Goal: Task Accomplishment & Management: Manage account settings

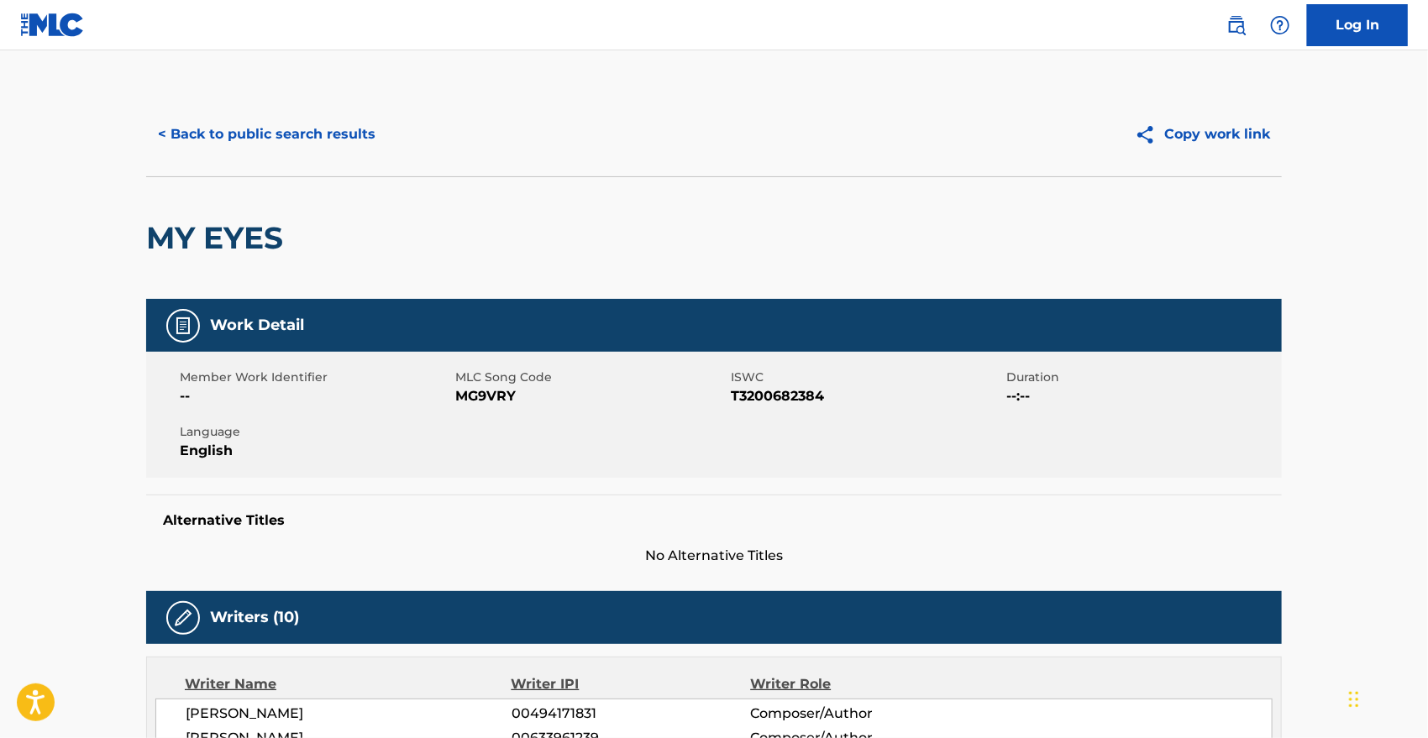
click at [216, 120] on button "< Back to public search results" at bounding box center [266, 134] width 241 height 42
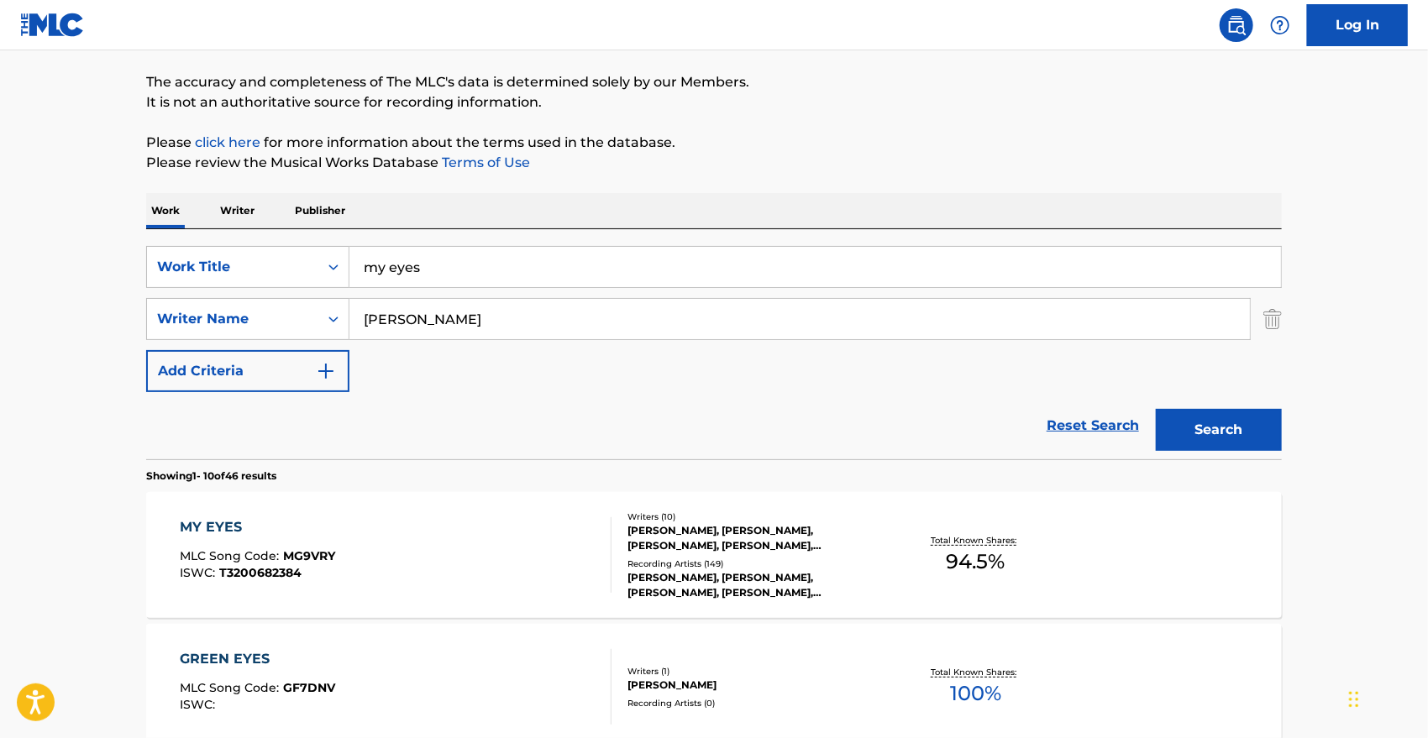
scroll to position [127, 0]
click at [438, 265] on input "my eyes" at bounding box center [814, 268] width 931 height 40
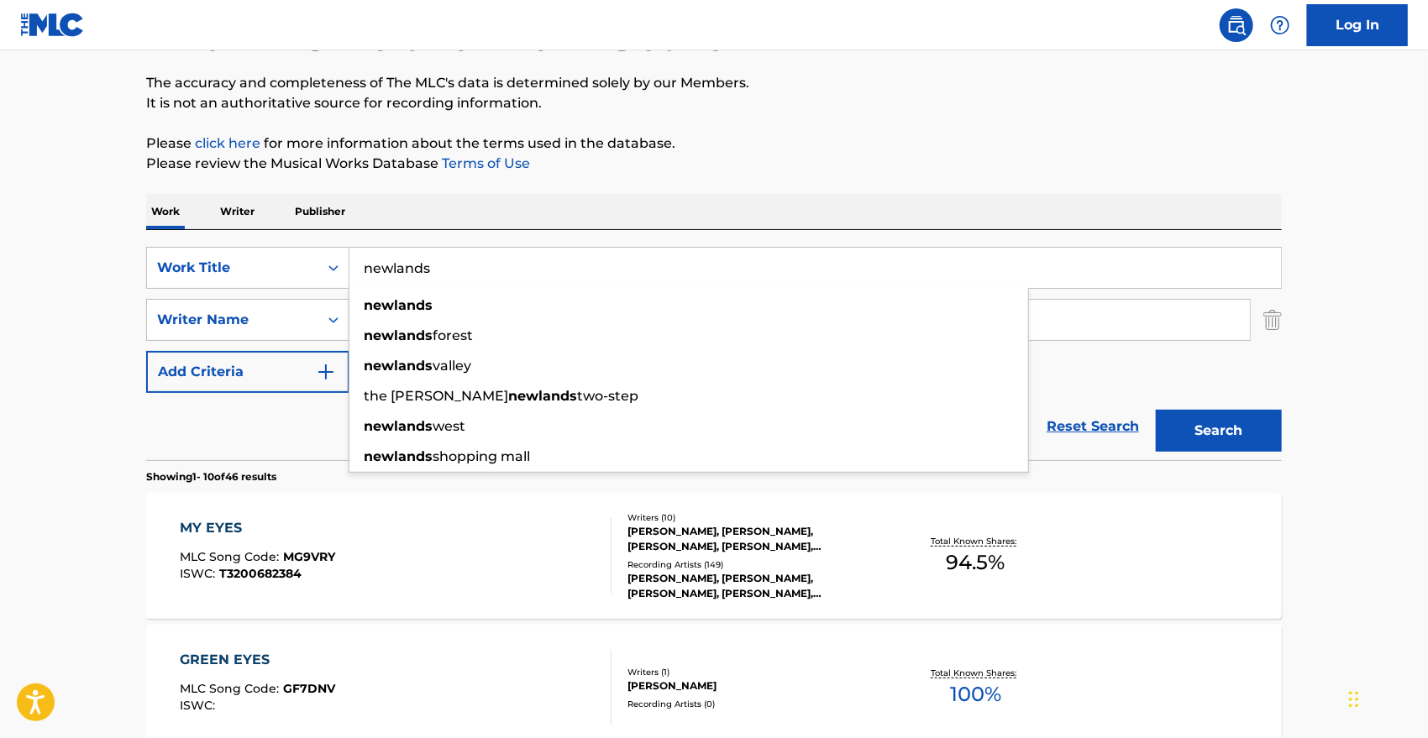
type input "newlands"
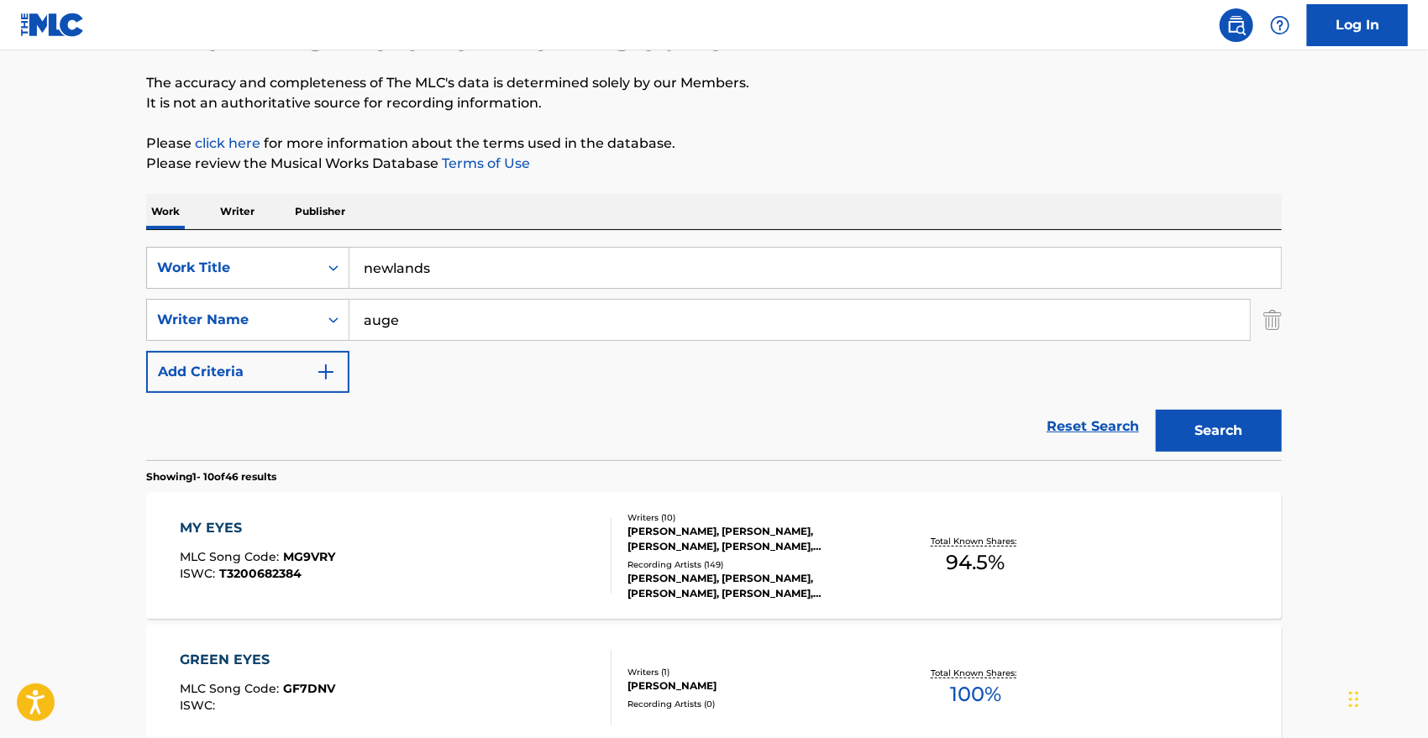
type input "auge"
click at [1156, 410] on button "Search" at bounding box center [1219, 431] width 126 height 42
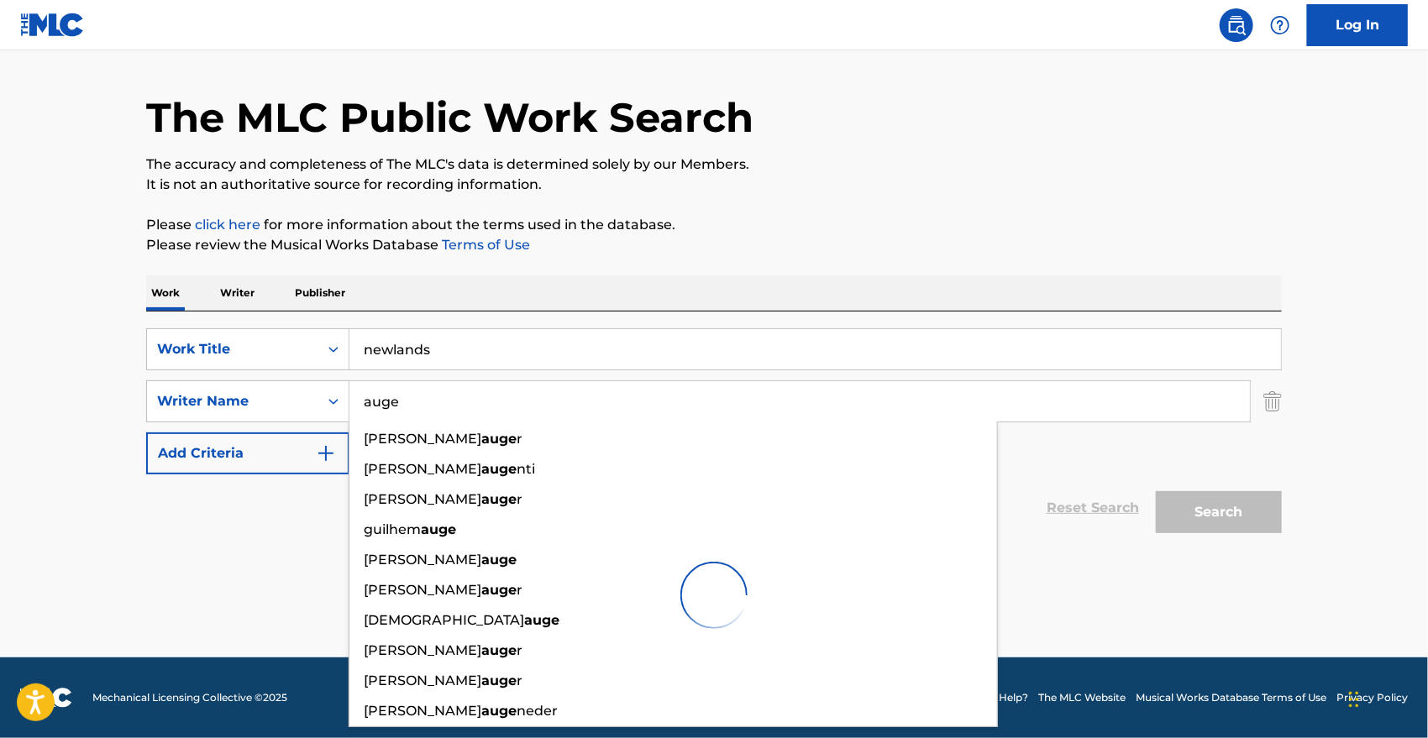
scroll to position [45, 0]
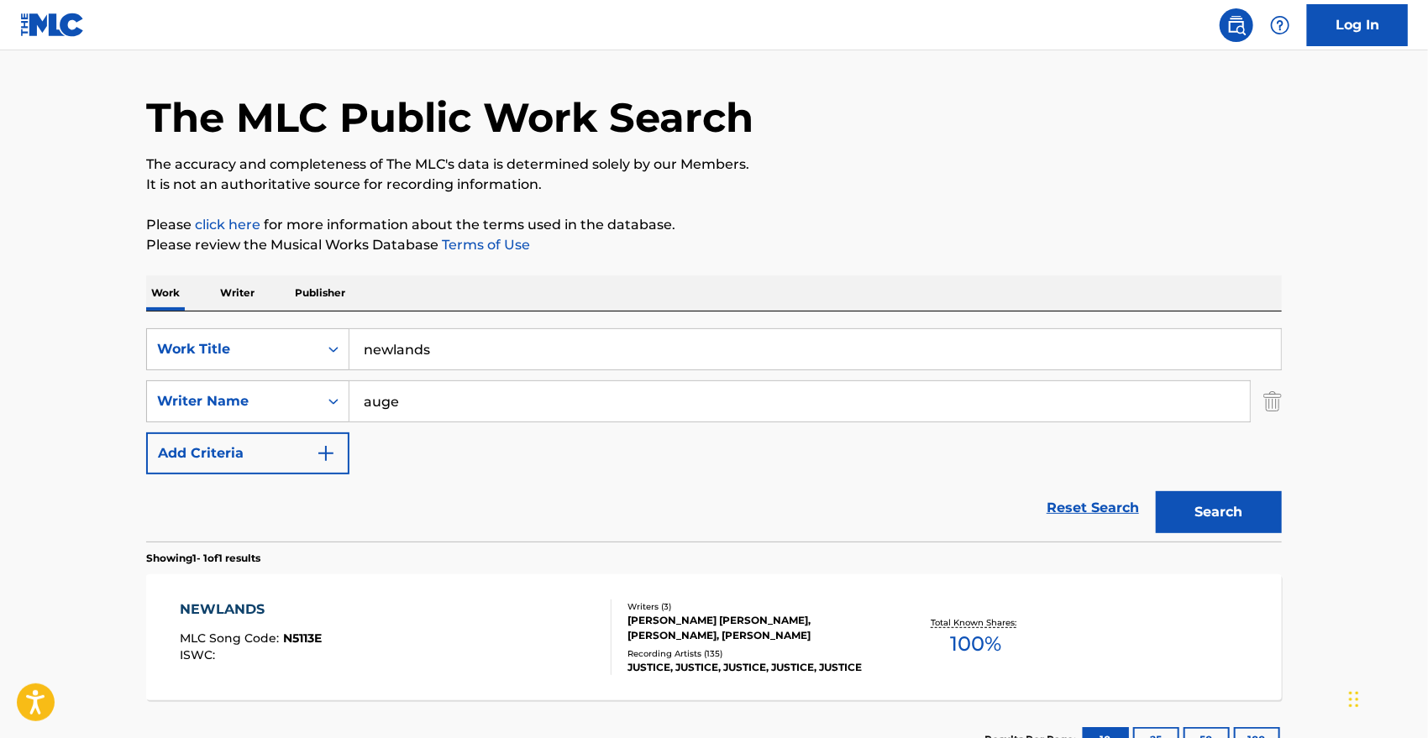
click at [967, 248] on p "Please review the Musical Works Database Terms of Use" at bounding box center [714, 245] width 1136 height 20
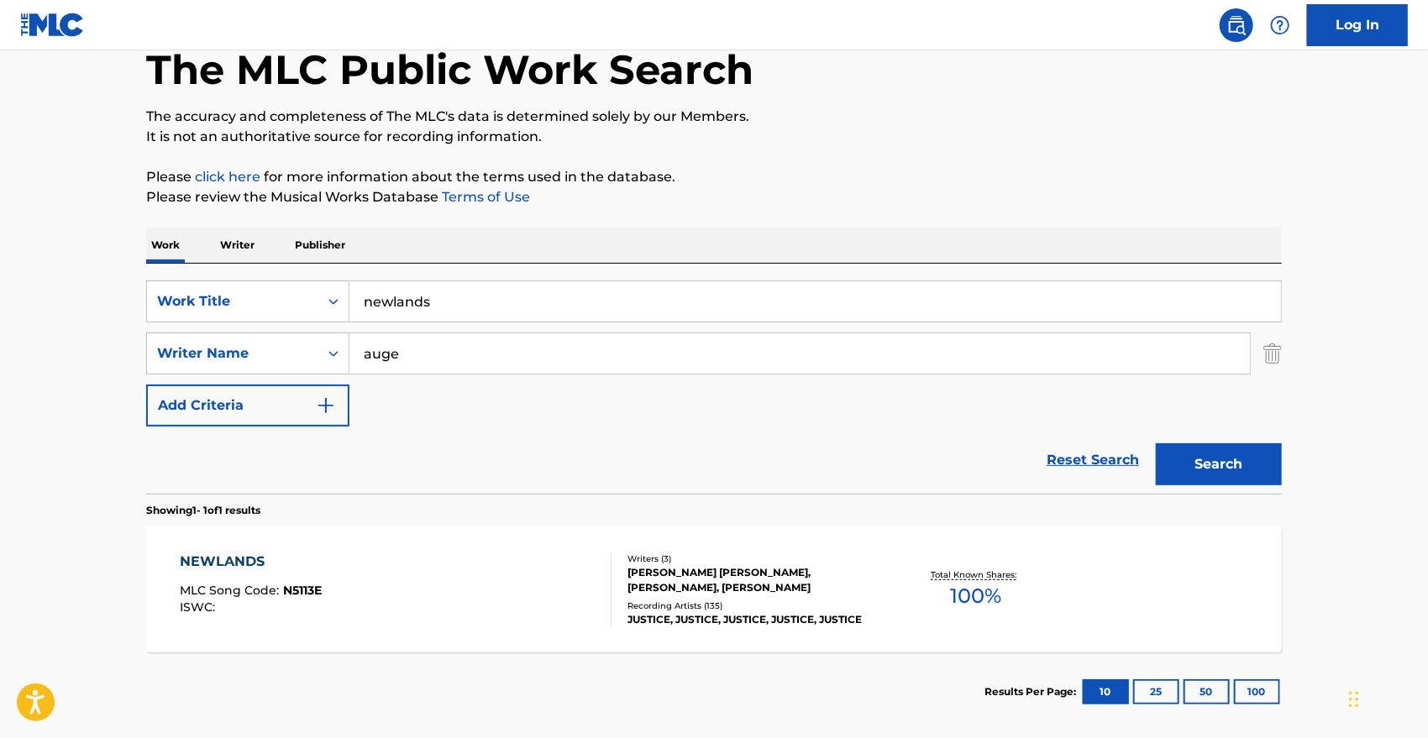
scroll to position [92, 0]
click at [275, 549] on div "NEWLANDS MLC Song Code : N5113E ISWC : Writers ( 3 ) GASPARD MICHEL ANDRE AUGE,…" at bounding box center [714, 590] width 1136 height 126
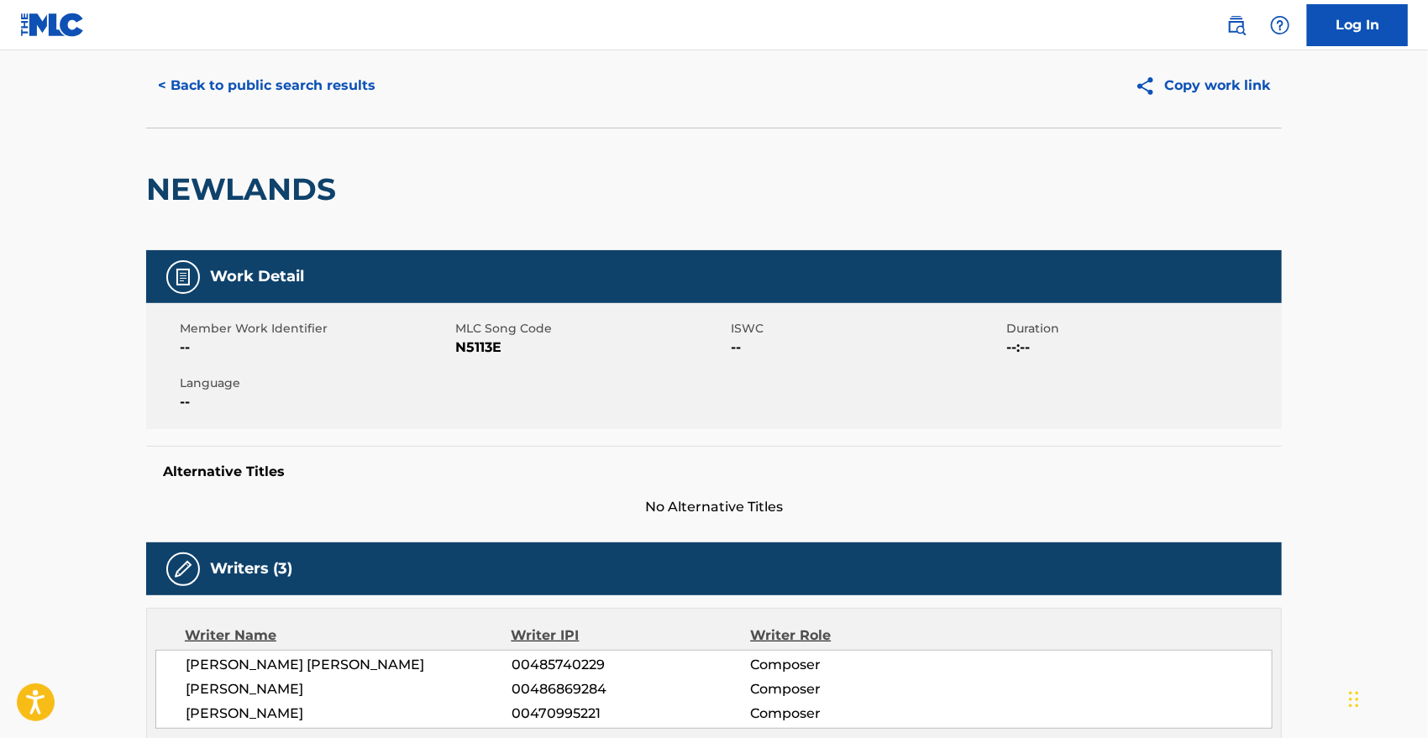
scroll to position [48, 0]
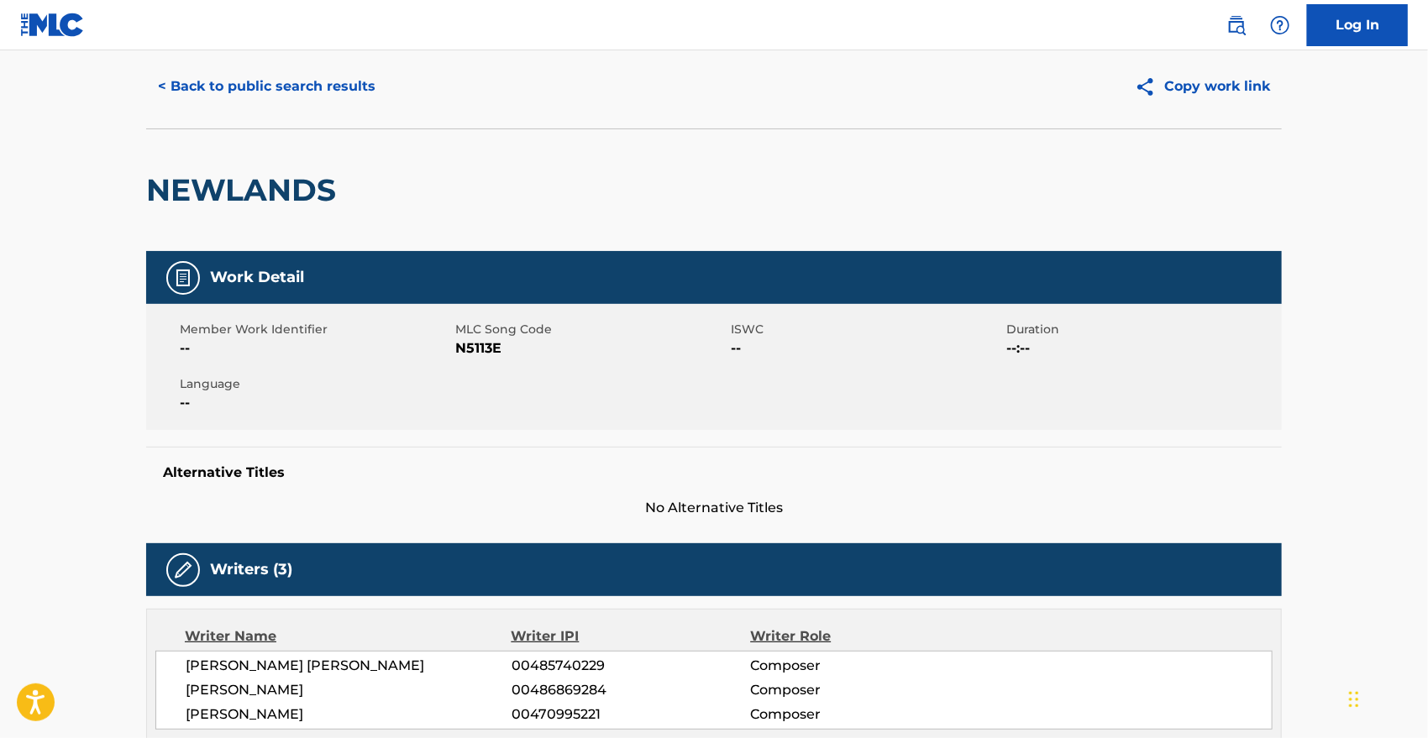
click at [224, 66] on button "< Back to public search results" at bounding box center [266, 87] width 241 height 42
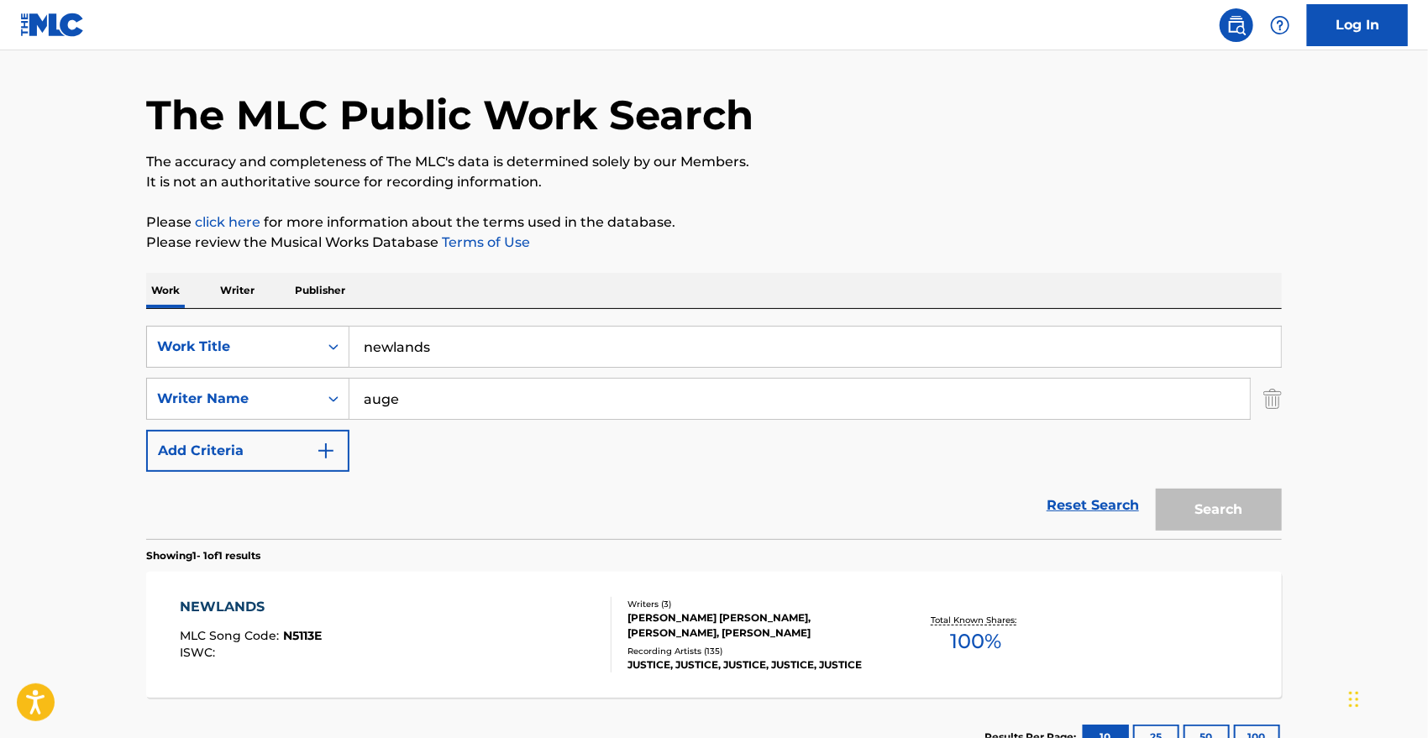
scroll to position [80, 0]
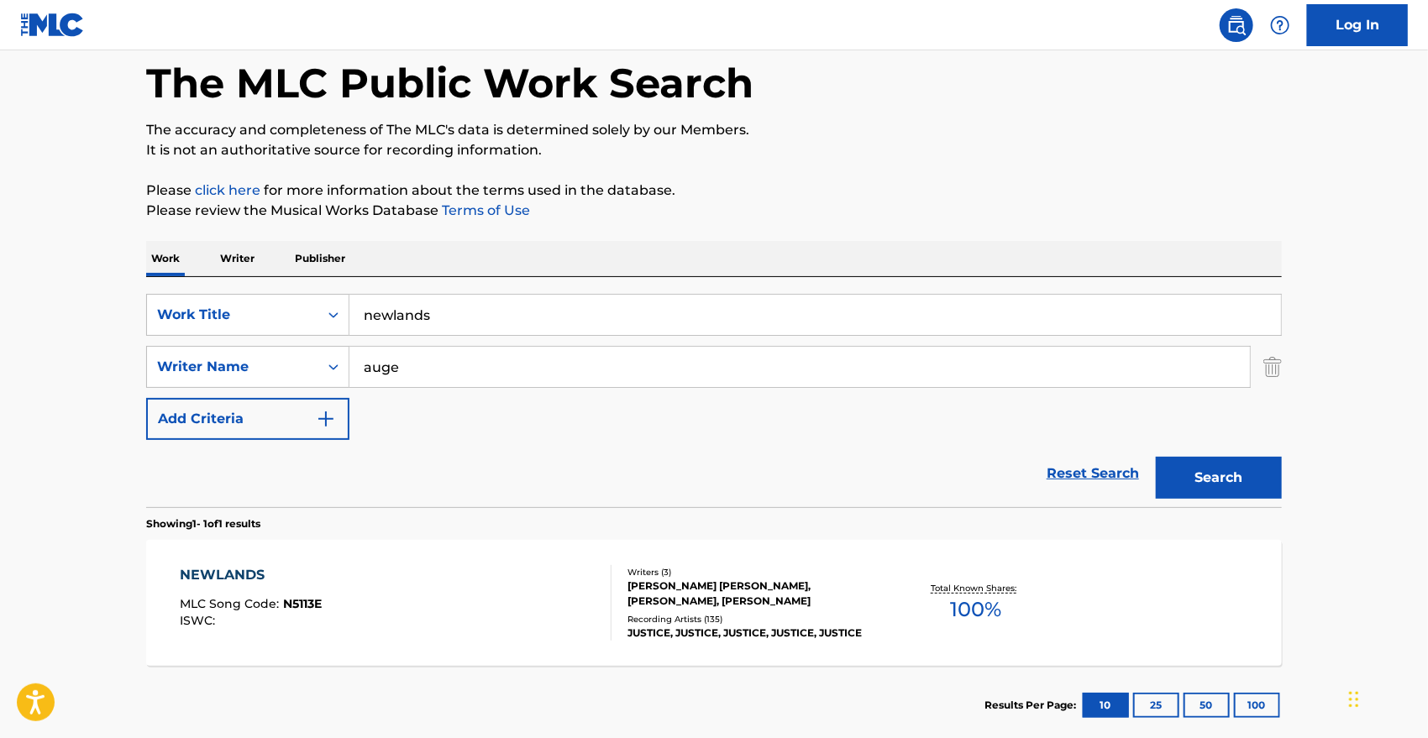
drag, startPoint x: 395, startPoint y: 315, endPoint x: 574, endPoint y: 336, distance: 180.1
click at [574, 335] on div "newlands" at bounding box center [814, 315] width 931 height 40
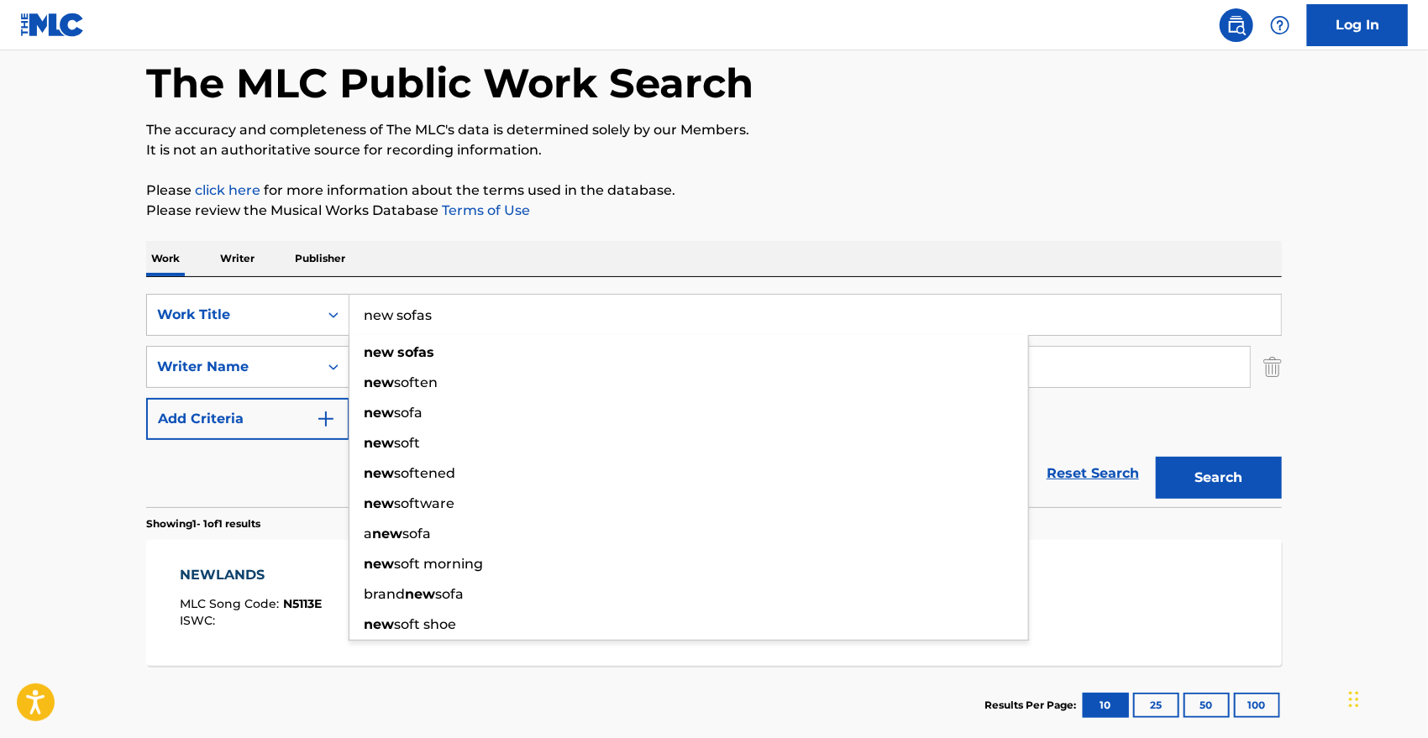
type input "new sofas"
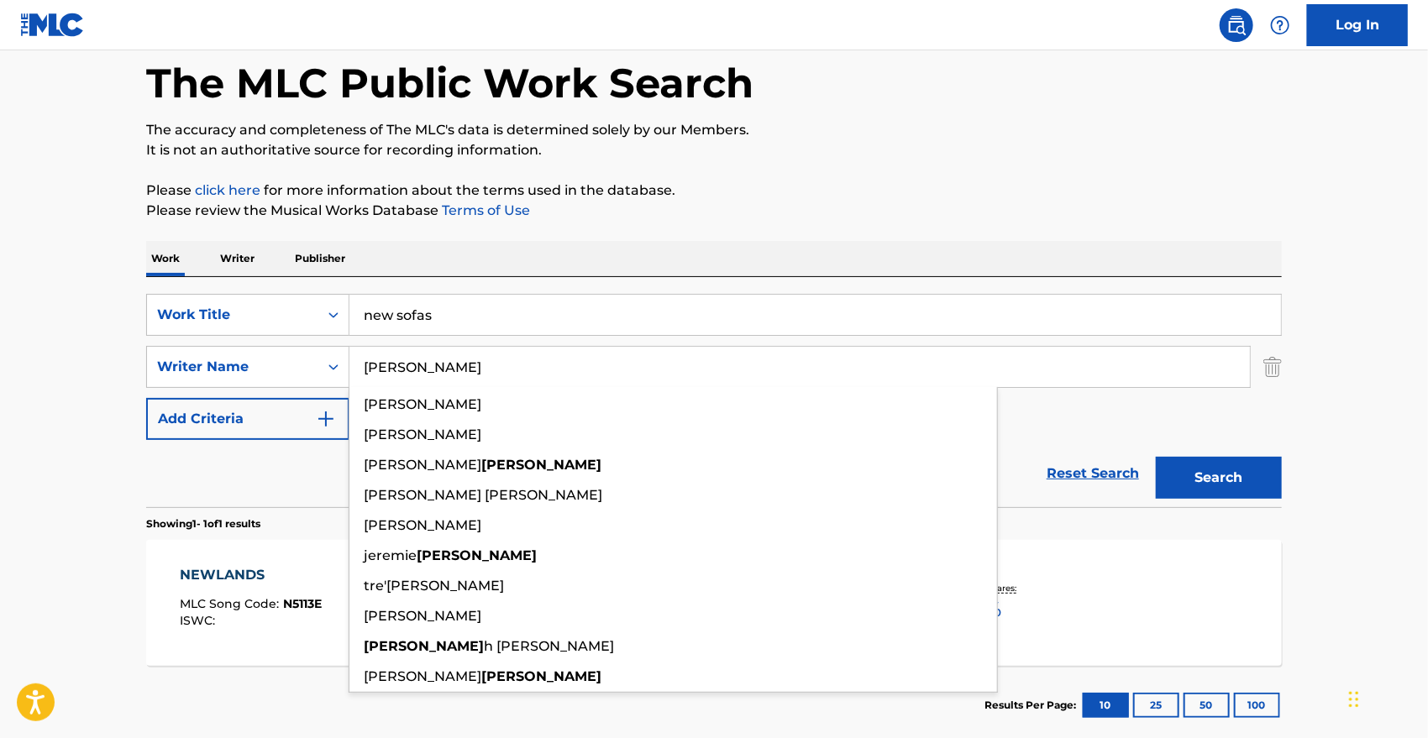
type input "[PERSON_NAME]"
click at [1156, 457] on button "Search" at bounding box center [1219, 478] width 126 height 42
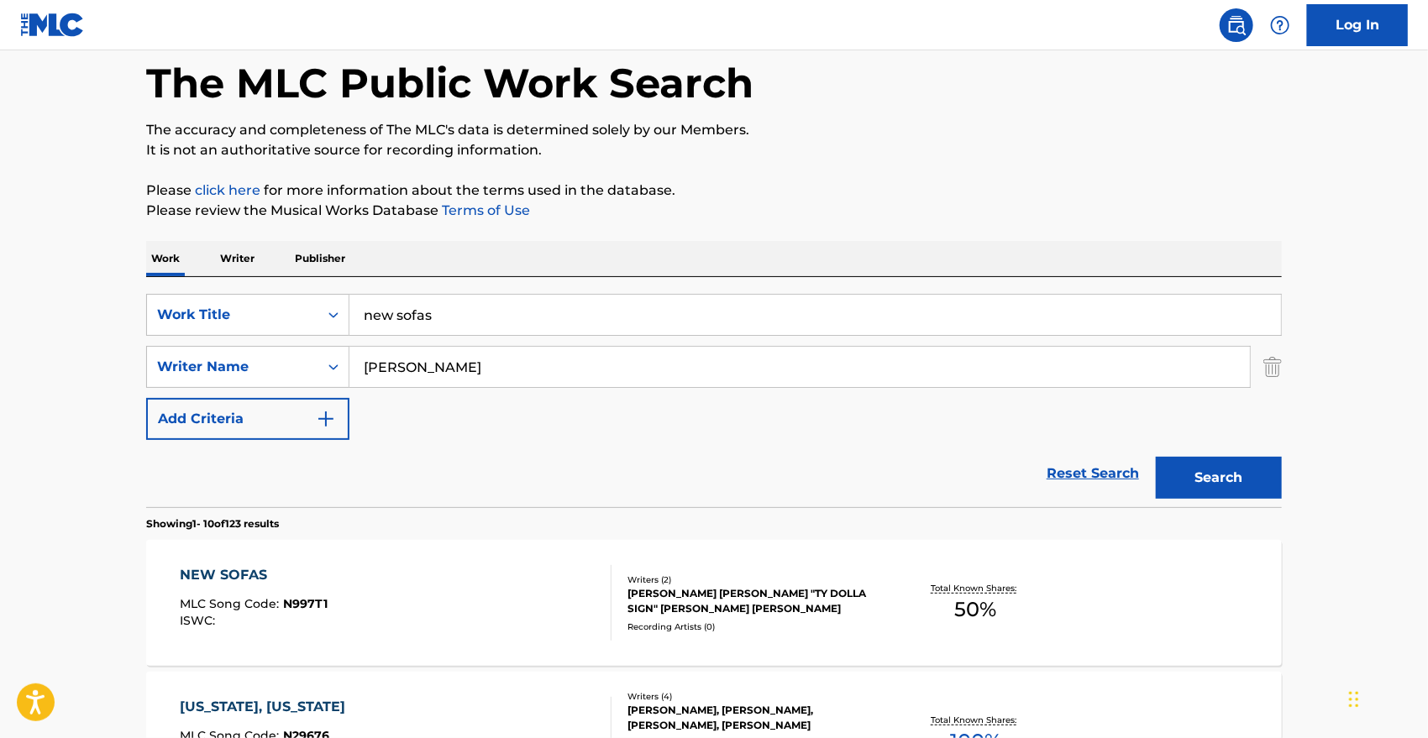
scroll to position [281, 0]
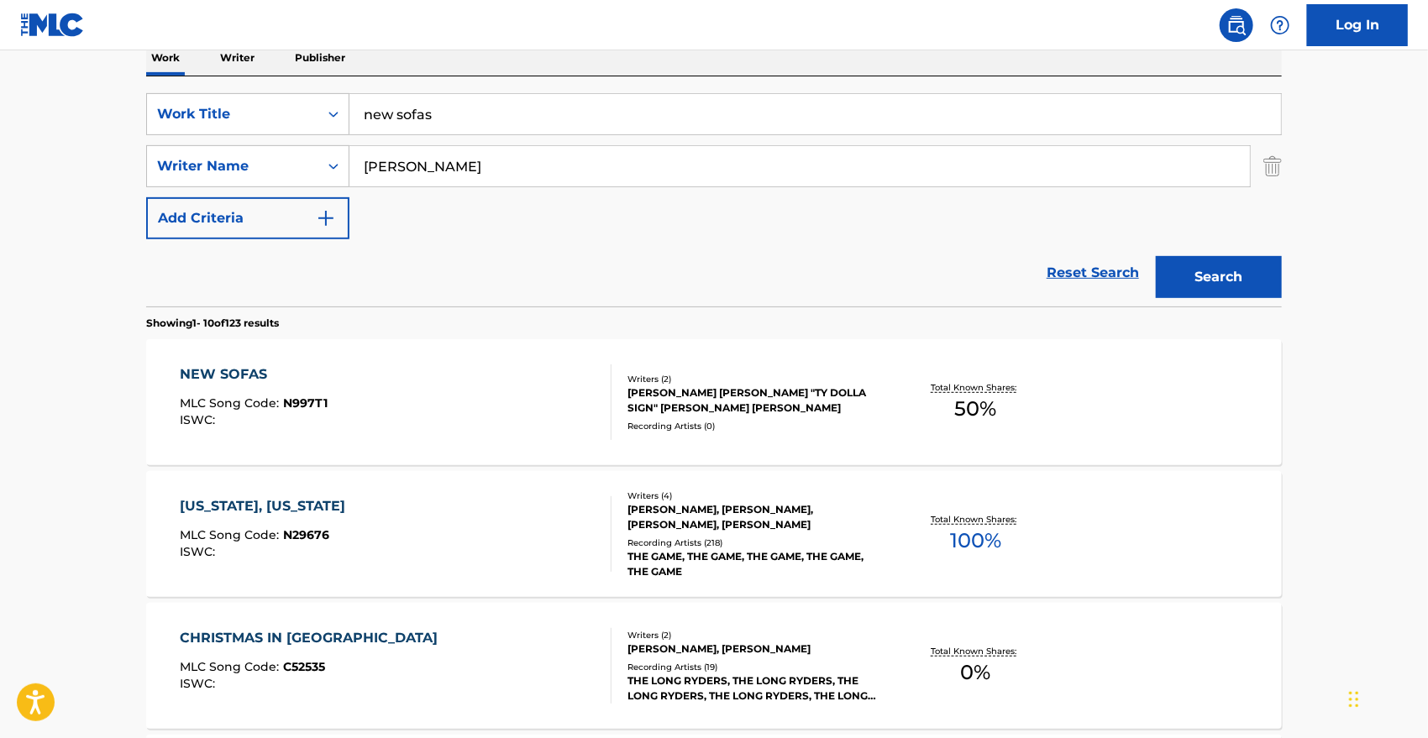
click at [239, 368] on div "NEW SOFAS" at bounding box center [255, 375] width 148 height 20
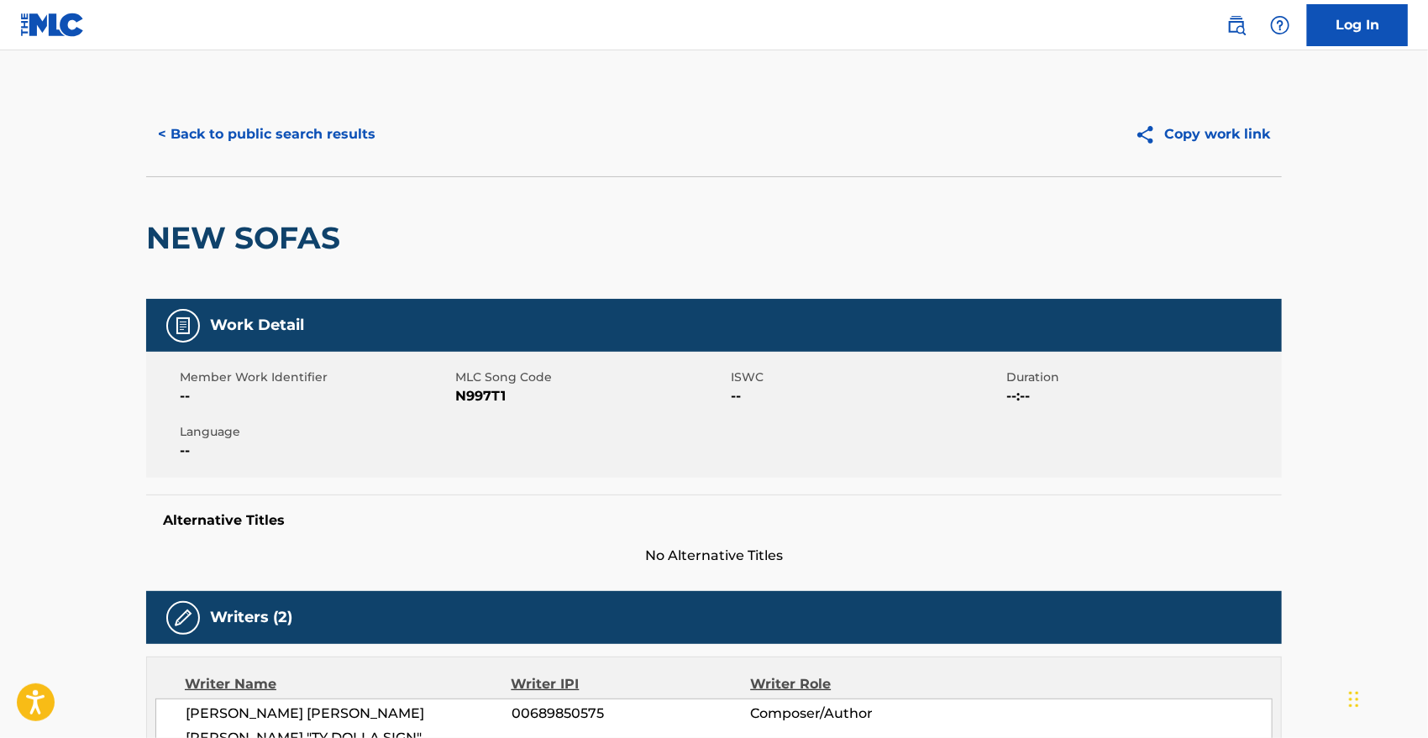
click at [232, 100] on div "< Back to public search results Copy work link" at bounding box center [714, 134] width 1136 height 84
click at [223, 157] on div "< Back to public search results Copy work link" at bounding box center [714, 134] width 1136 height 84
click at [218, 118] on button "< Back to public search results" at bounding box center [266, 134] width 241 height 42
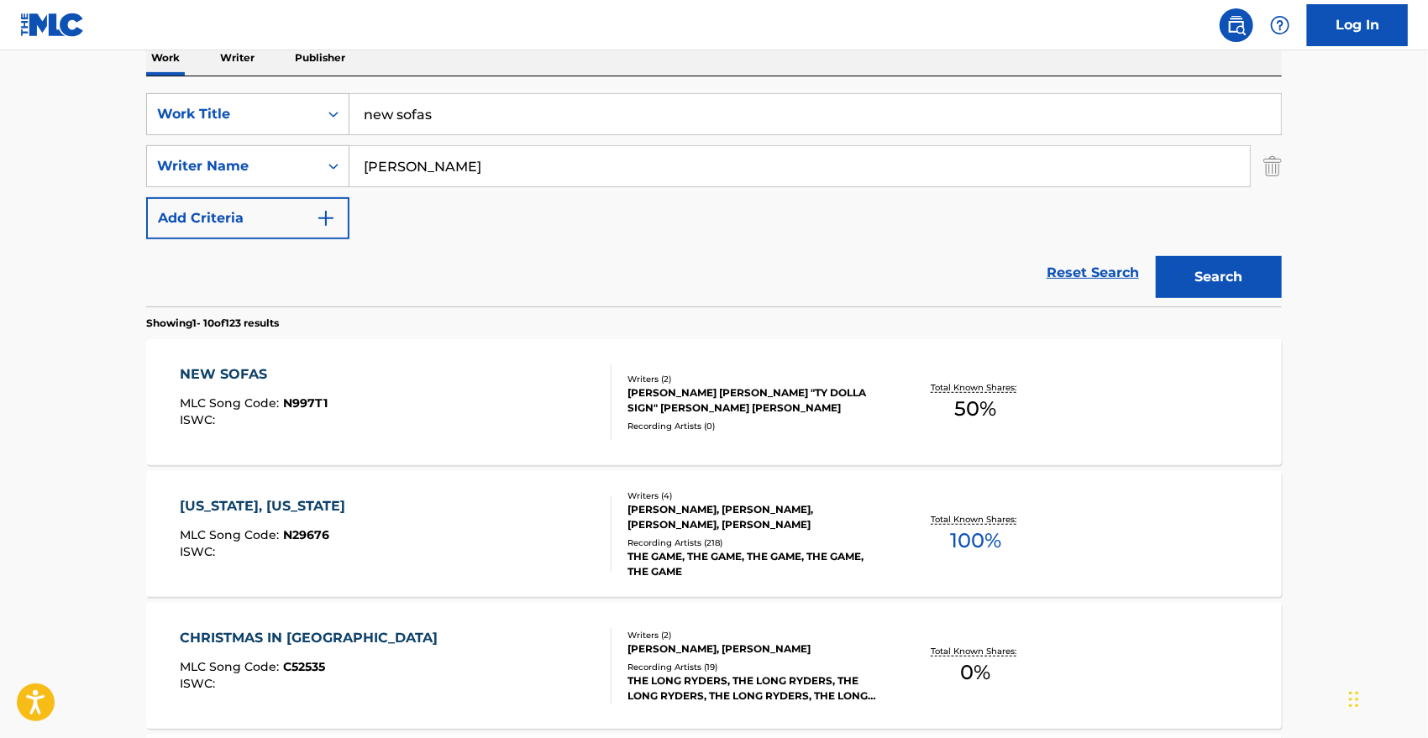
click at [480, 129] on input "new sofas" at bounding box center [814, 114] width 931 height 40
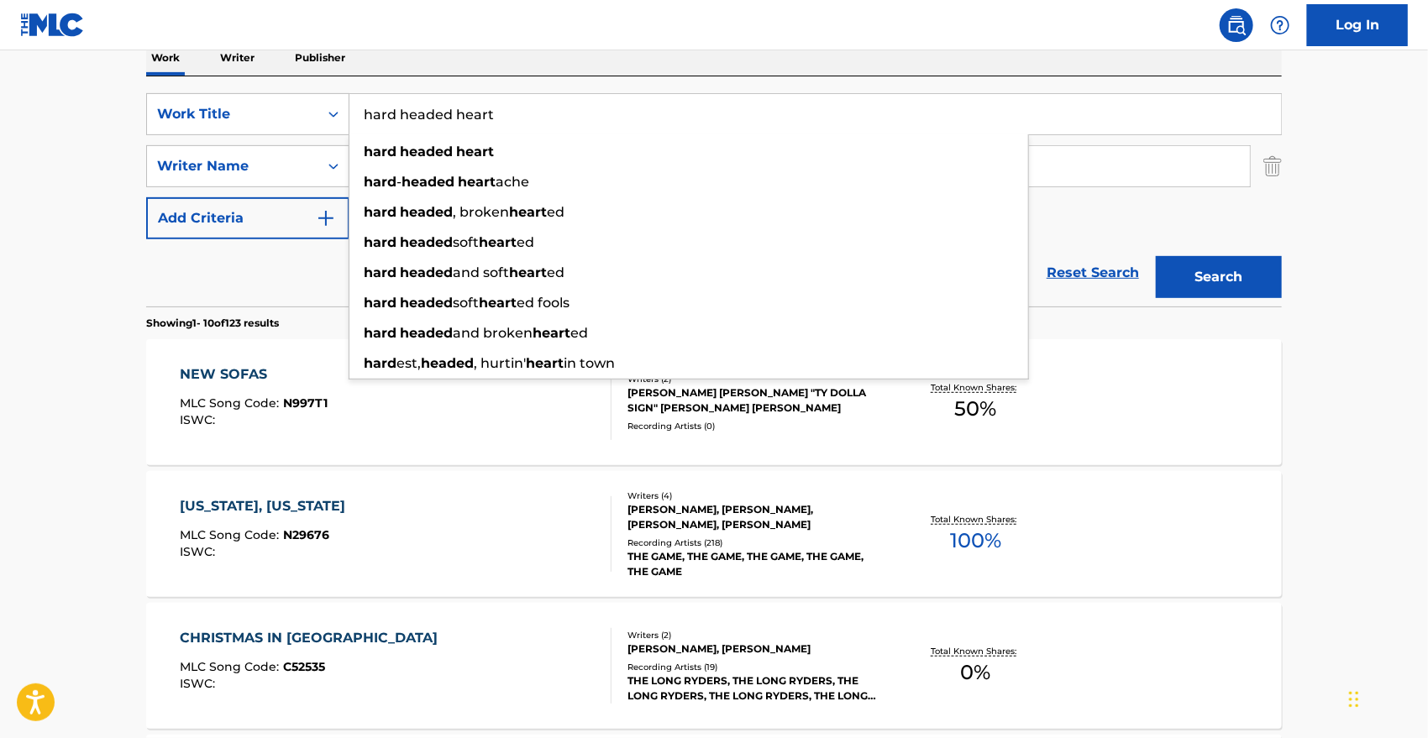
type input "hard headed heart"
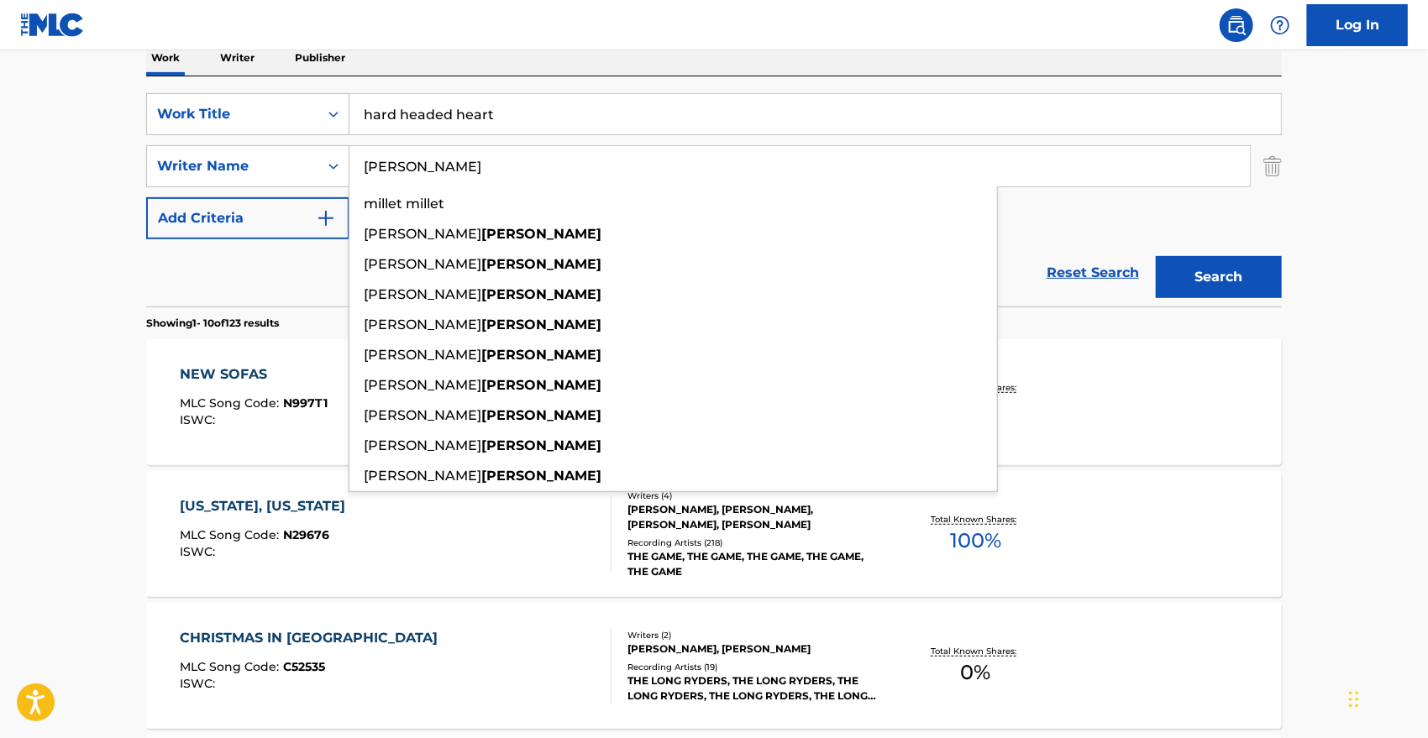
type input "miller"
click at [1156, 256] on button "Search" at bounding box center [1219, 277] width 126 height 42
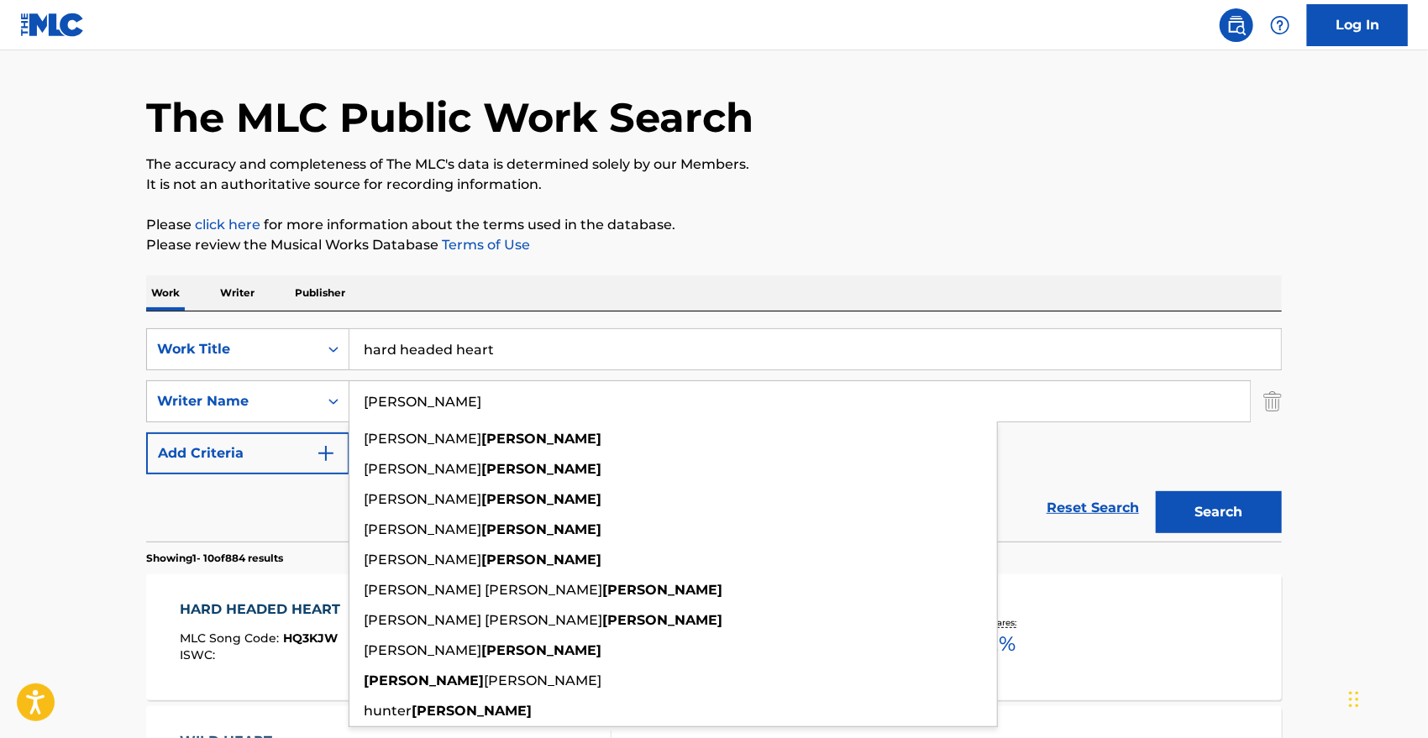
click at [933, 74] on div "The MLC Public Work Search" at bounding box center [714, 108] width 1136 height 123
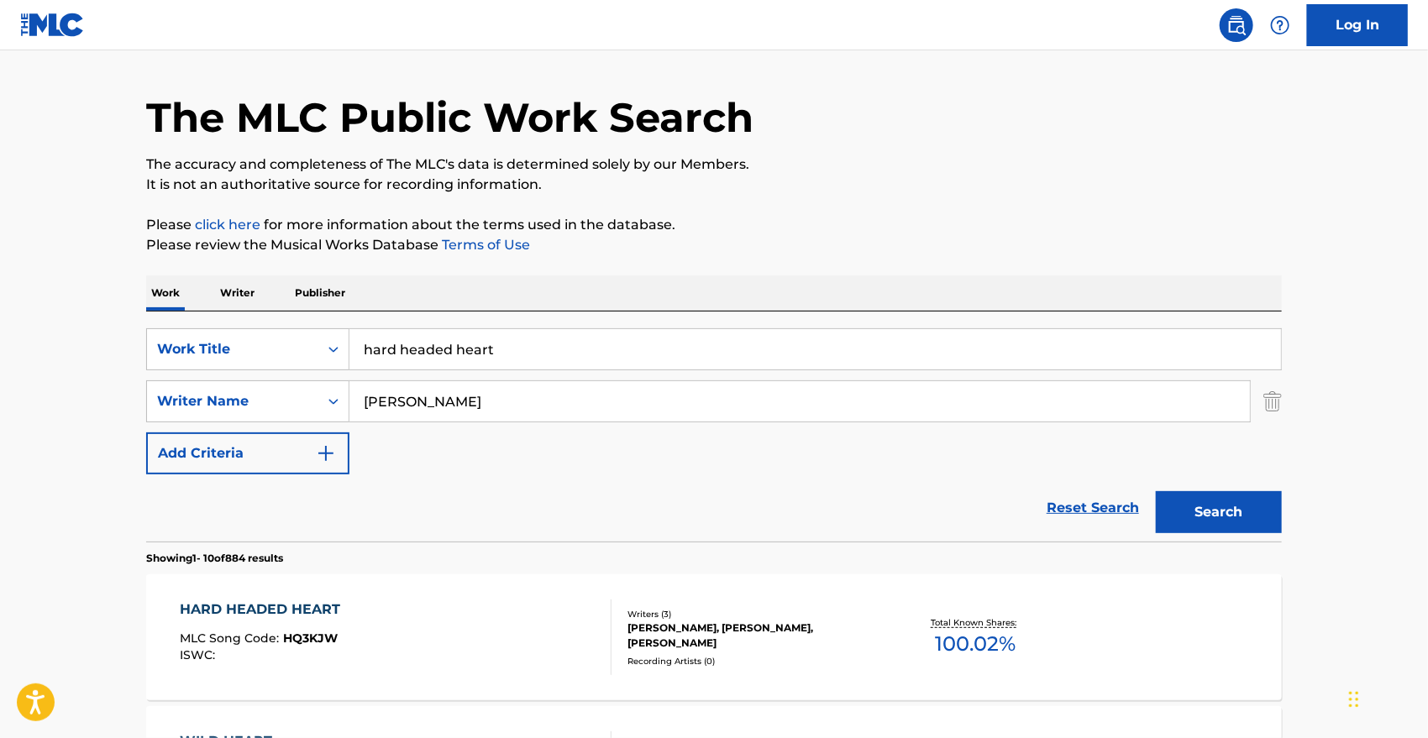
scroll to position [311, 0]
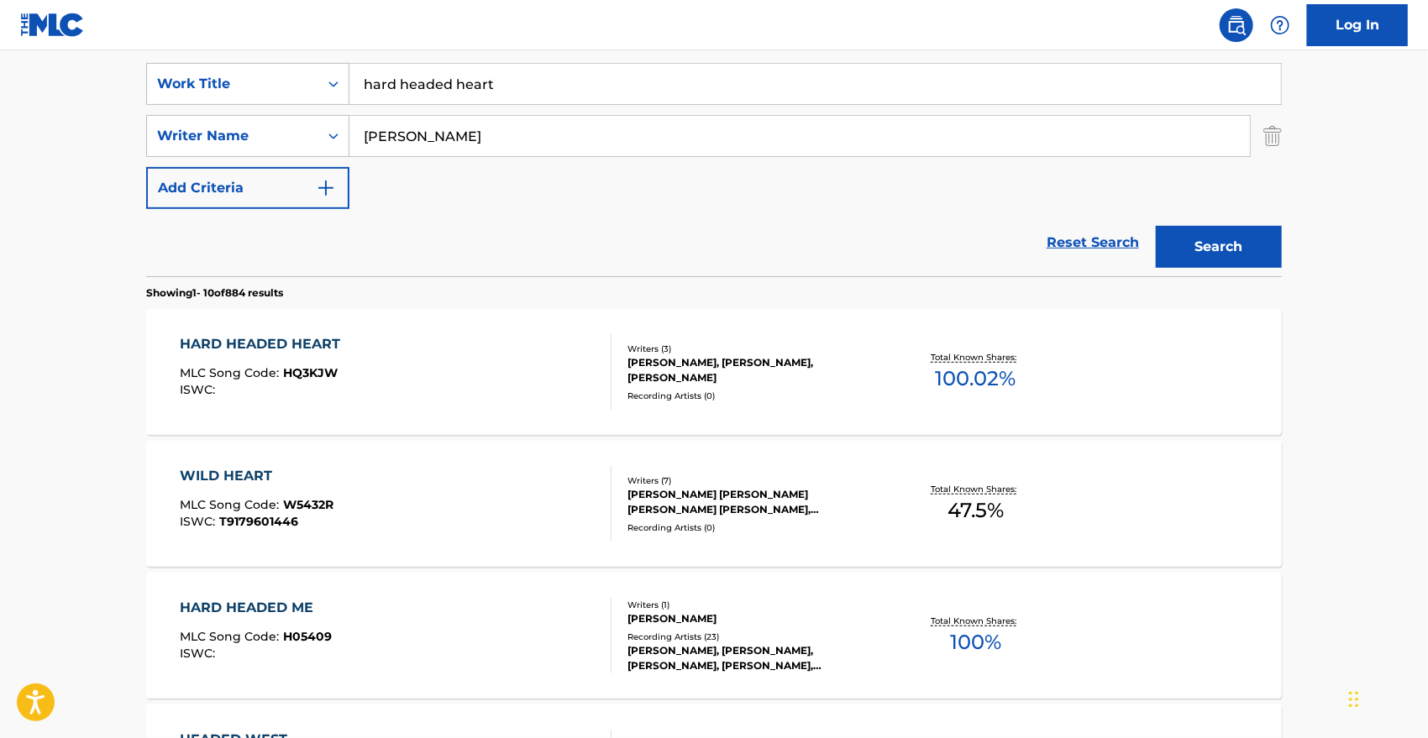
click at [275, 344] on div "HARD HEADED HEART" at bounding box center [265, 344] width 169 height 20
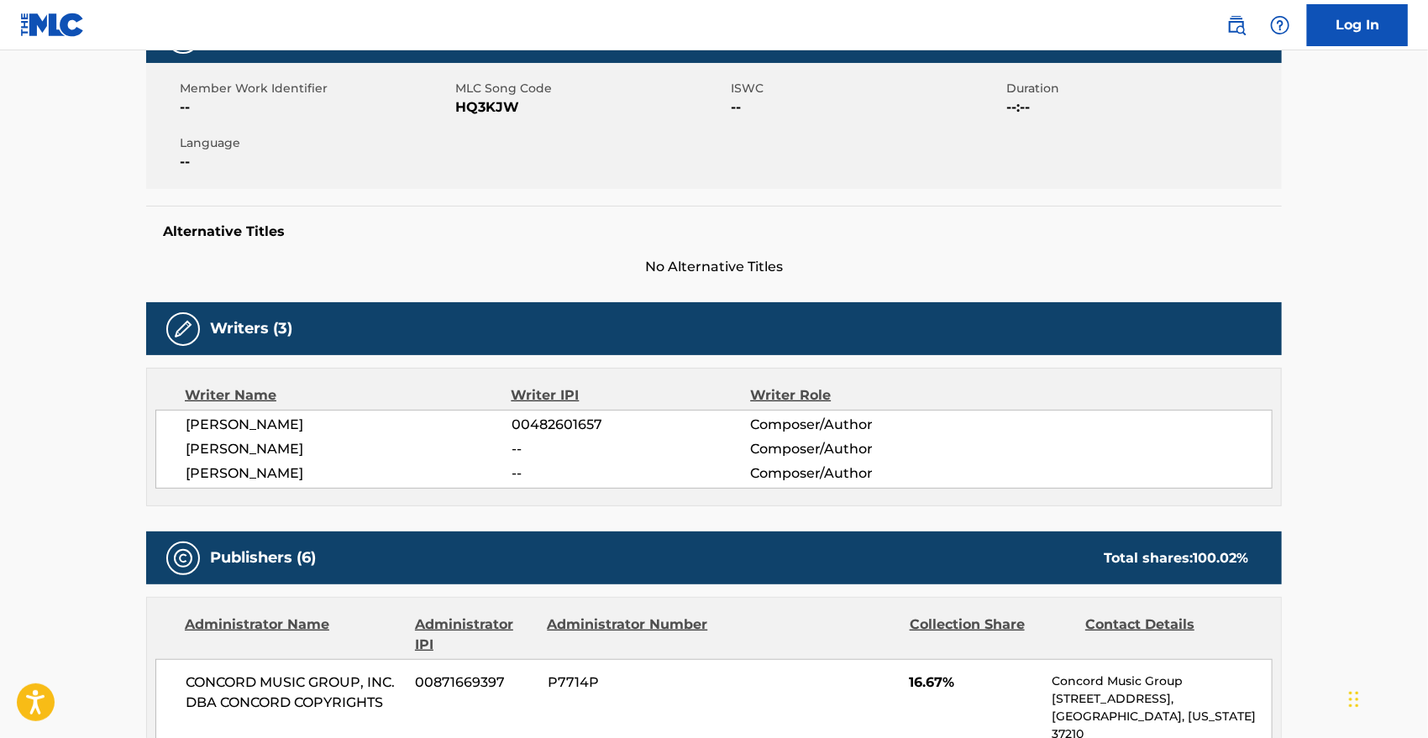
scroll to position [121, 0]
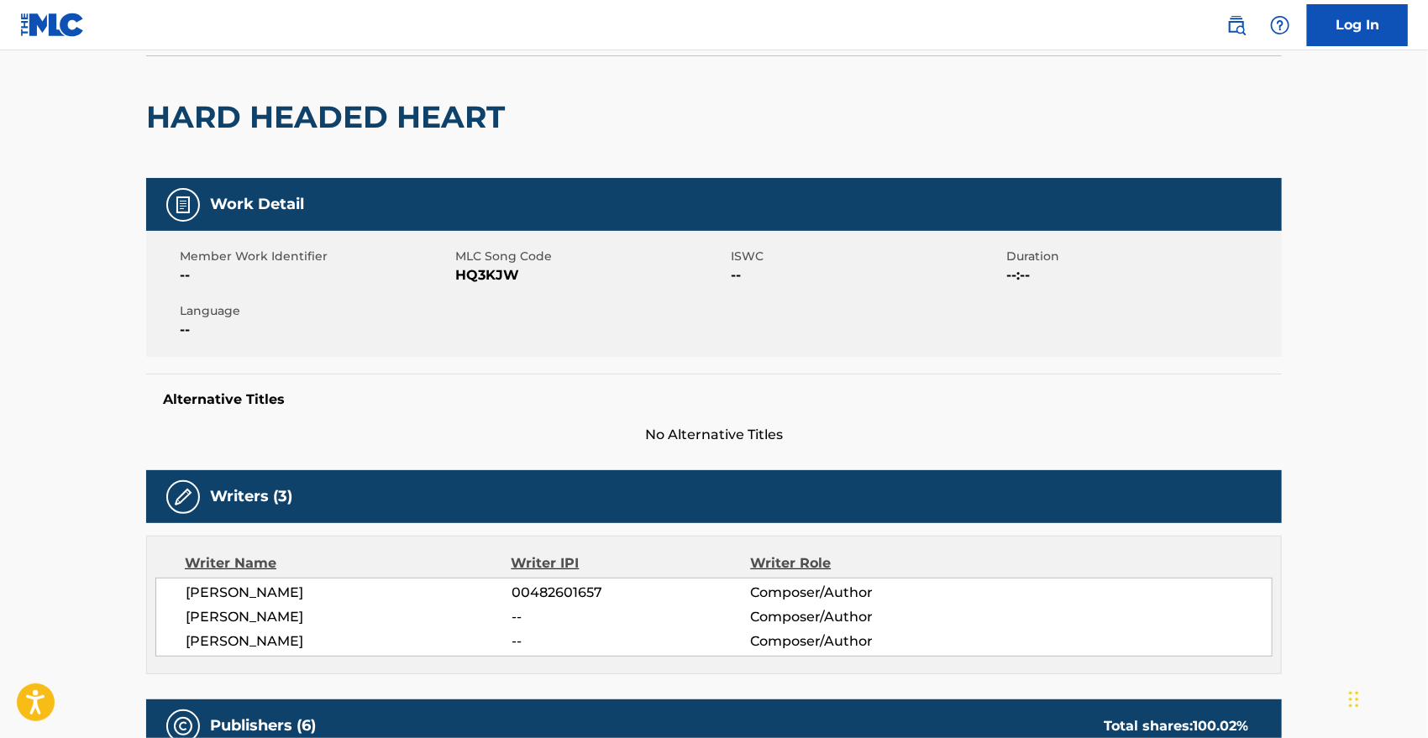
click at [501, 268] on span "HQ3KJW" at bounding box center [590, 275] width 271 height 20
copy span "HQ3KJW"
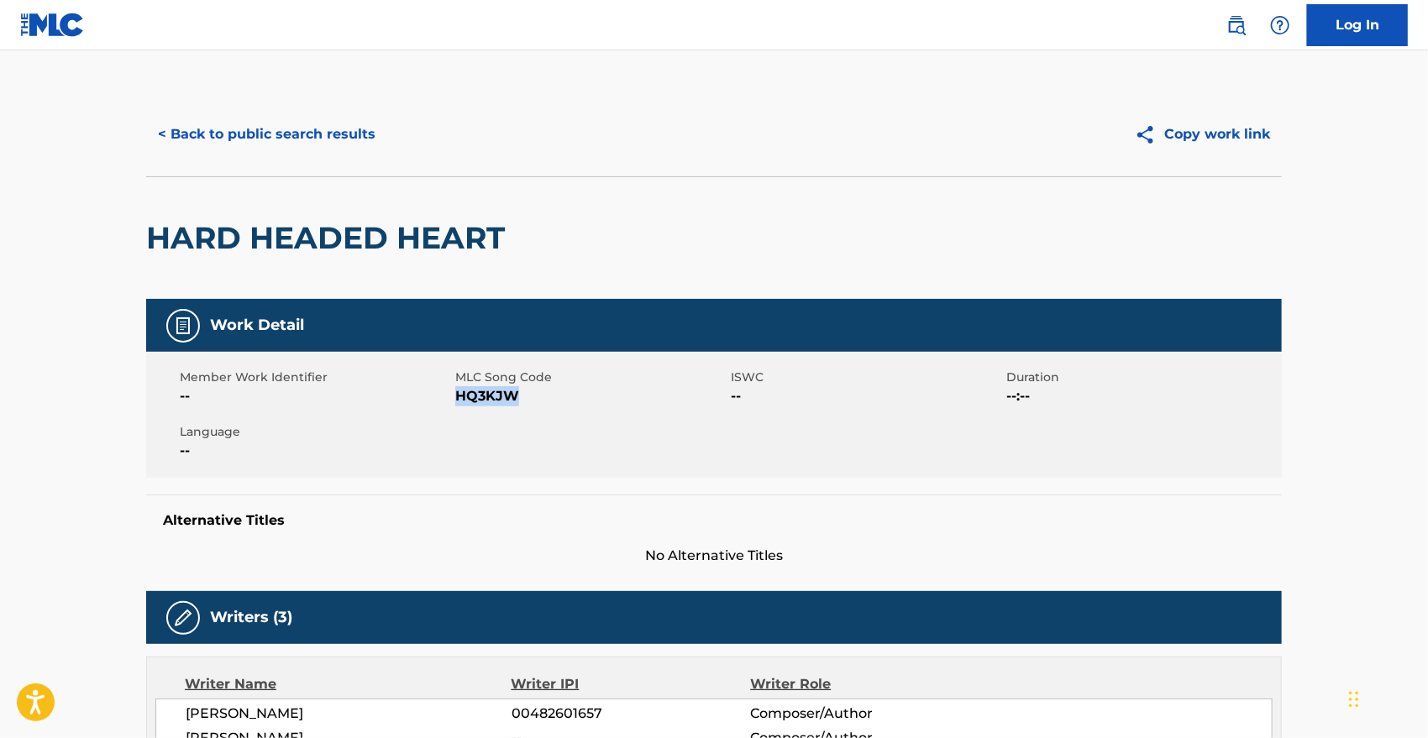
click at [218, 141] on button "< Back to public search results" at bounding box center [266, 134] width 241 height 42
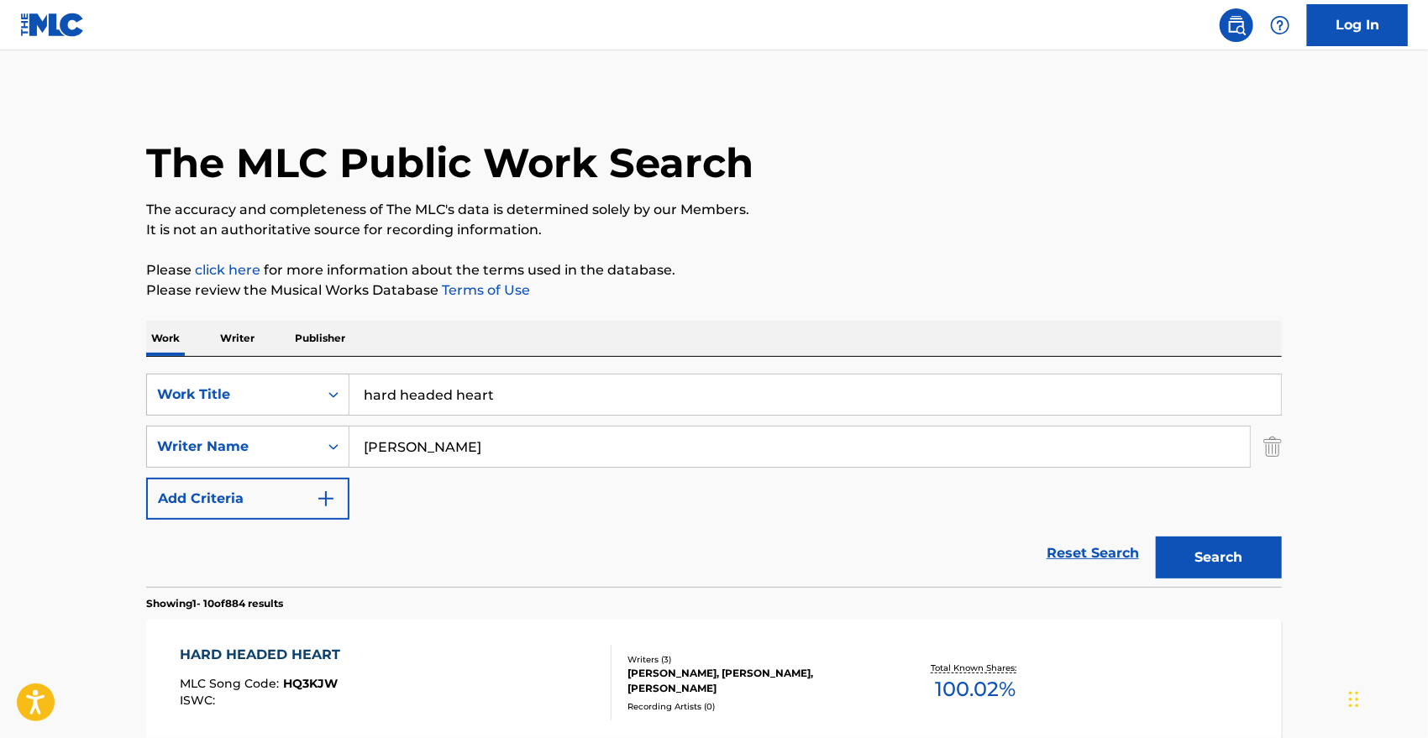
scroll to position [311, 0]
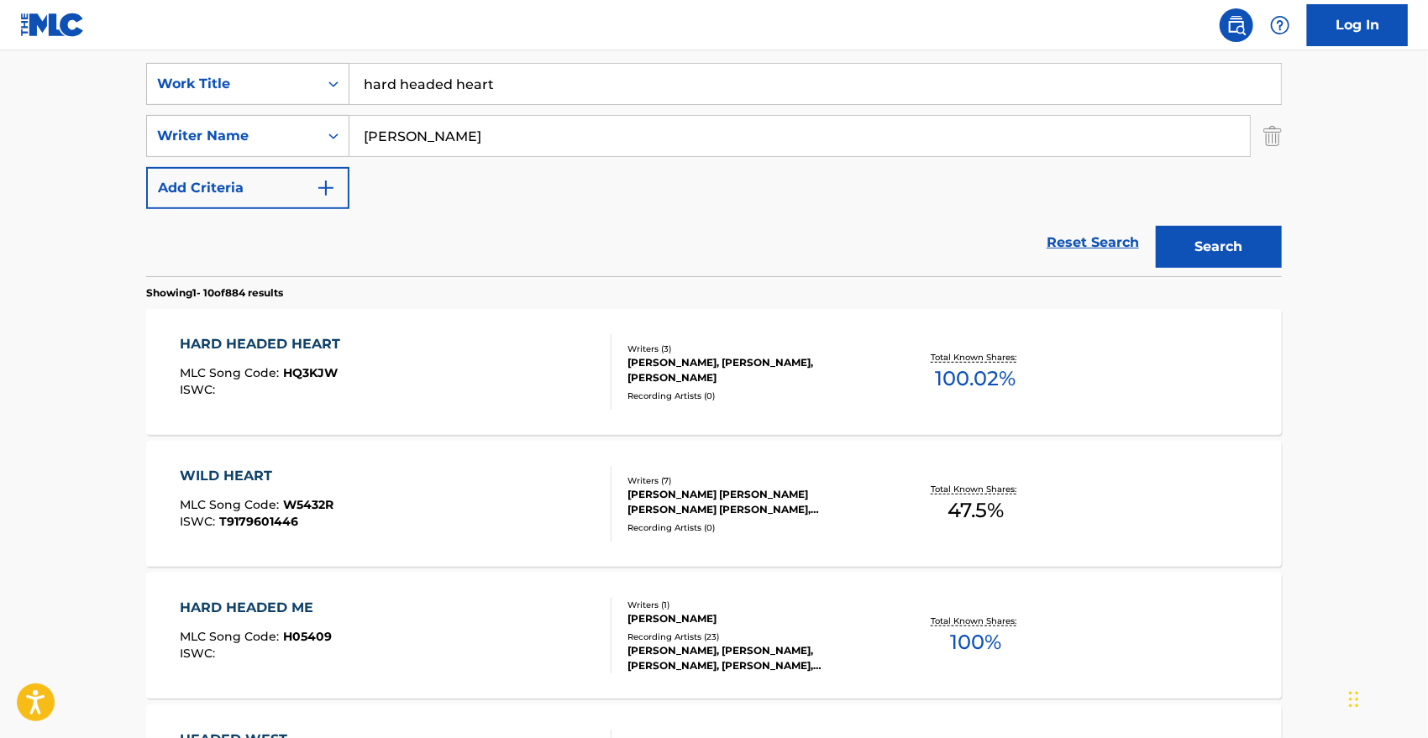
click at [451, 90] on input "hard headed heart" at bounding box center [814, 84] width 931 height 40
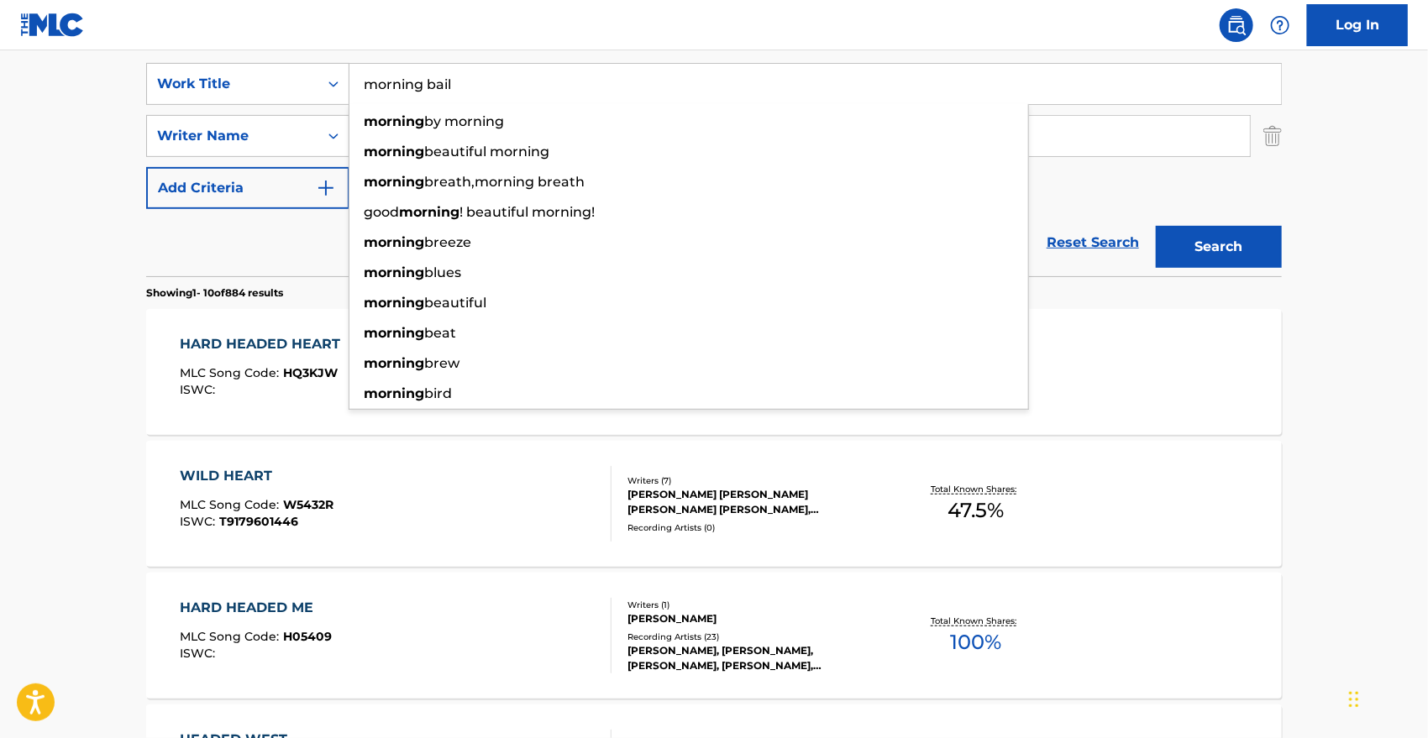
type input "morning bail"
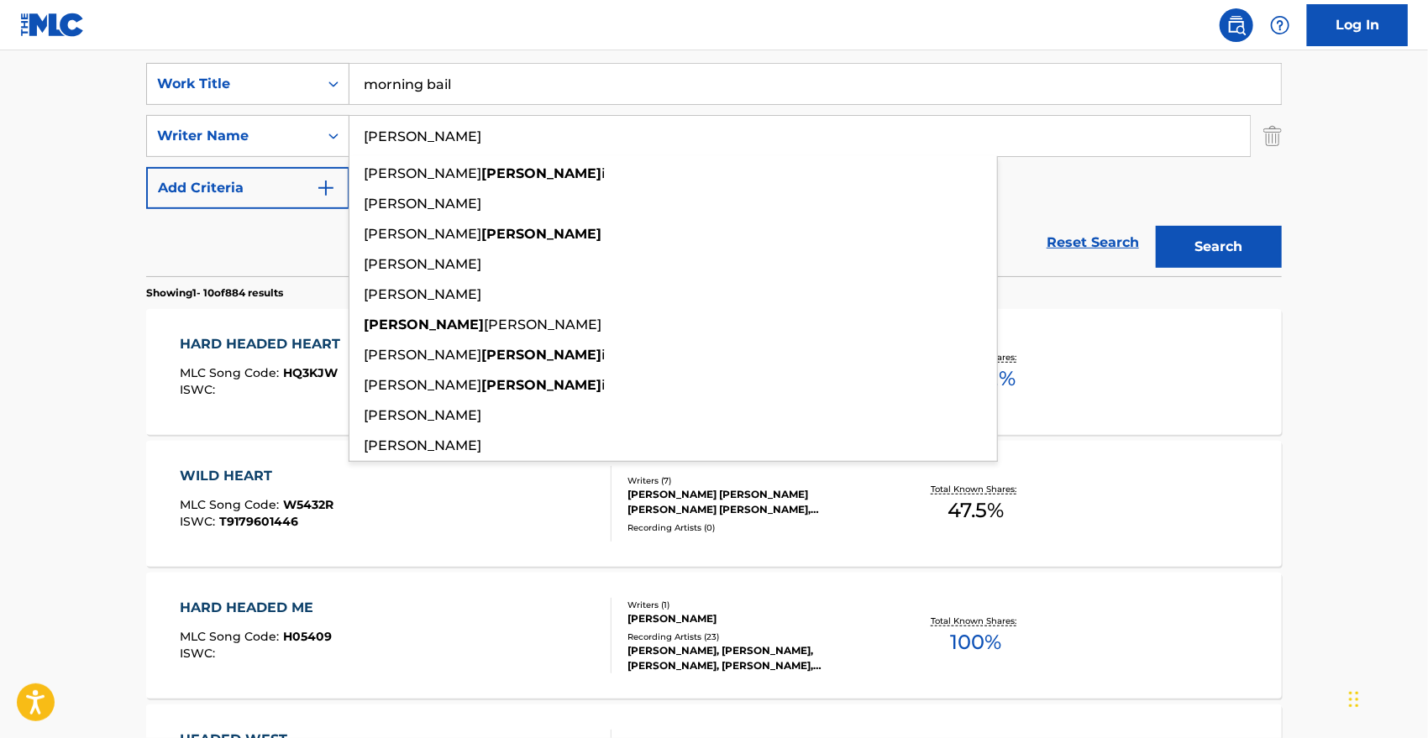
type input "venner"
click at [1156, 226] on button "Search" at bounding box center [1219, 247] width 126 height 42
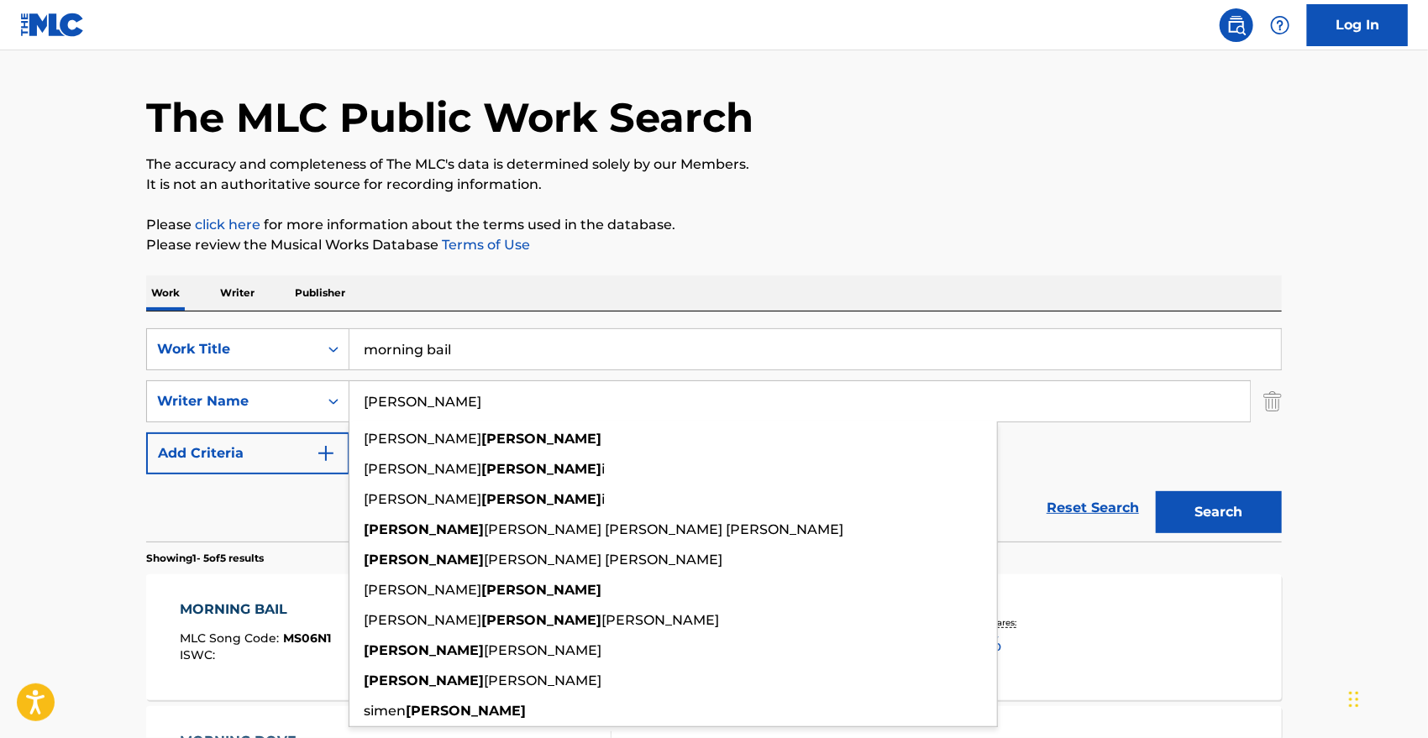
click at [1209, 517] on button "Search" at bounding box center [1219, 512] width 126 height 42
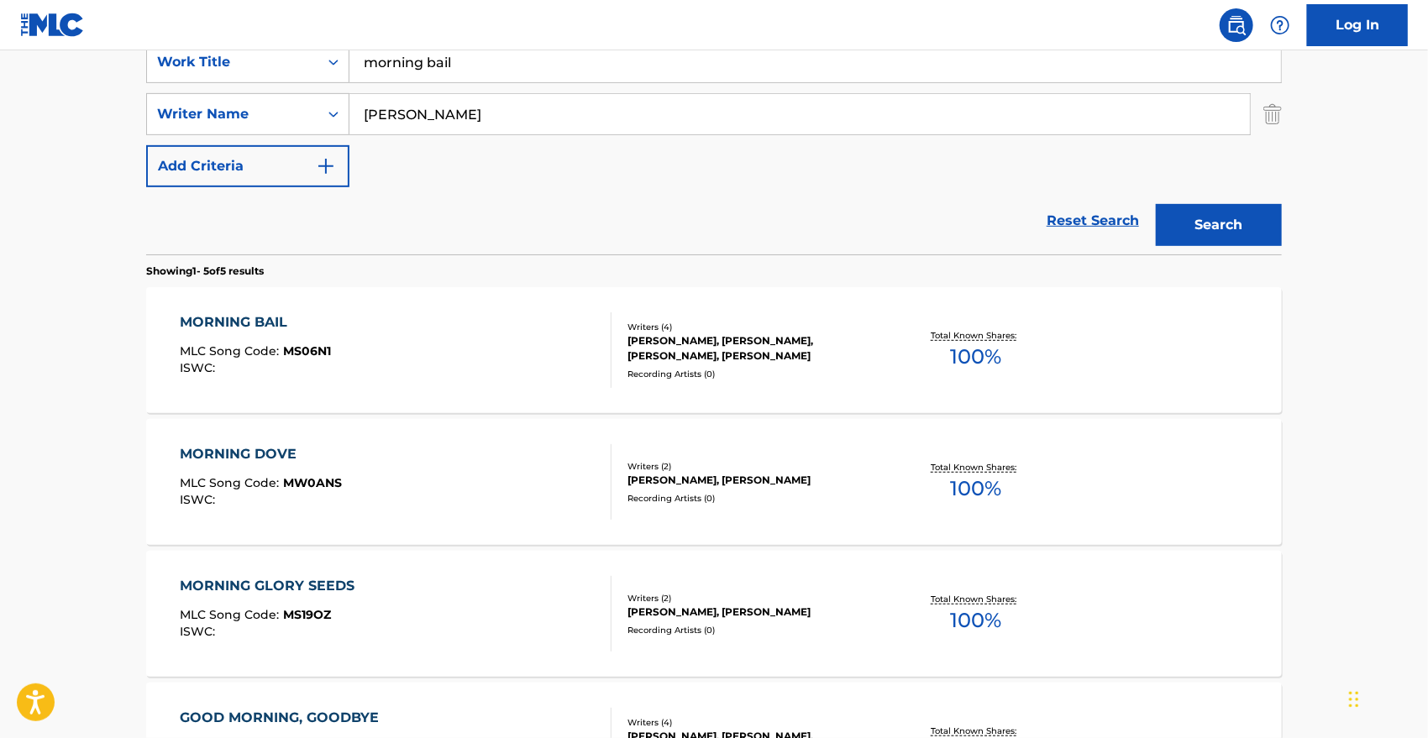
scroll to position [341, 0]
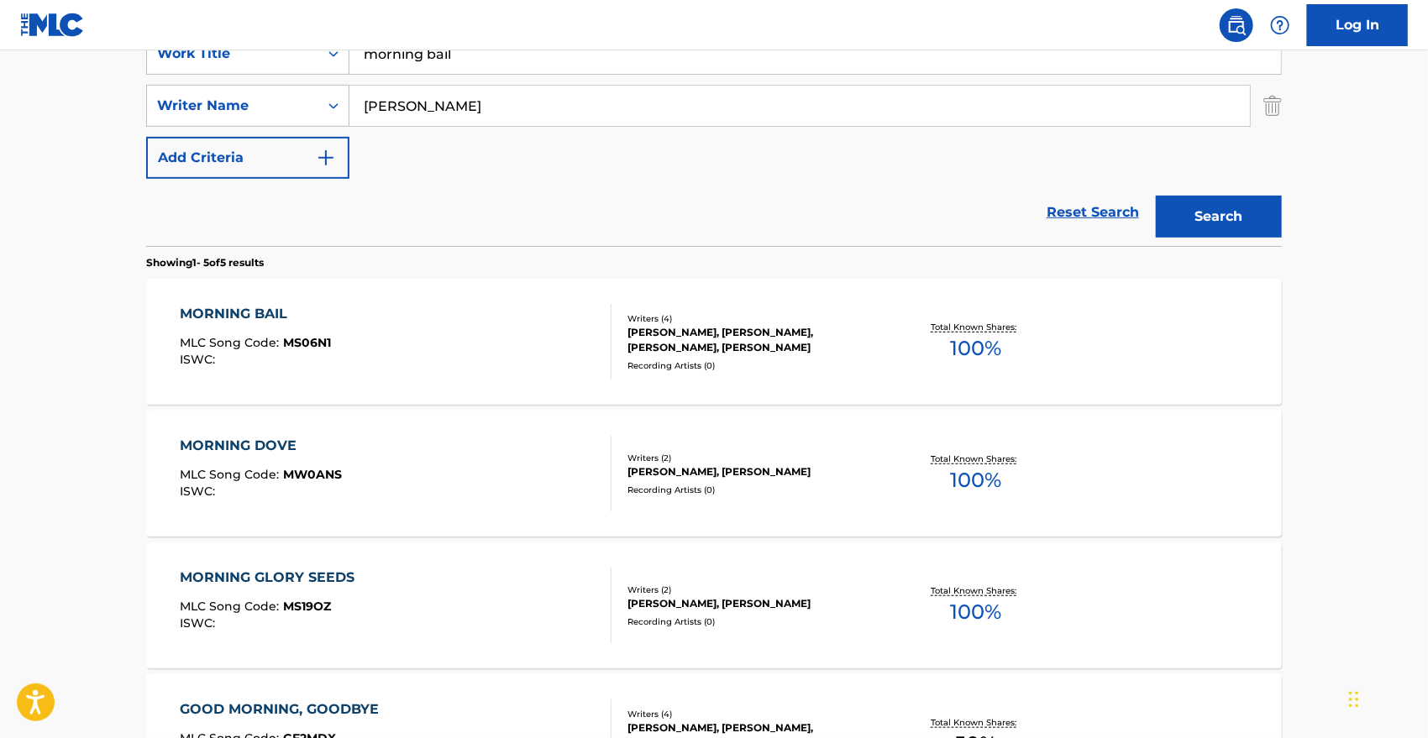
click at [262, 310] on div "MORNING BAIL" at bounding box center [256, 314] width 151 height 20
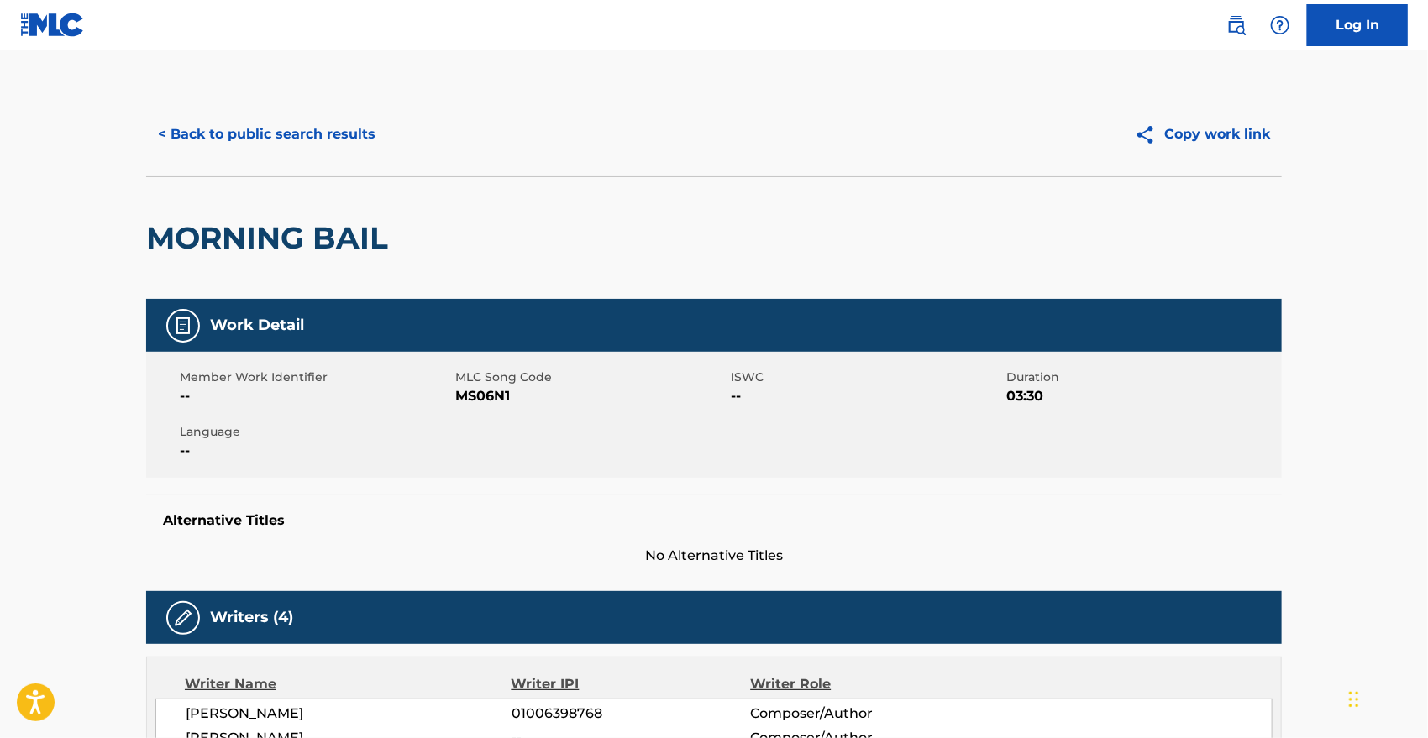
click at [473, 390] on span "MS06N1" at bounding box center [590, 396] width 271 height 20
copy span "MS06N1"
click at [249, 127] on button "< Back to public search results" at bounding box center [266, 134] width 241 height 42
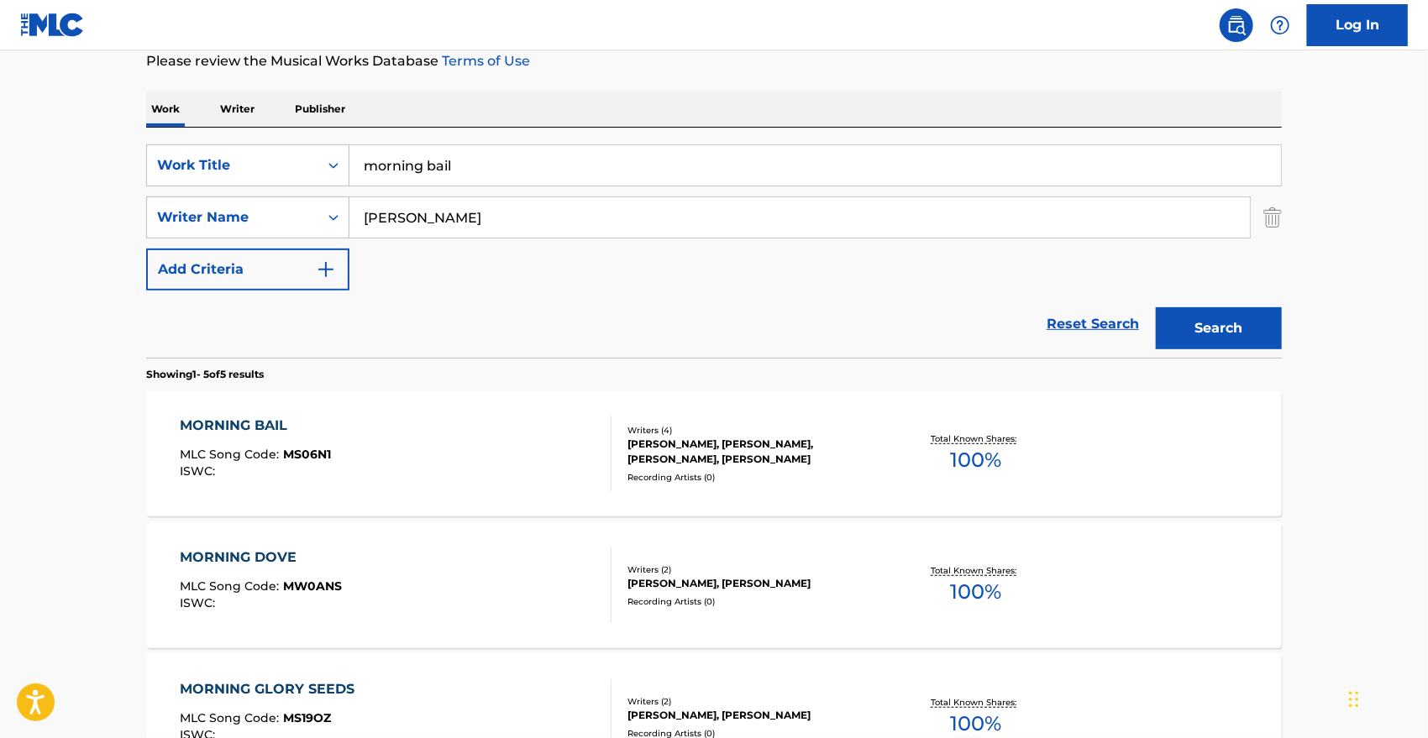
scroll to position [231, 0]
click at [487, 162] on input "morning bail" at bounding box center [814, 164] width 931 height 40
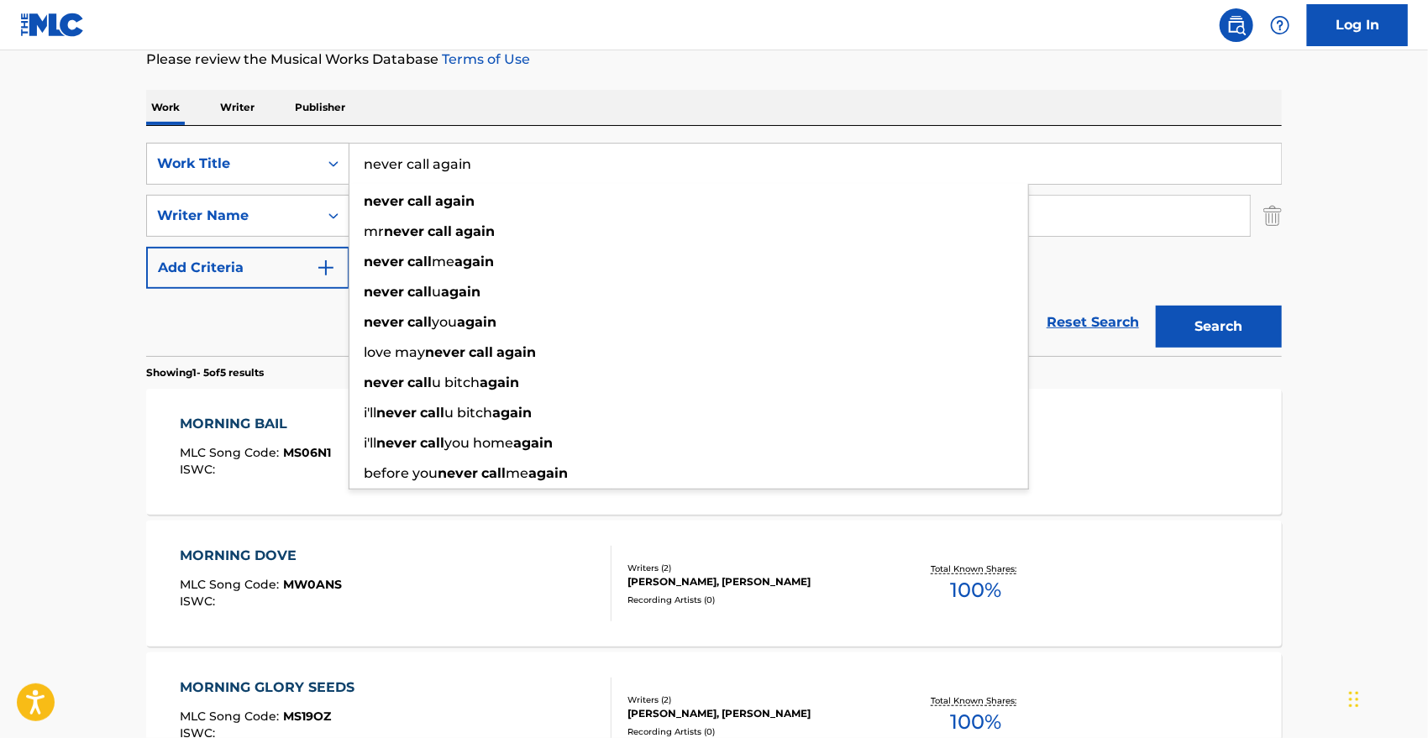
type input "never call again"
click at [1156, 306] on button "Search" at bounding box center [1219, 327] width 126 height 42
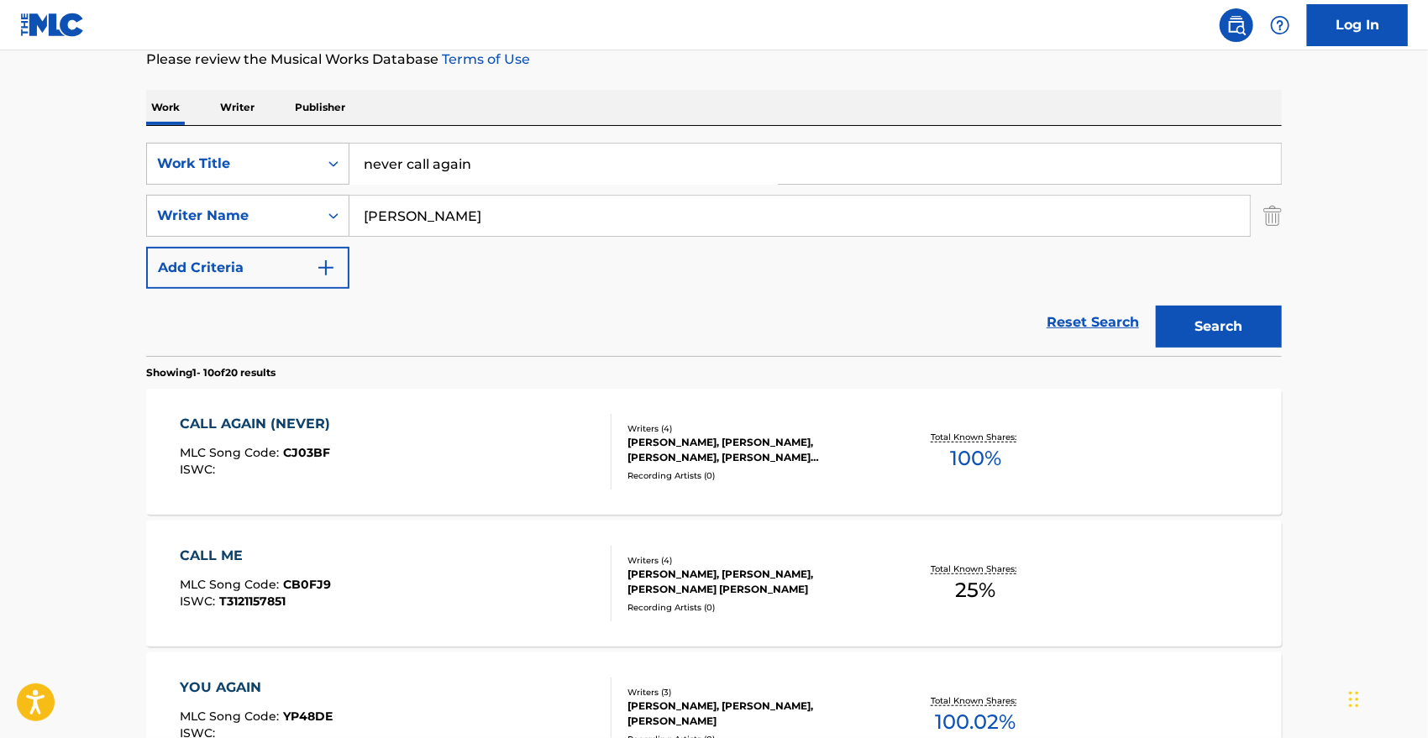
click at [1226, 307] on button "Search" at bounding box center [1219, 327] width 126 height 42
click at [265, 423] on div "CALL AGAIN (NEVER)" at bounding box center [260, 424] width 159 height 20
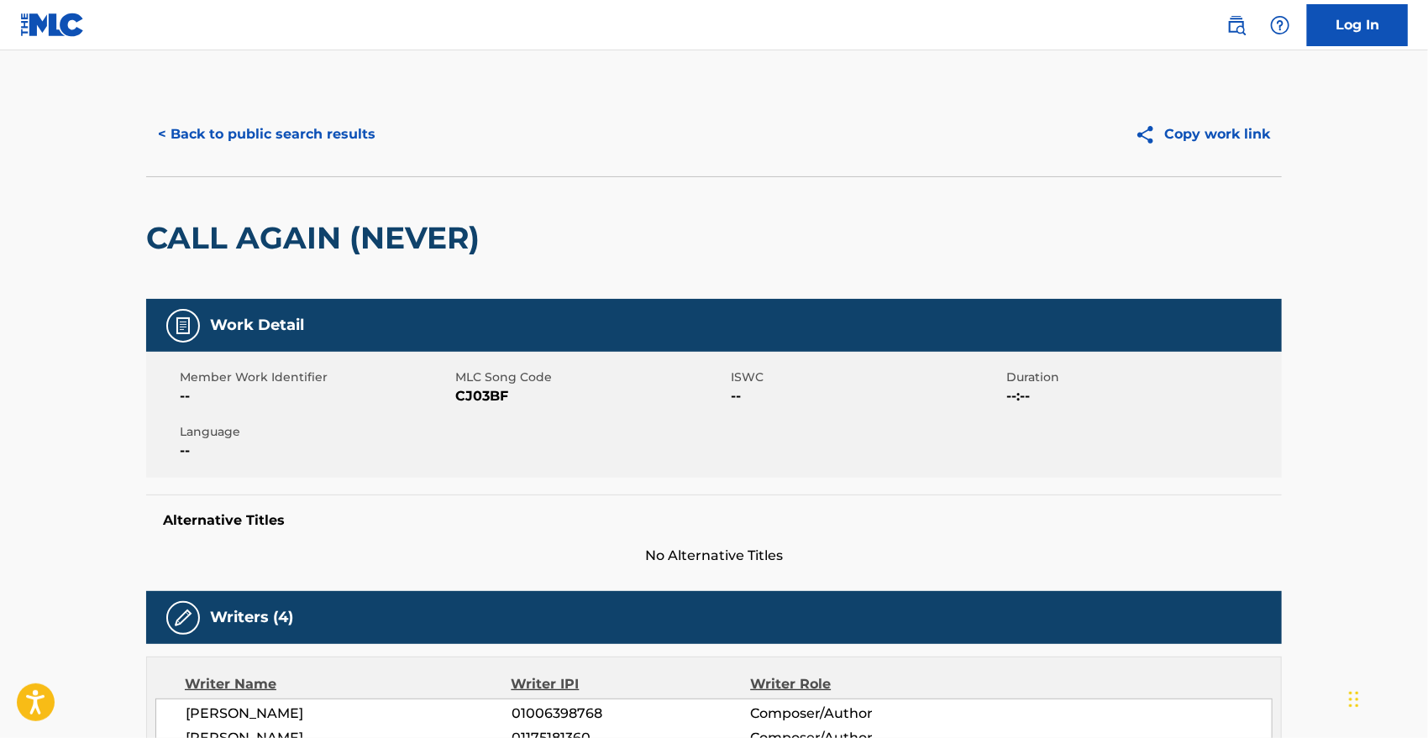
click at [483, 396] on span "CJ03BF" at bounding box center [590, 396] width 271 height 20
copy span "CJ03BF"
click at [576, 423] on div "Member Work Identifier -- MLC Song Code CJ03BF ISWC -- Duration --:-- Language …" at bounding box center [714, 415] width 1136 height 126
click at [501, 392] on span "CJ03BF" at bounding box center [590, 396] width 271 height 20
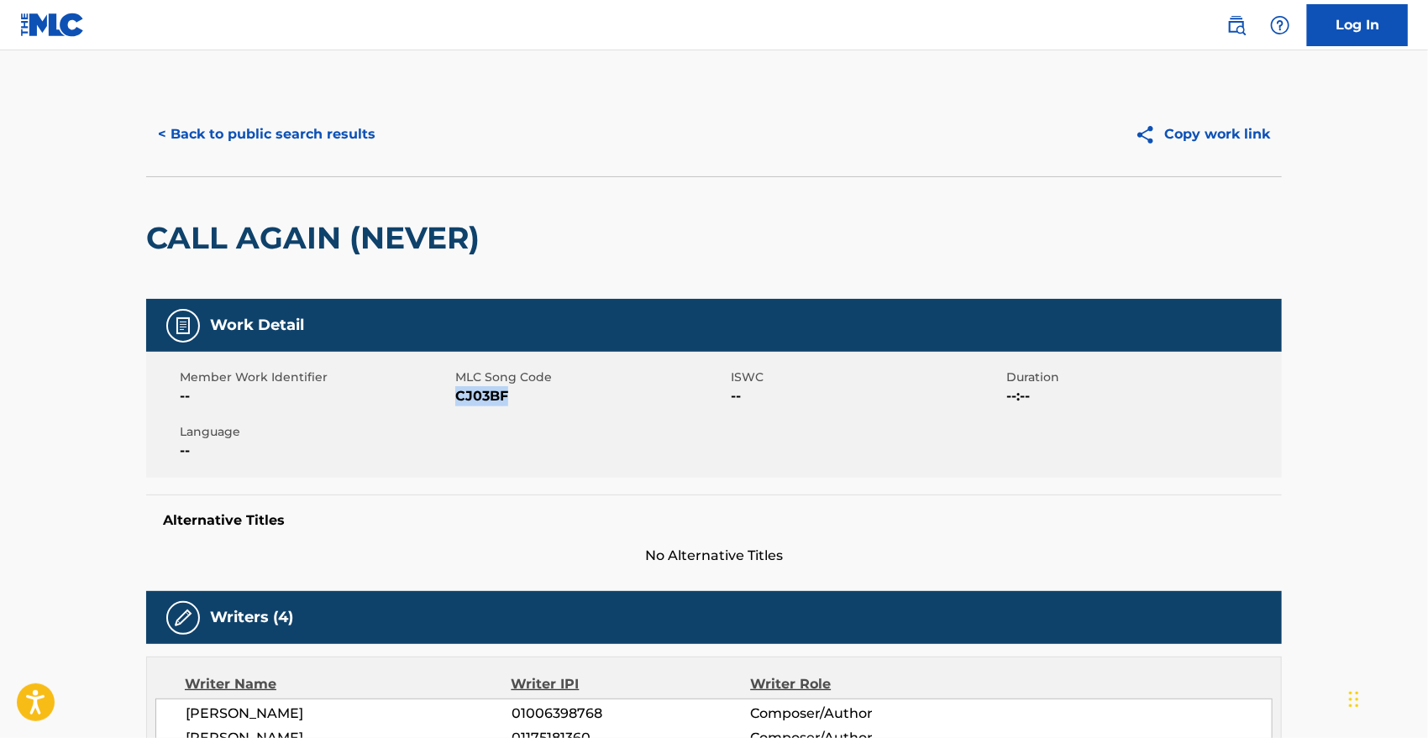
click at [501, 392] on span "CJ03BF" at bounding box center [590, 396] width 271 height 20
copy span "CJ03BF"
click at [319, 135] on button "< Back to public search results" at bounding box center [266, 134] width 241 height 42
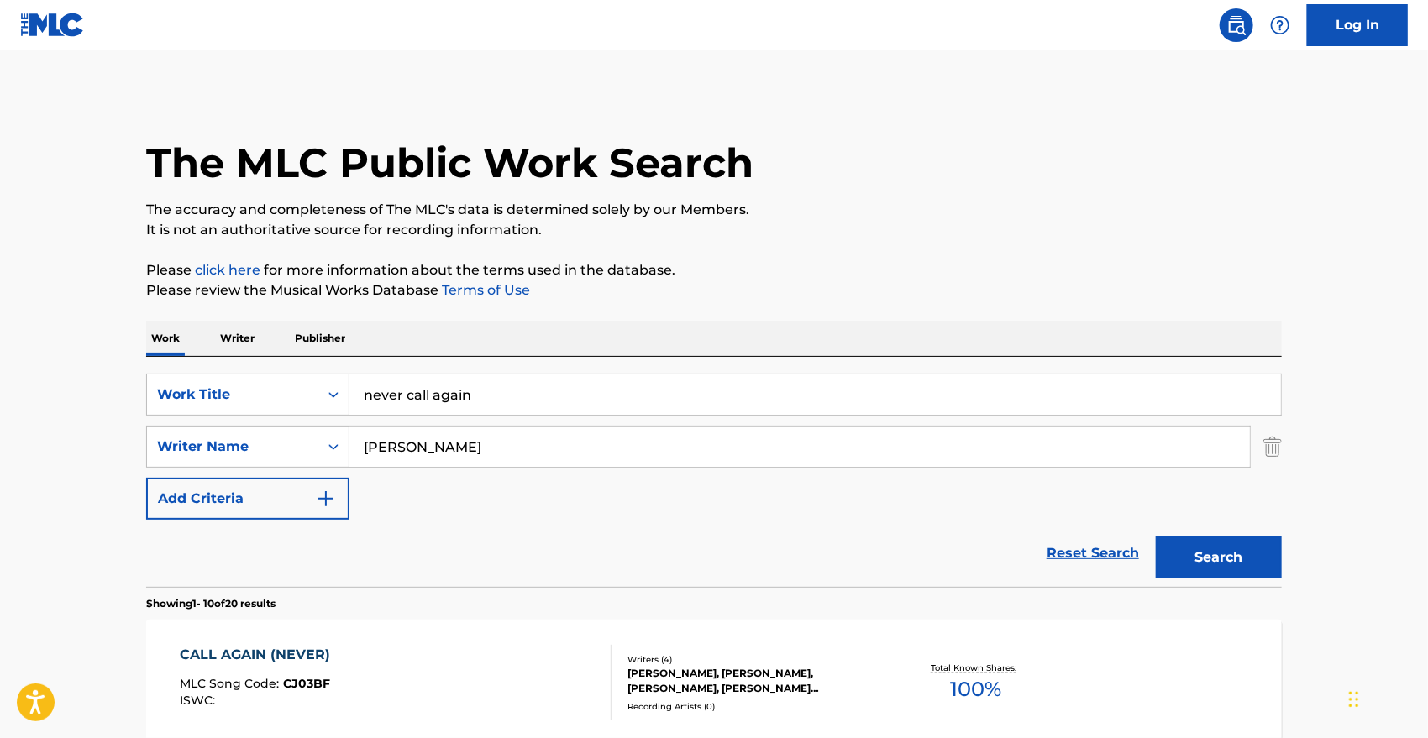
scroll to position [231, 0]
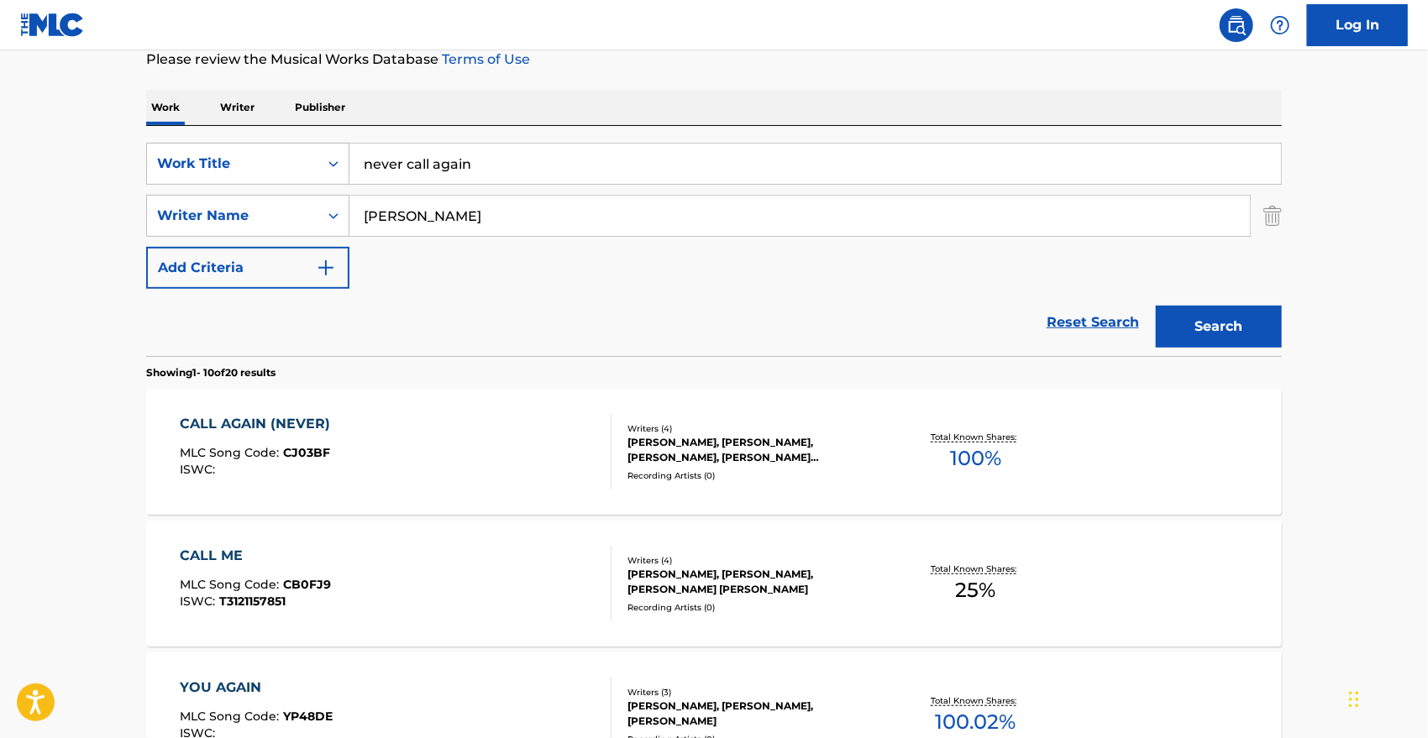
click at [459, 160] on input "never call again" at bounding box center [814, 164] width 931 height 40
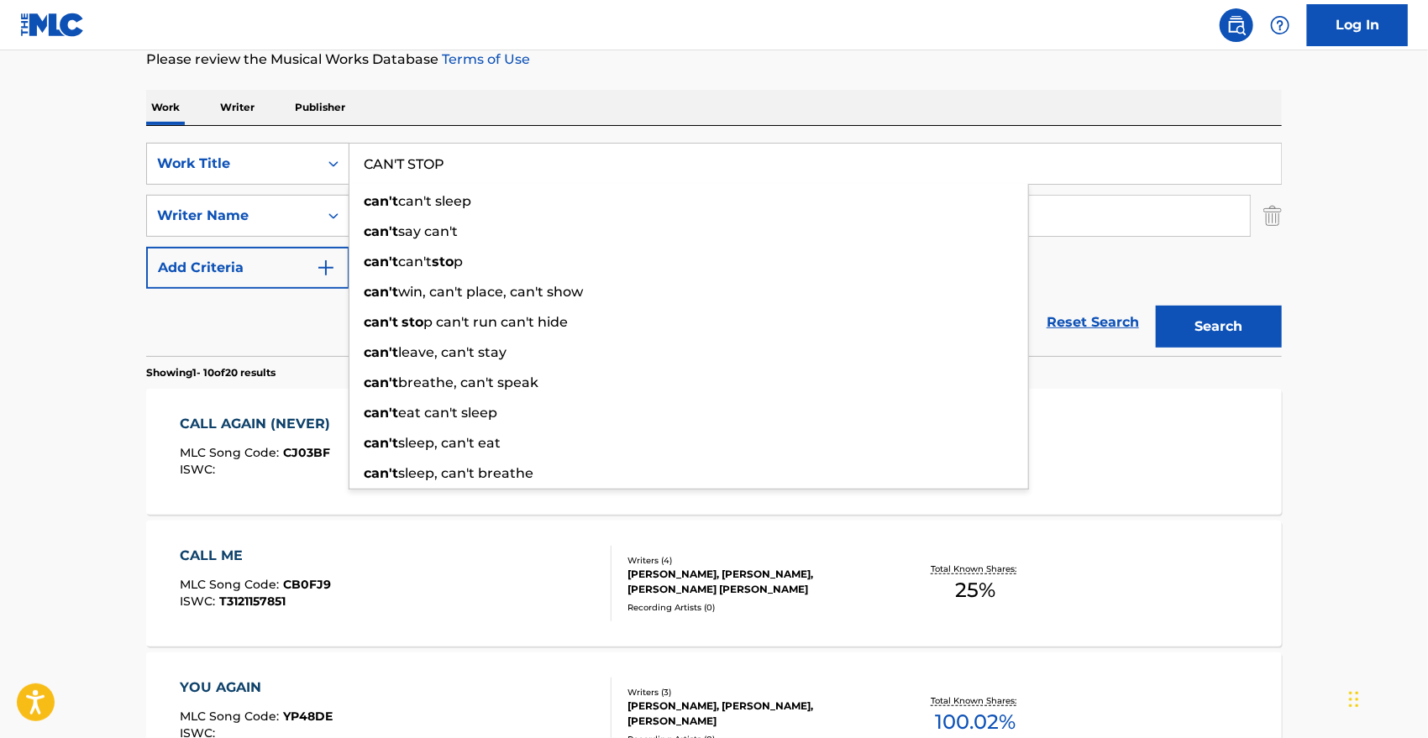
type input "CAN'T STOP"
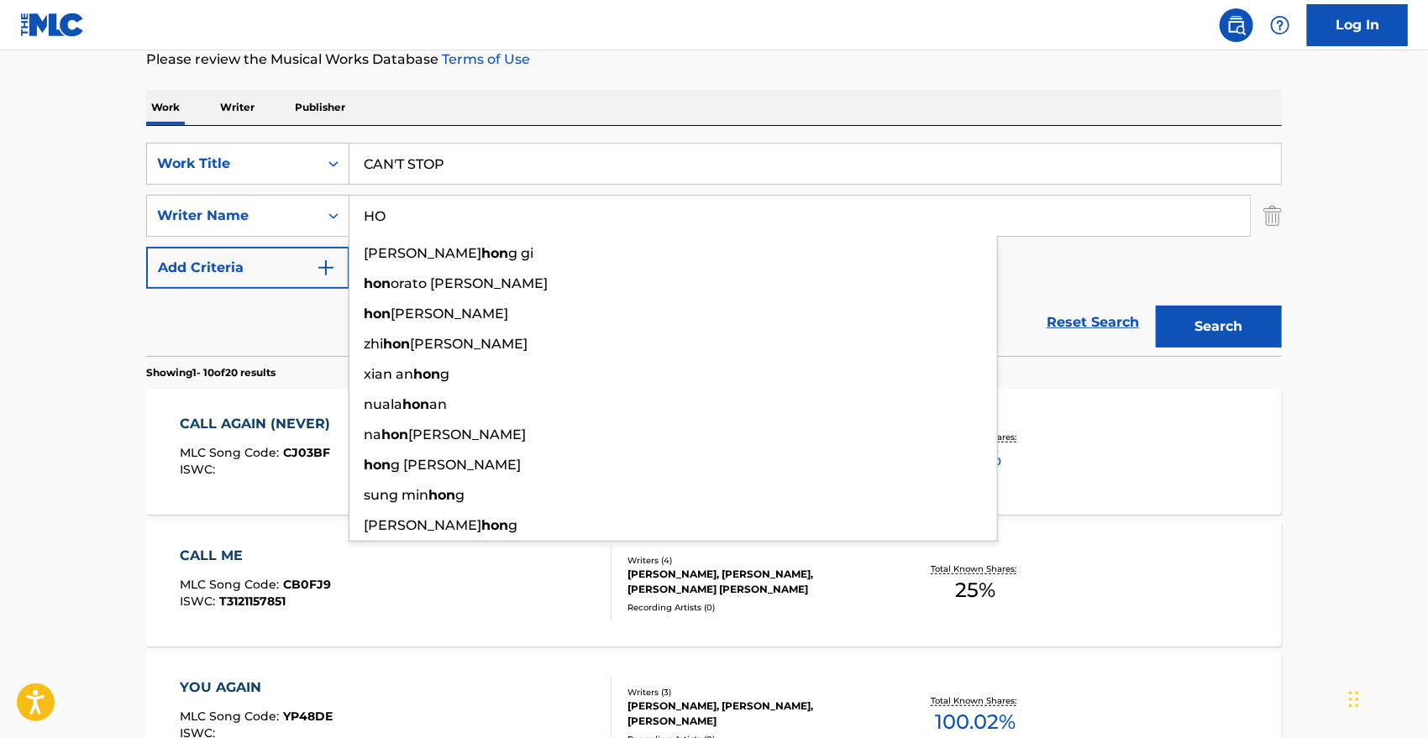
type input "H"
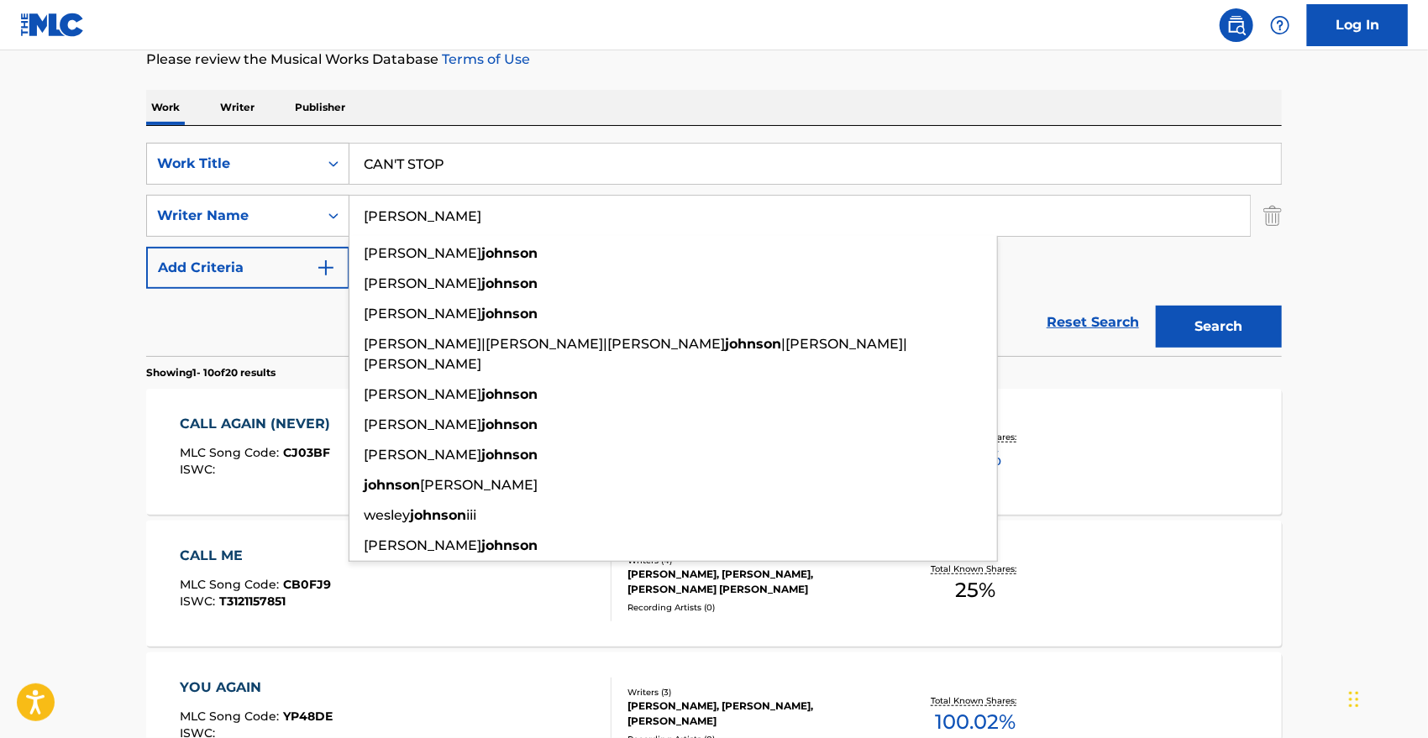
click at [1156, 306] on button "Search" at bounding box center [1219, 327] width 126 height 42
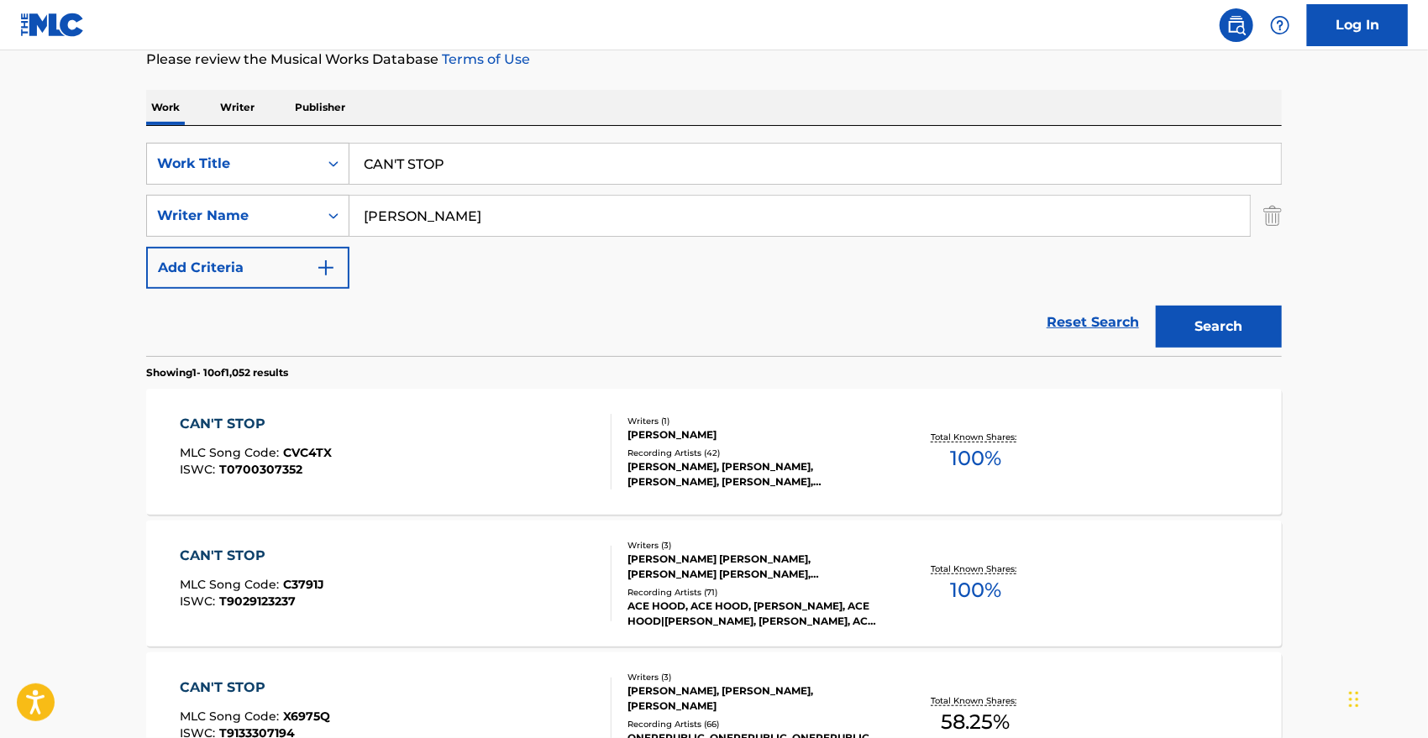
type input "J"
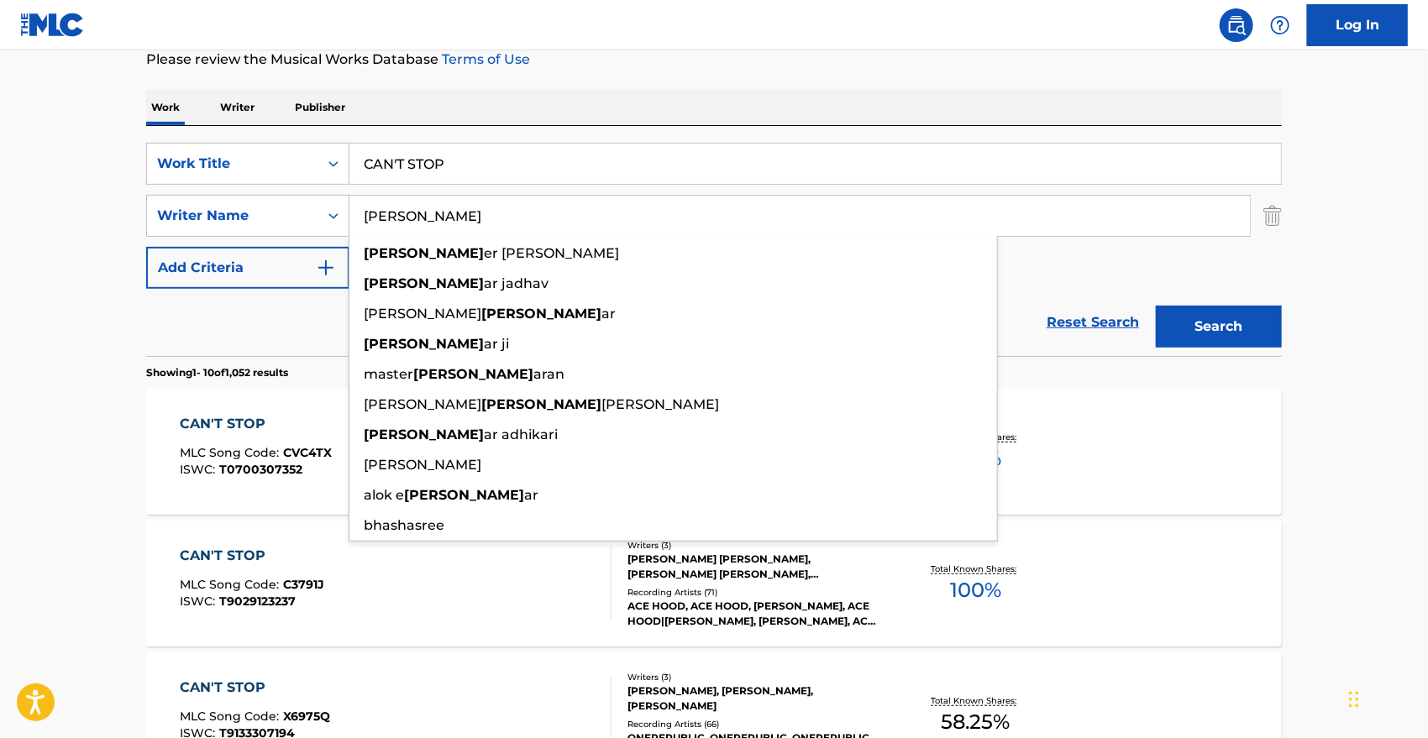
type input "BHASKER"
click at [1156, 306] on button "Search" at bounding box center [1219, 327] width 126 height 42
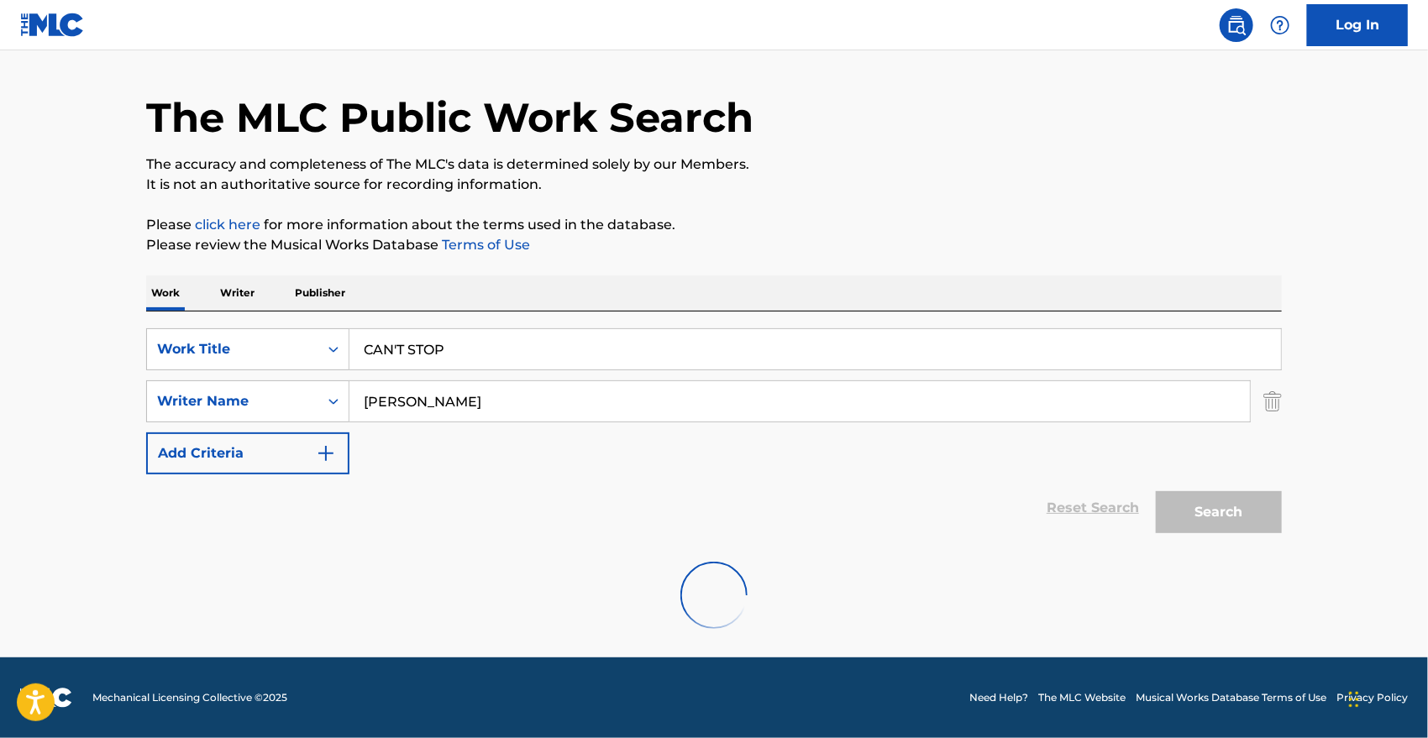
scroll to position [45, 0]
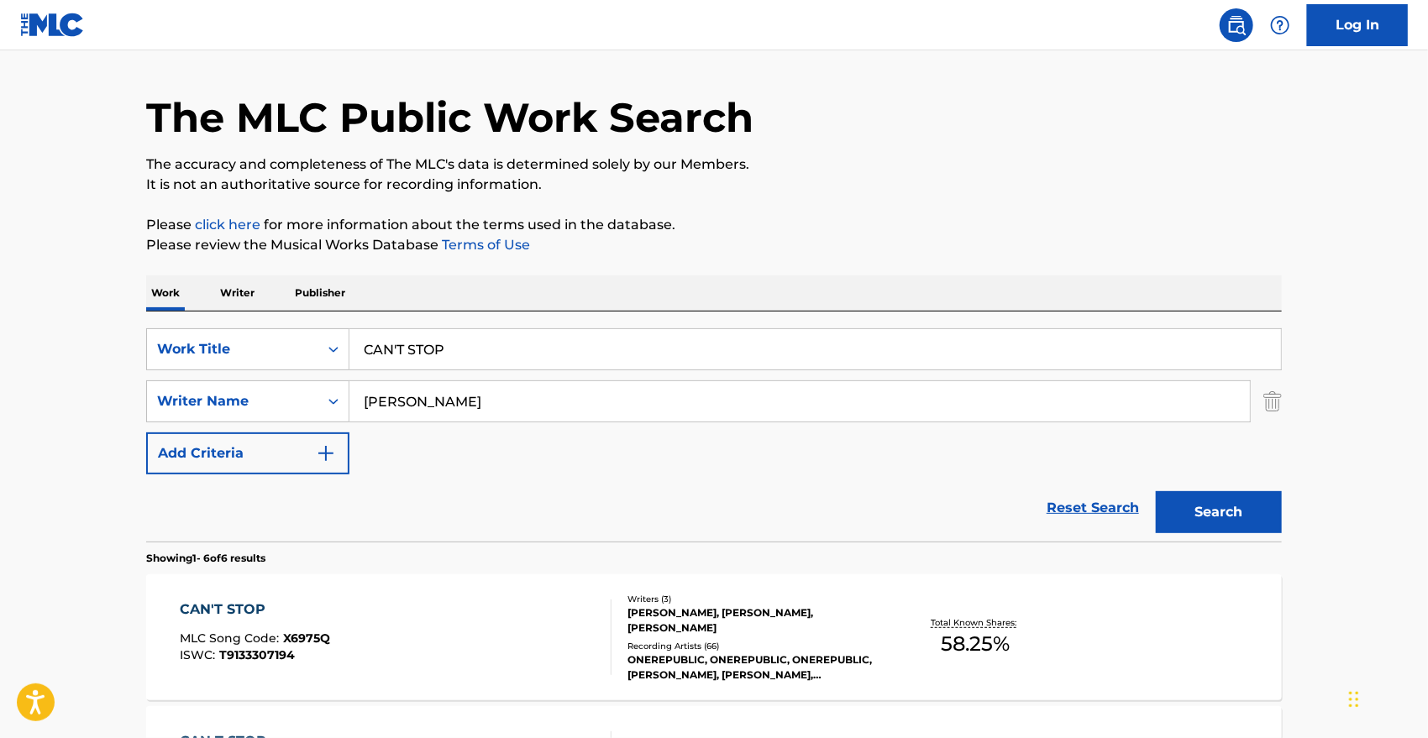
click at [438, 201] on div "The MLC Public Work Search The accuracy and completeness of The MLC's data is d…" at bounding box center [714, 743] width 1176 height 1392
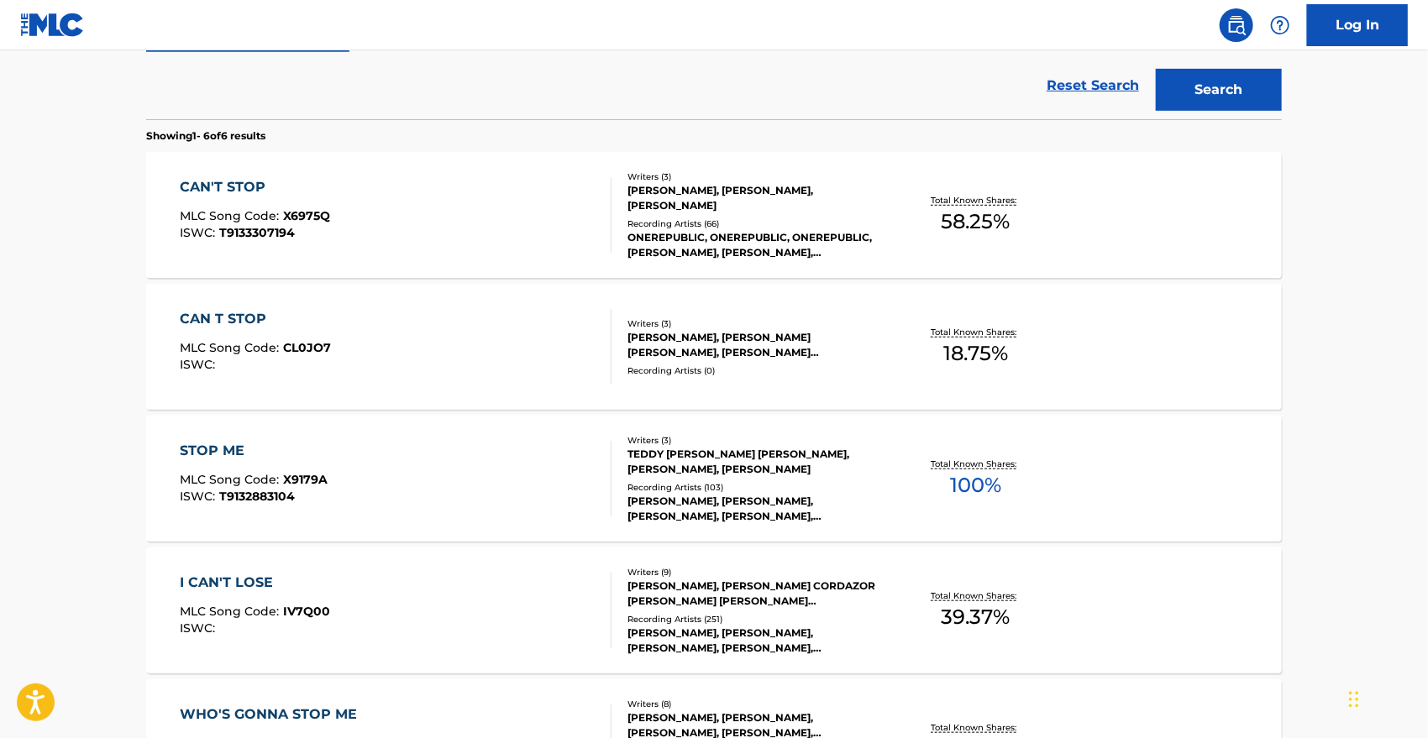
scroll to position [467, 0]
click at [330, 343] on div "CAN T STOP MLC Song Code : CL0JO7 ISWC :" at bounding box center [397, 348] width 432 height 76
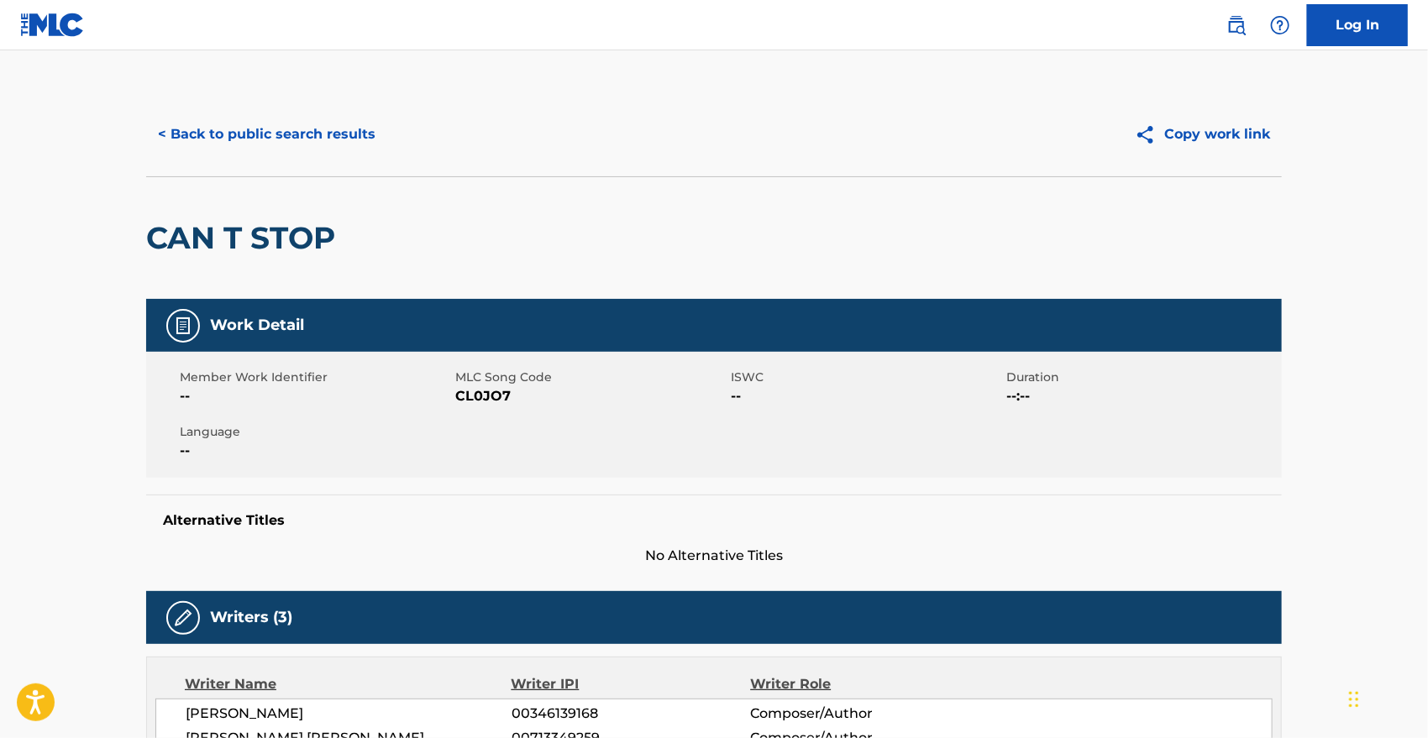
click at [486, 394] on span "CL0JO7" at bounding box center [590, 396] width 271 height 20
copy span "CL0JO7"
click at [236, 139] on button "< Back to public search results" at bounding box center [266, 134] width 241 height 42
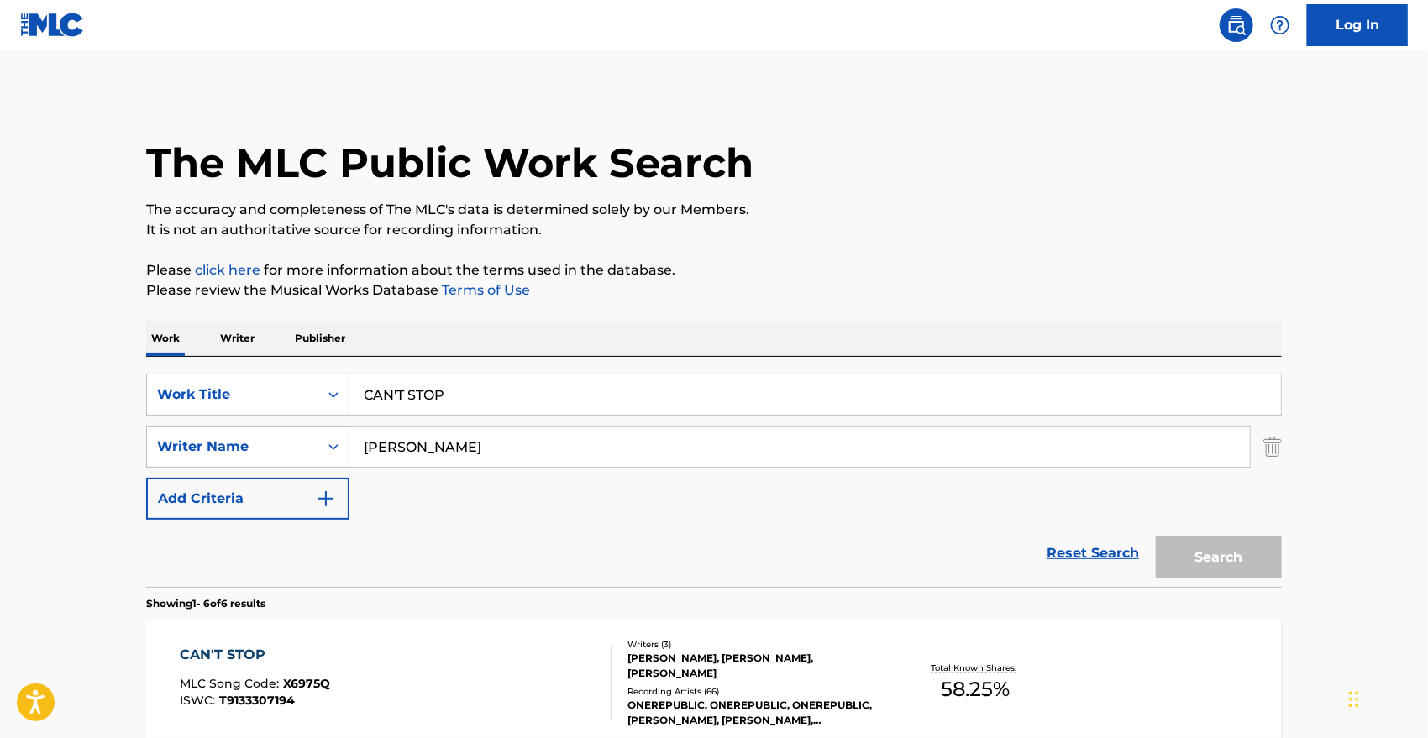
scroll to position [564, 0]
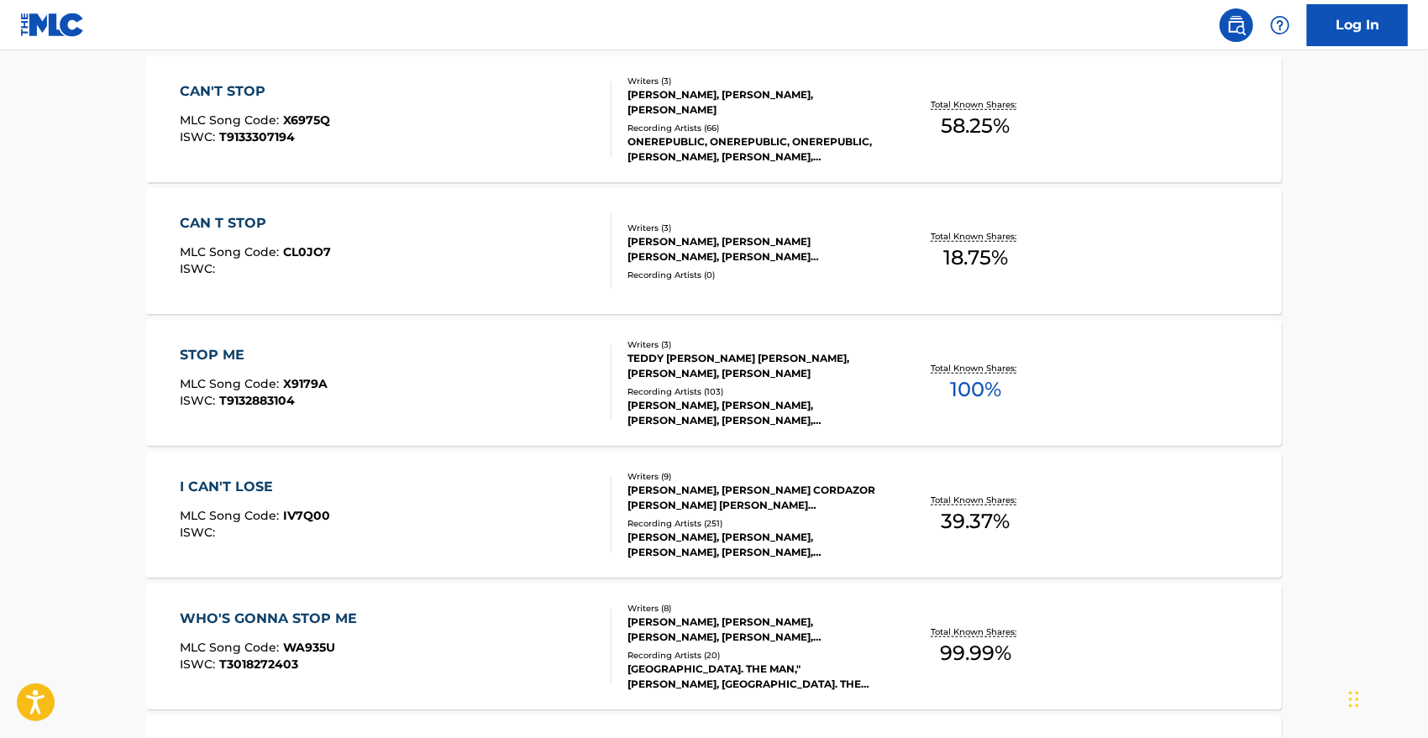
click at [235, 87] on div "CAN'T STOP" at bounding box center [256, 91] width 150 height 20
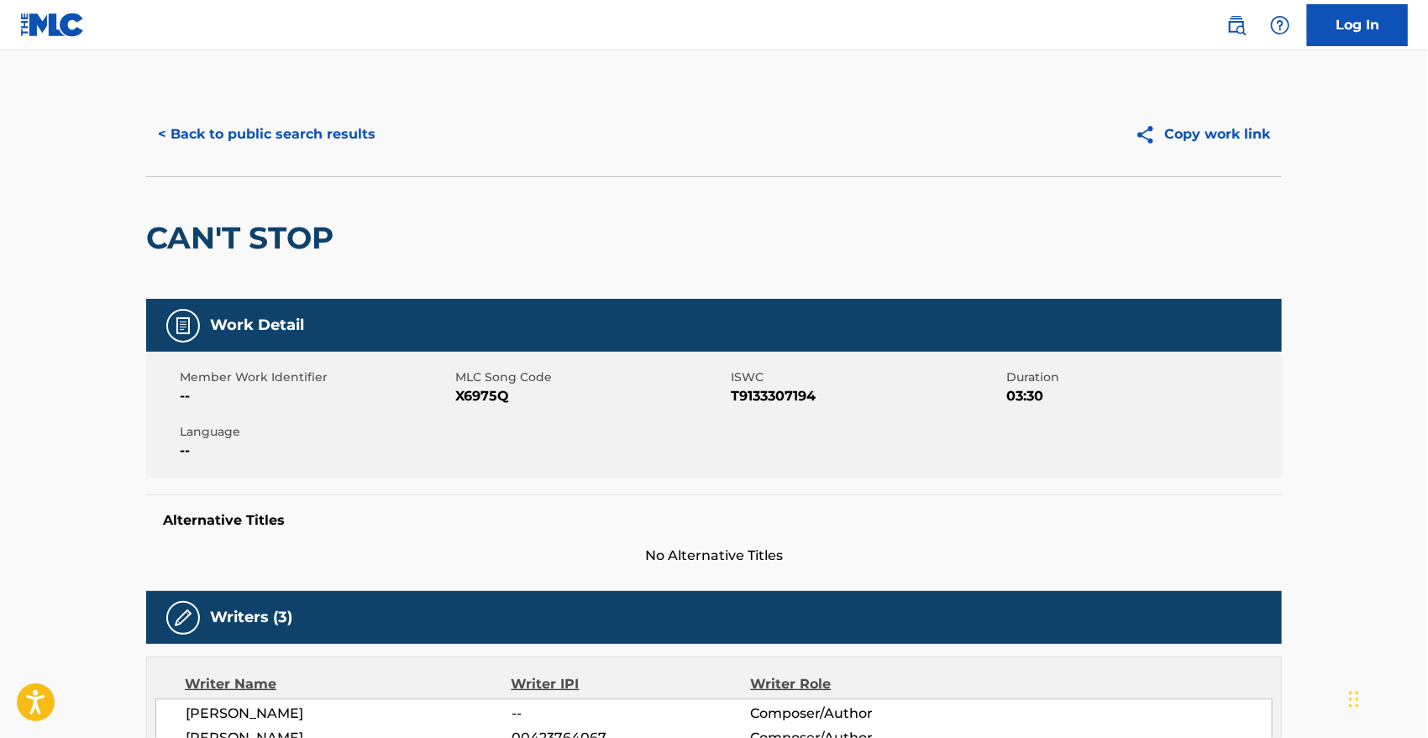
click at [485, 396] on span "X6975Q" at bounding box center [590, 396] width 271 height 20
copy span "X6975Q"
click at [354, 129] on button "< Back to public search results" at bounding box center [266, 134] width 241 height 42
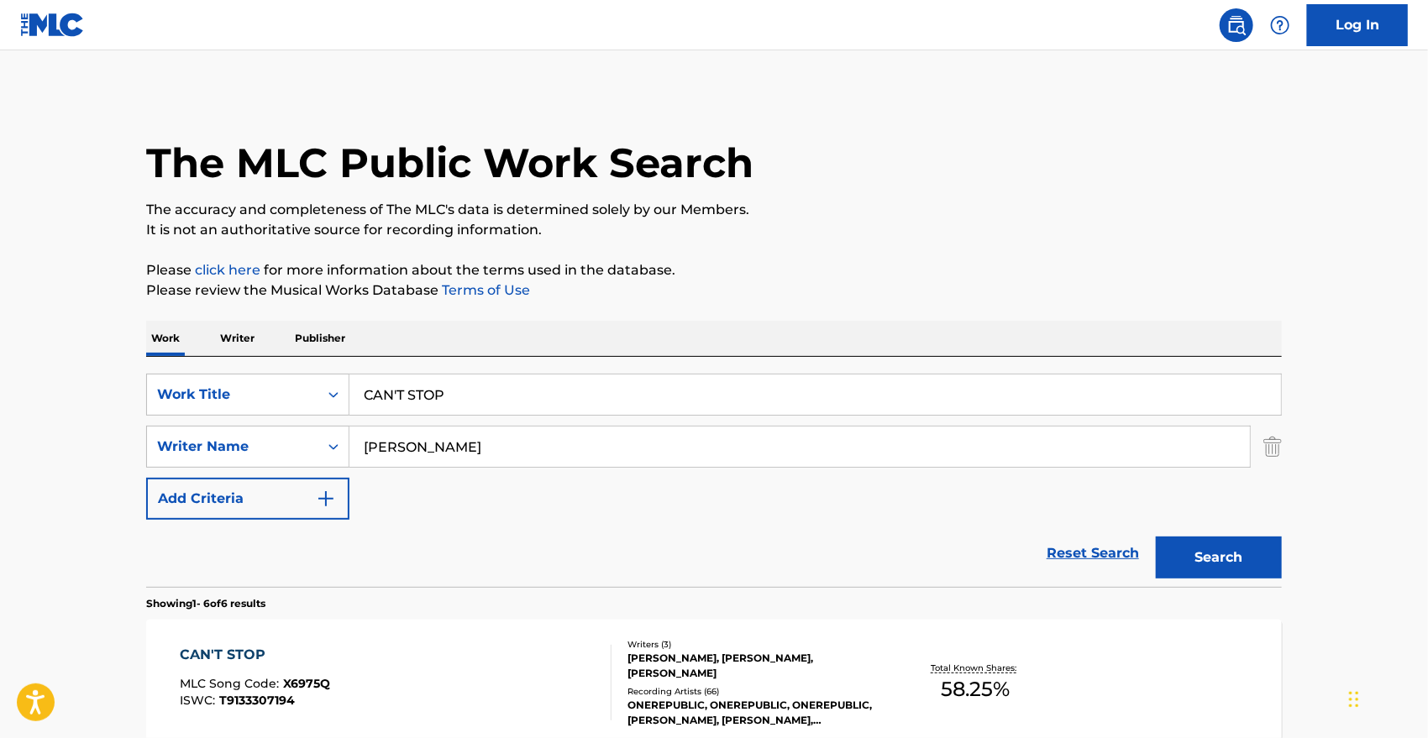
click at [479, 407] on input "CAN'T STOP" at bounding box center [814, 395] width 931 height 40
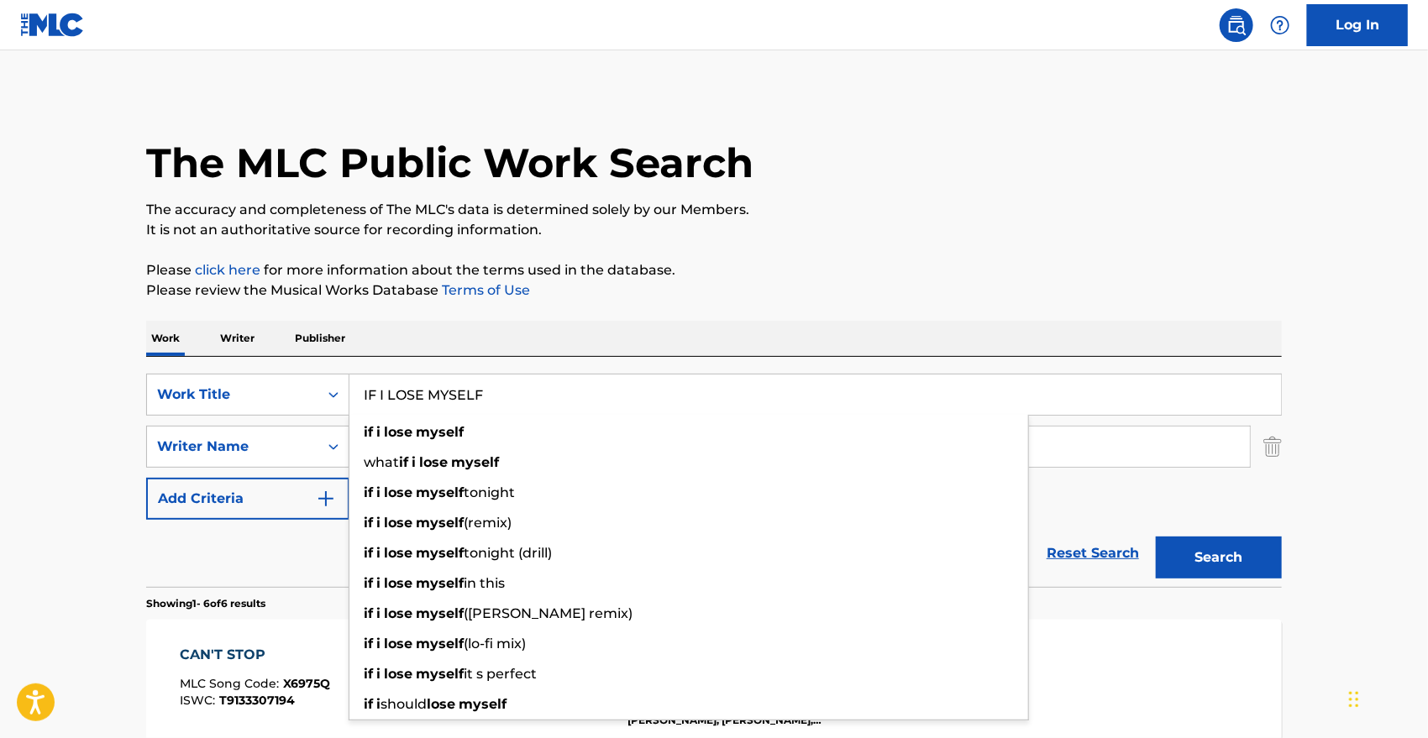
type input "IF I LOSE MYSELF"
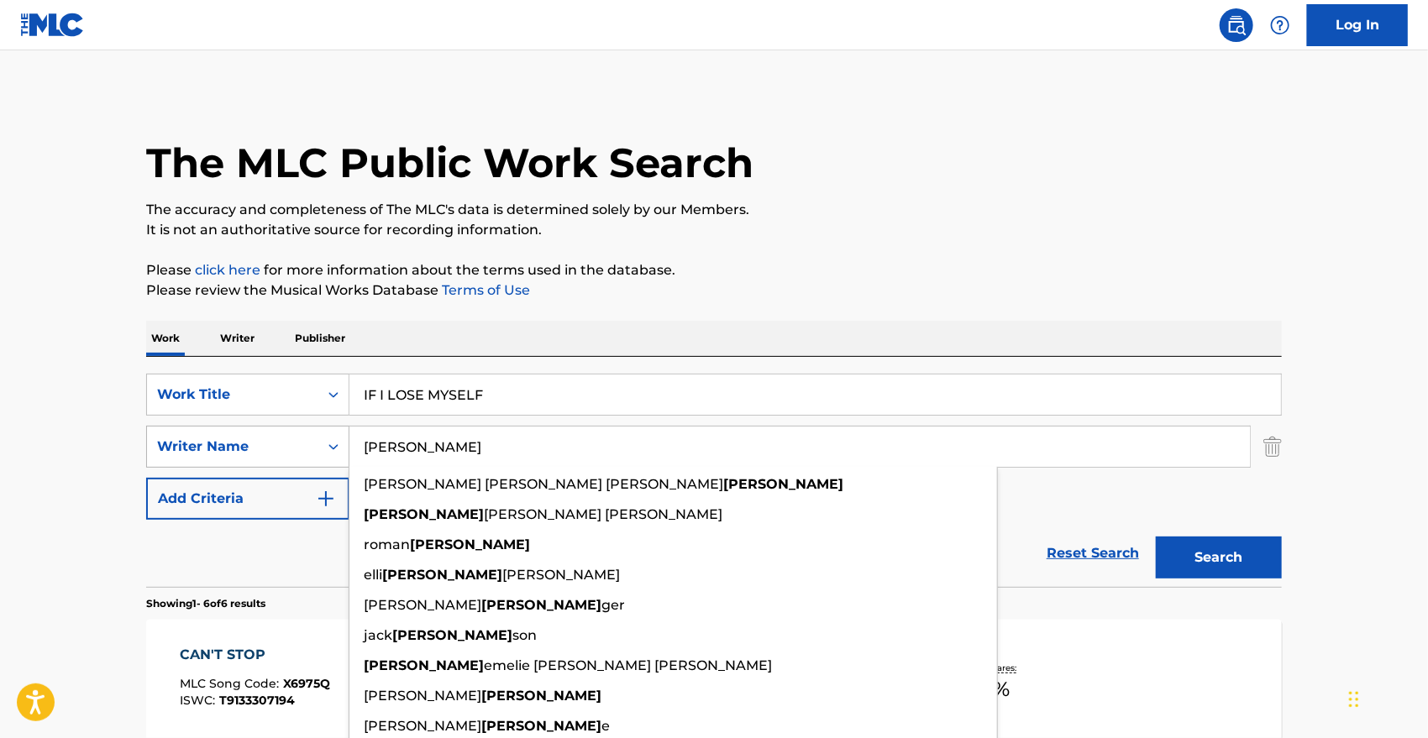
type input "LEVIN"
click at [1156, 537] on button "Search" at bounding box center [1219, 558] width 126 height 42
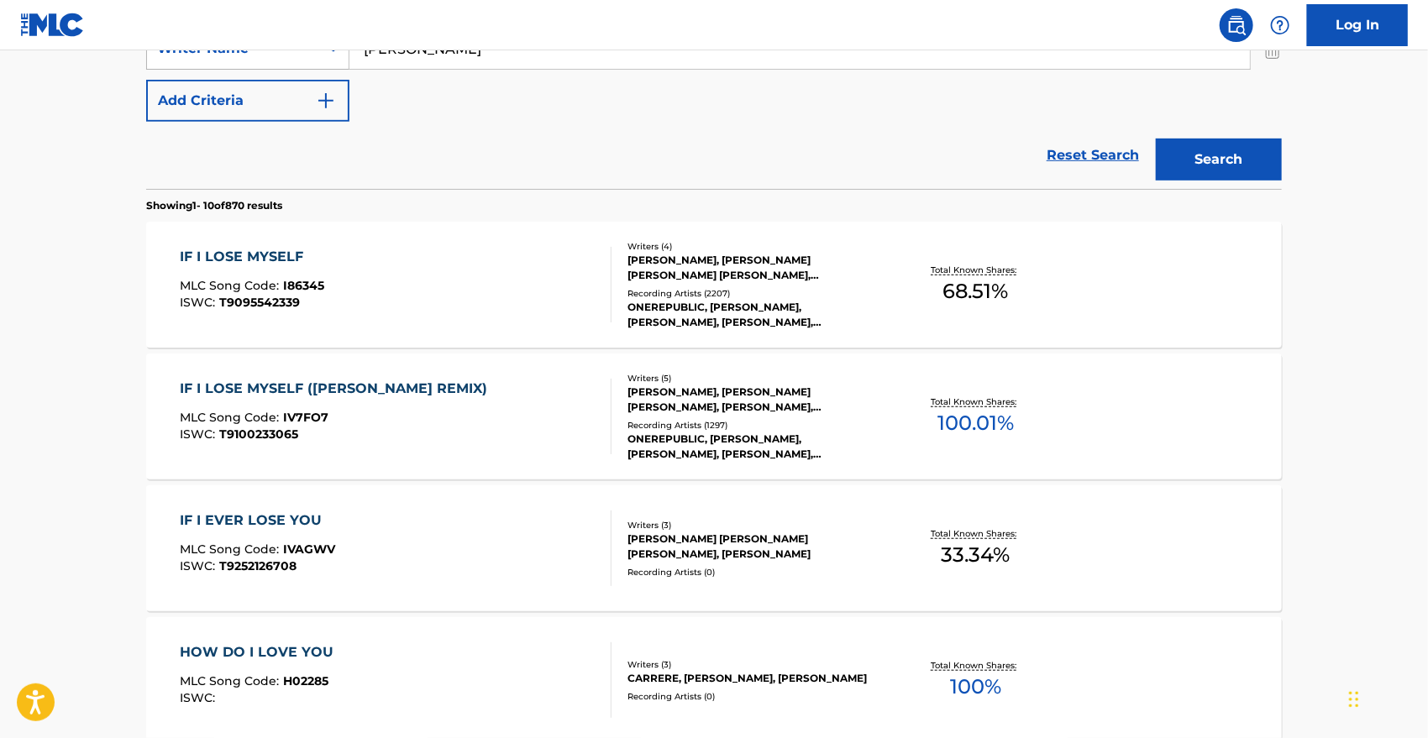
scroll to position [400, 0]
click at [242, 252] on div "IF I LOSE MYSELF" at bounding box center [253, 255] width 144 height 20
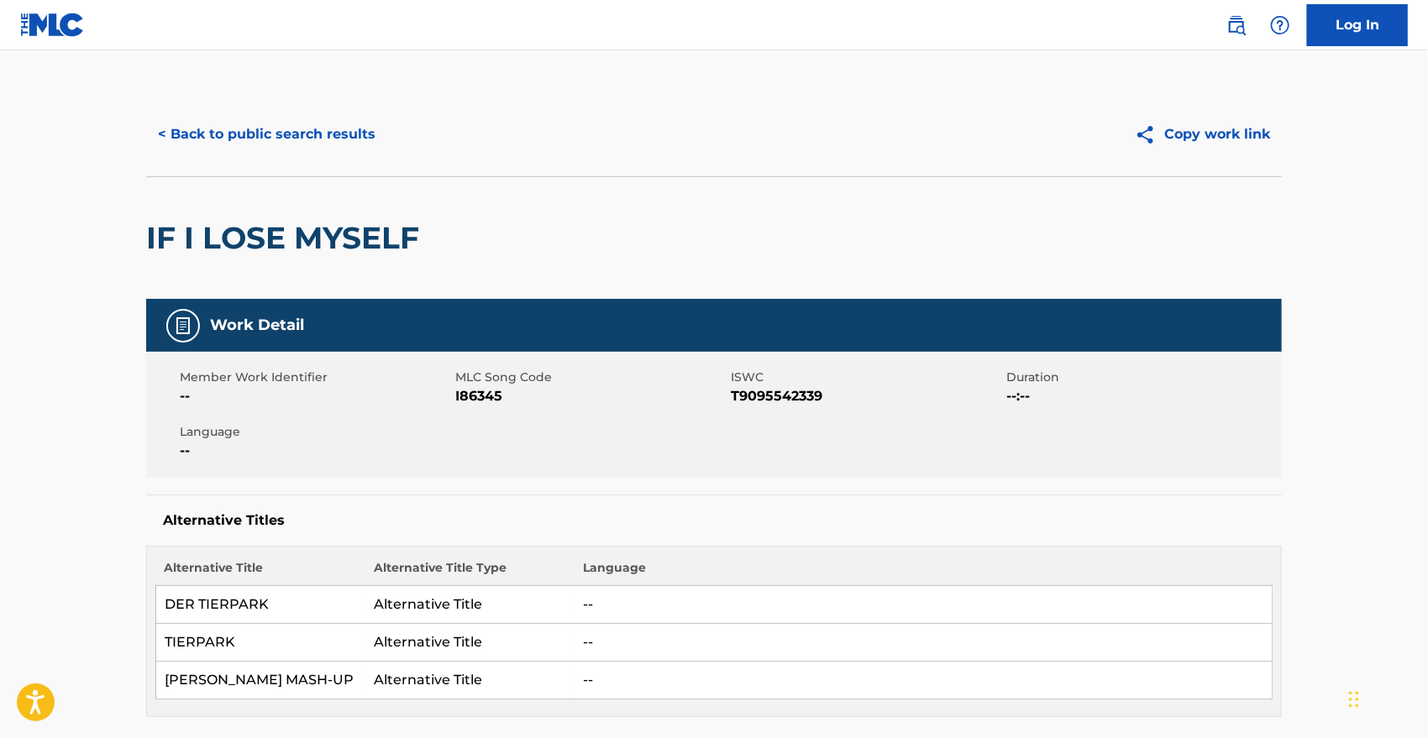
click at [473, 394] on span "I86345" at bounding box center [590, 396] width 271 height 20
copy span "I86345"
click at [294, 136] on button "< Back to public search results" at bounding box center [266, 134] width 241 height 42
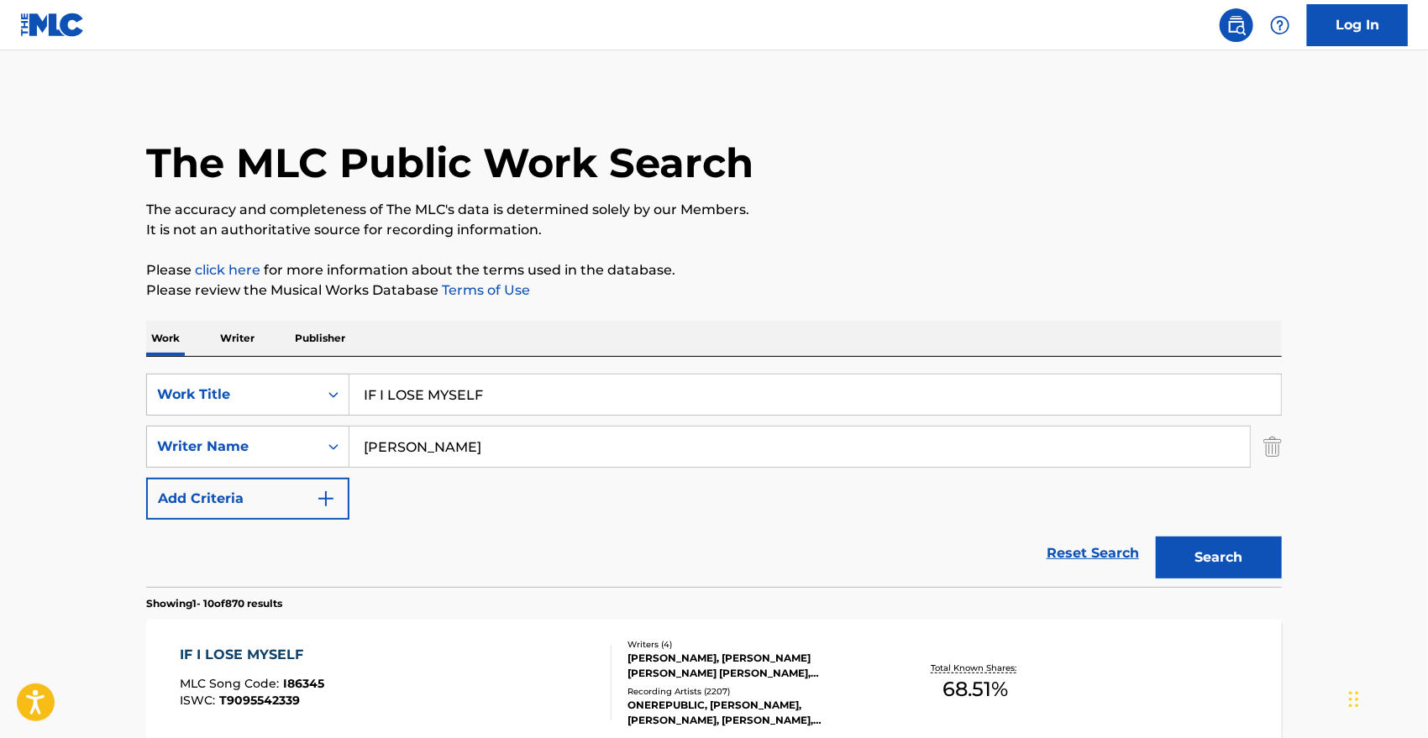
click at [457, 401] on input "IF I LOSE MYSELF" at bounding box center [814, 395] width 931 height 40
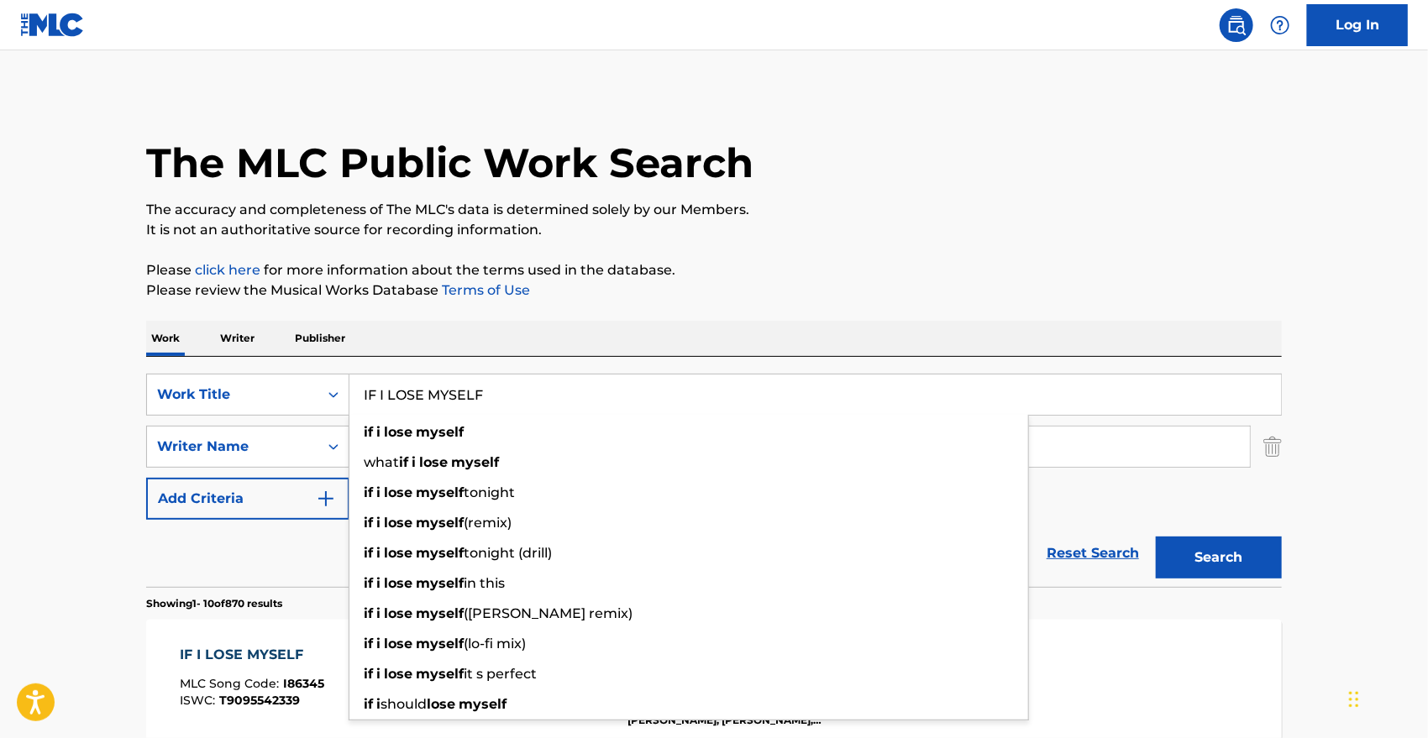
click at [457, 401] on input "IF I LOSE MYSELF" at bounding box center [814, 395] width 931 height 40
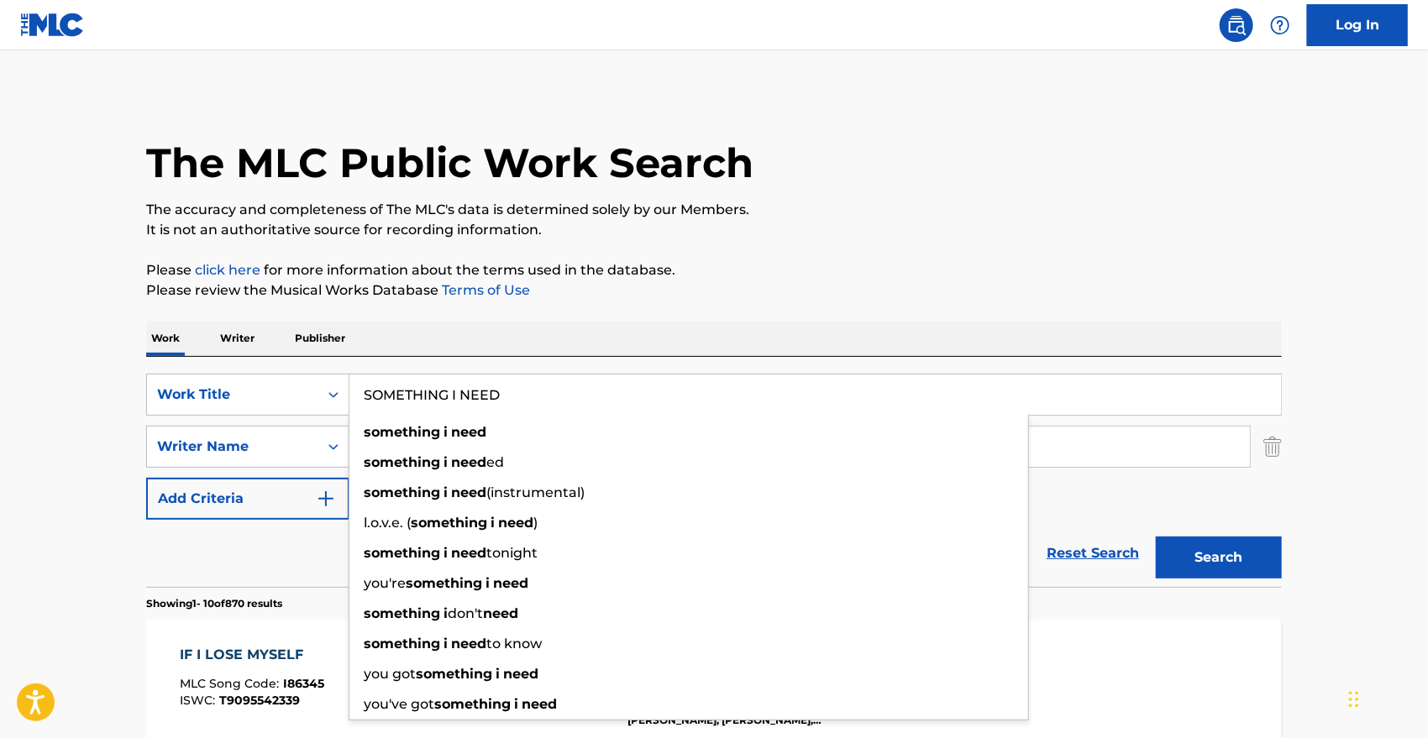
type input "SOMETHING I NEED"
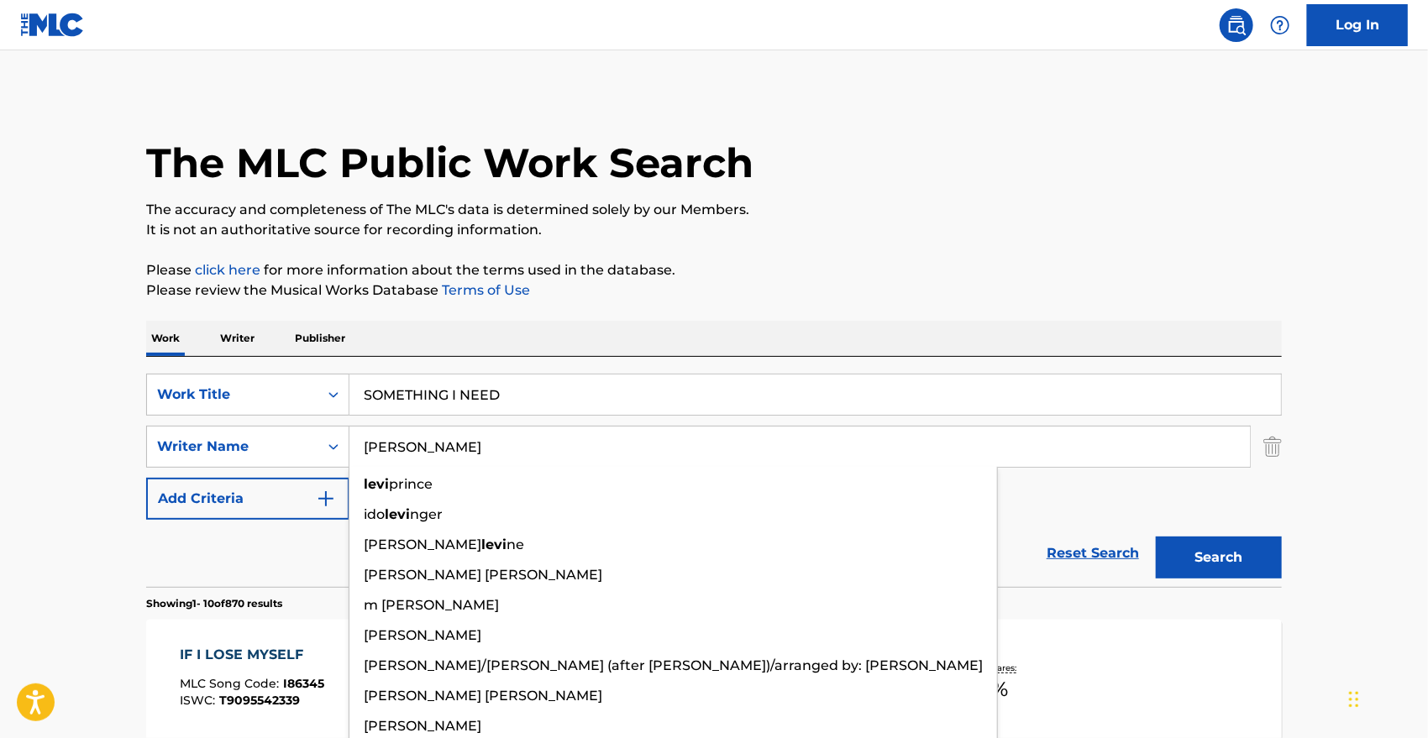
type input "LEVIN"
click at [1156, 537] on button "Search" at bounding box center [1219, 558] width 126 height 42
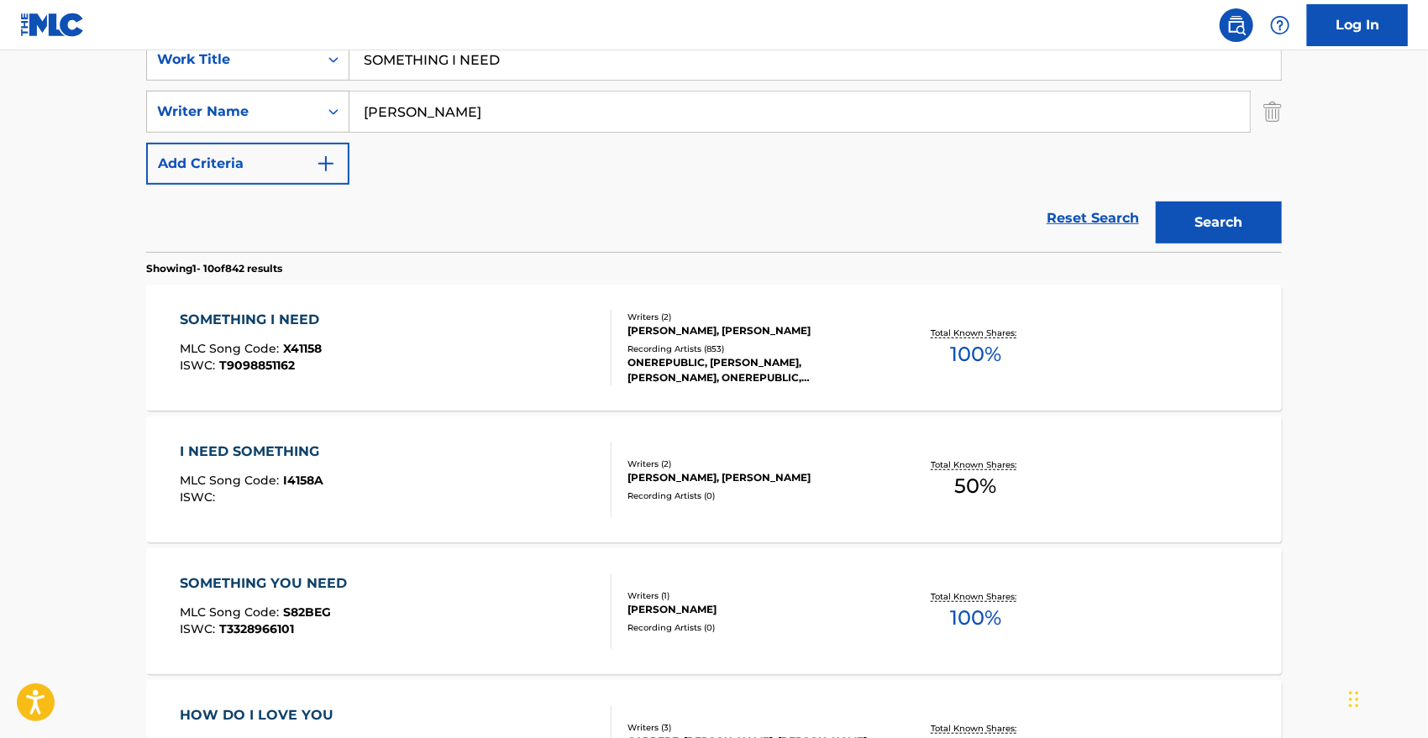
scroll to position [334, 0]
click at [275, 321] on div "SOMETHING I NEED" at bounding box center [255, 321] width 148 height 20
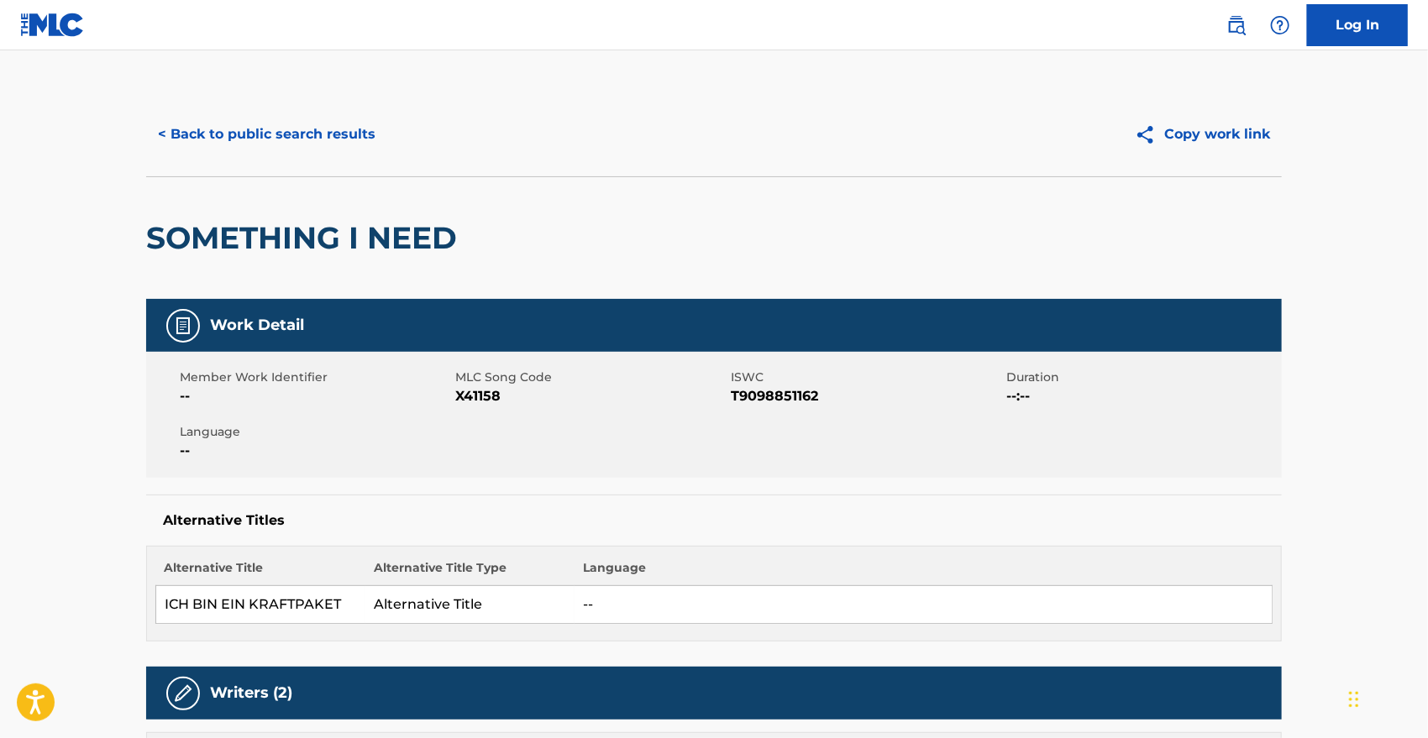
click at [464, 392] on span "X41158" at bounding box center [590, 396] width 271 height 20
copy span "X41158"
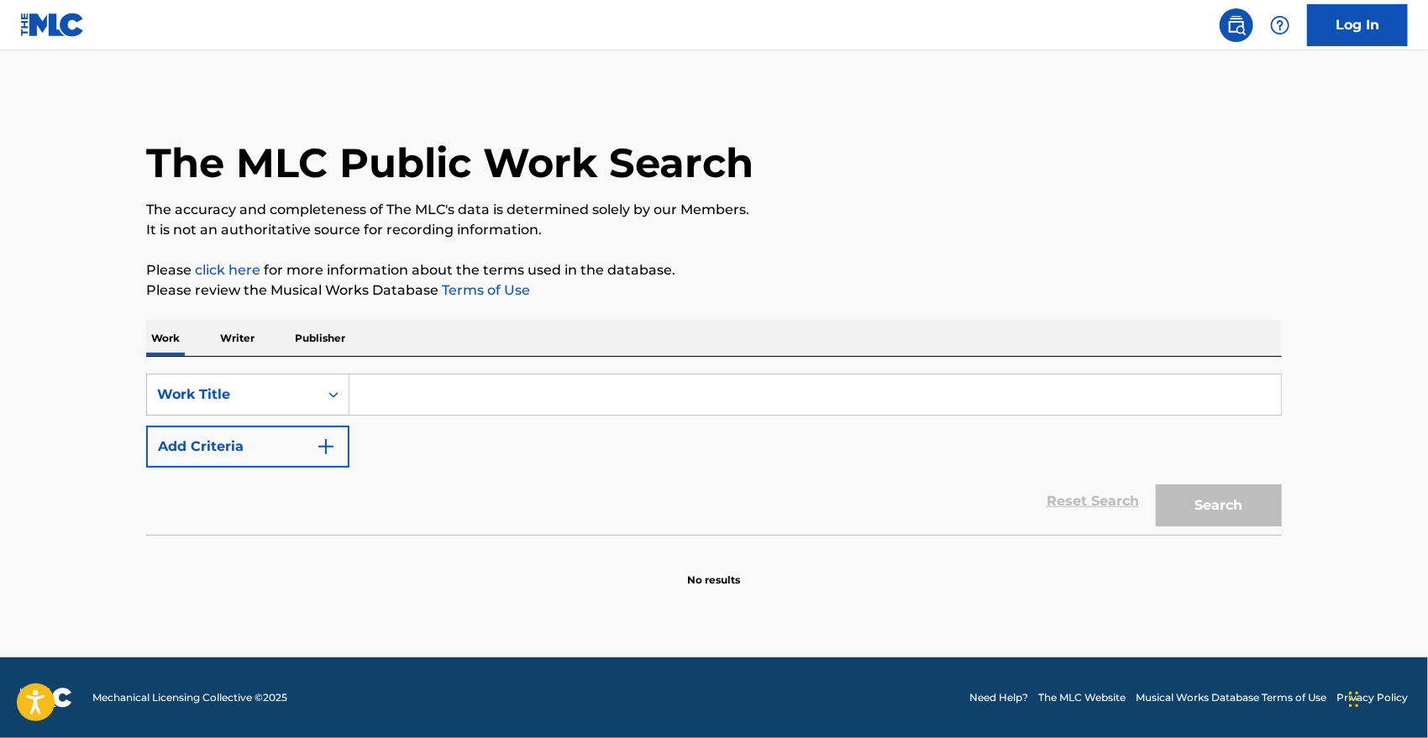
click at [239, 442] on button "Add Criteria" at bounding box center [247, 447] width 203 height 42
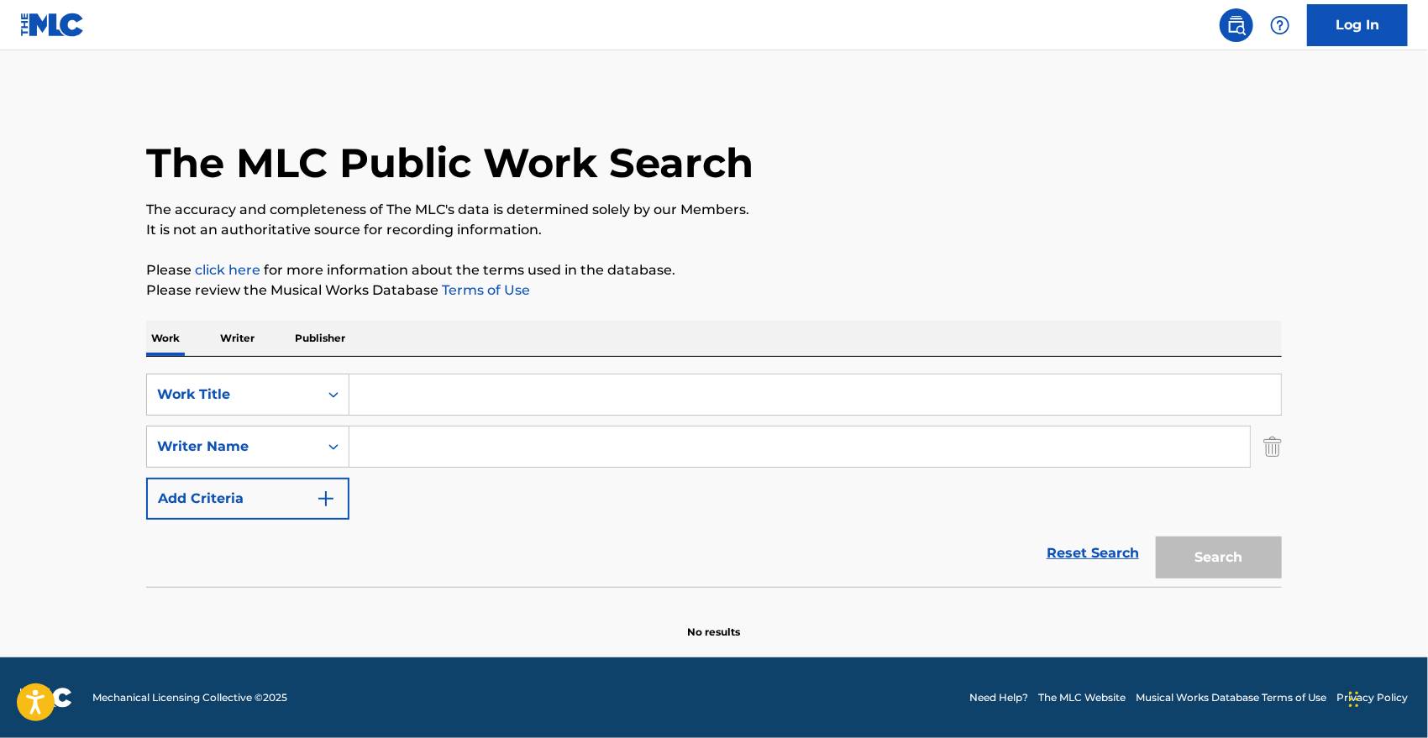
click at [417, 395] on input "Search Form" at bounding box center [814, 395] width 931 height 40
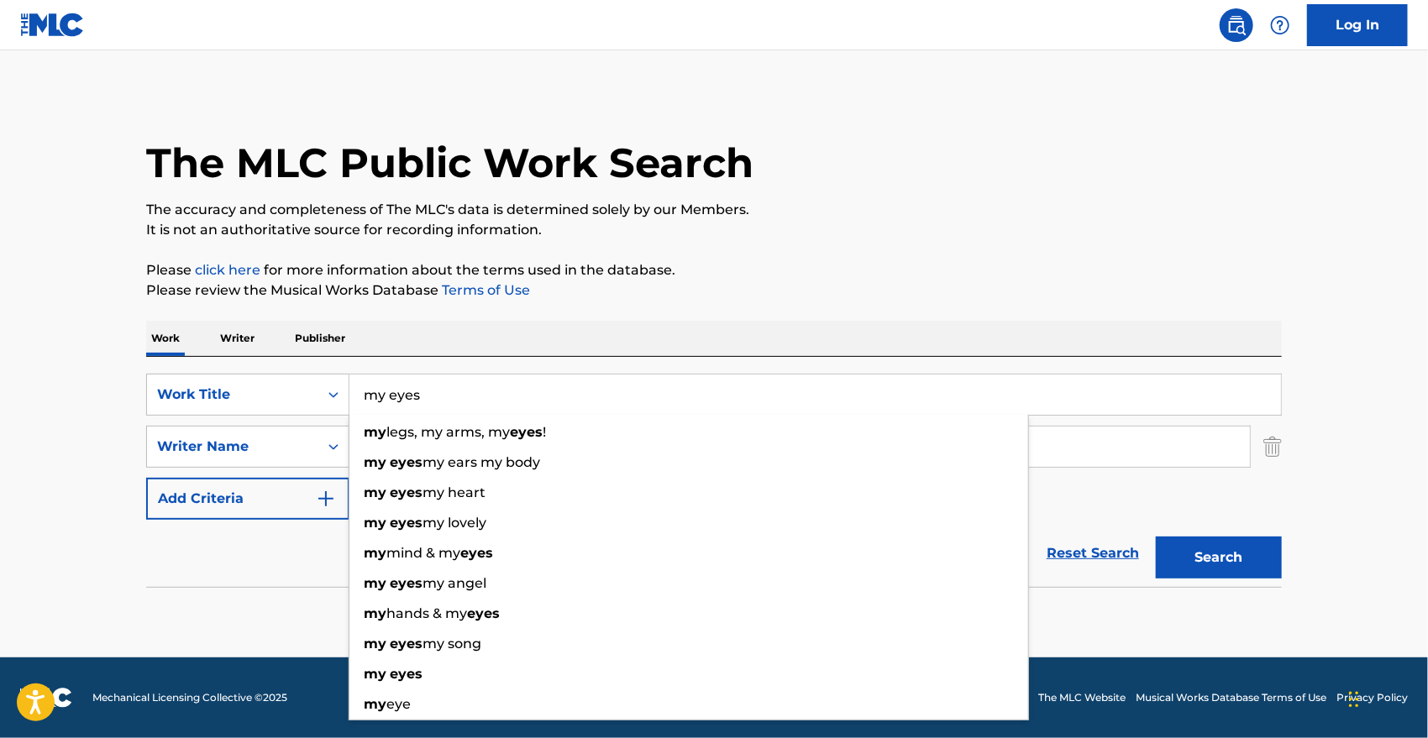
type input "my eyes"
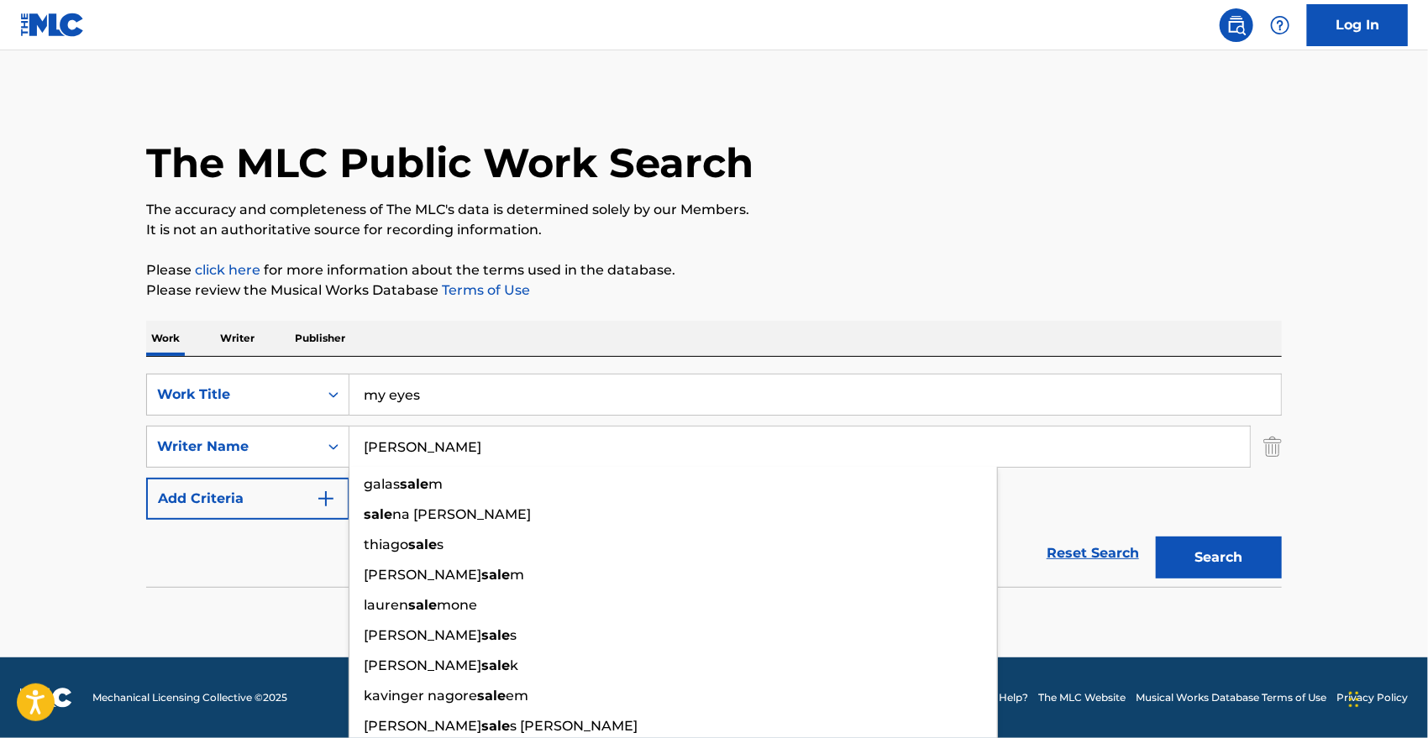
type input "[PERSON_NAME]"
click at [1156, 537] on button "Search" at bounding box center [1219, 558] width 126 height 42
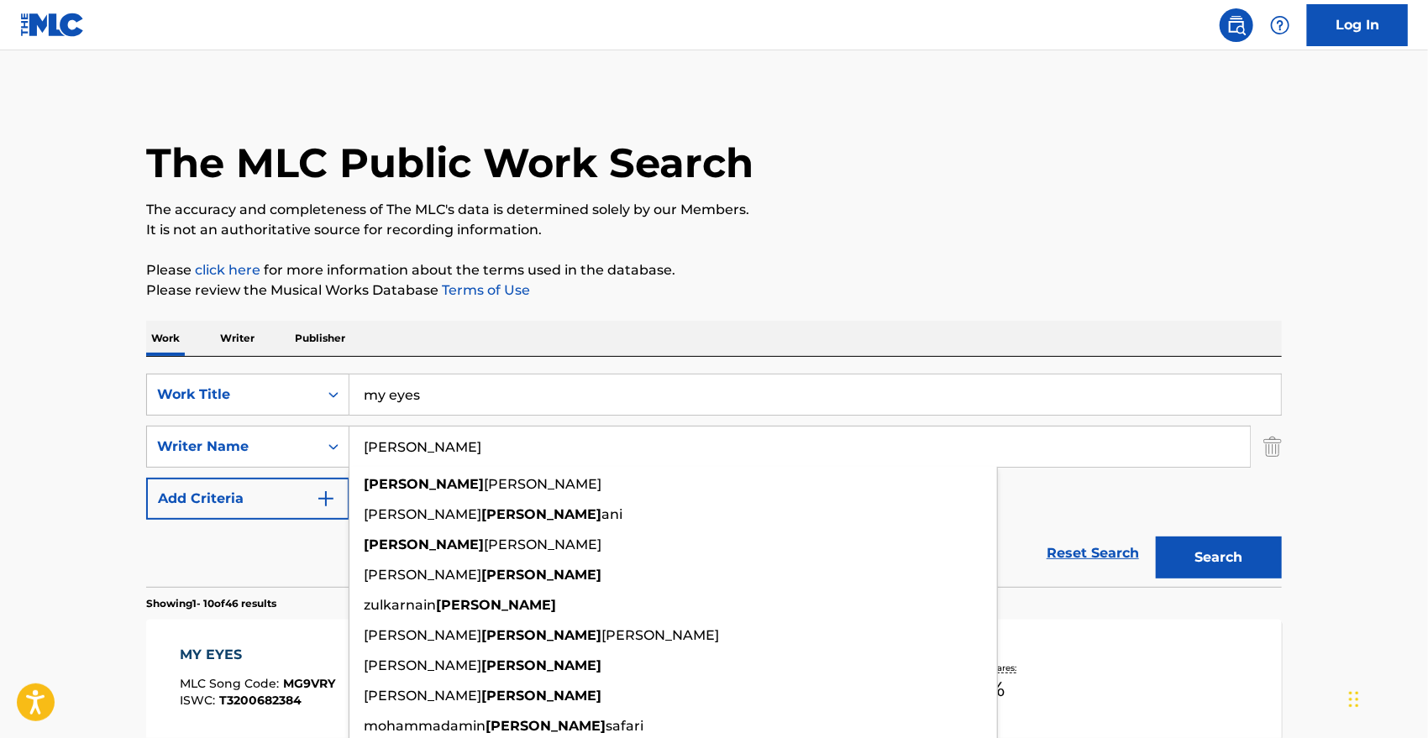
click at [1335, 39] on link "Log In" at bounding box center [1357, 25] width 101 height 42
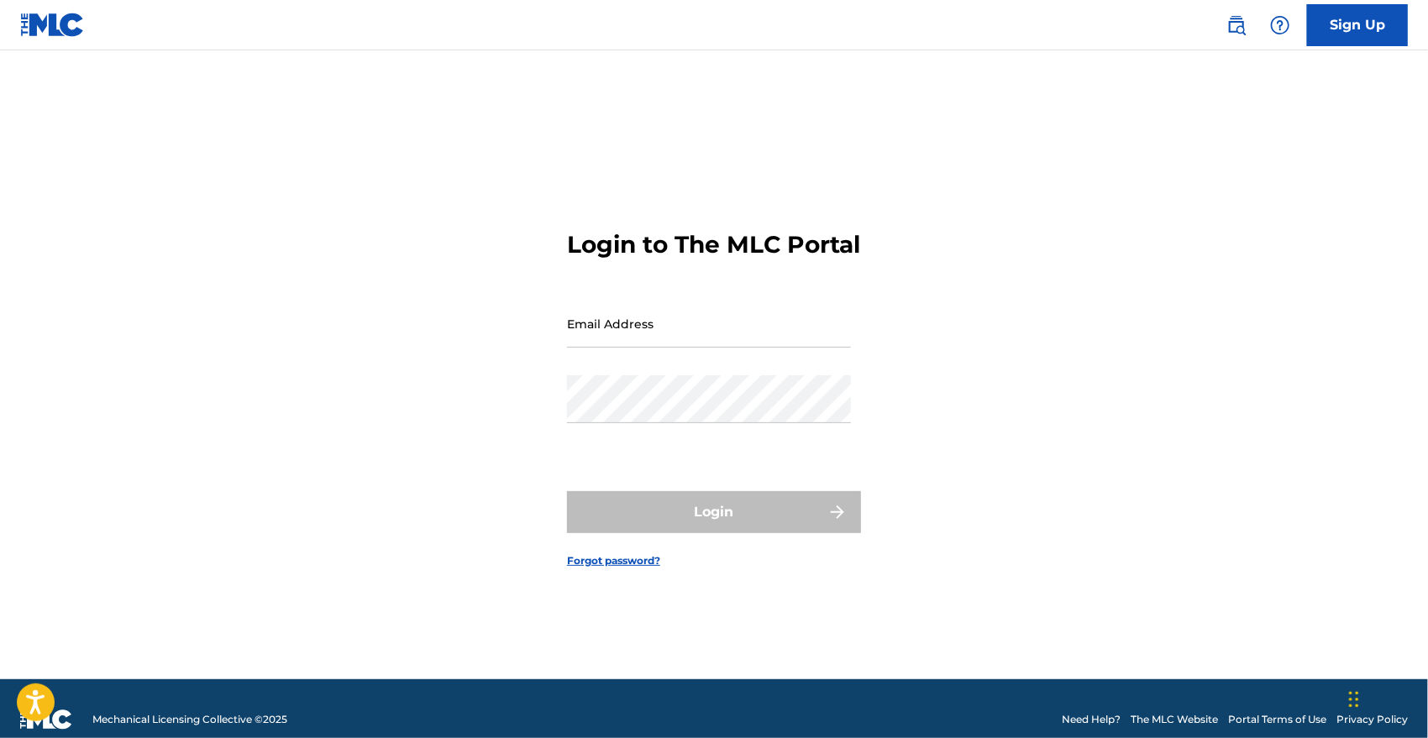
click at [604, 348] on input "Email Address" at bounding box center [709, 324] width 284 height 48
type input "[PERSON_NAME][EMAIL_ADDRESS][PERSON_NAME][DOMAIN_NAME]"
click at [696, 448] on div "Password" at bounding box center [709, 413] width 284 height 76
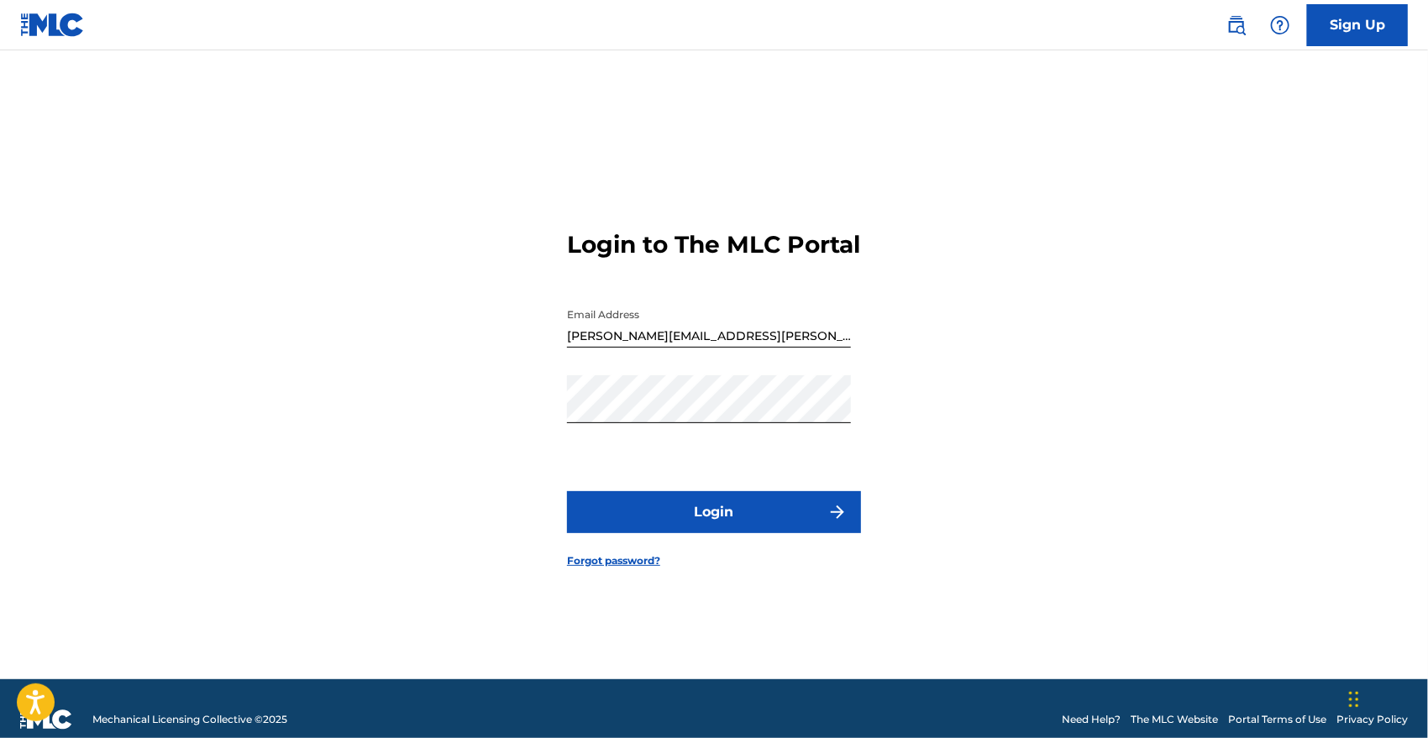
click at [718, 524] on button "Login" at bounding box center [714, 512] width 294 height 42
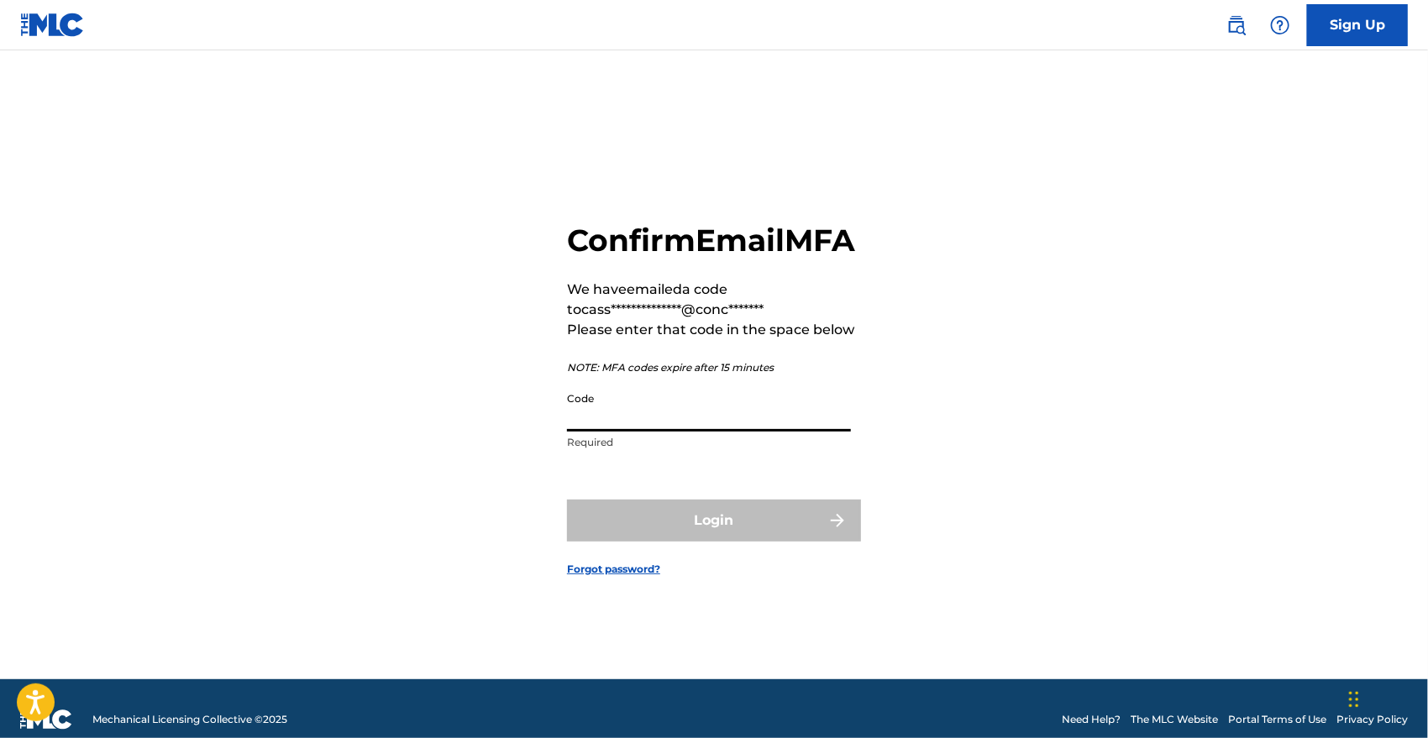
click at [657, 424] on input "Code" at bounding box center [709, 408] width 284 height 48
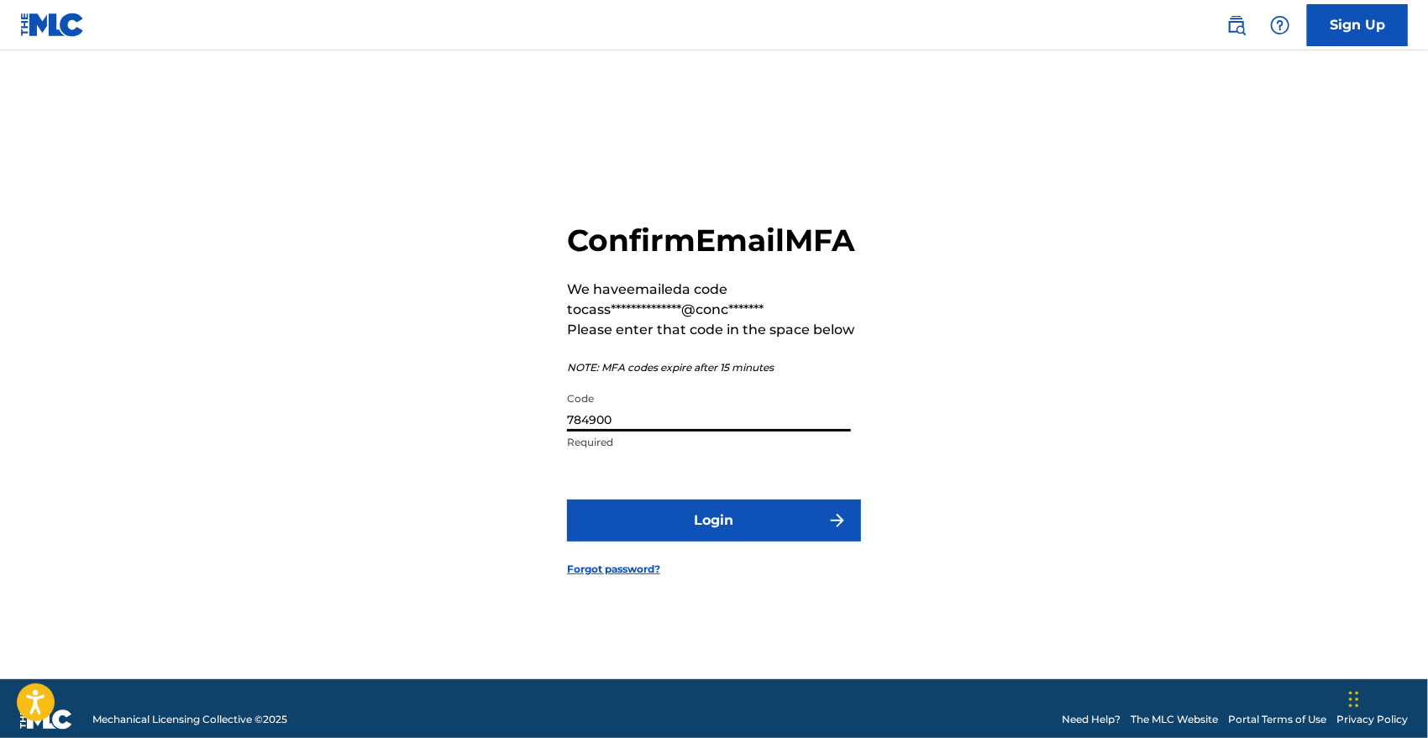
type input "784900"
click at [684, 542] on button "Login" at bounding box center [714, 521] width 294 height 42
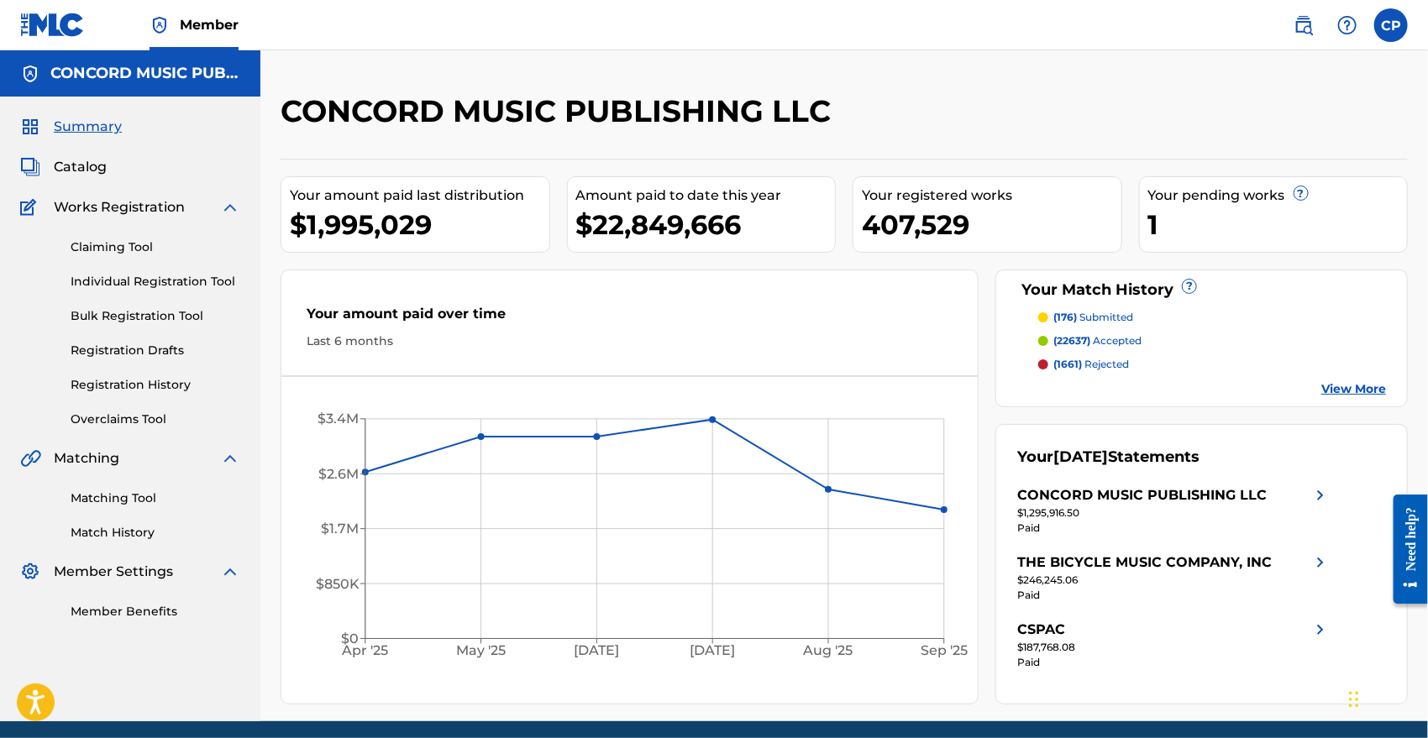
click at [87, 249] on link "Claiming Tool" at bounding box center [156, 248] width 170 height 18
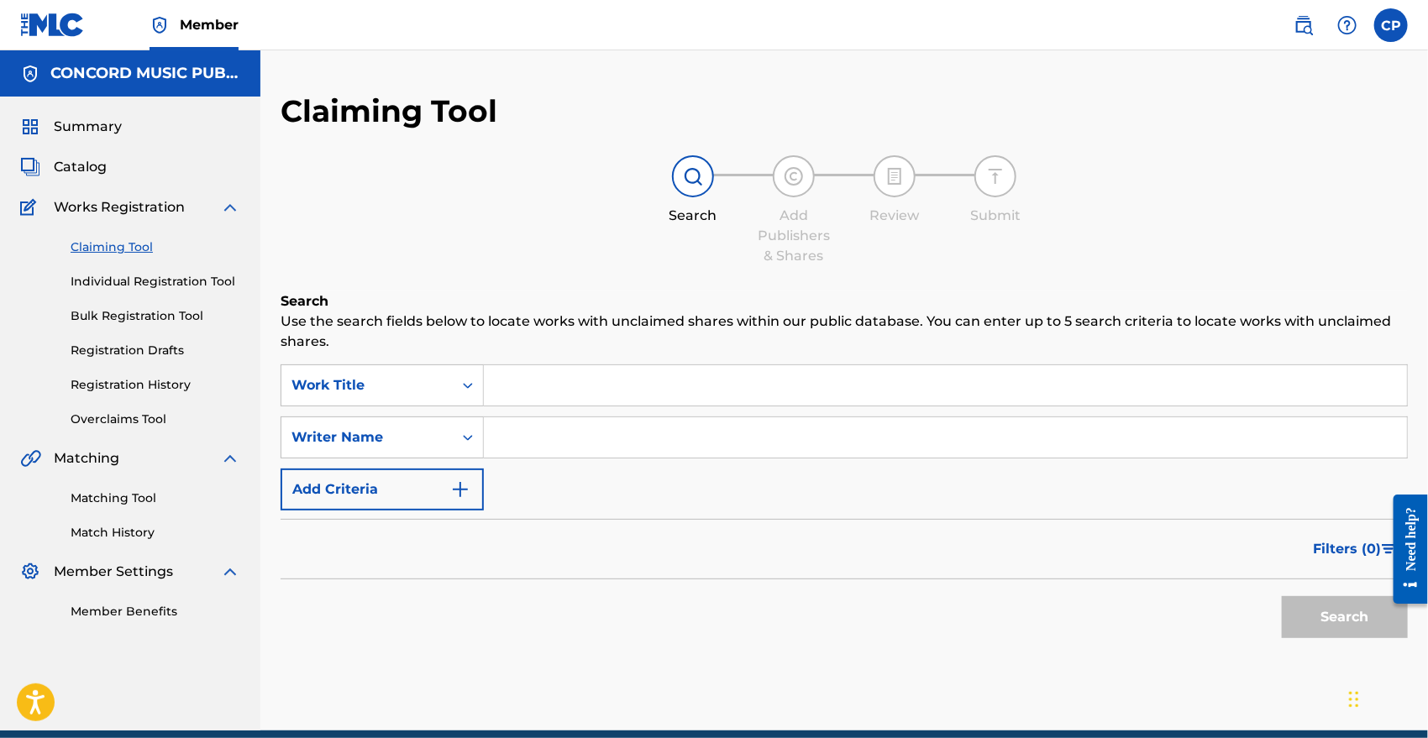
click at [544, 388] on input "Search Form" at bounding box center [945, 385] width 923 height 40
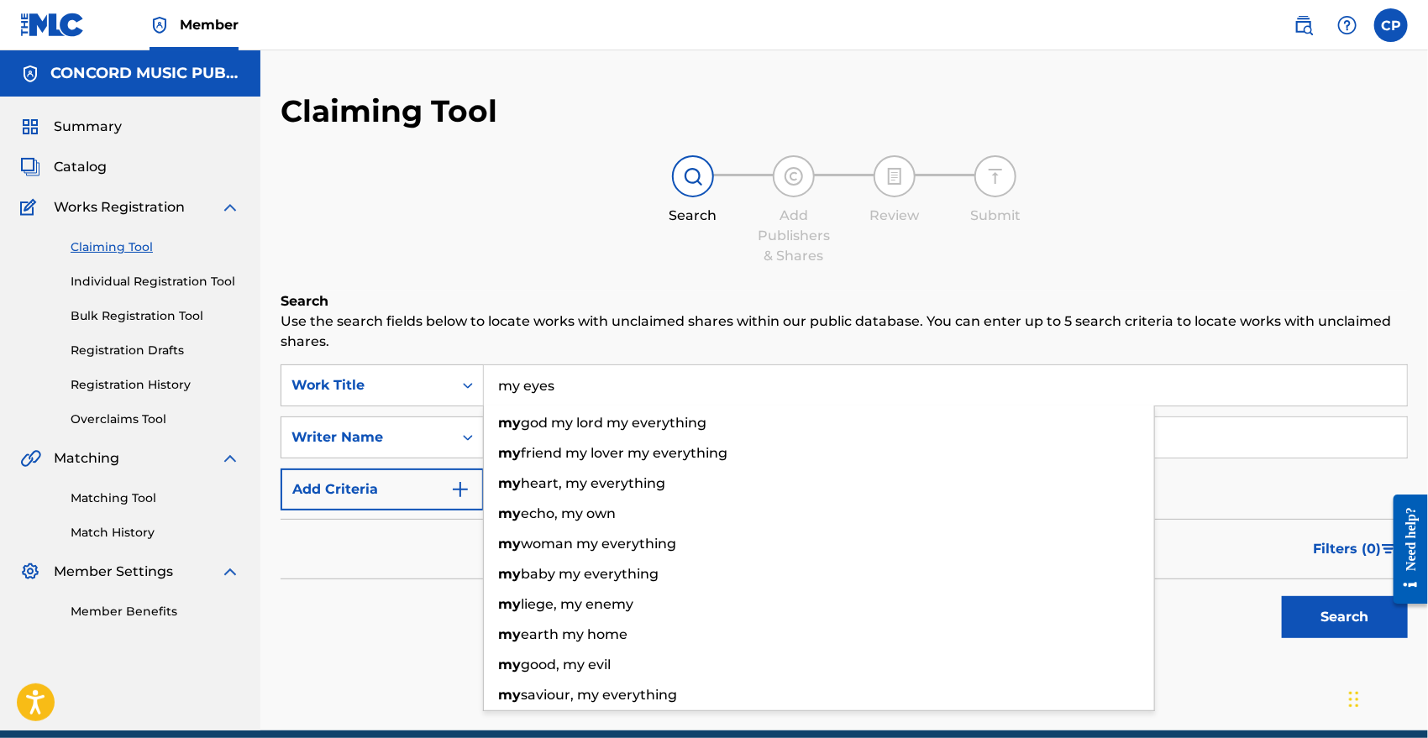
type input "my eyes"
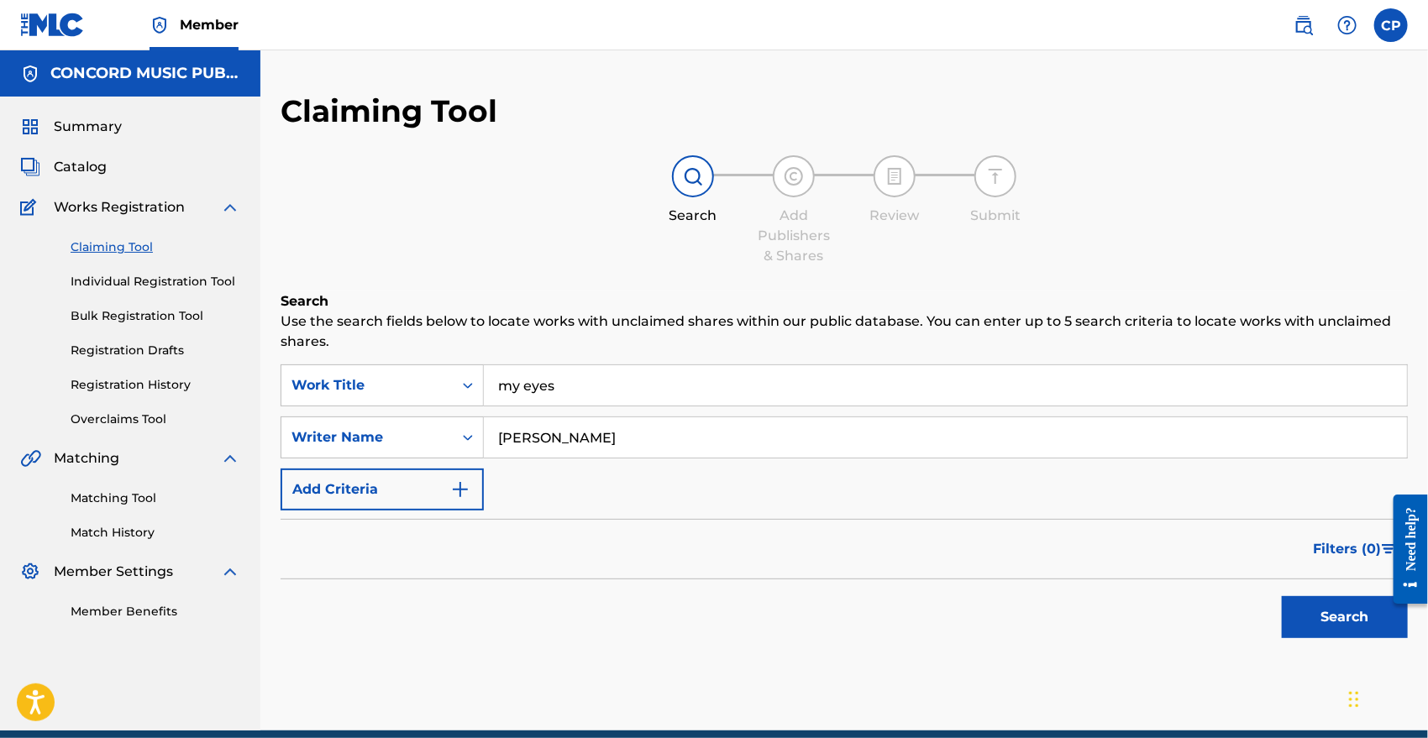
type input "[PERSON_NAME]"
click at [1282, 596] on button "Search" at bounding box center [1345, 617] width 126 height 42
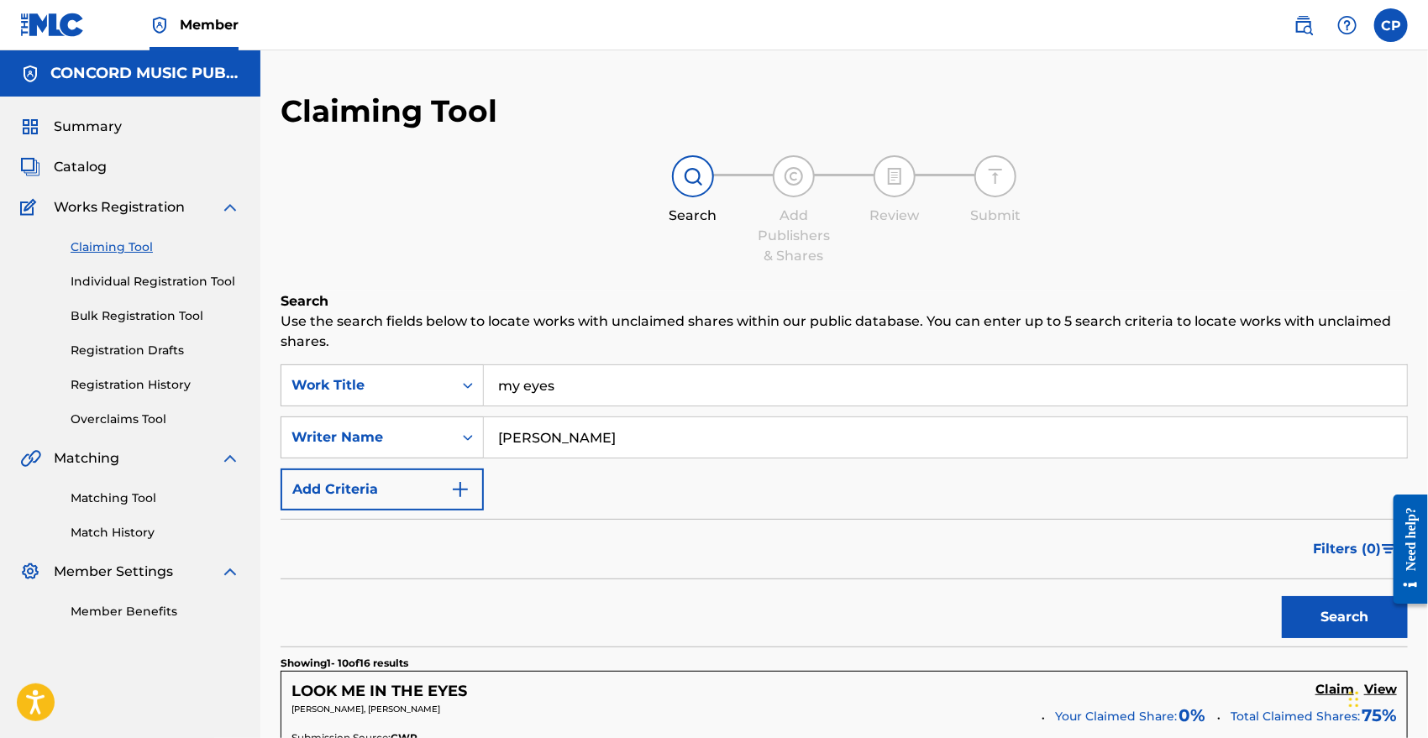
click at [71, 182] on div "Summary Catalog Works Registration Claiming Tool Individual Registration Tool B…" at bounding box center [130, 369] width 260 height 544
click at [74, 170] on span "Catalog" at bounding box center [80, 167] width 53 height 20
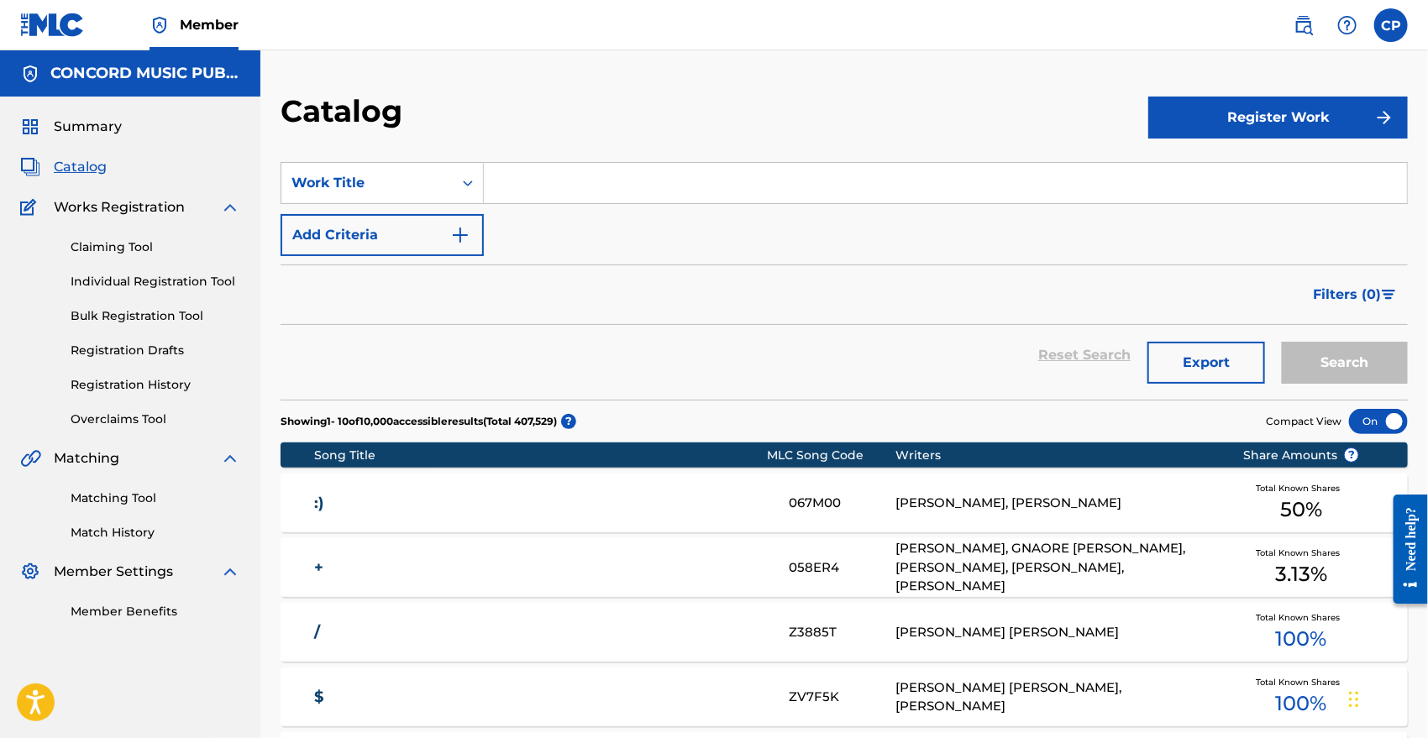
click at [537, 188] on input "Search Form" at bounding box center [945, 183] width 923 height 40
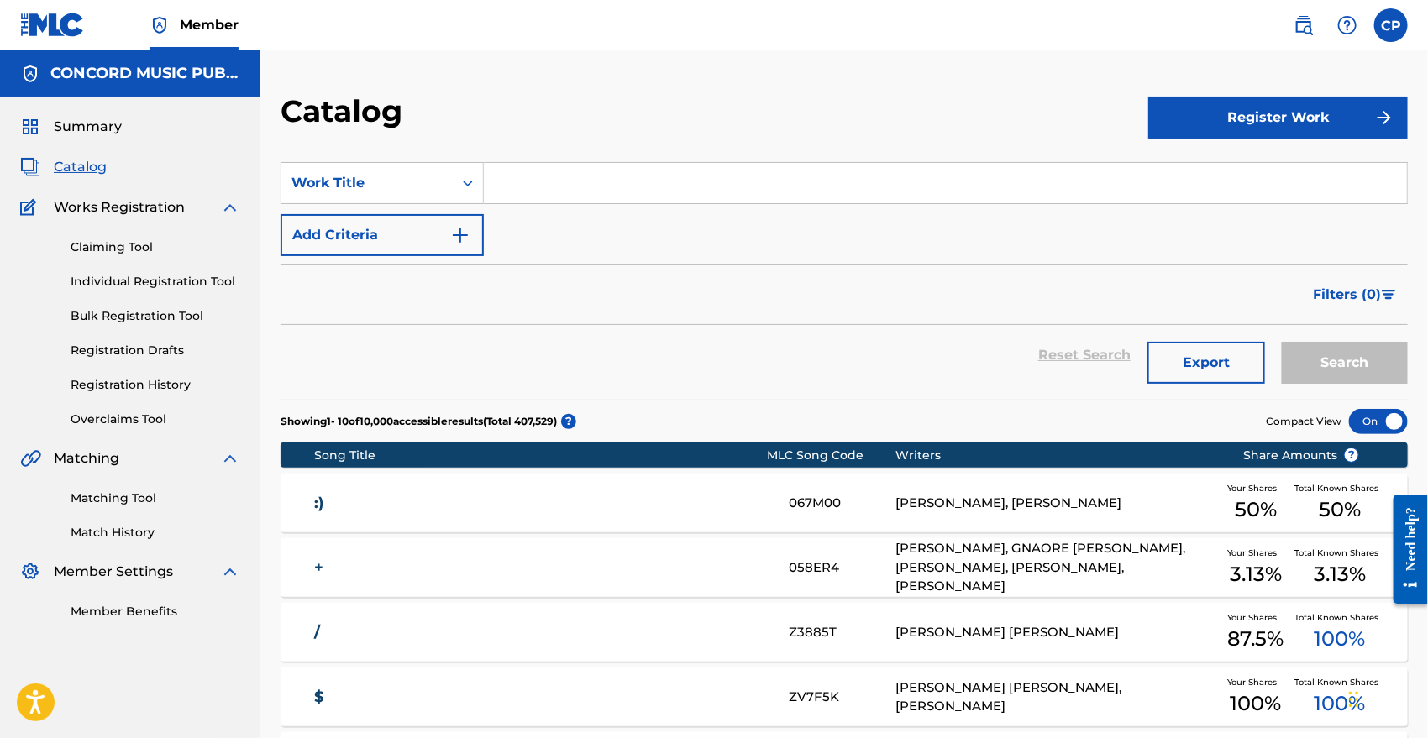
click at [405, 212] on div "SearchWithCriteria7187cb5c-93a1-479e-8f45-6919f2fbd9c5 Work Title Add Criteria" at bounding box center [844, 209] width 1127 height 94
click at [432, 228] on button "Add Criteria" at bounding box center [382, 235] width 203 height 42
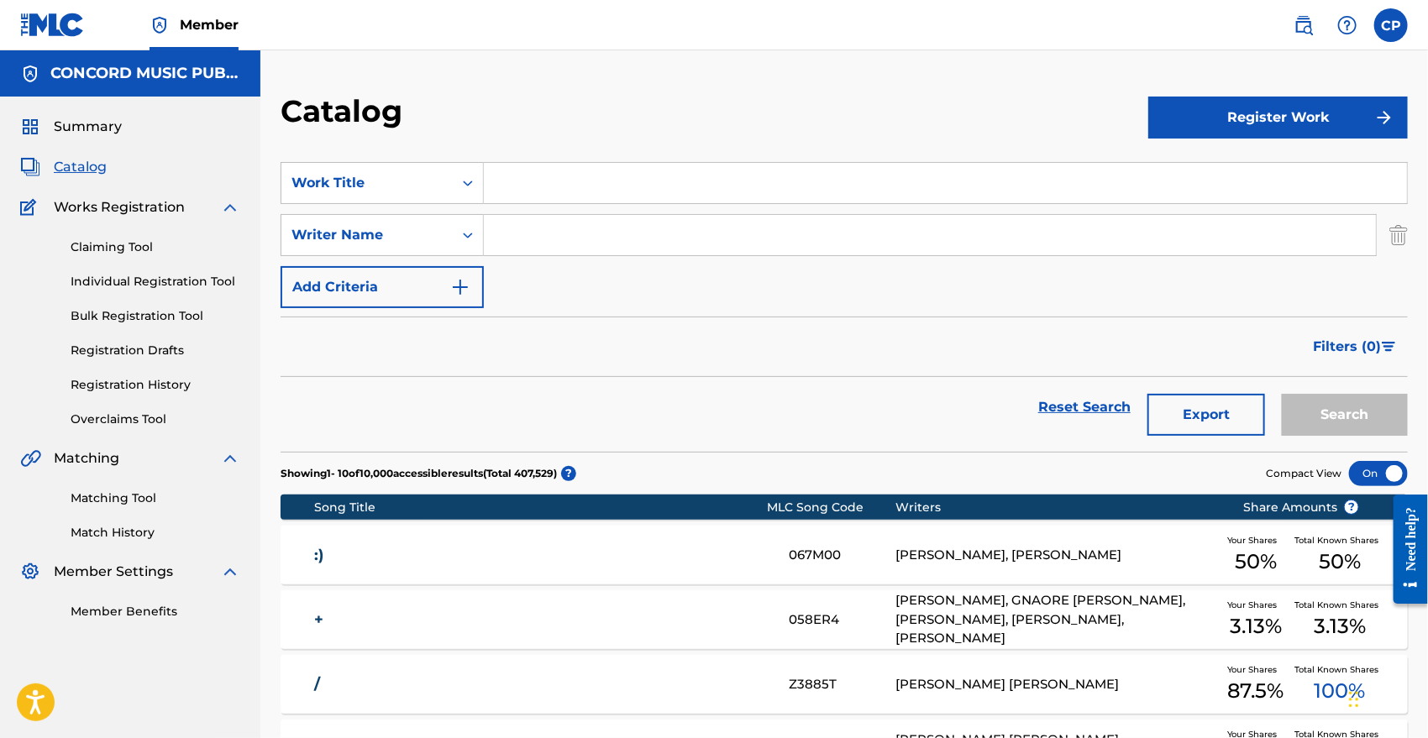
click at [560, 187] on input "Search Form" at bounding box center [945, 183] width 923 height 40
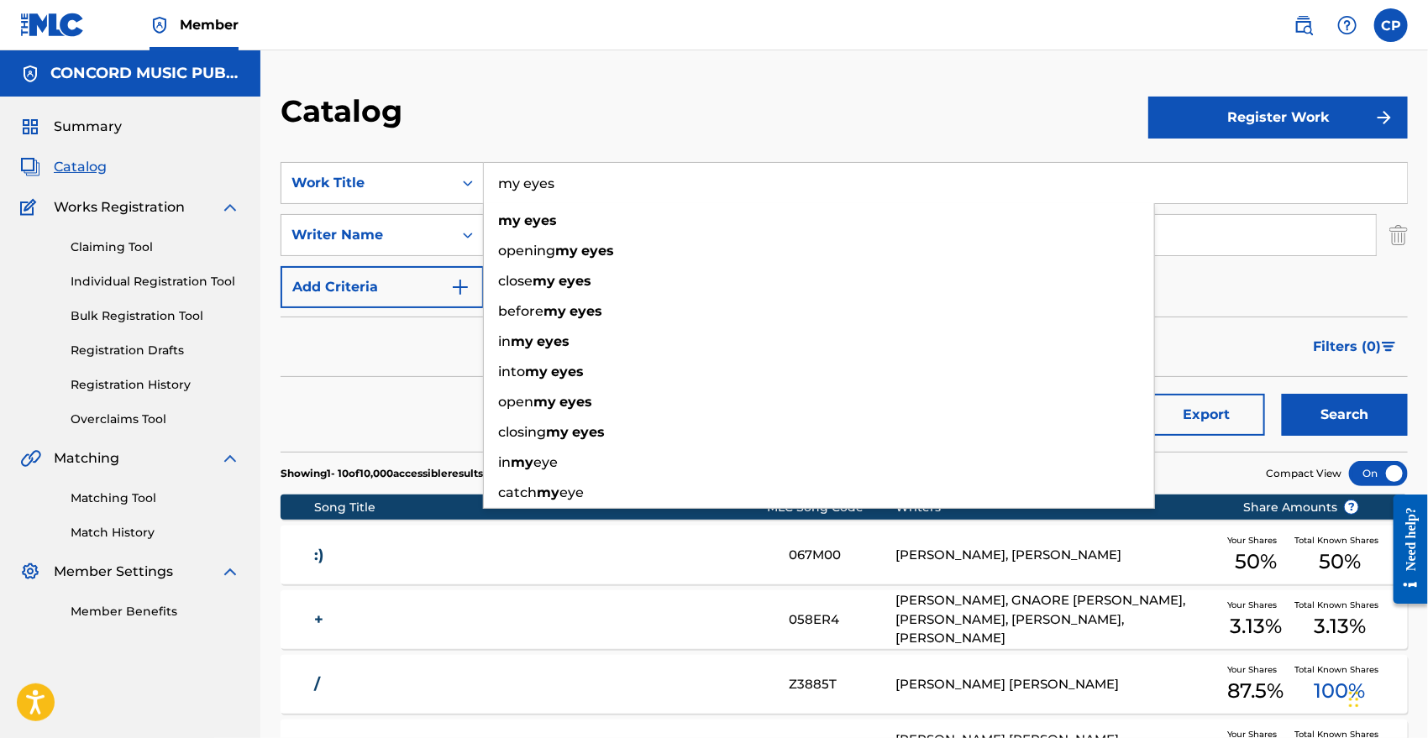
type input "my eyes"
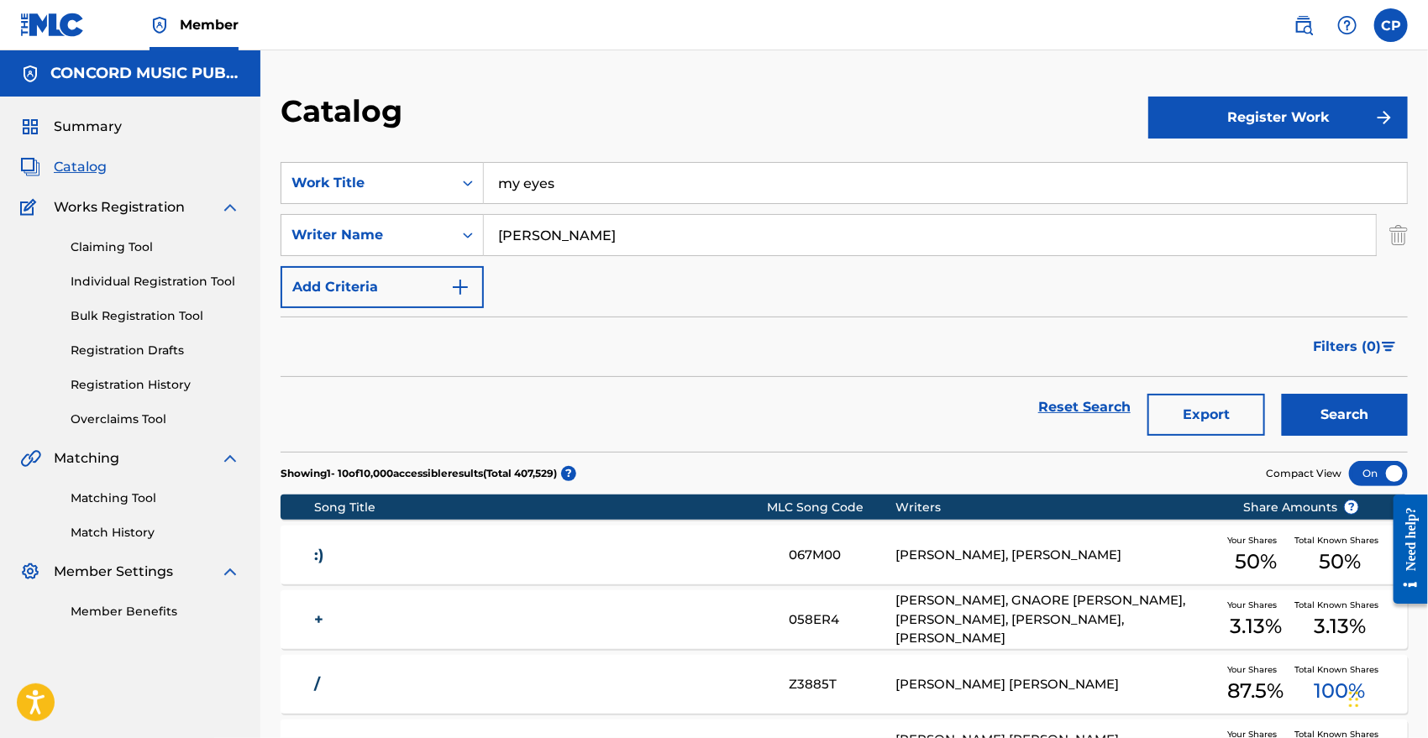
type input "[PERSON_NAME]"
click at [1282, 394] on button "Search" at bounding box center [1345, 415] width 126 height 42
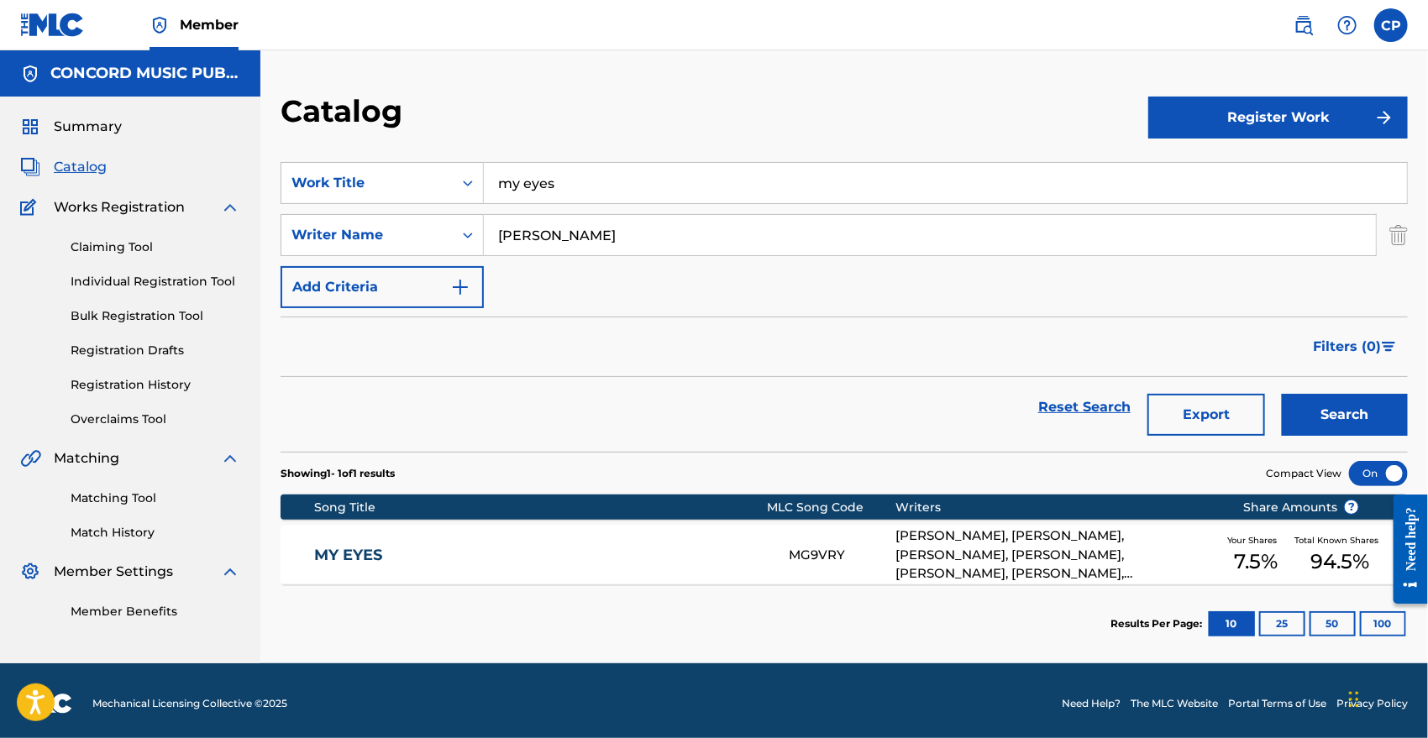
click at [349, 554] on link "MY EYES" at bounding box center [540, 555] width 452 height 19
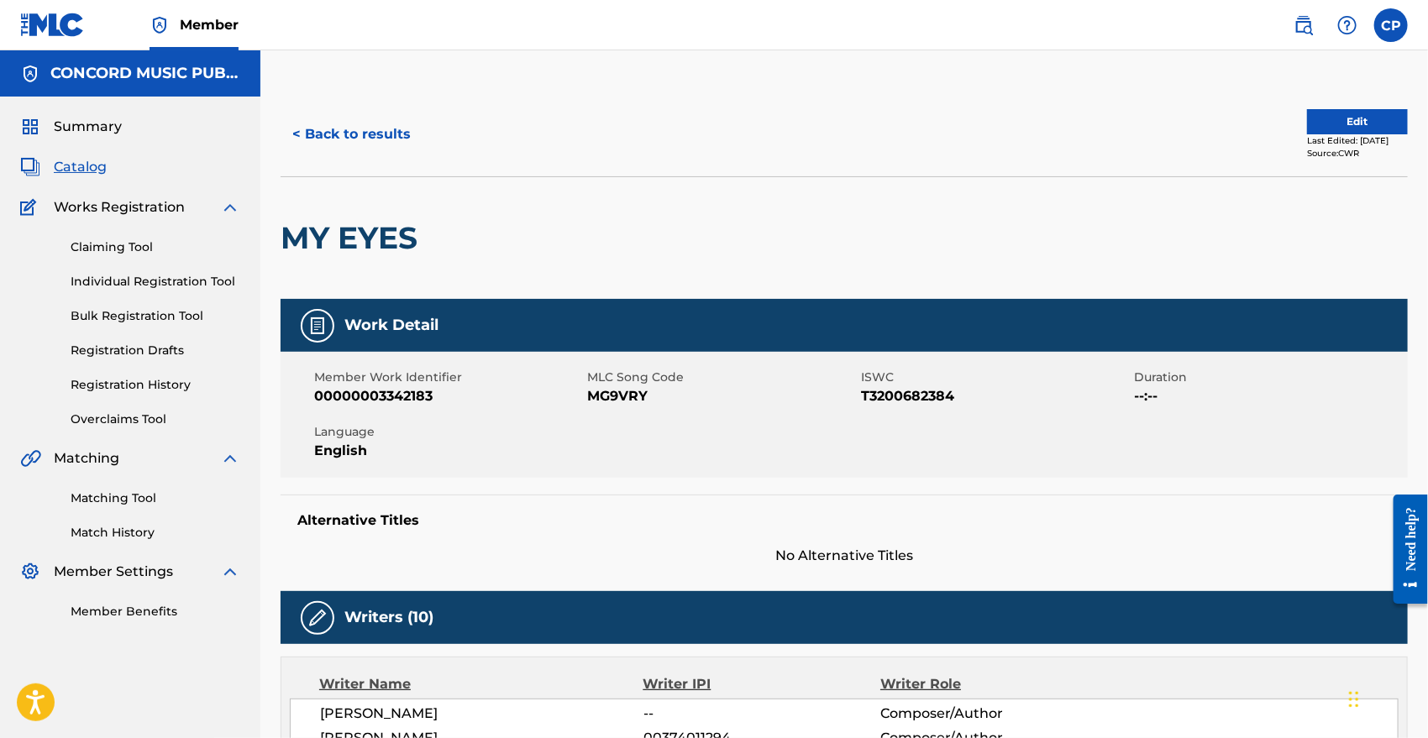
click at [1336, 129] on button "Edit" at bounding box center [1357, 121] width 101 height 25
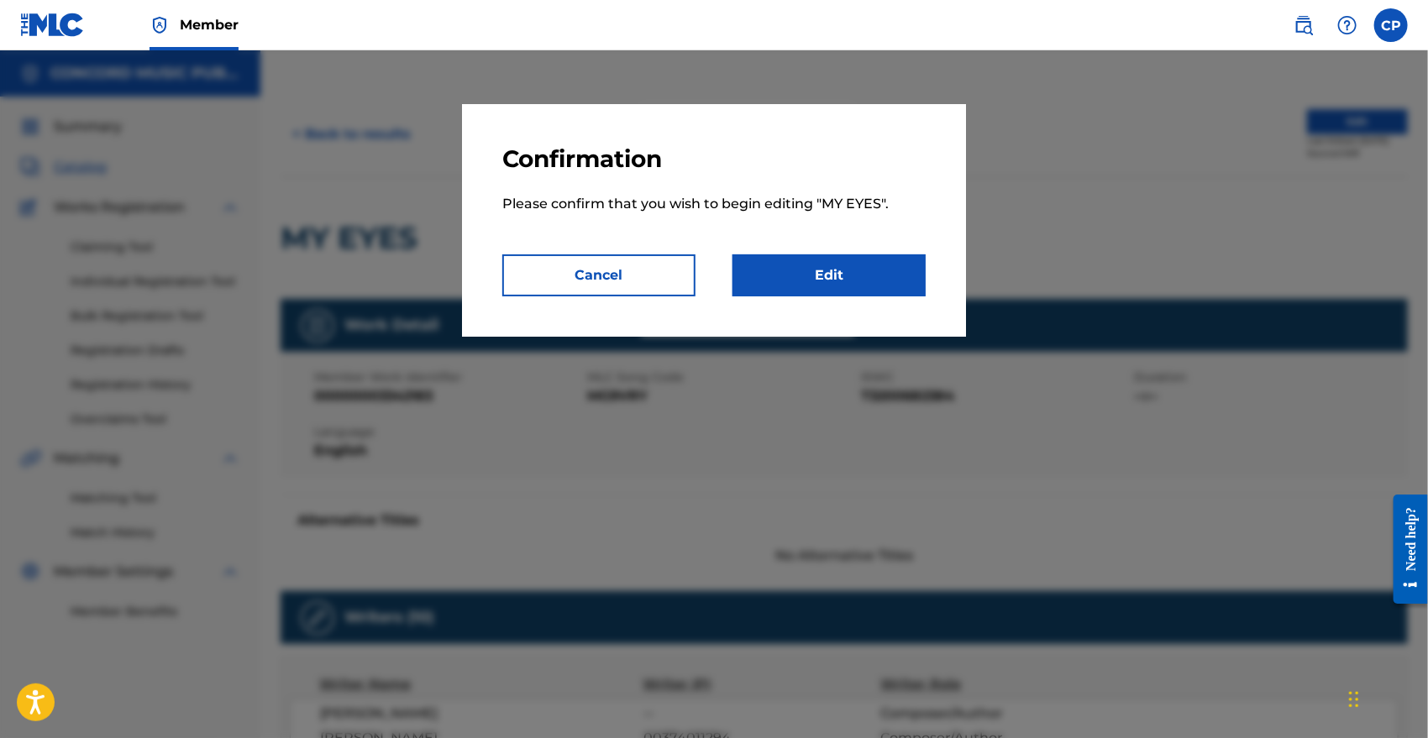
click at [784, 283] on link "Edit" at bounding box center [828, 275] width 193 height 42
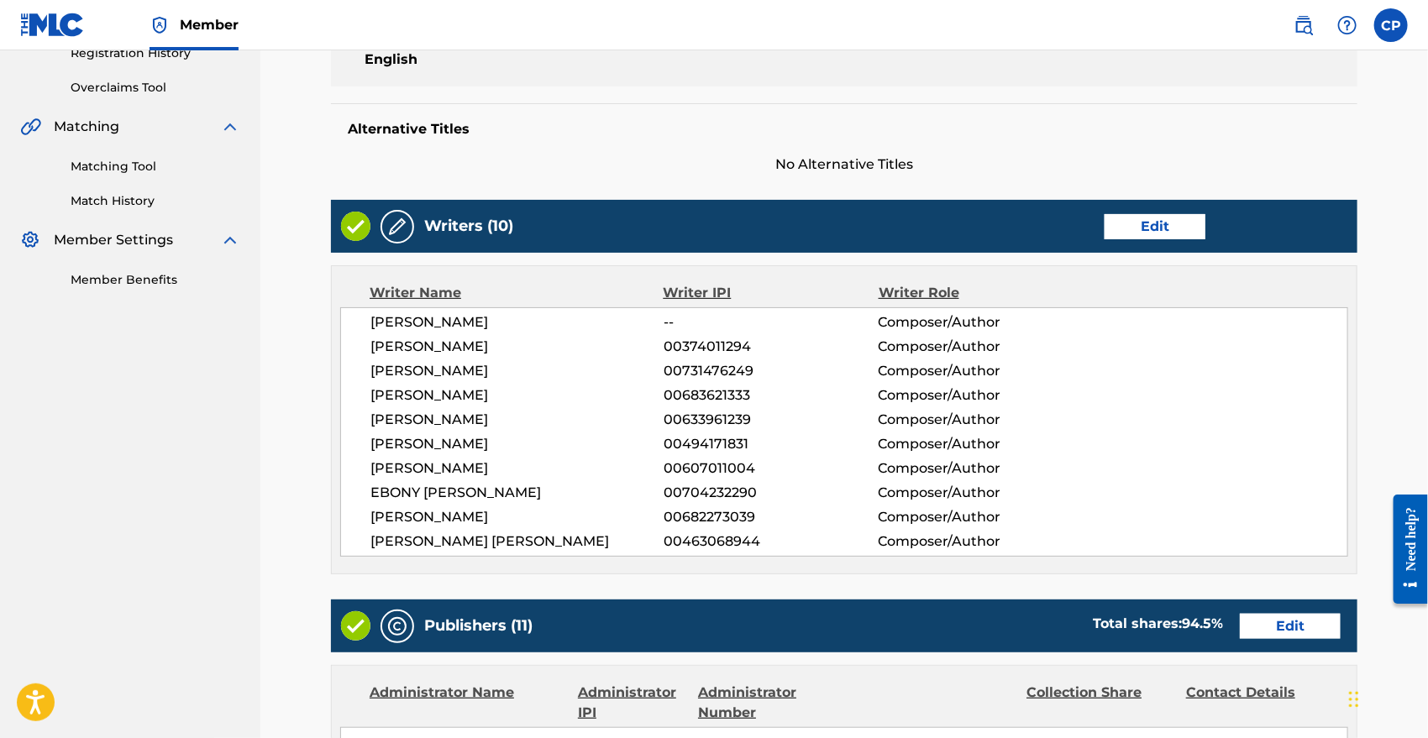
scroll to position [521, 0]
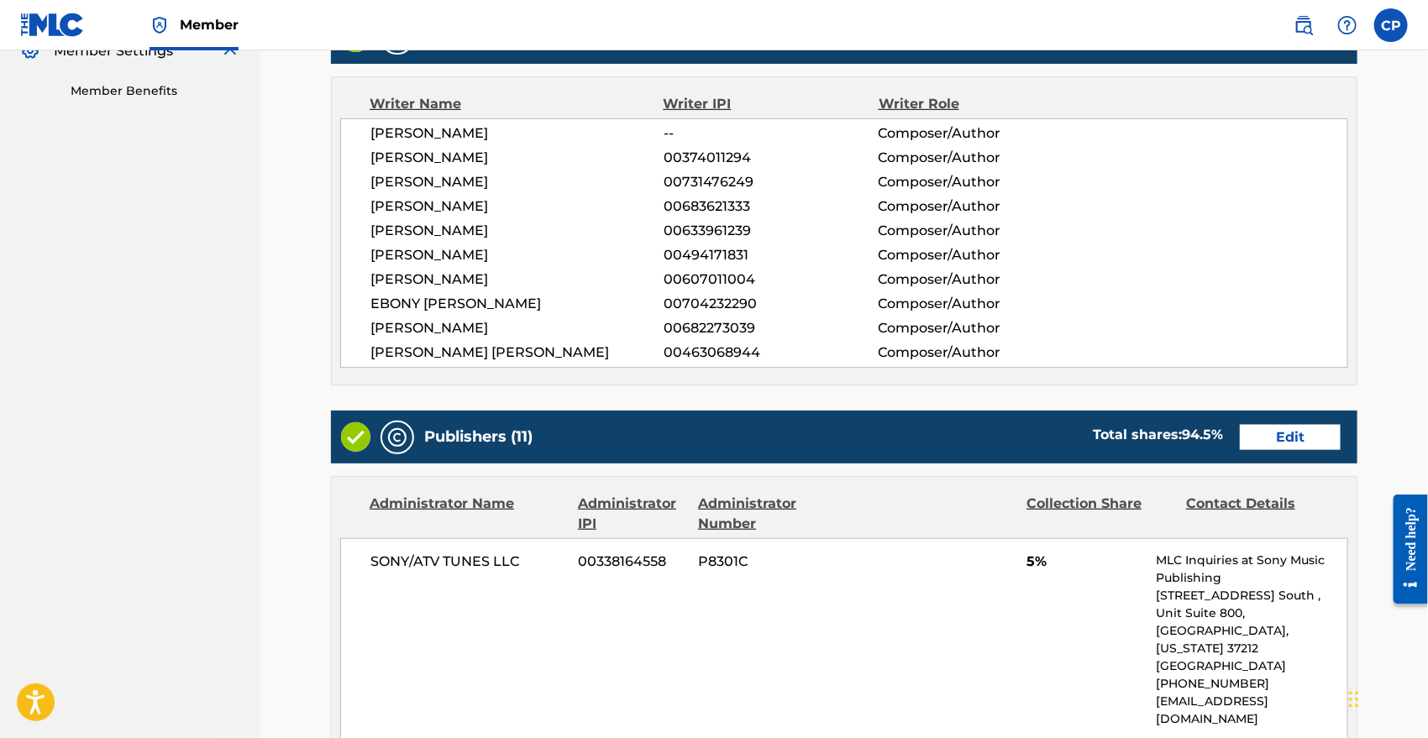
click at [1293, 448] on link "Edit" at bounding box center [1290, 437] width 101 height 25
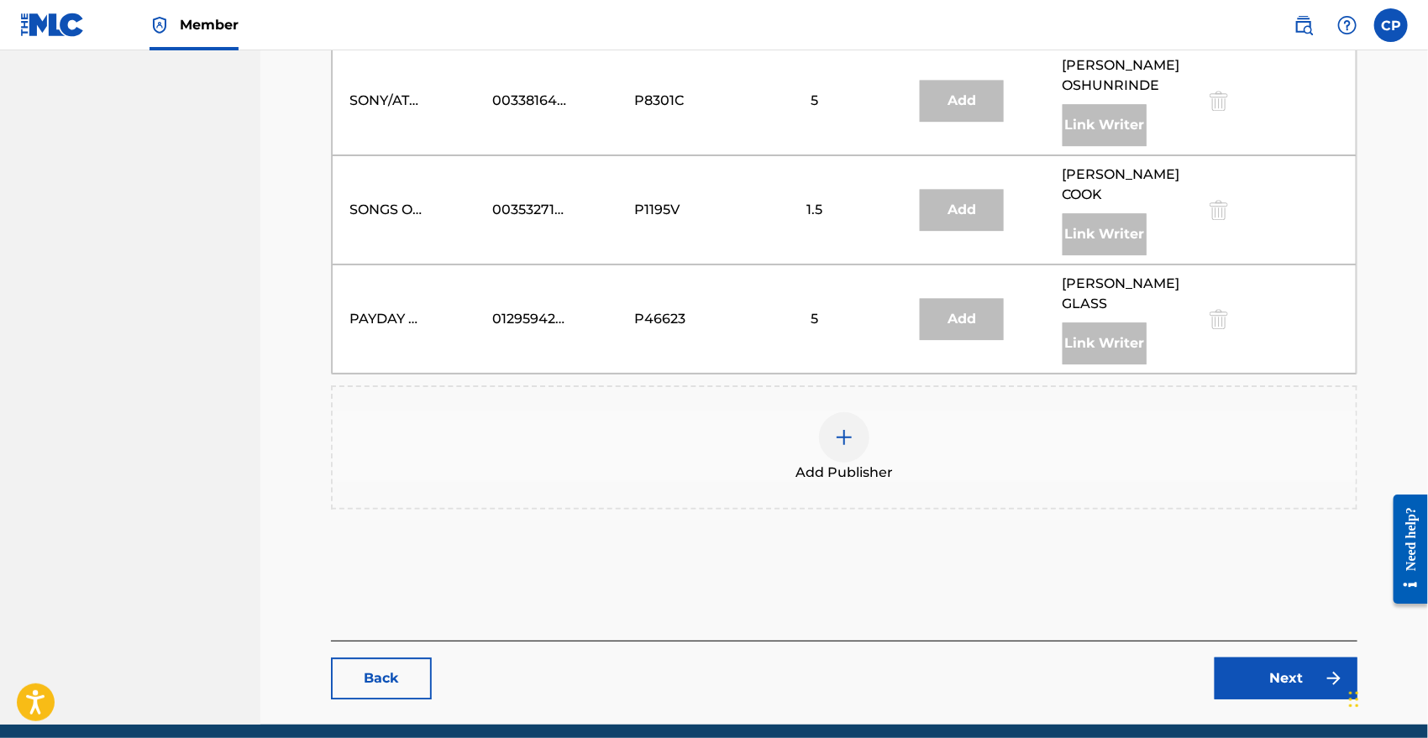
scroll to position [2081, 0]
click at [854, 413] on div at bounding box center [844, 438] width 50 height 50
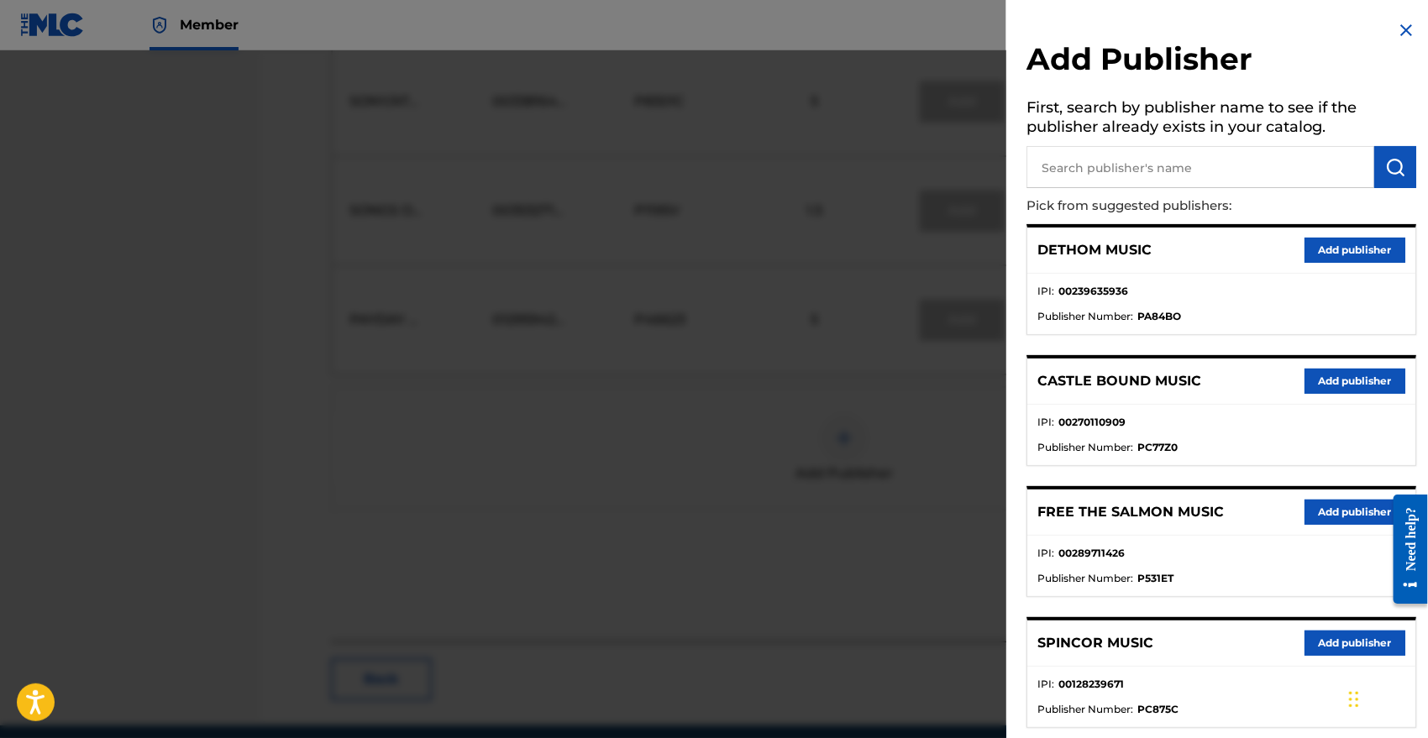
click at [1175, 161] on input "text" at bounding box center [1200, 167] width 348 height 42
type input "concord alto"
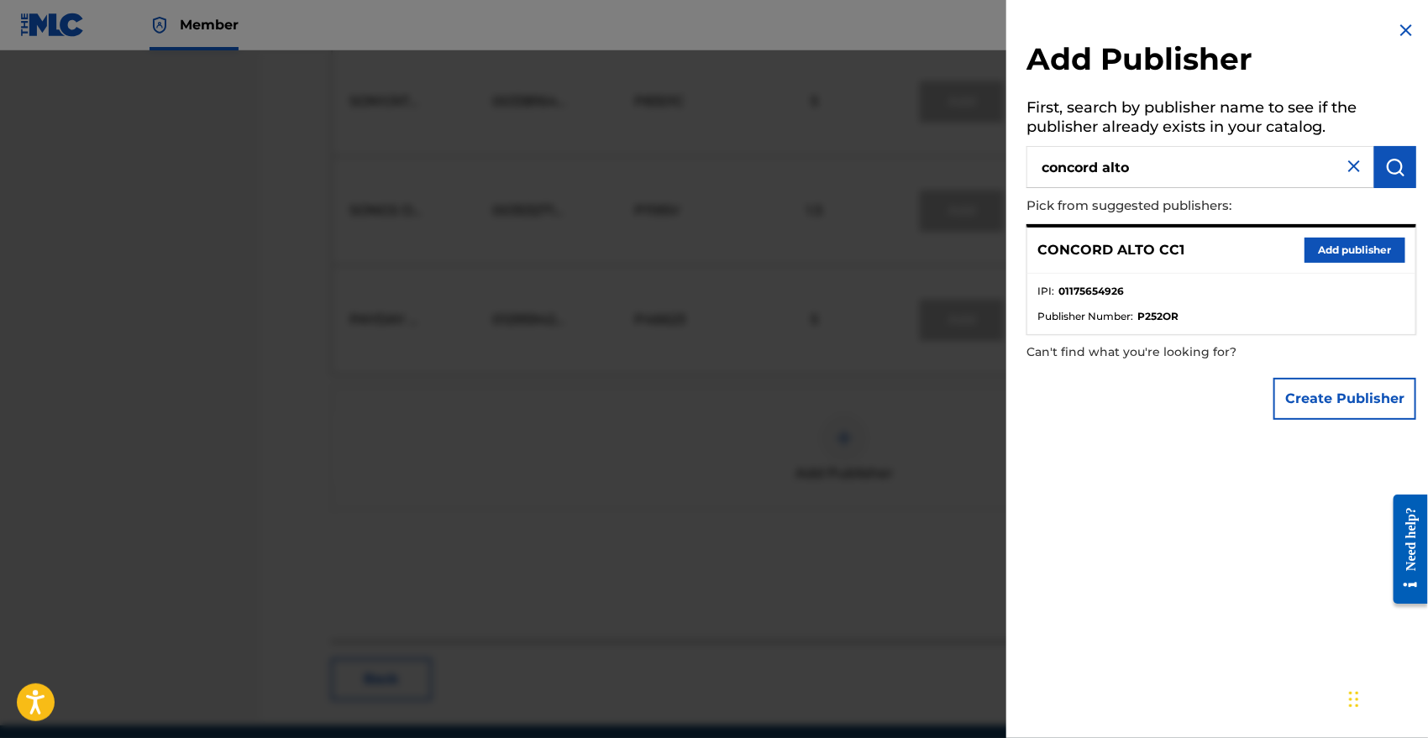
click at [1324, 245] on button "Add publisher" at bounding box center [1354, 250] width 101 height 25
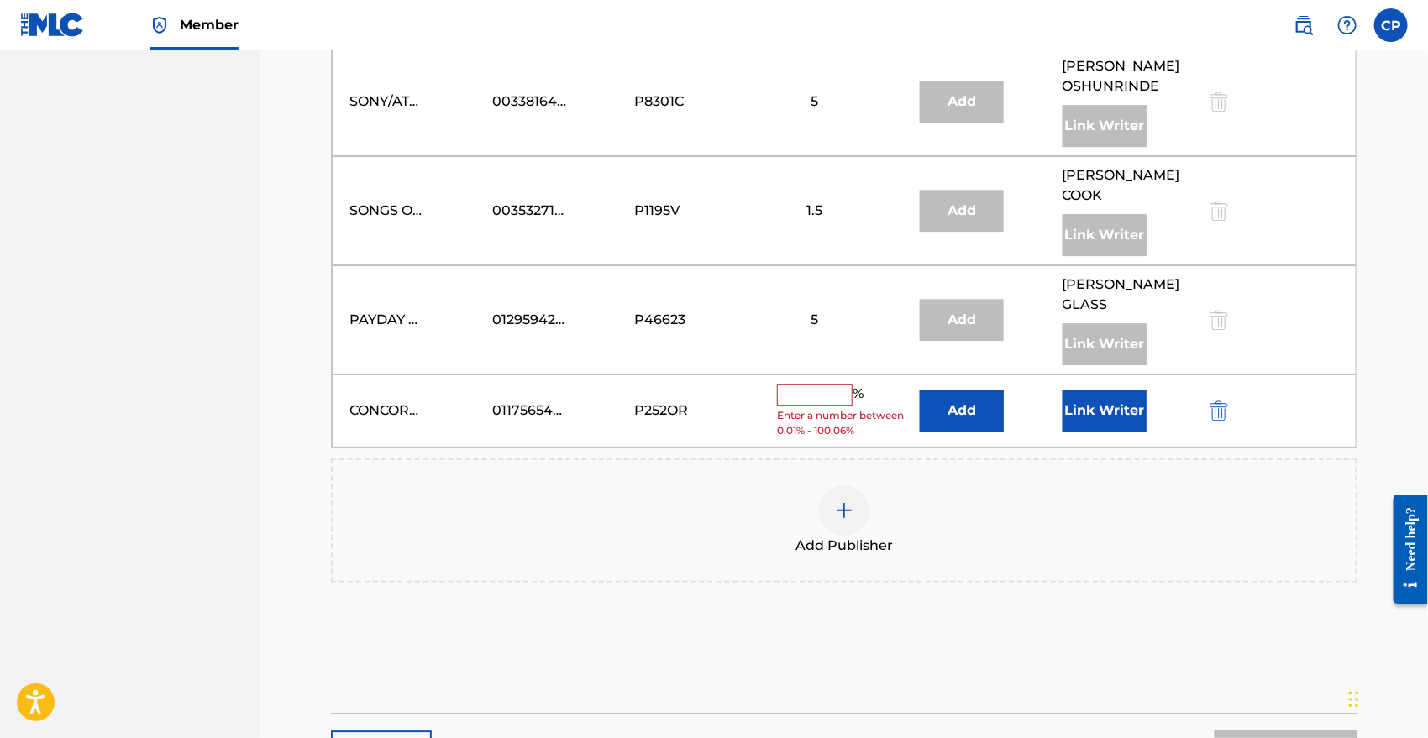
click at [833, 384] on input "text" at bounding box center [815, 395] width 76 height 22
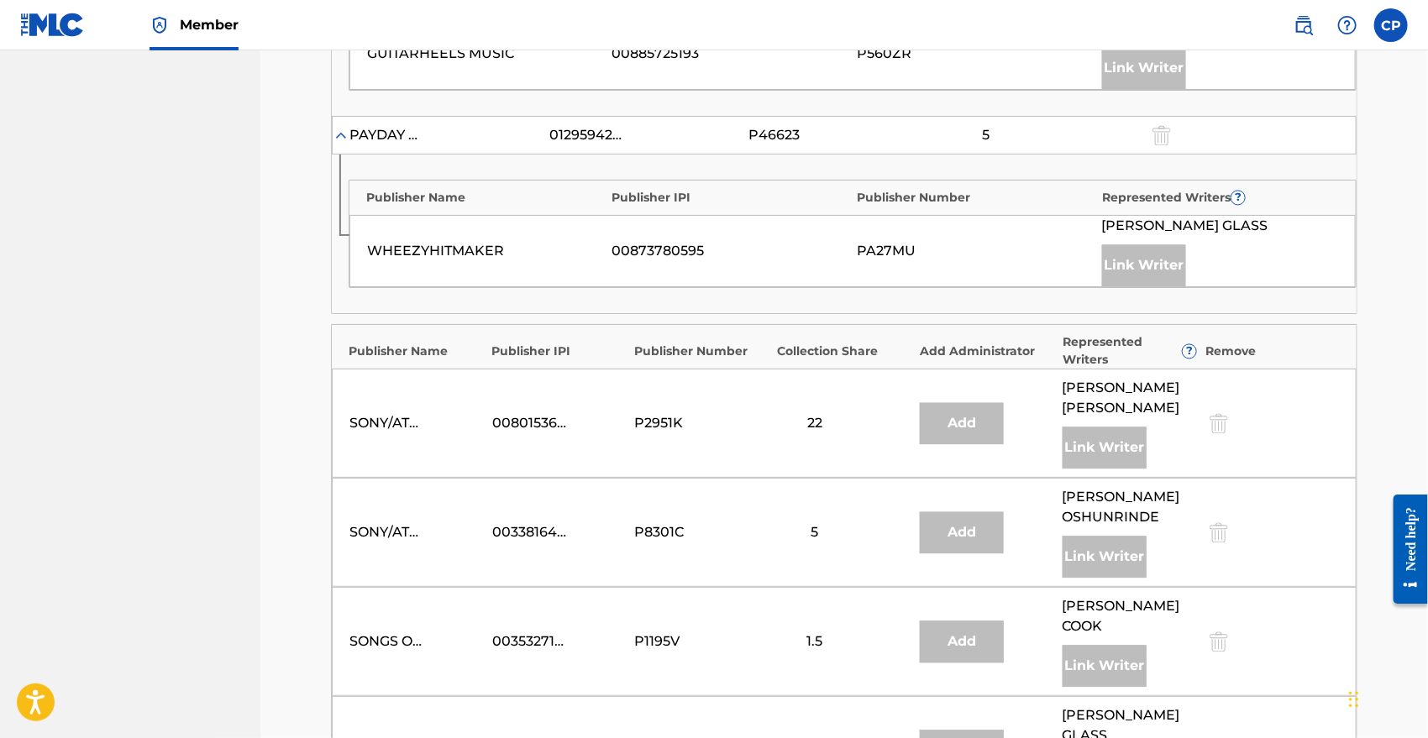
scroll to position [1652, 0]
type input "7.5"
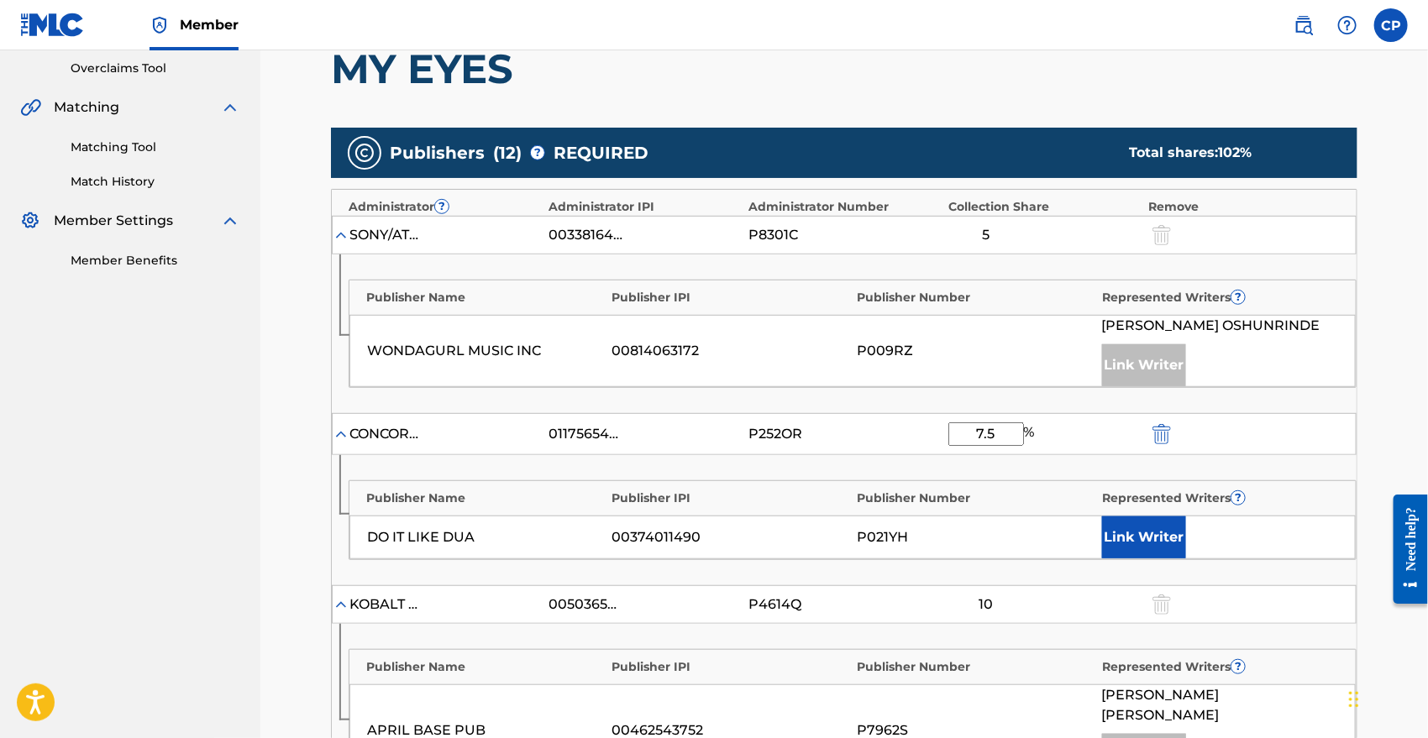
scroll to position [0, 0]
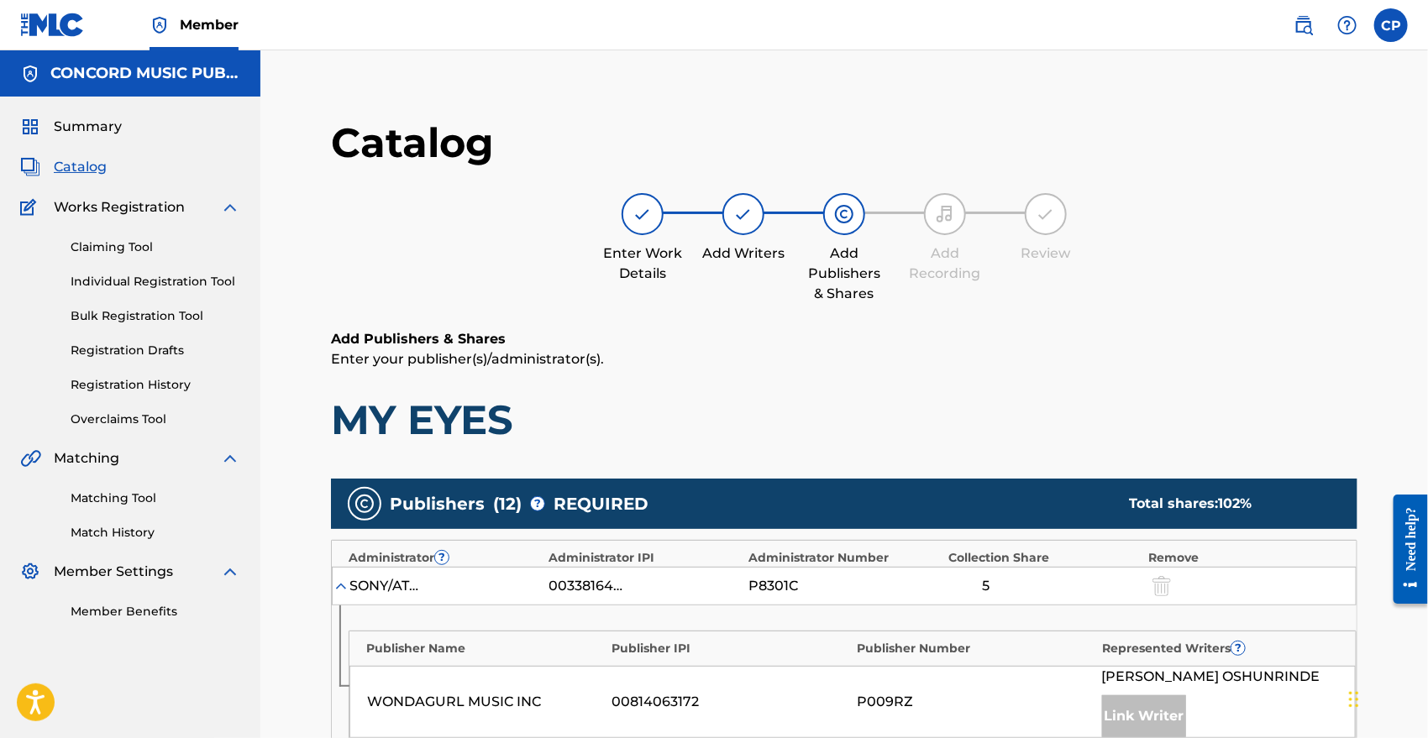
click at [66, 148] on div "Summary Catalog Works Registration Claiming Tool Individual Registration Tool B…" at bounding box center [130, 369] width 260 height 544
click at [81, 168] on span "Catalog" at bounding box center [80, 167] width 53 height 20
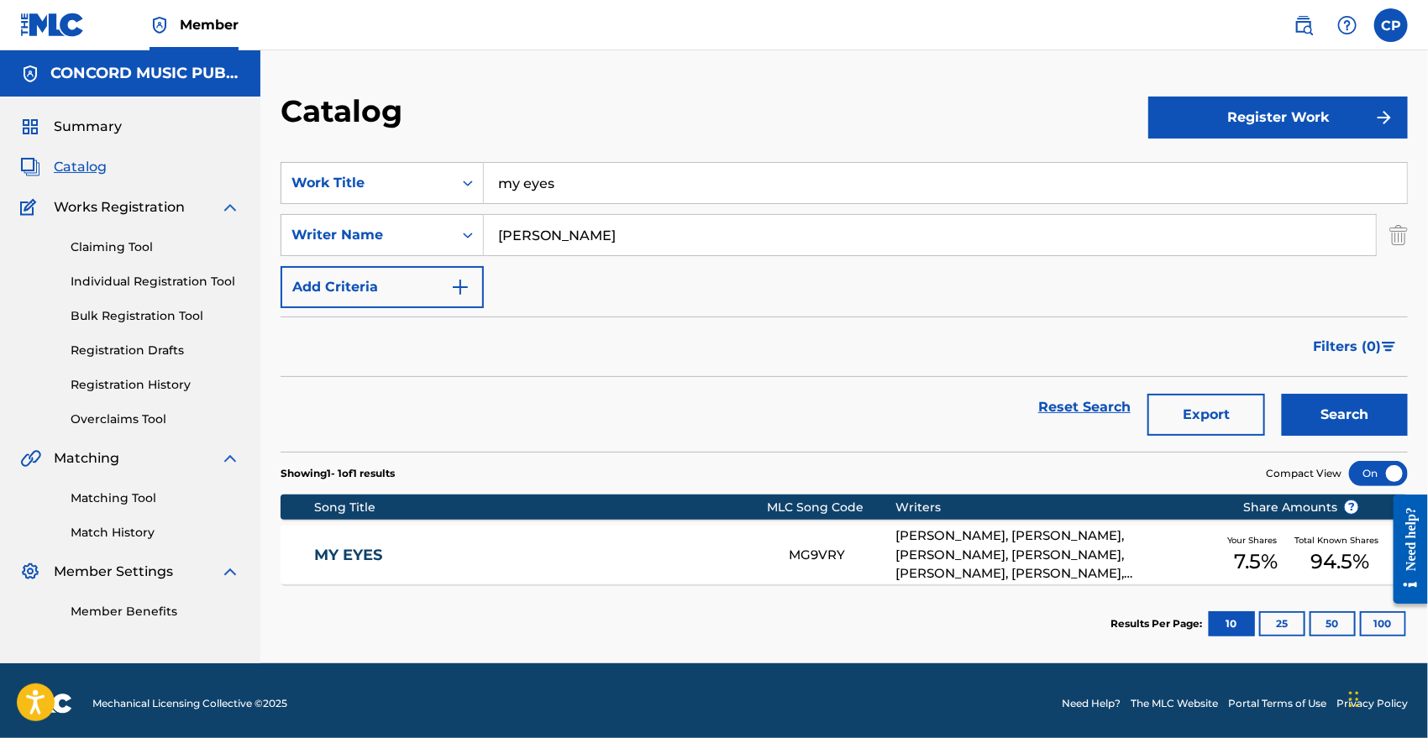
click at [605, 173] on input "my eyes" at bounding box center [945, 183] width 923 height 40
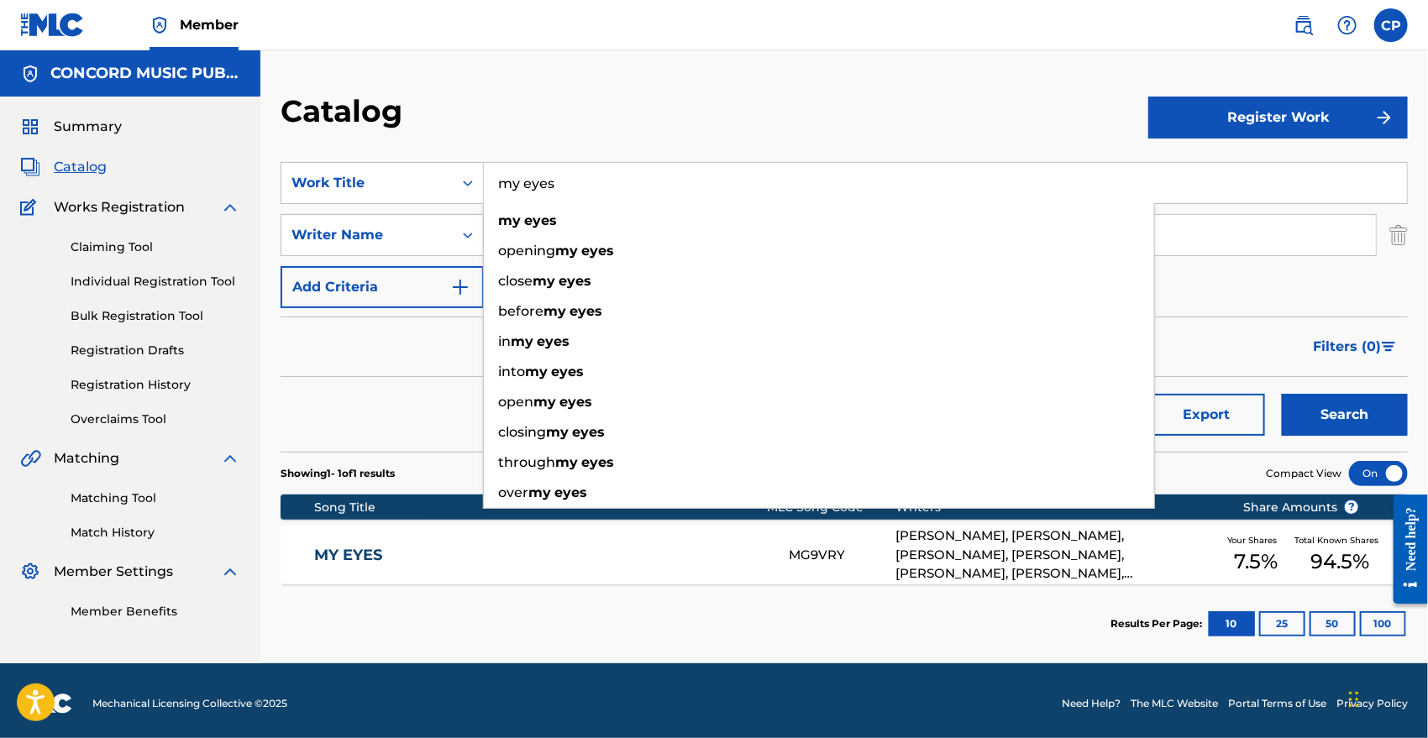
click at [605, 173] on input "my eyes" at bounding box center [945, 183] width 923 height 40
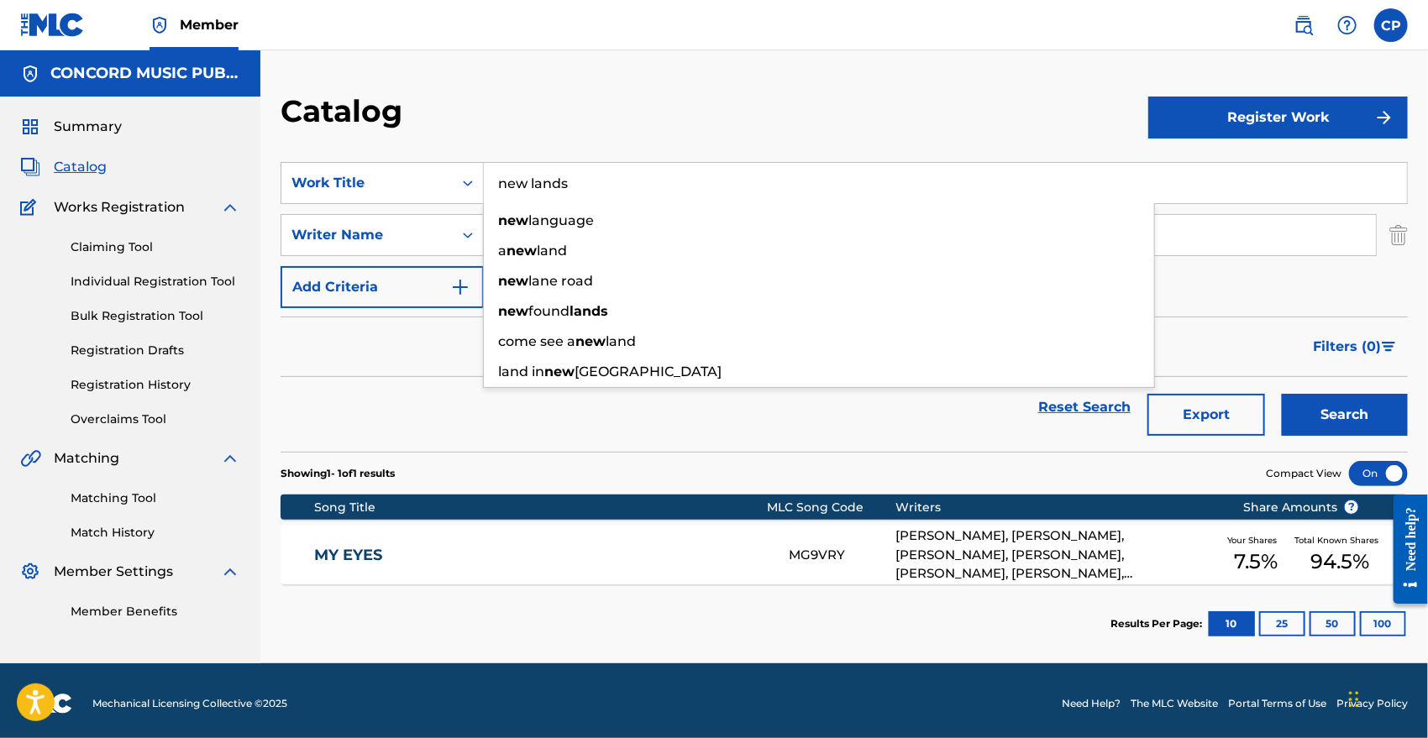
type input "new lands"
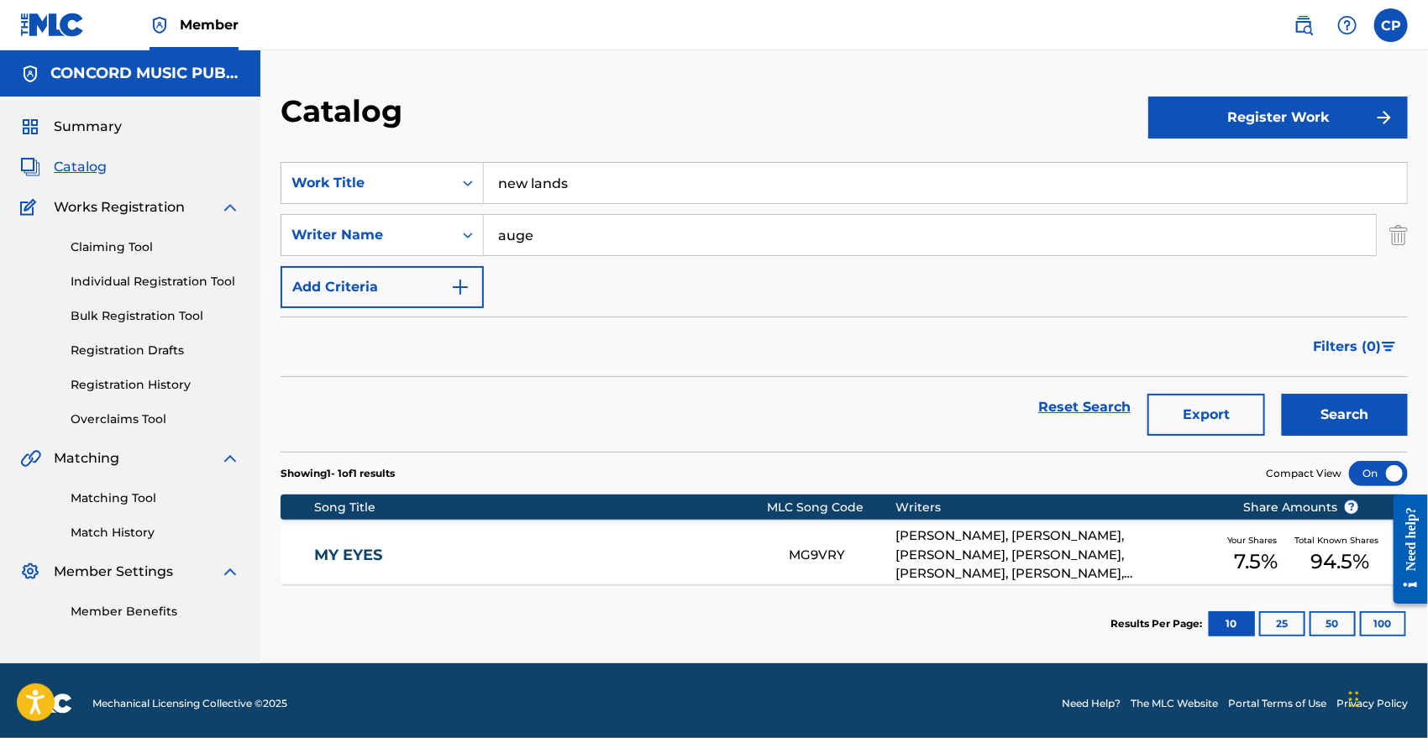
type input "auge"
click at [1282, 394] on button "Search" at bounding box center [1345, 415] width 126 height 42
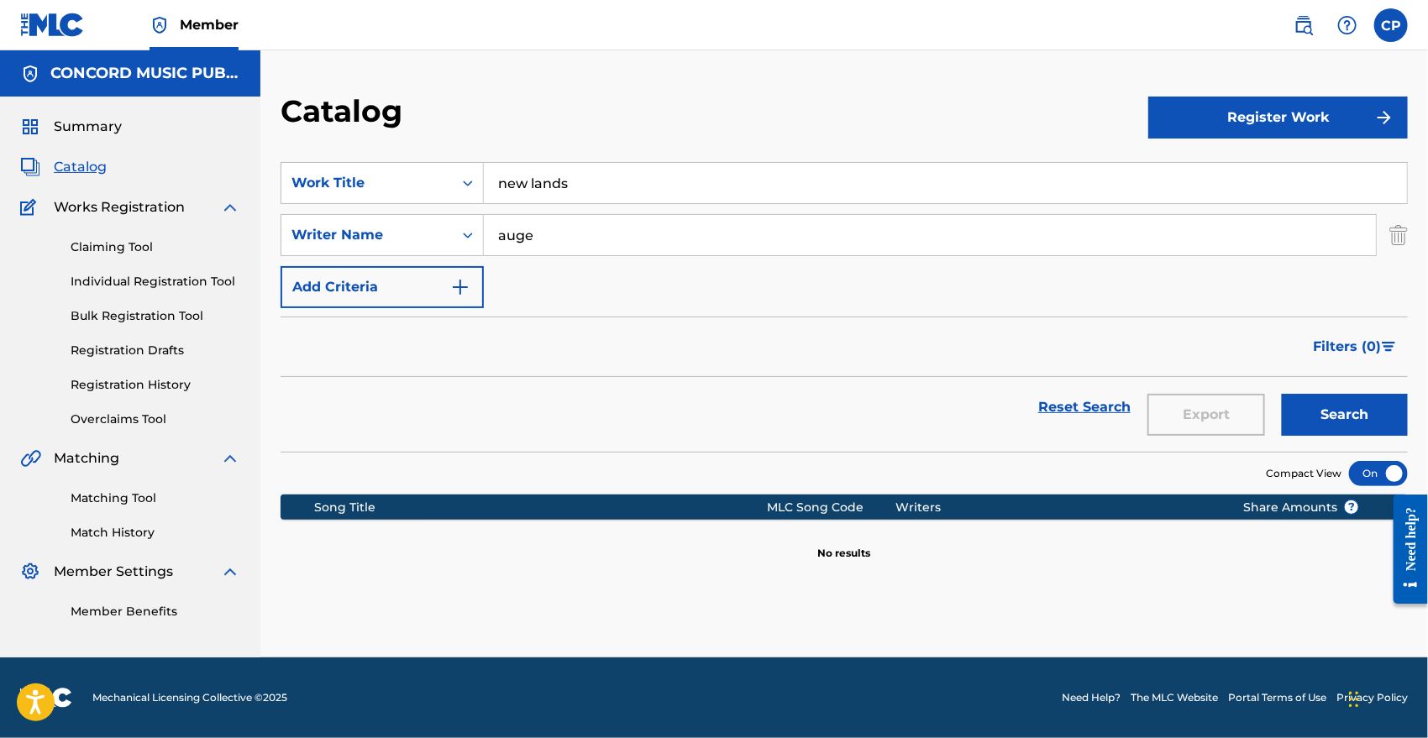
click at [611, 184] on input "new lands" at bounding box center [945, 183] width 923 height 40
click at [534, 183] on input "new lands" at bounding box center [945, 183] width 923 height 40
type input "newlands"
click at [1282, 394] on button "Search" at bounding box center [1345, 415] width 126 height 42
click at [102, 245] on link "Claiming Tool" at bounding box center [156, 248] width 170 height 18
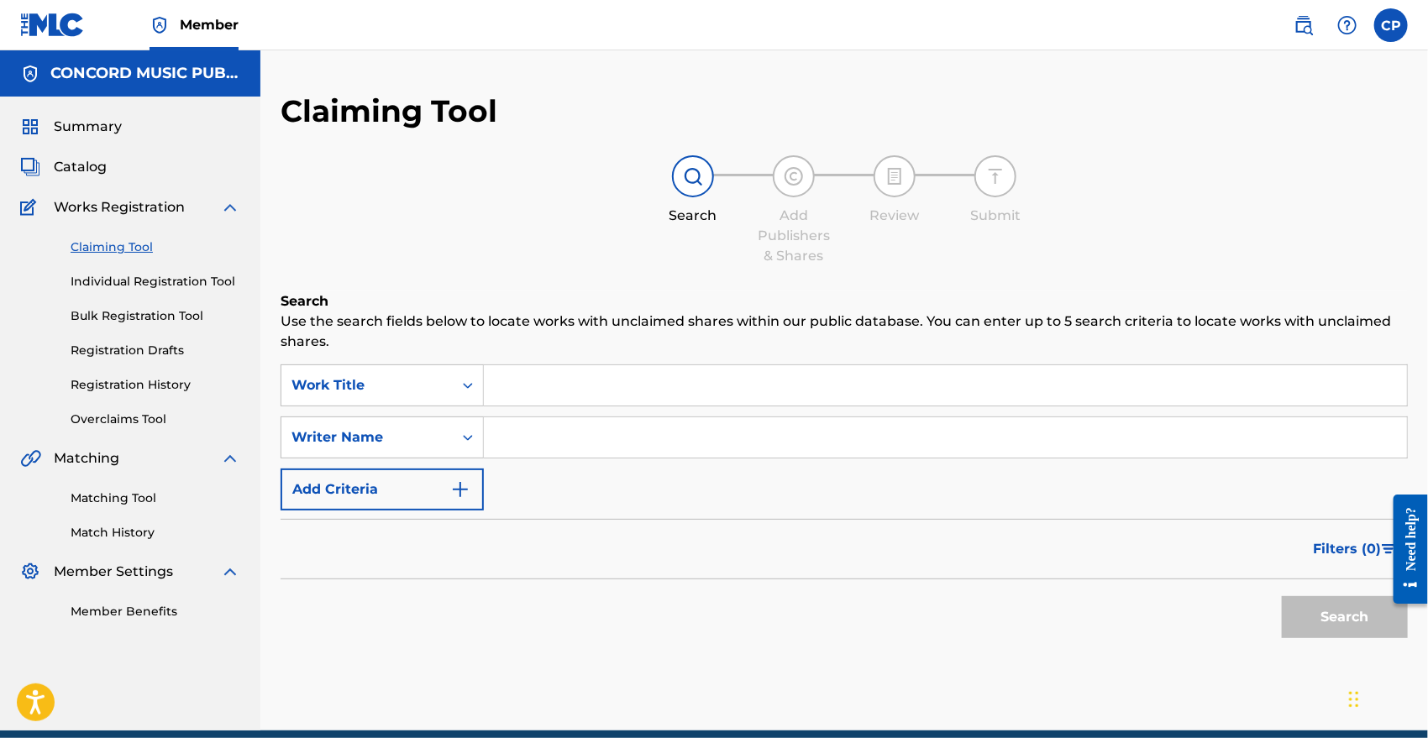
click at [550, 391] on input "Search Form" at bounding box center [945, 385] width 923 height 40
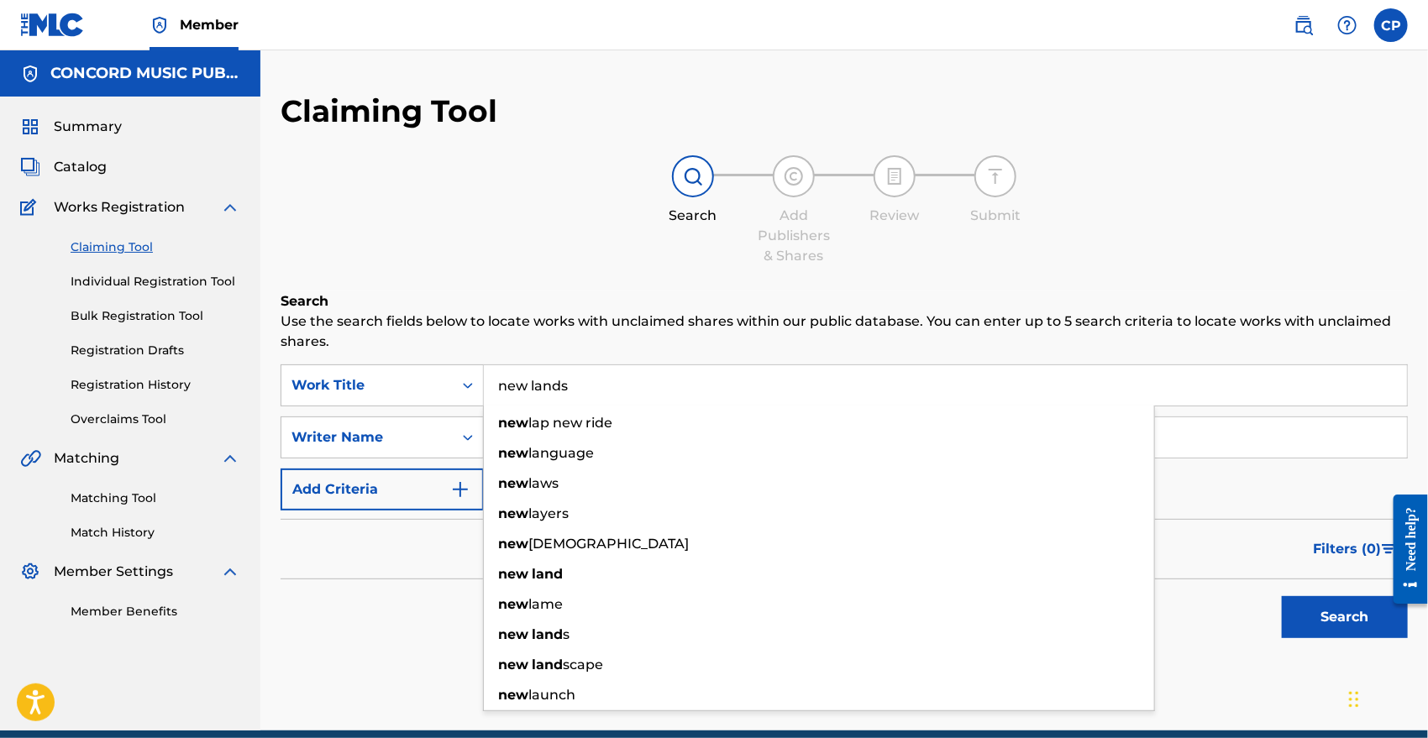
type input "new lands"
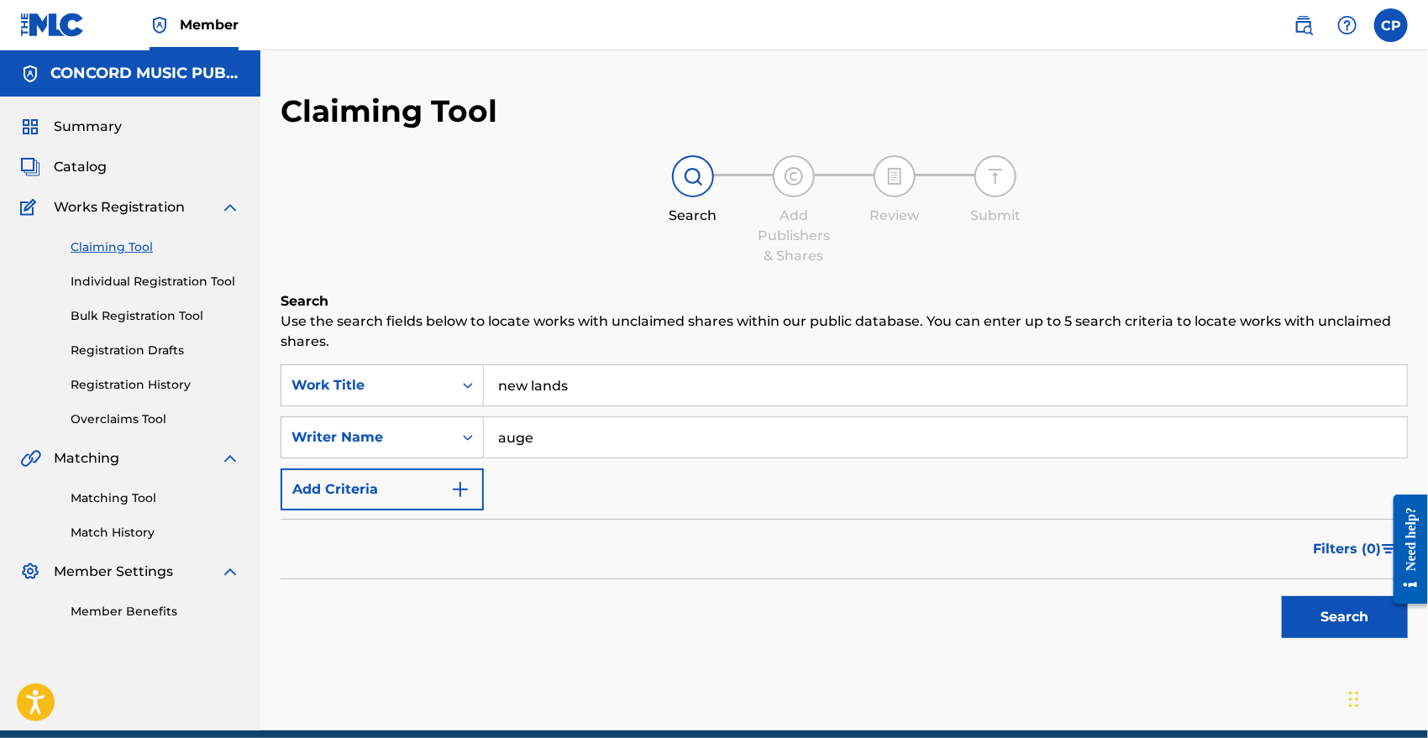
type input "auge"
click at [1282, 596] on button "Search" at bounding box center [1345, 617] width 126 height 42
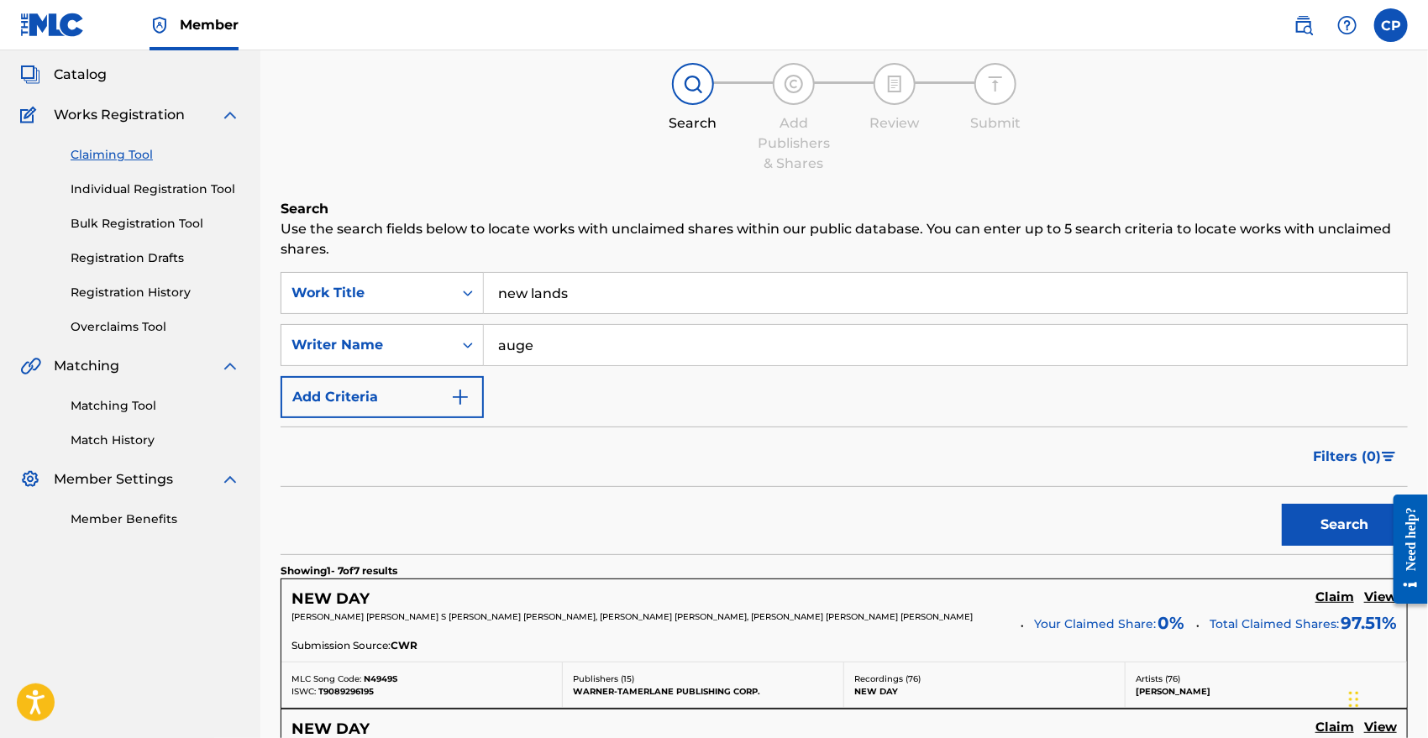
scroll to position [94, 0]
click at [531, 294] on input "new lands" at bounding box center [945, 291] width 923 height 40
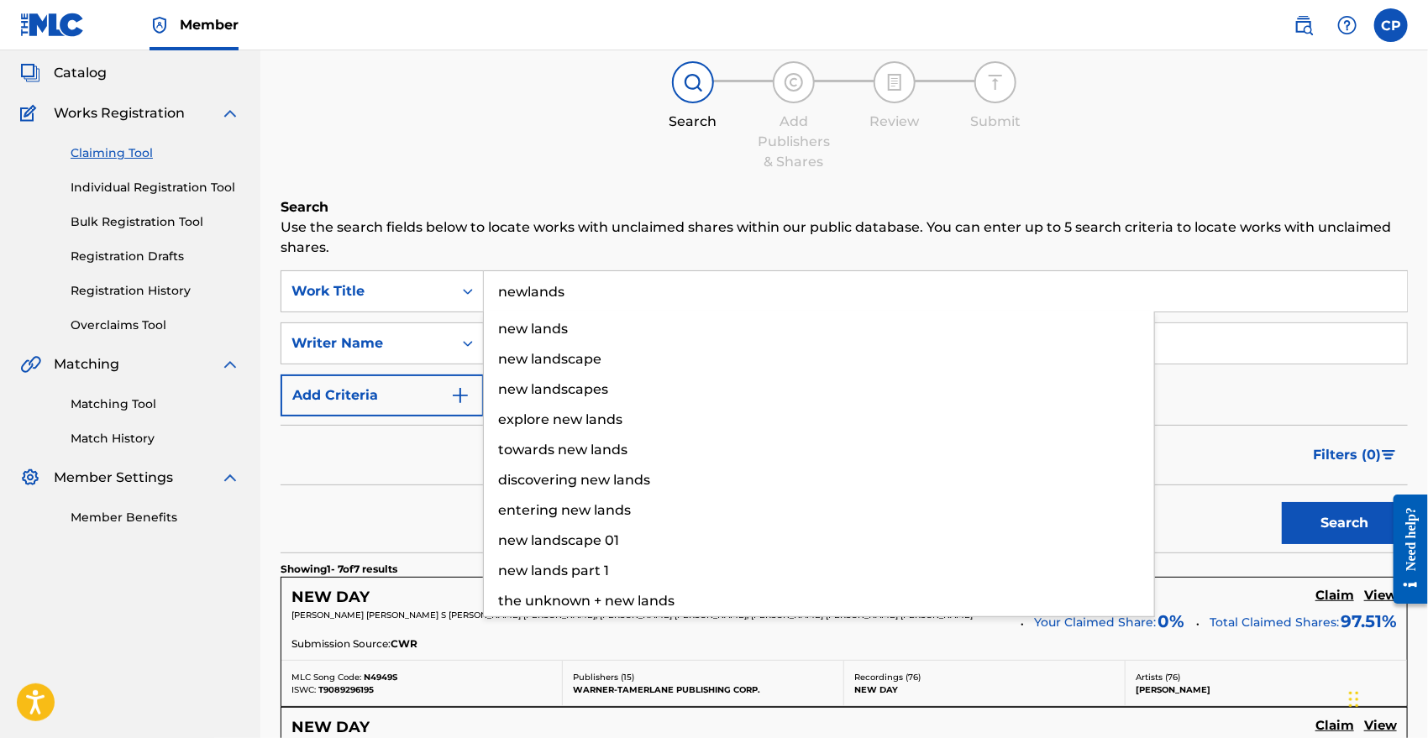
click at [1282, 502] on button "Search" at bounding box center [1345, 523] width 126 height 42
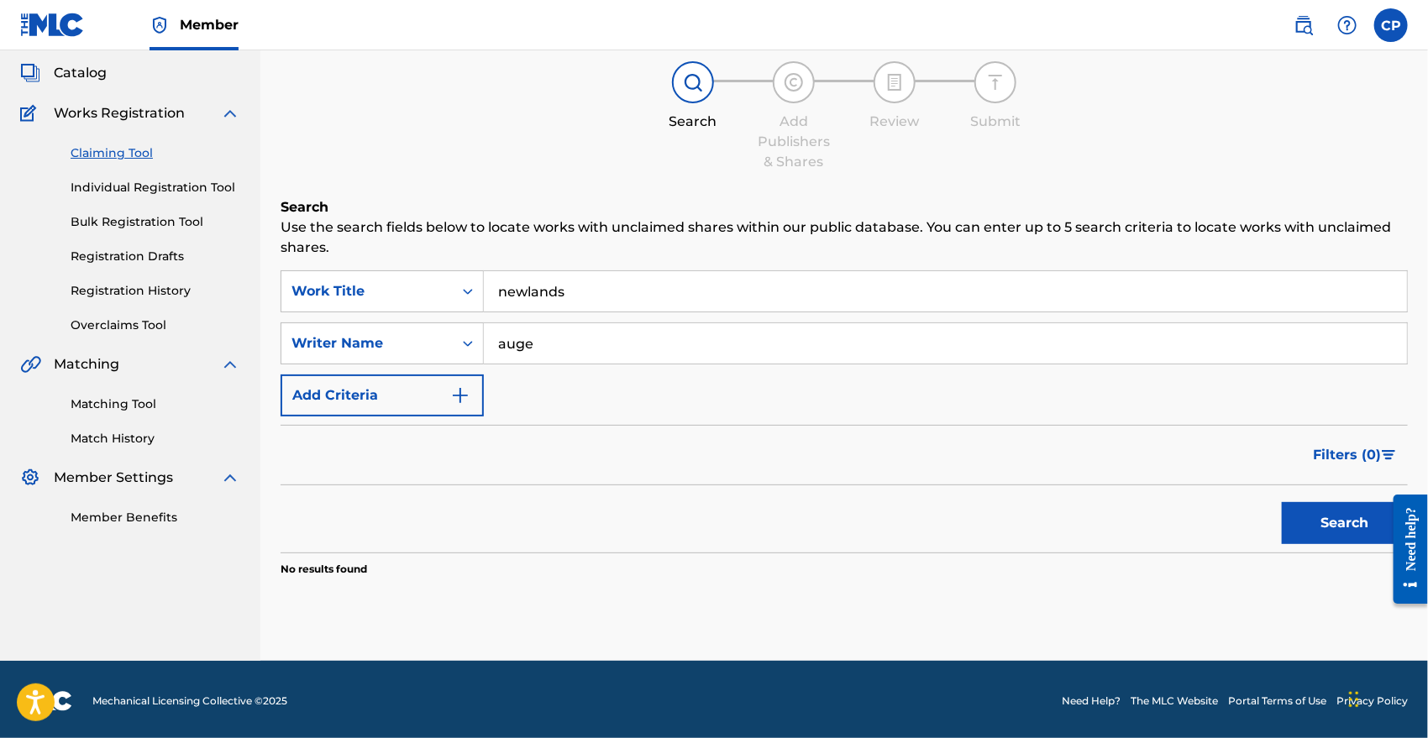
click at [595, 291] on input "newlands" at bounding box center [945, 291] width 923 height 40
type input "new sofas"
type input "[PERSON_NAME]"
click at [1282, 502] on button "Search" at bounding box center [1345, 523] width 126 height 42
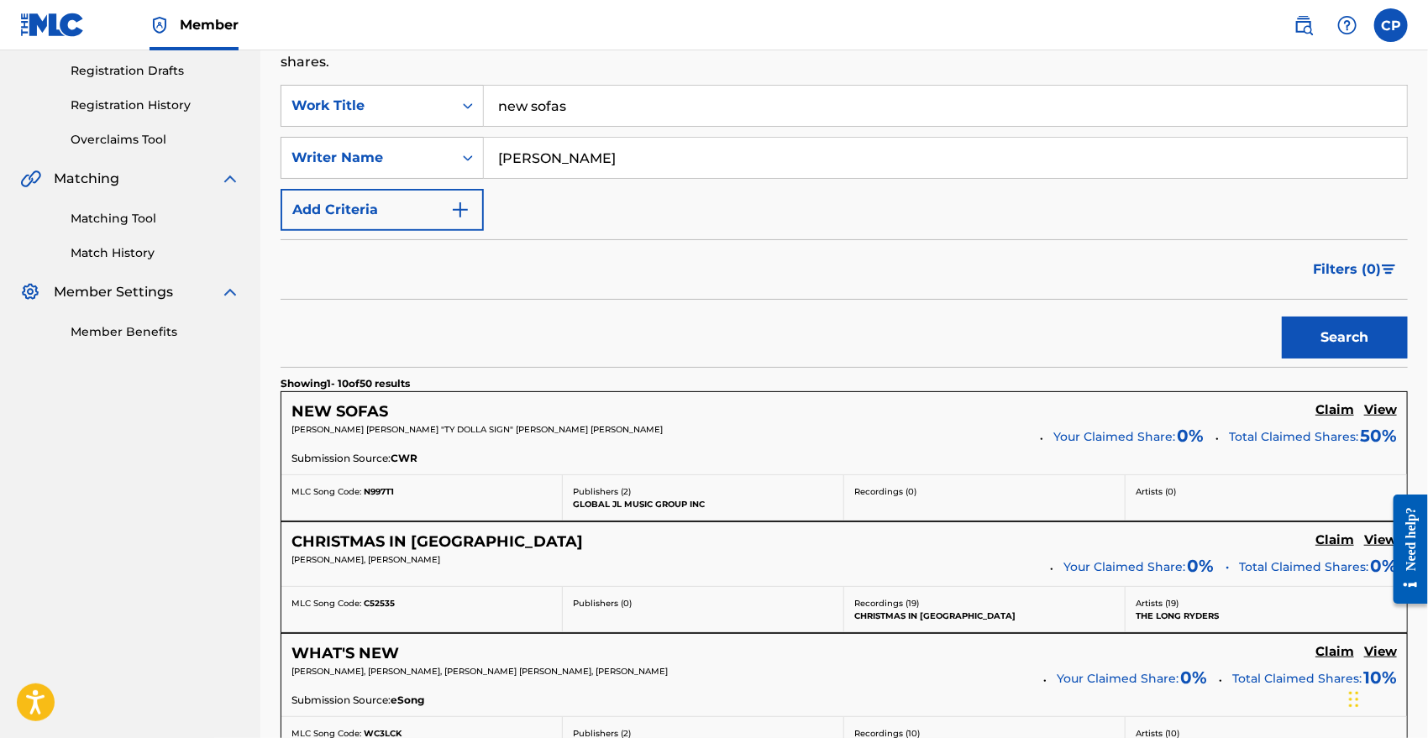
scroll to position [269, 0]
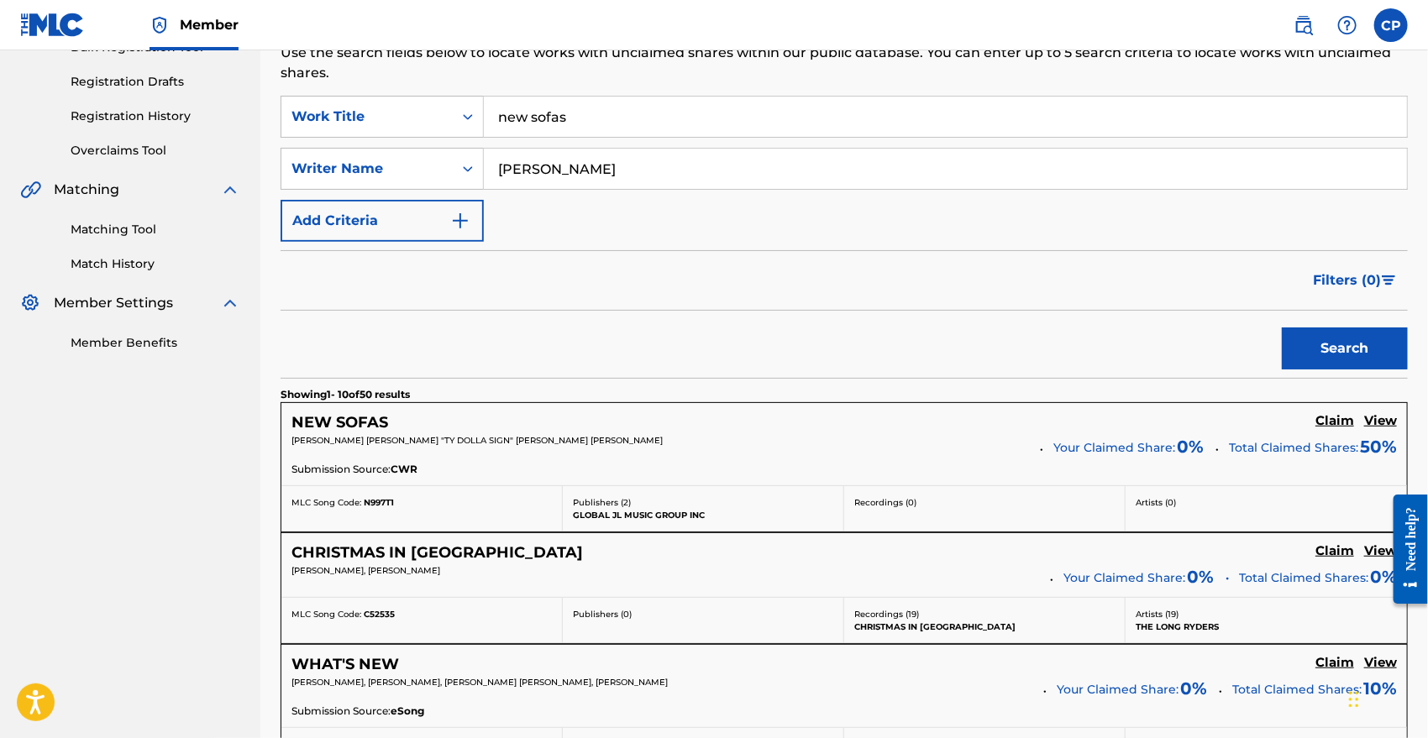
click at [349, 418] on h5 "NEW SOFAS" at bounding box center [339, 422] width 97 height 19
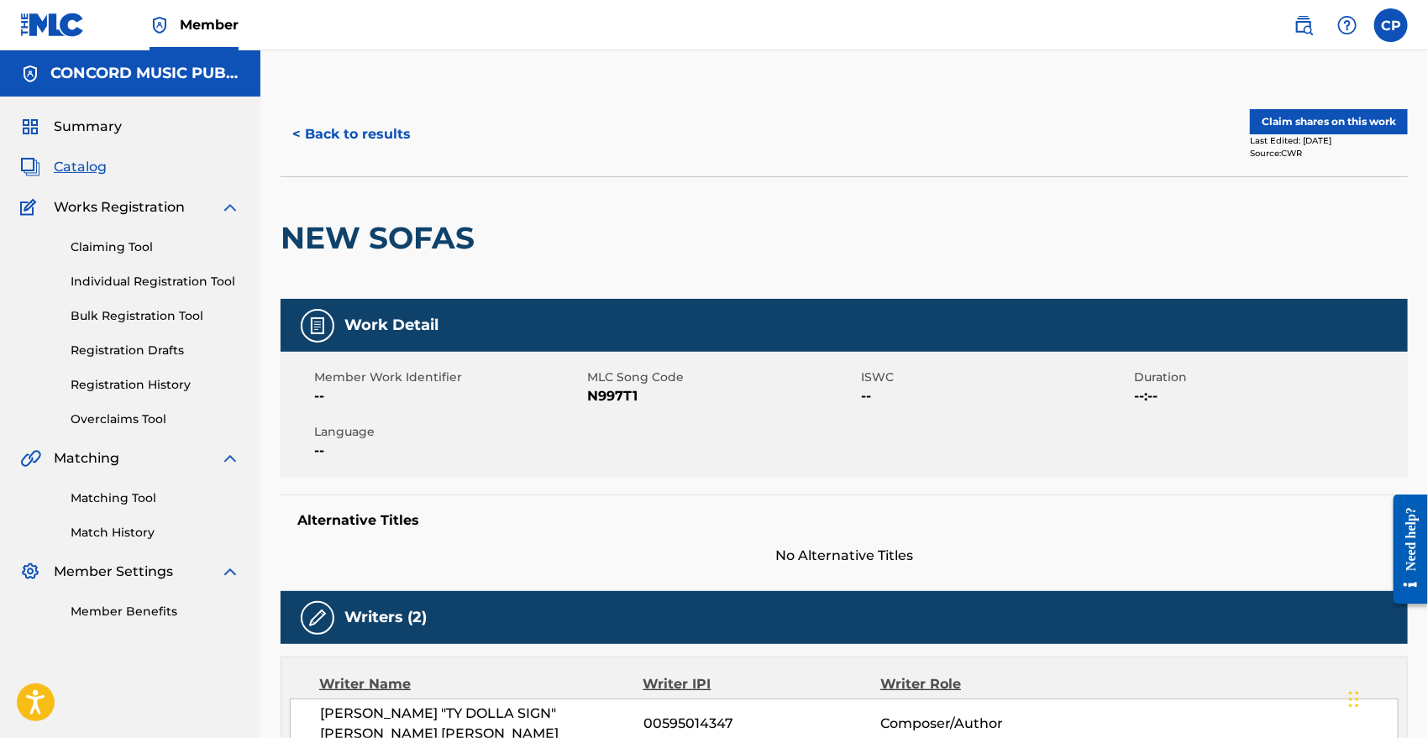
click at [1322, 118] on button "Claim shares on this work" at bounding box center [1329, 121] width 158 height 25
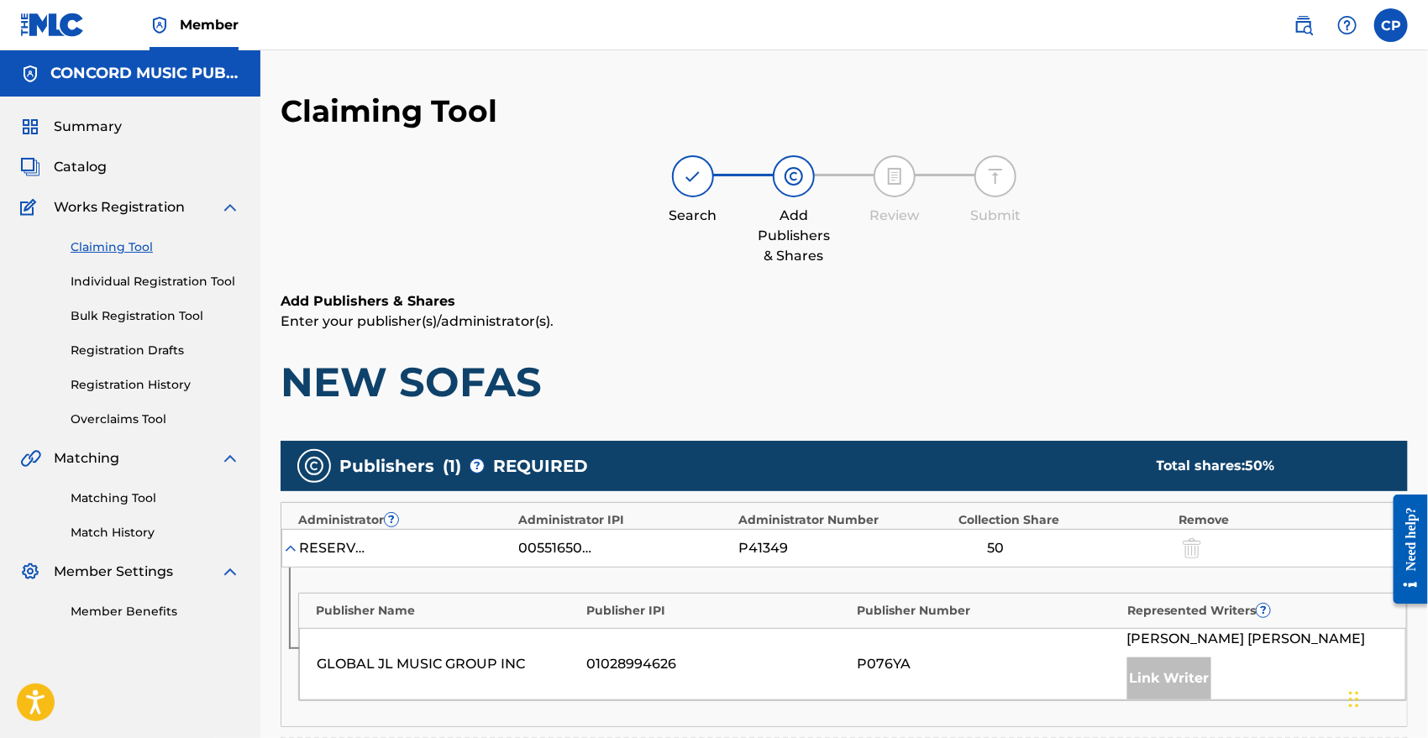
scroll to position [314, 0]
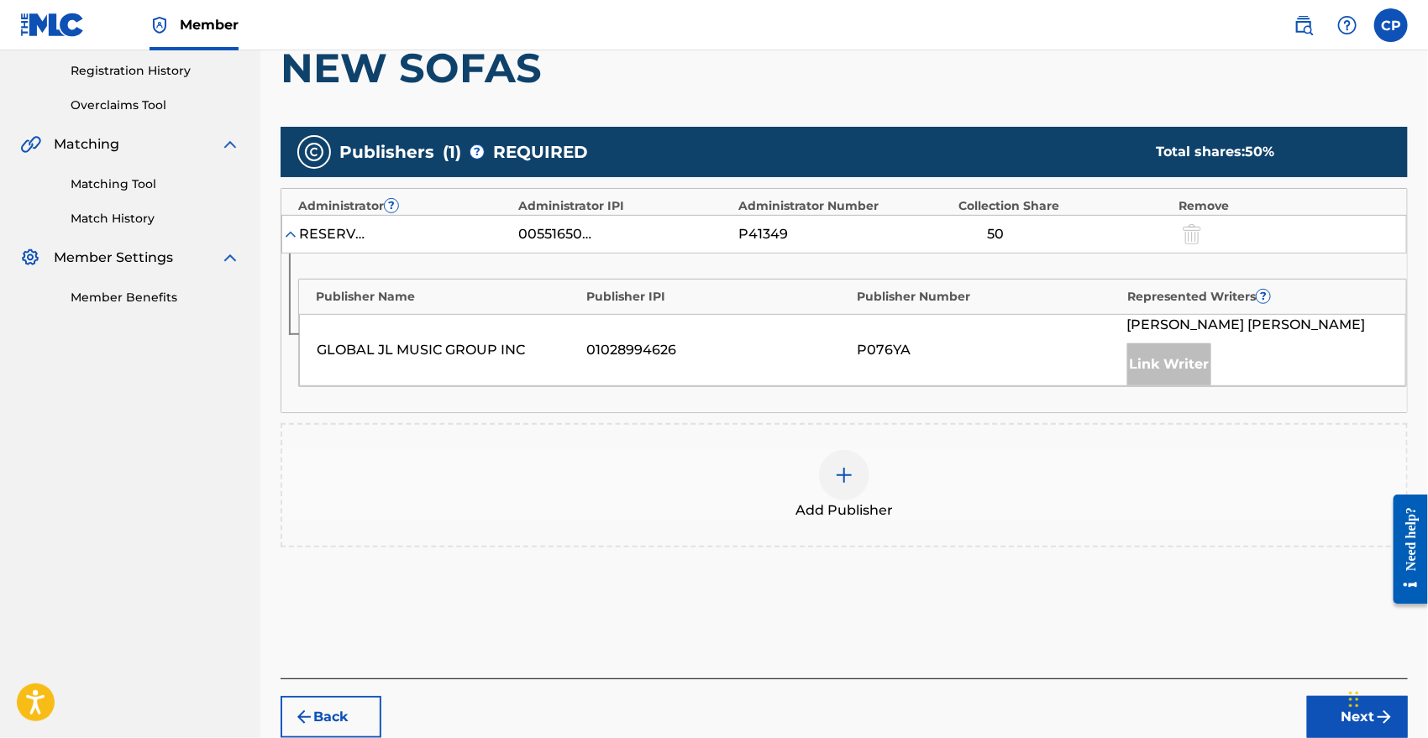
click at [814, 503] on span "Add Publisher" at bounding box center [843, 511] width 97 height 20
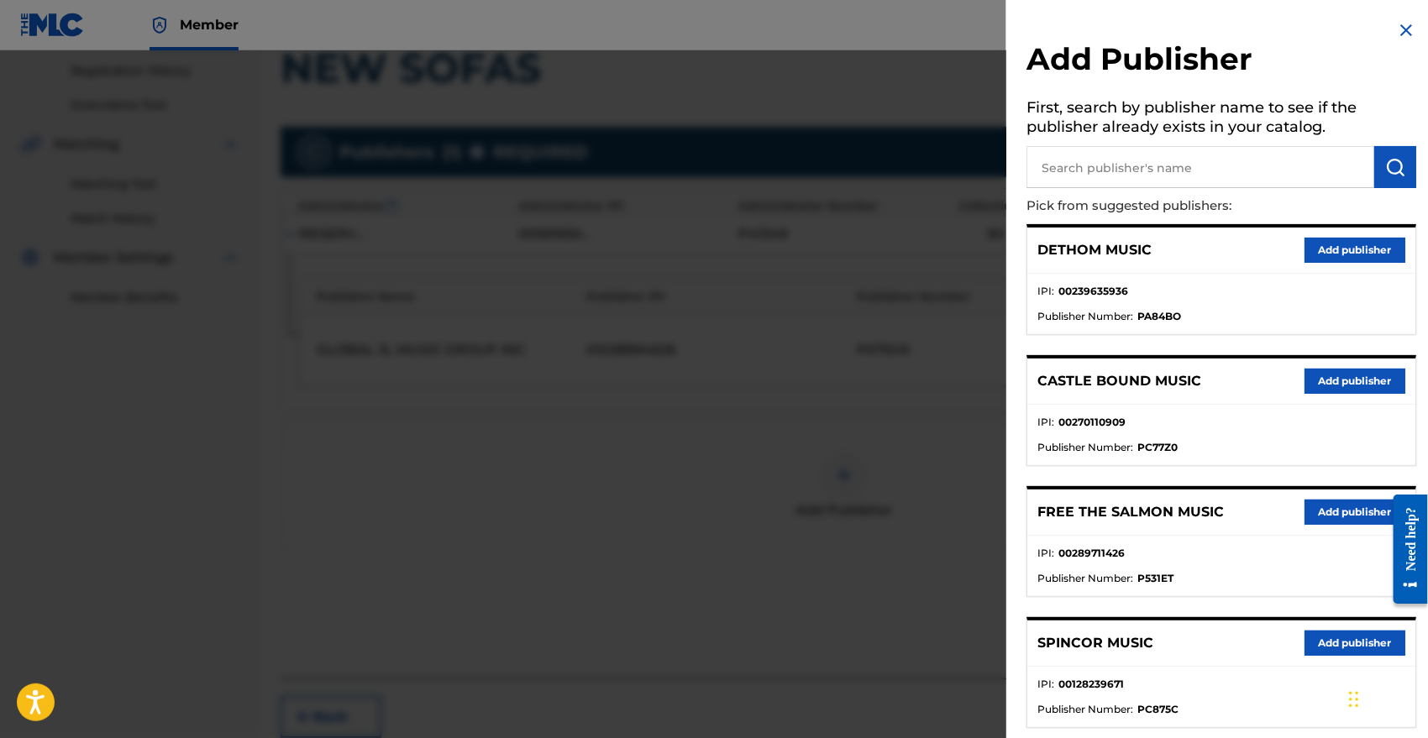
click at [1111, 166] on input "text" at bounding box center [1200, 167] width 348 height 42
type input "up 20"
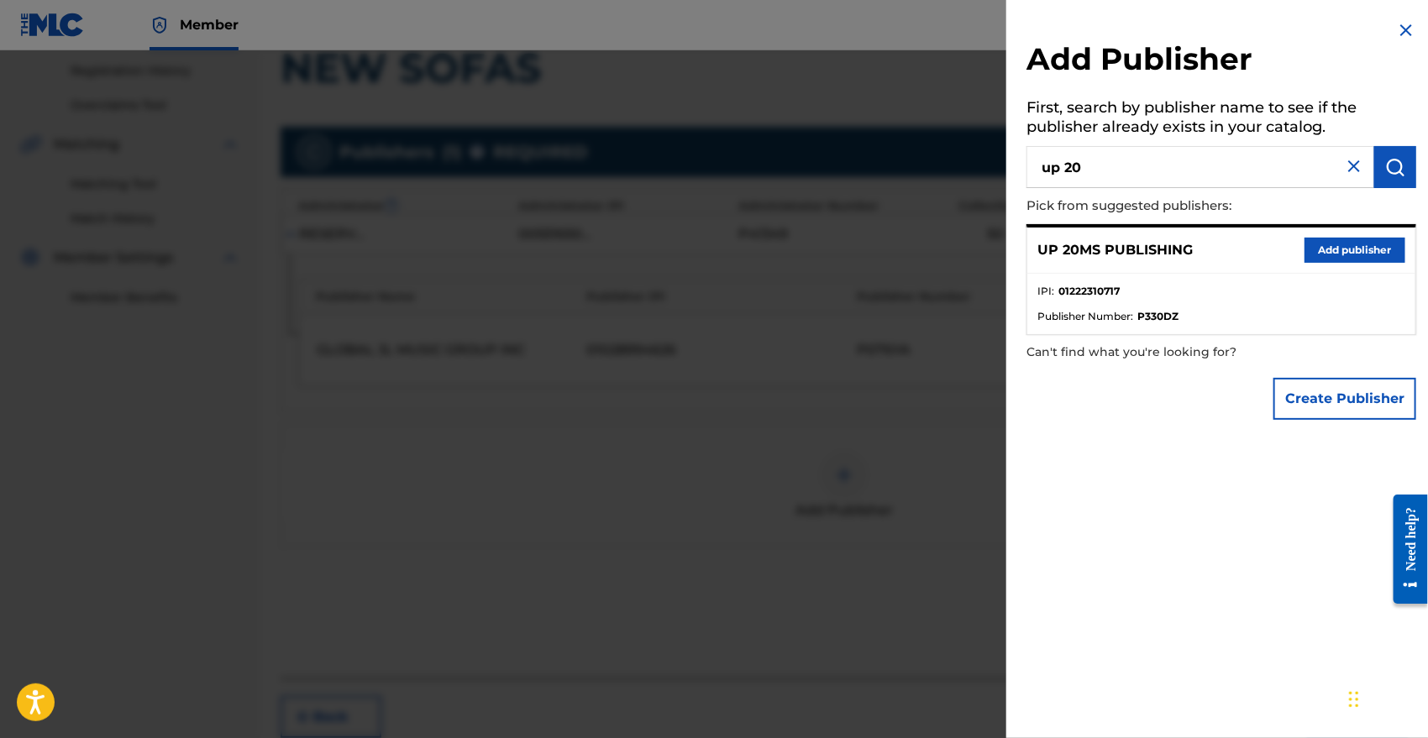
click at [1357, 244] on button "Add publisher" at bounding box center [1354, 250] width 101 height 25
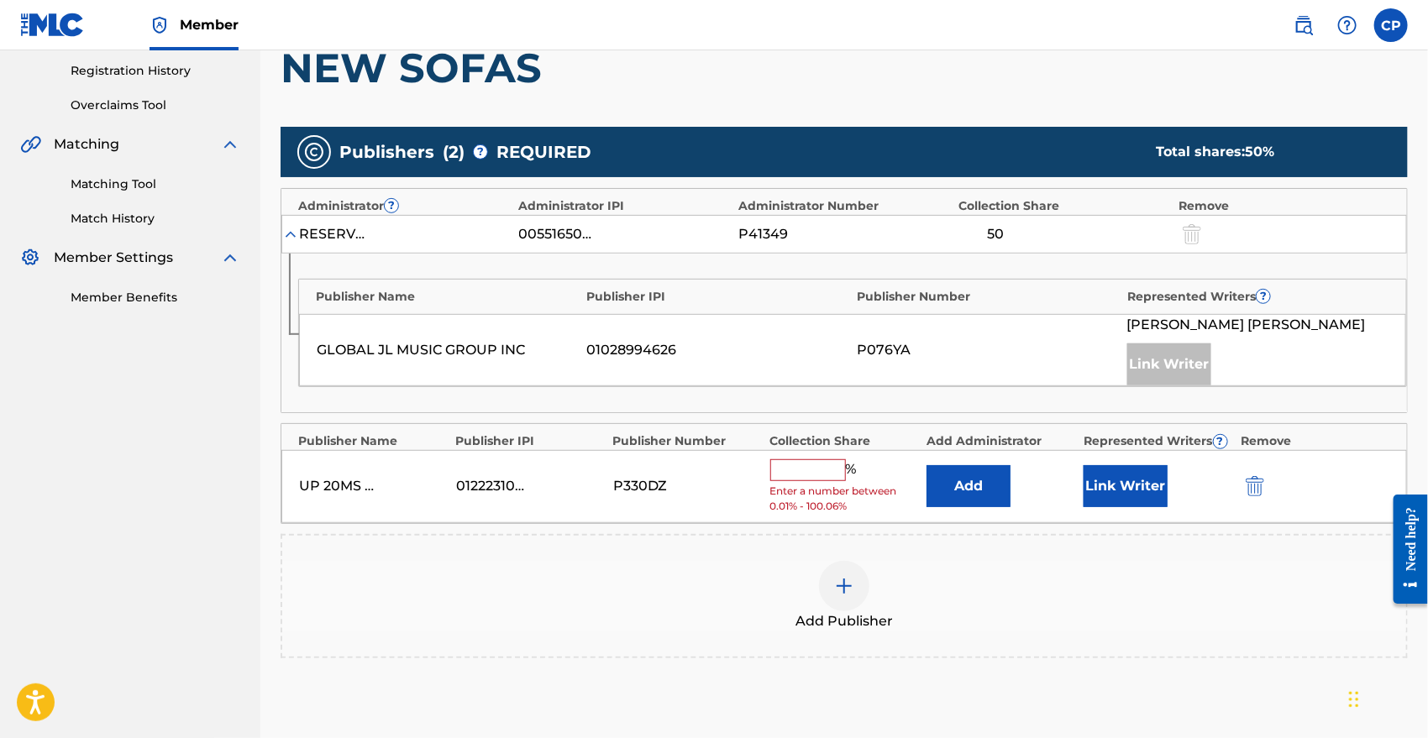
click at [957, 473] on button "Add" at bounding box center [968, 486] width 84 height 42
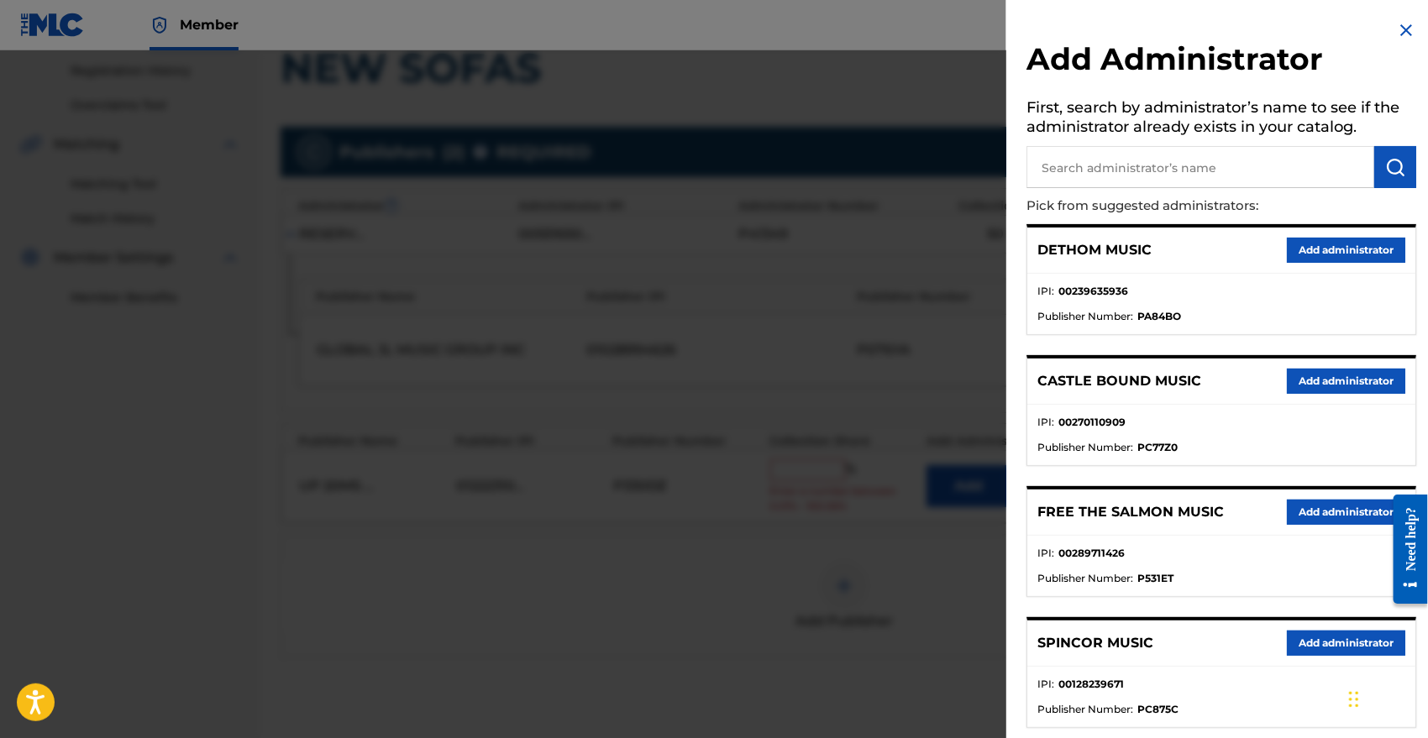
click at [1158, 173] on input "text" at bounding box center [1200, 167] width 348 height 42
type input "concord copyr"
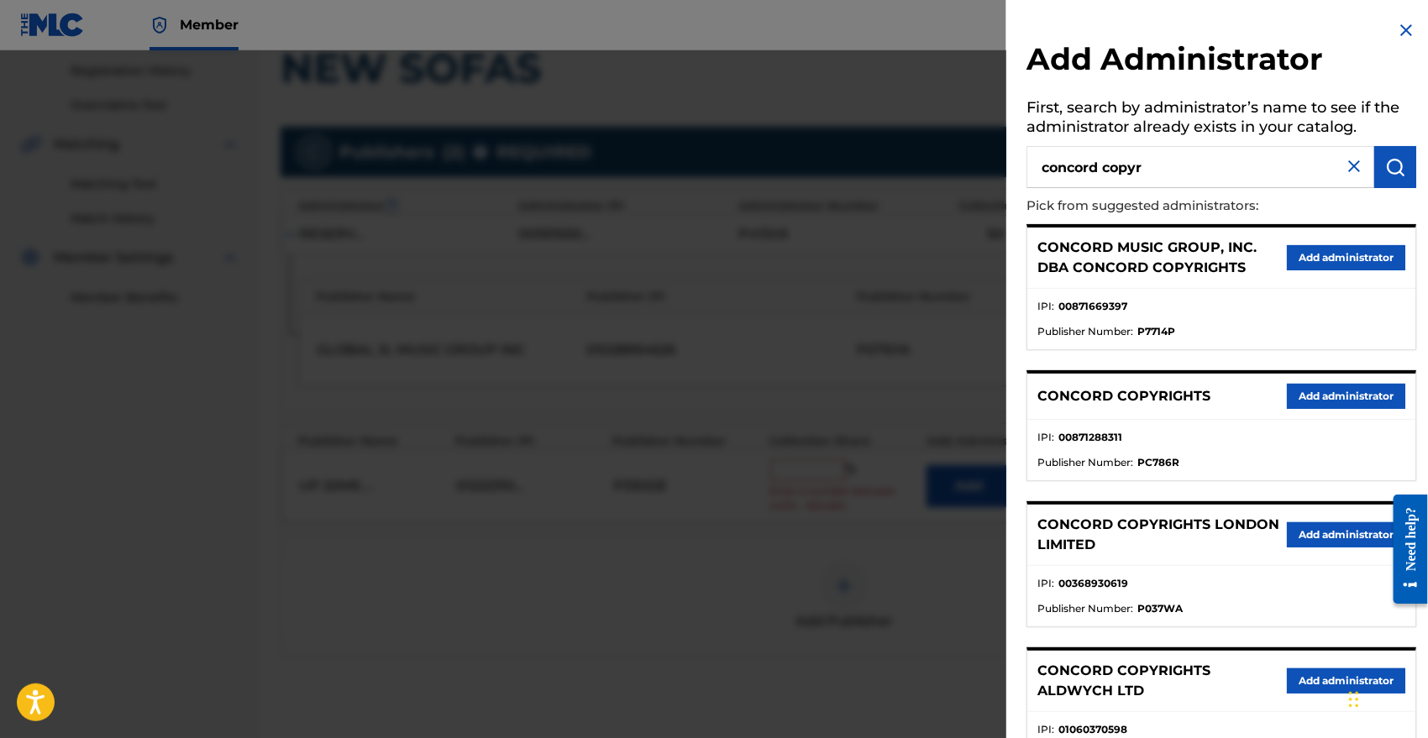
click at [1337, 260] on button "Add administrator" at bounding box center [1346, 257] width 118 height 25
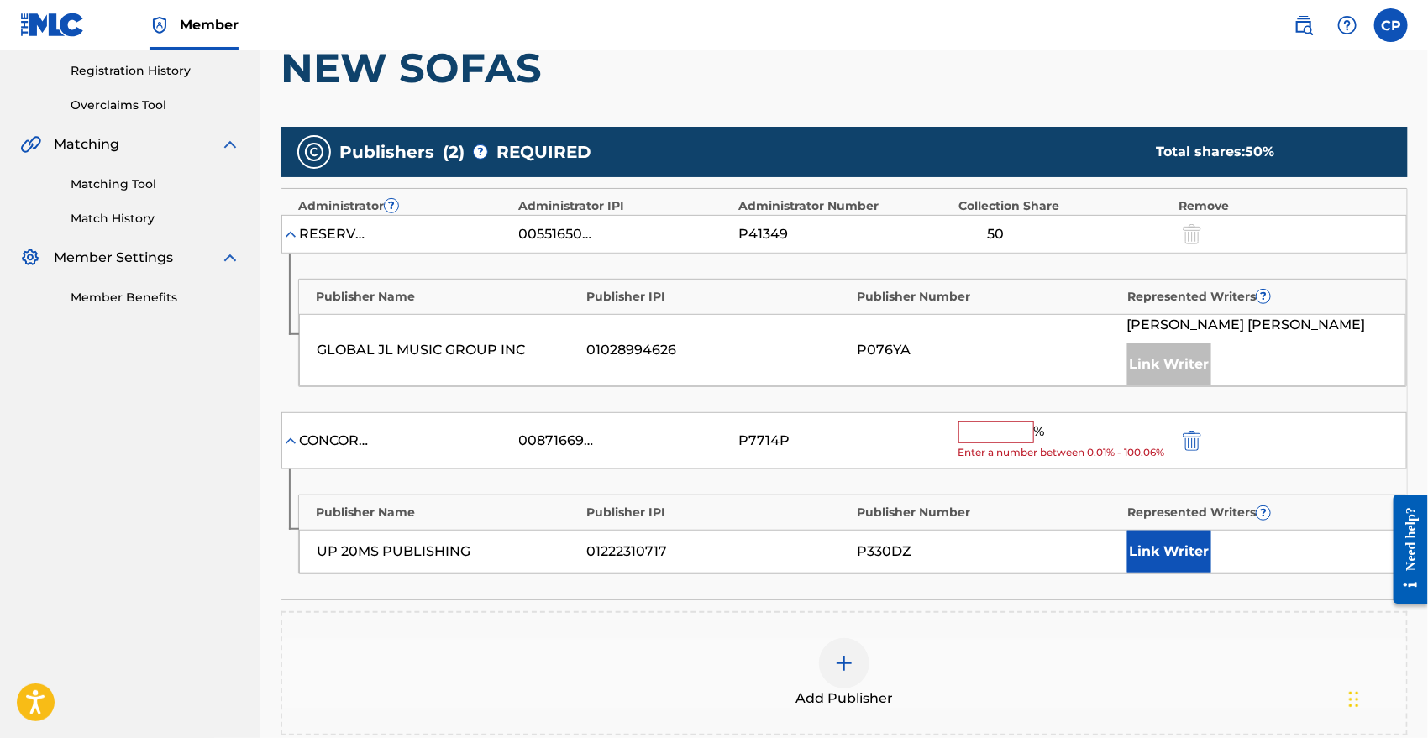
click at [1001, 416] on div "CONCORD MUSIC GROUP, INC. DBA CONCORD COPYRIGHTS 00871669397 P7714P % Enter a n…" at bounding box center [843, 441] width 1125 height 58
click at [997, 428] on input "text" at bounding box center [996, 433] width 76 height 22
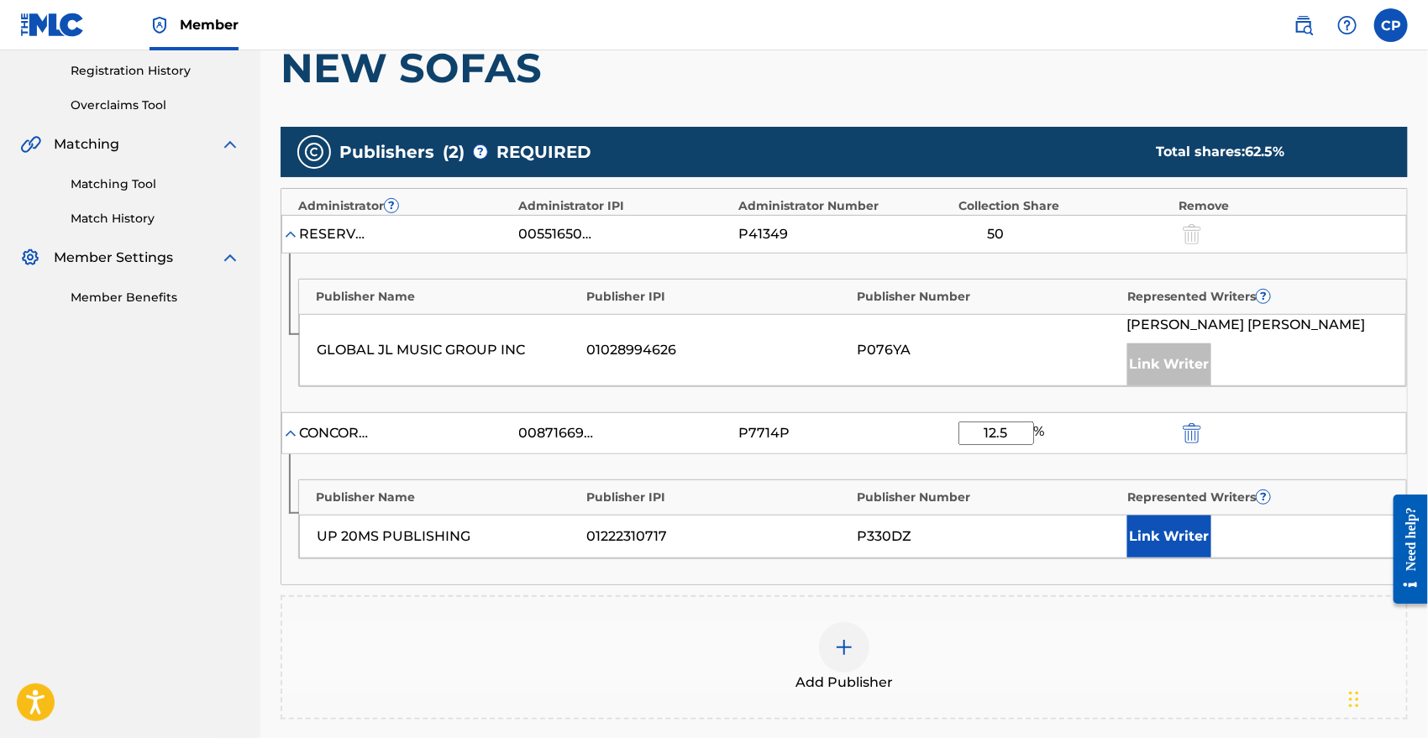
type input "12.5"
click at [1151, 522] on button "Link Writer" at bounding box center [1169, 537] width 84 height 42
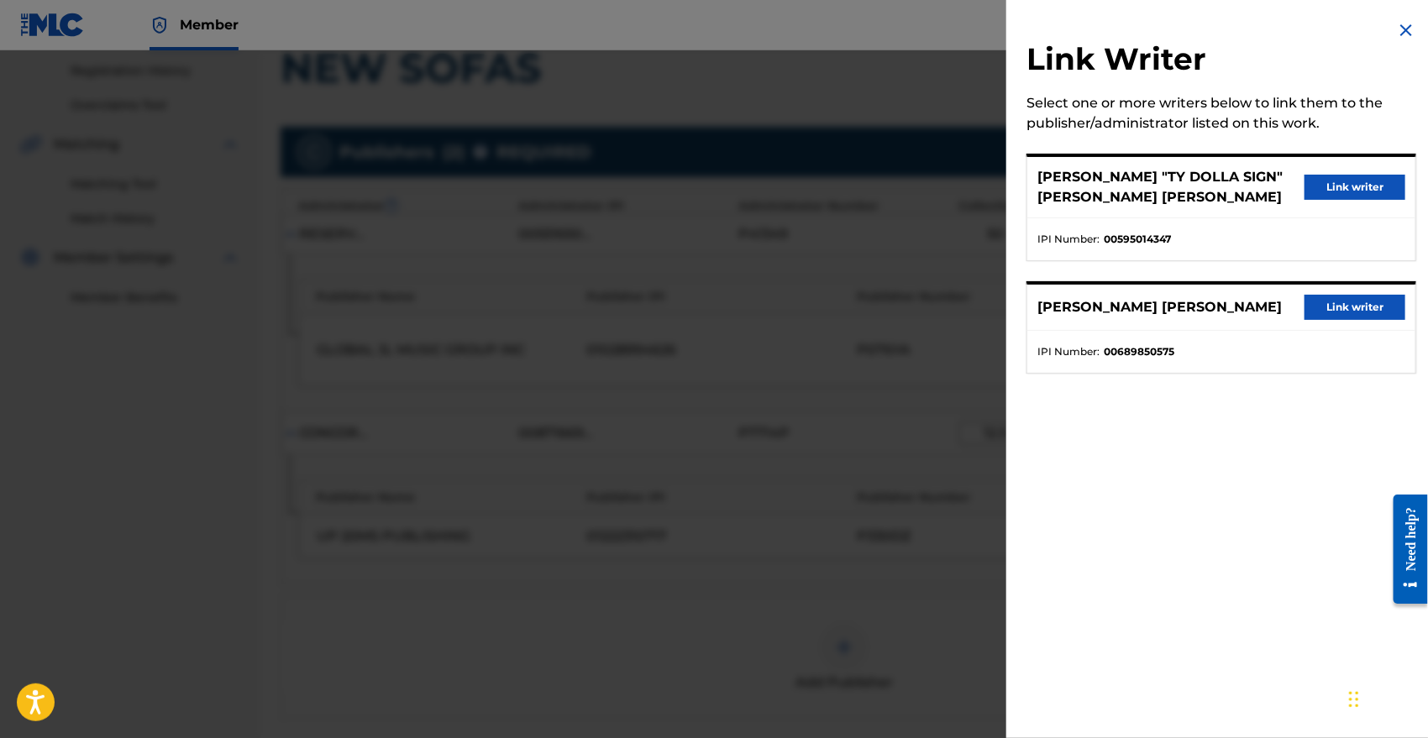
click at [1357, 181] on button "Link writer" at bounding box center [1354, 187] width 101 height 25
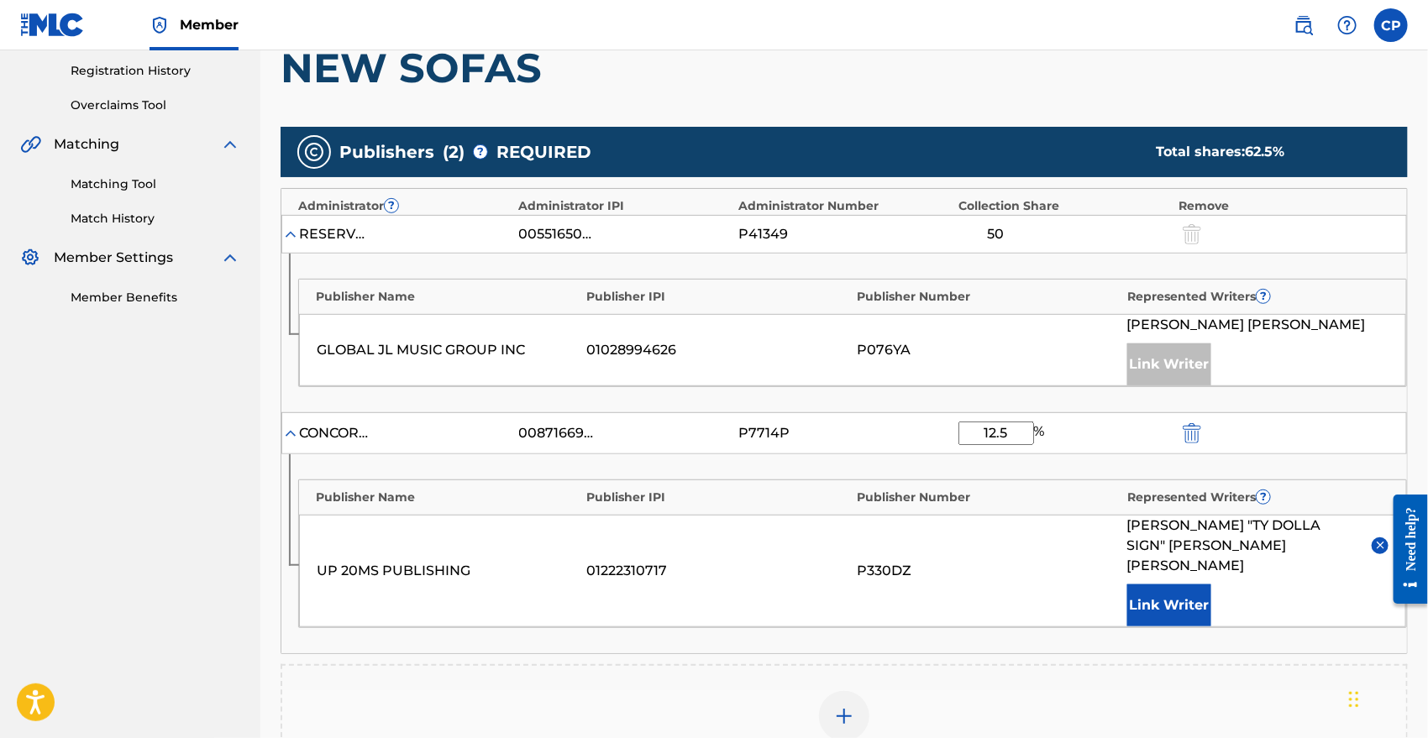
click at [855, 691] on div at bounding box center [844, 716] width 50 height 50
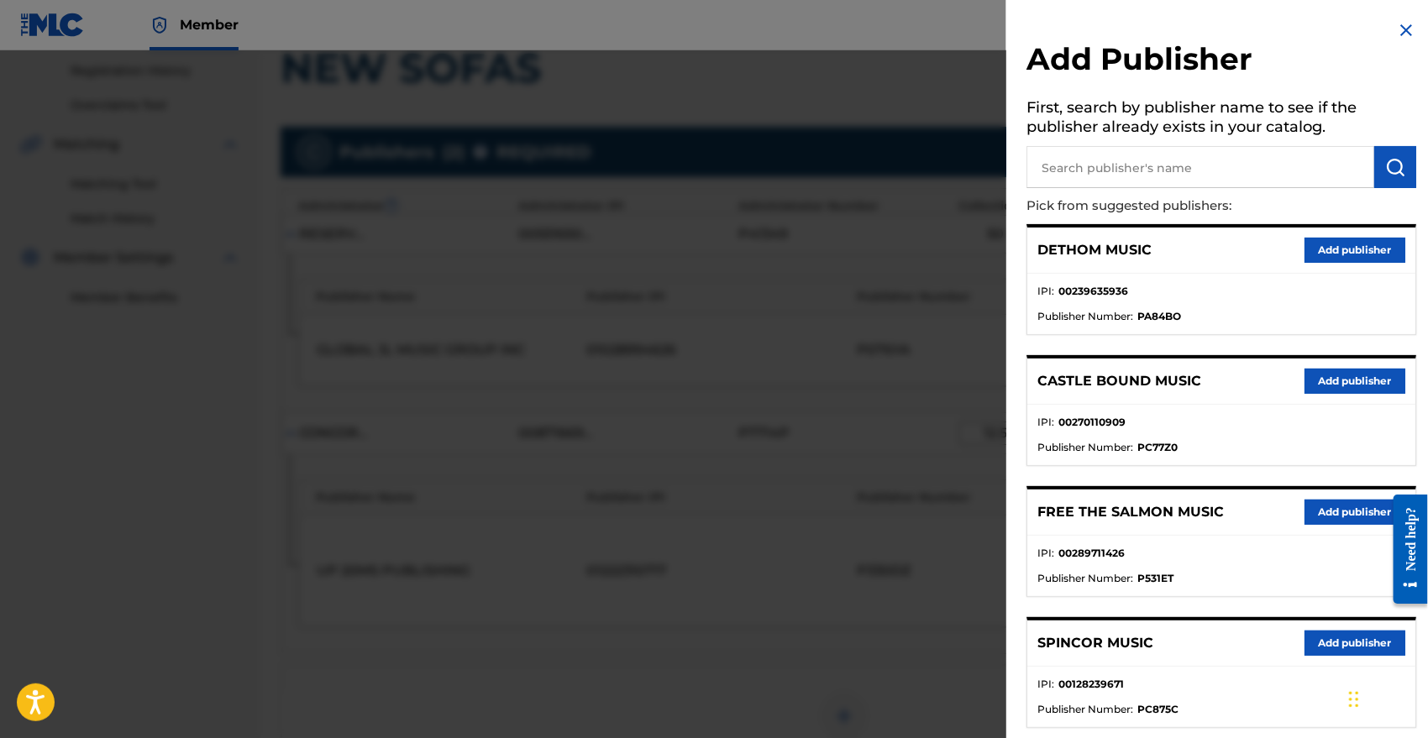
click at [1151, 150] on input "text" at bounding box center [1200, 167] width 348 height 42
type input "these are pulse"
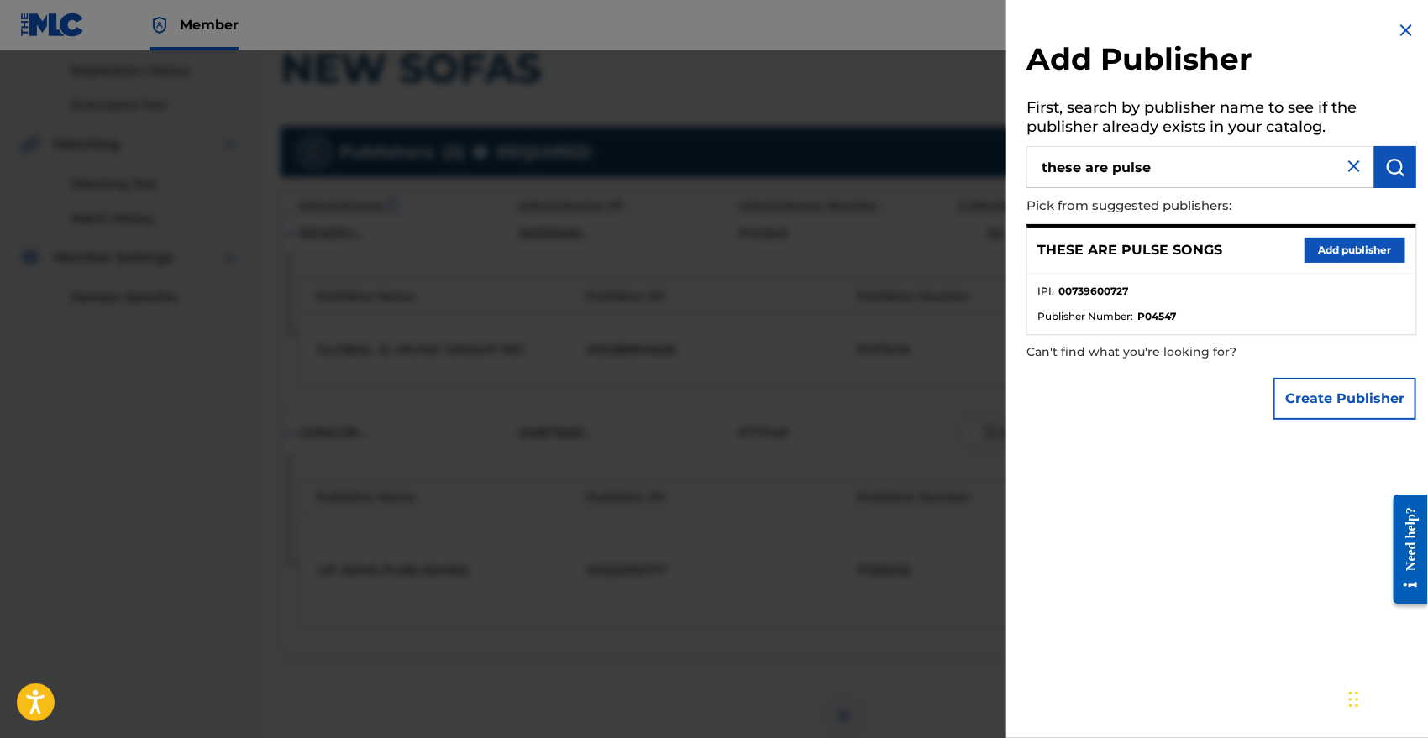
click at [1343, 251] on button "Add publisher" at bounding box center [1354, 250] width 101 height 25
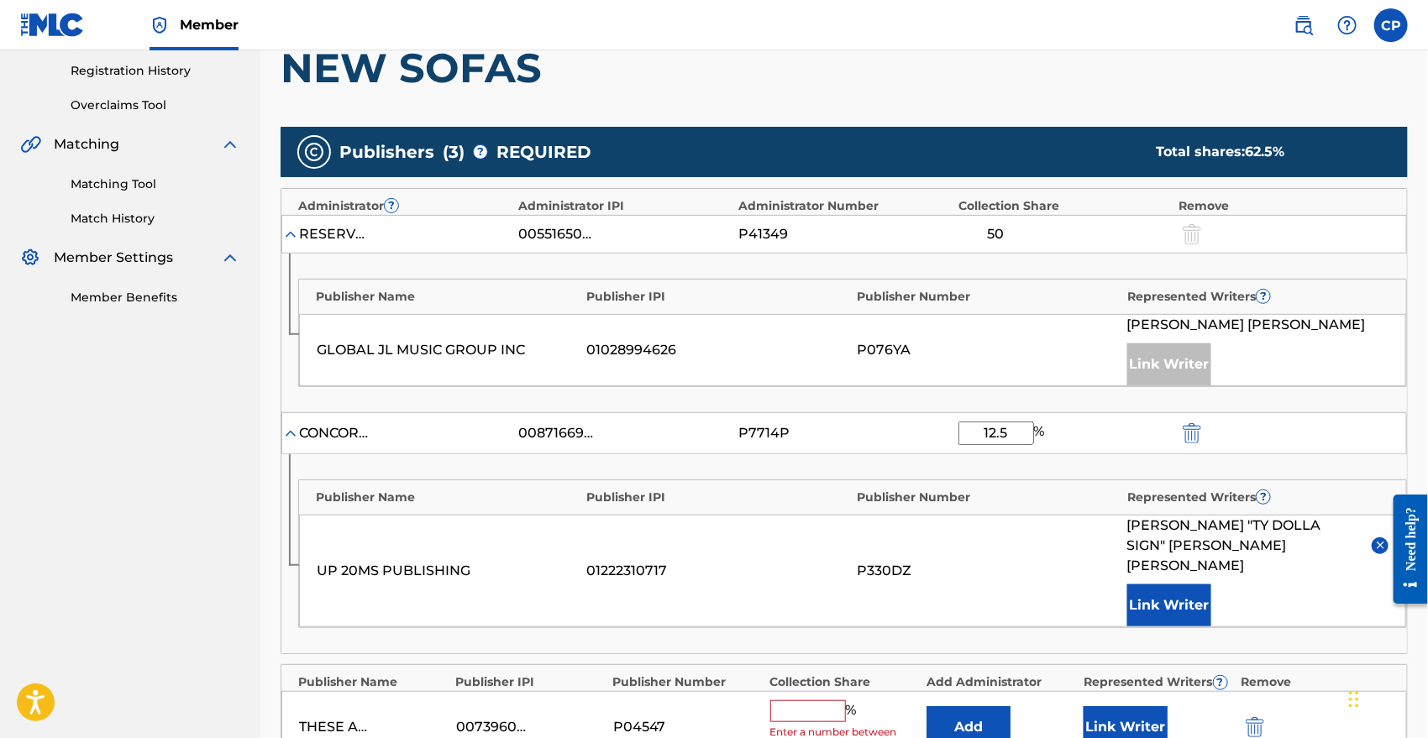
click at [993, 706] on button "Add" at bounding box center [968, 727] width 84 height 42
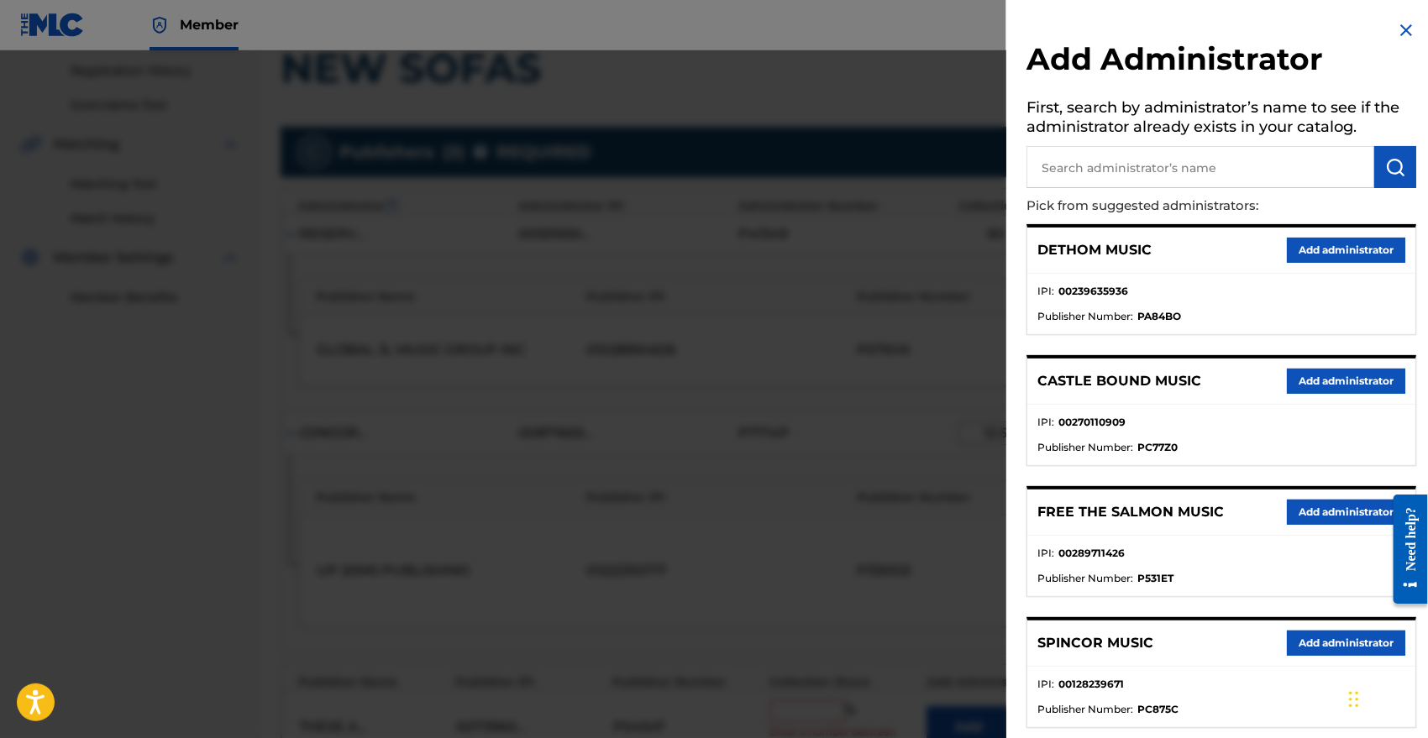
click at [1214, 174] on input "text" at bounding box center [1200, 167] width 348 height 42
type input "concord copyr"
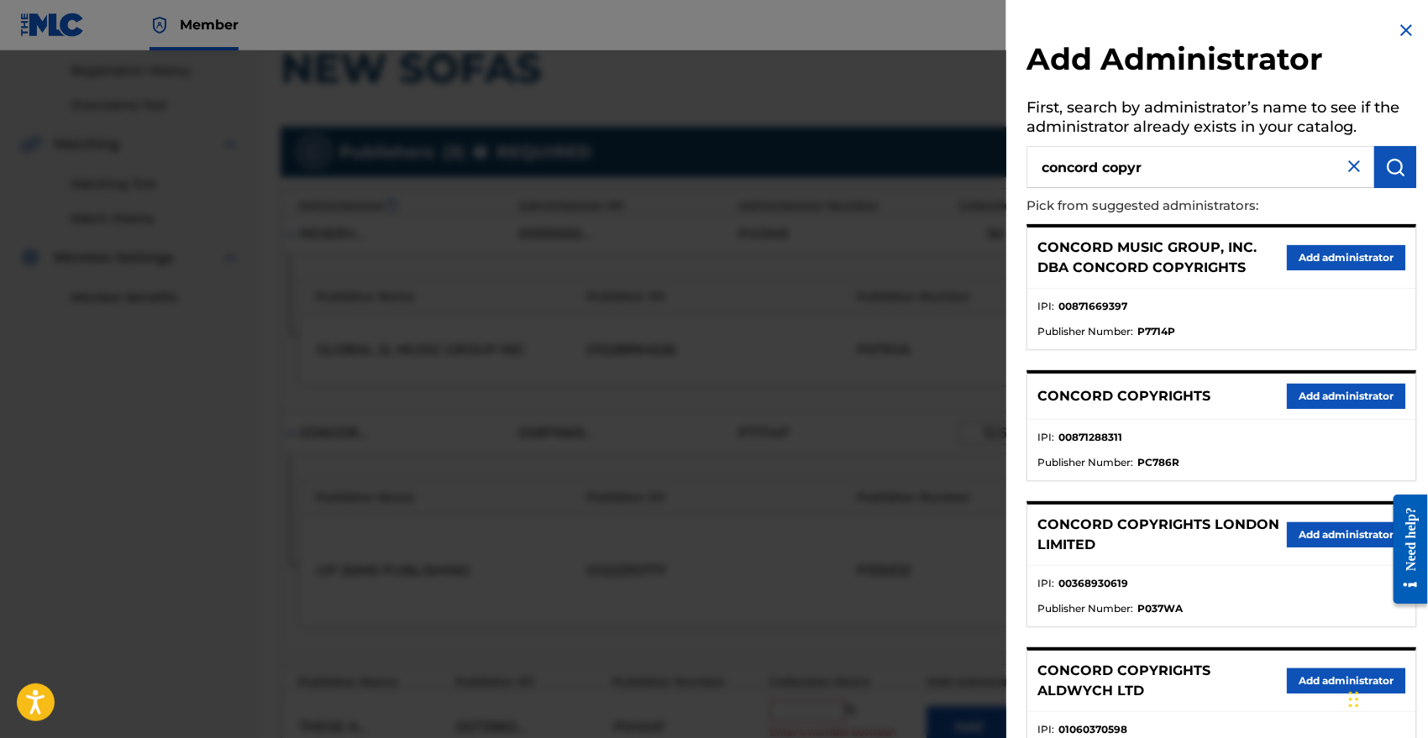
click at [1344, 247] on button "Add administrator" at bounding box center [1346, 257] width 118 height 25
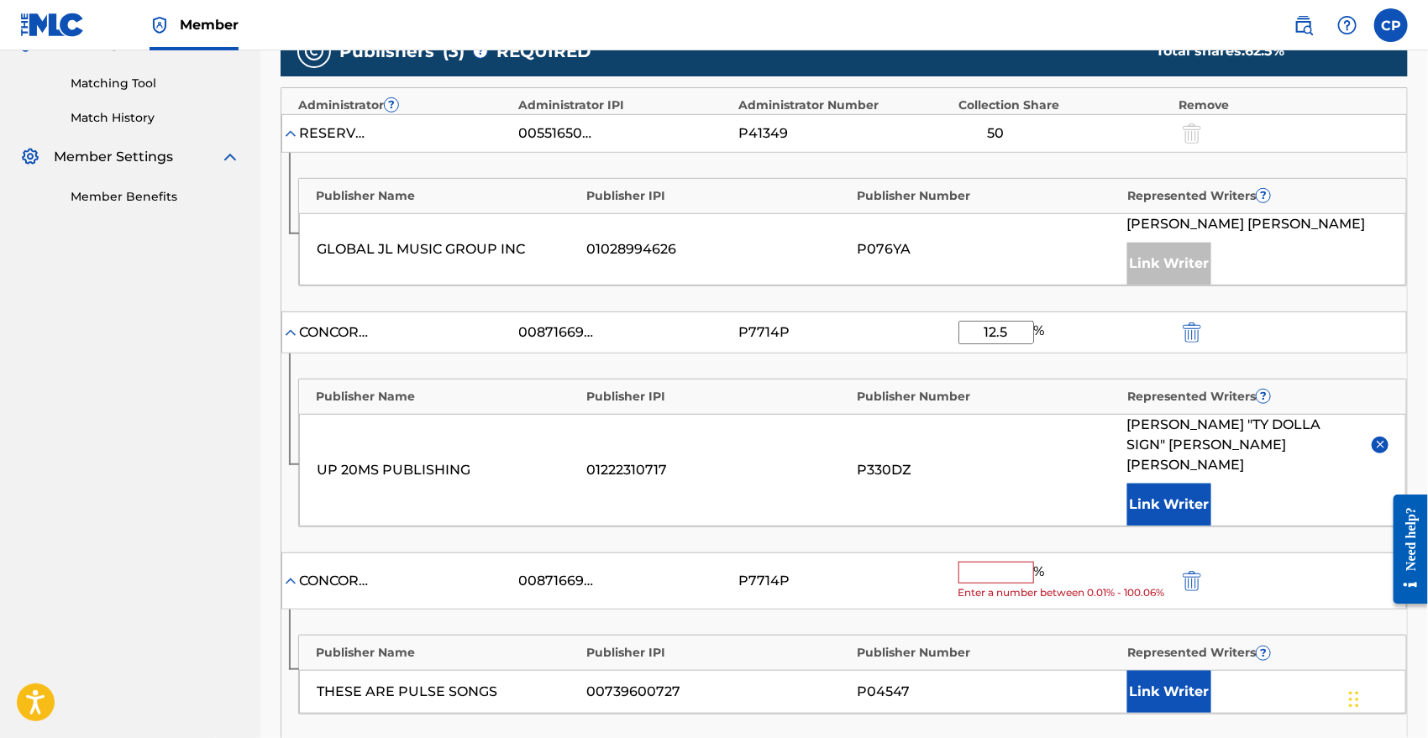
scroll to position [400, 0]
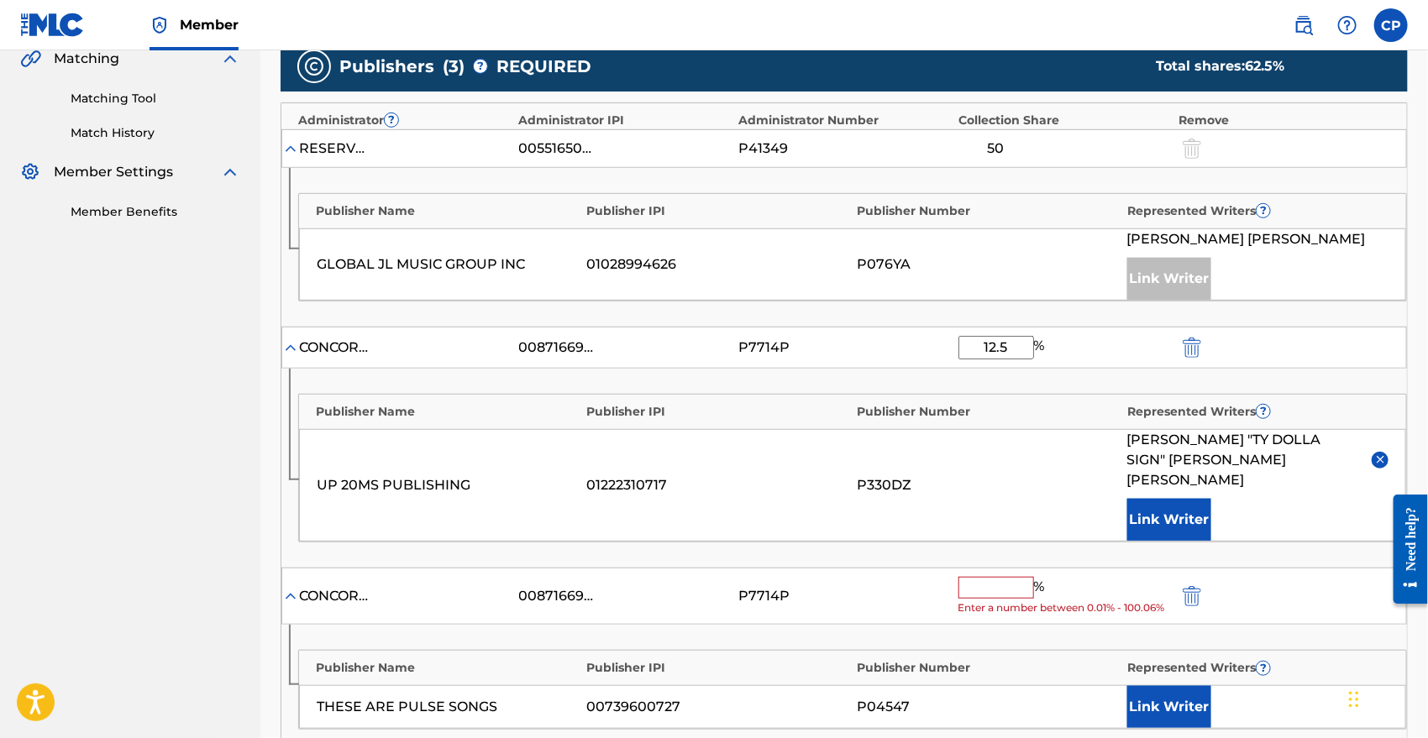
click at [997, 577] on input "text" at bounding box center [996, 588] width 76 height 22
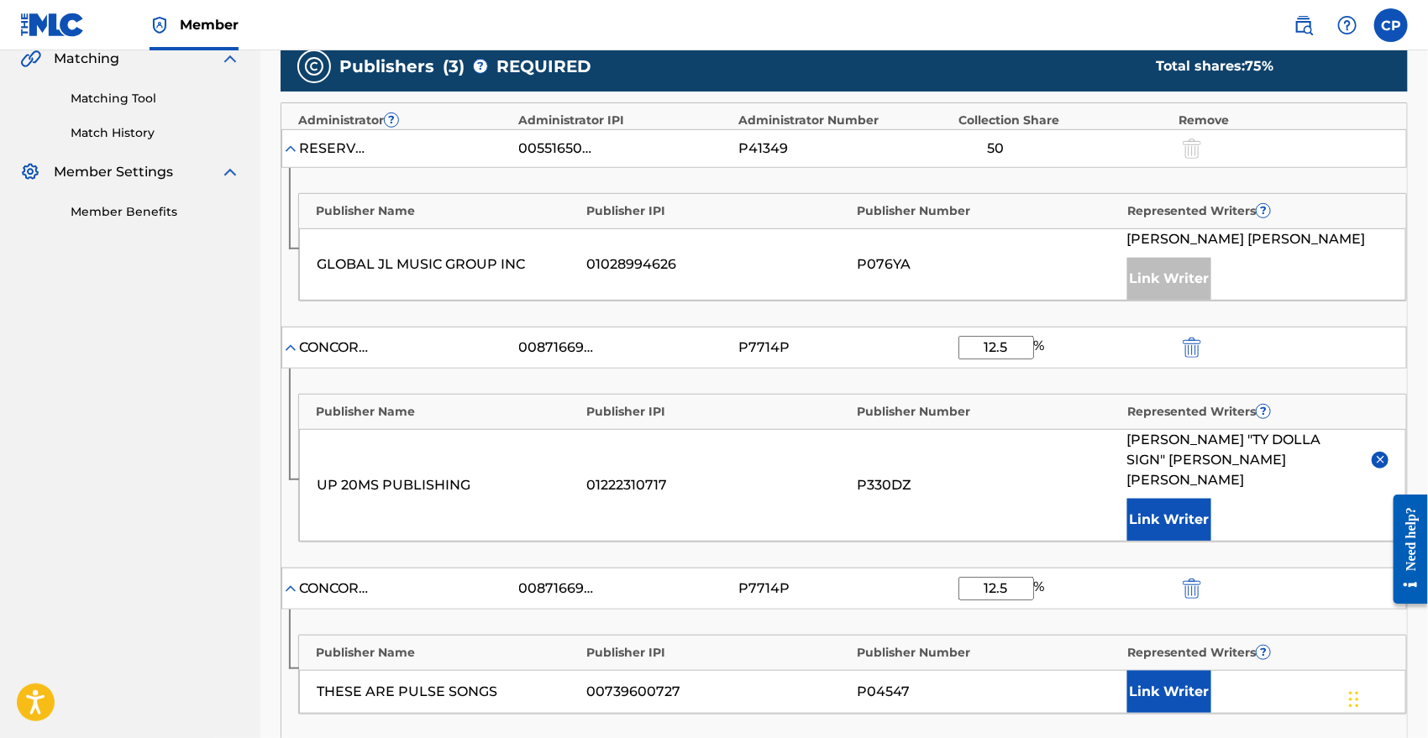
type input "12.5"
click at [1161, 671] on button "Link Writer" at bounding box center [1169, 692] width 84 height 42
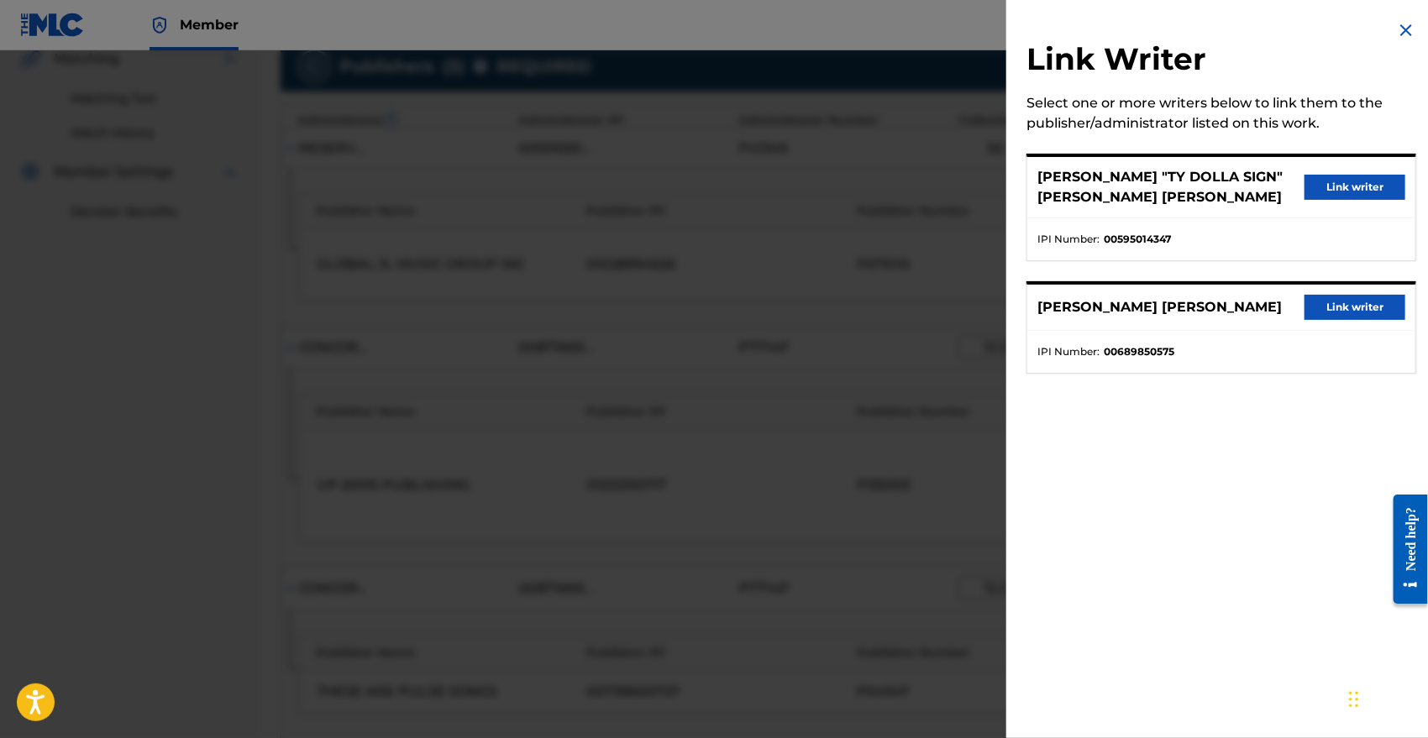
click at [1353, 177] on button "Link writer" at bounding box center [1354, 187] width 101 height 25
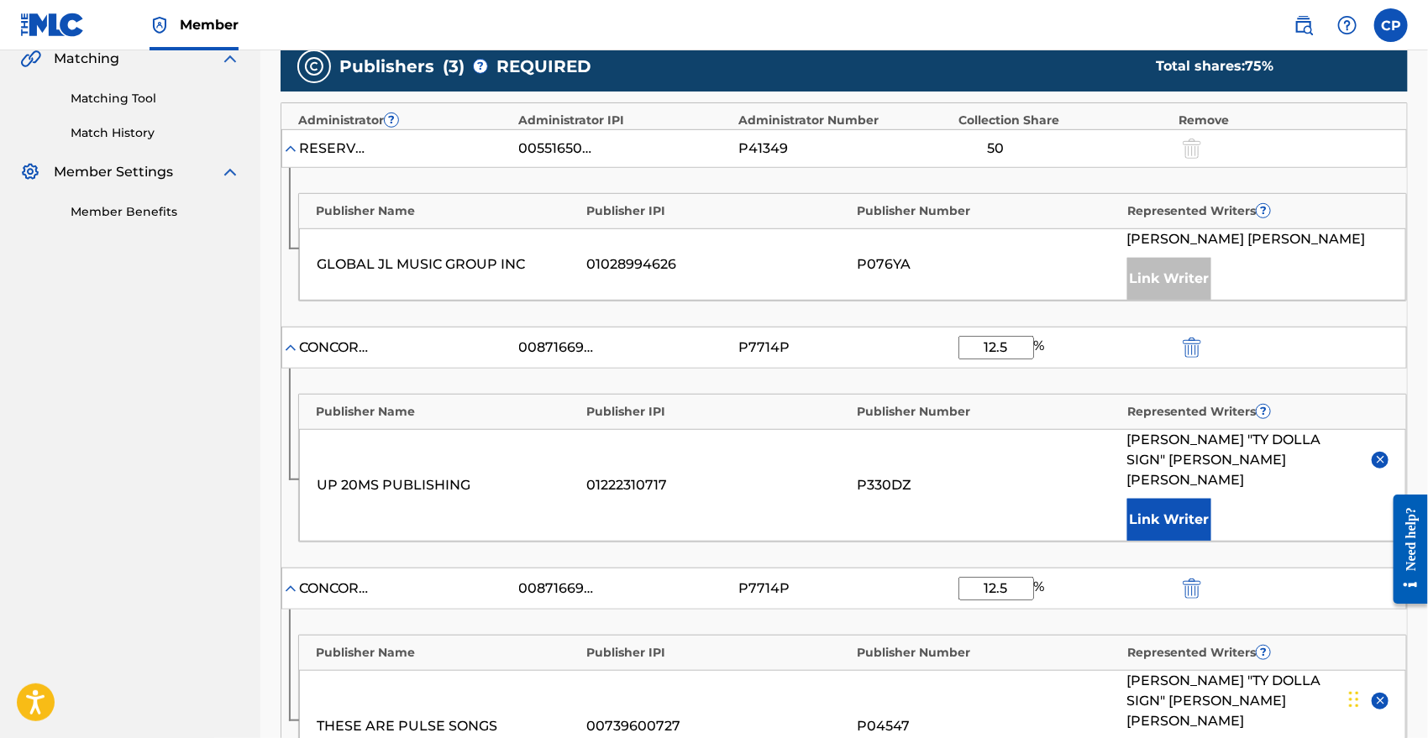
scroll to position [833, 0]
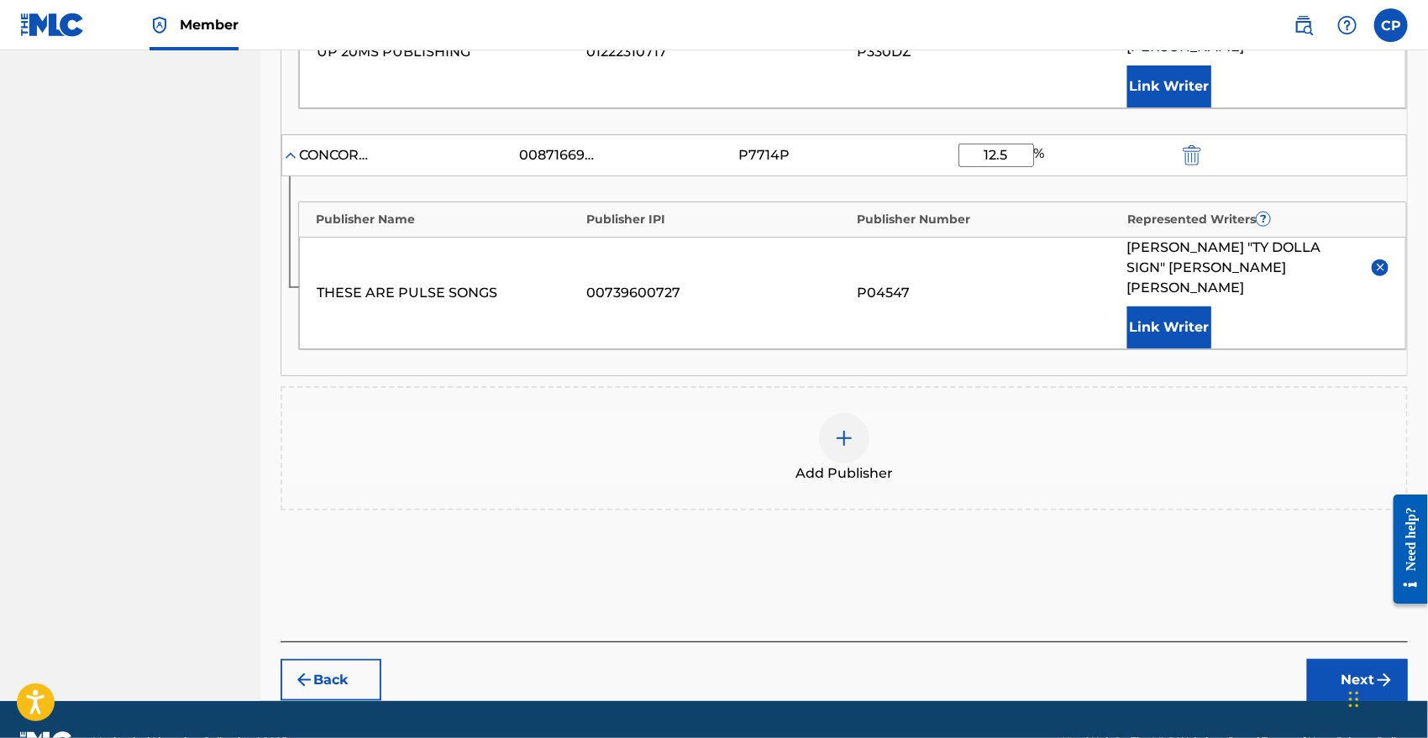
click at [1346, 659] on button "Next" at bounding box center [1357, 680] width 101 height 42
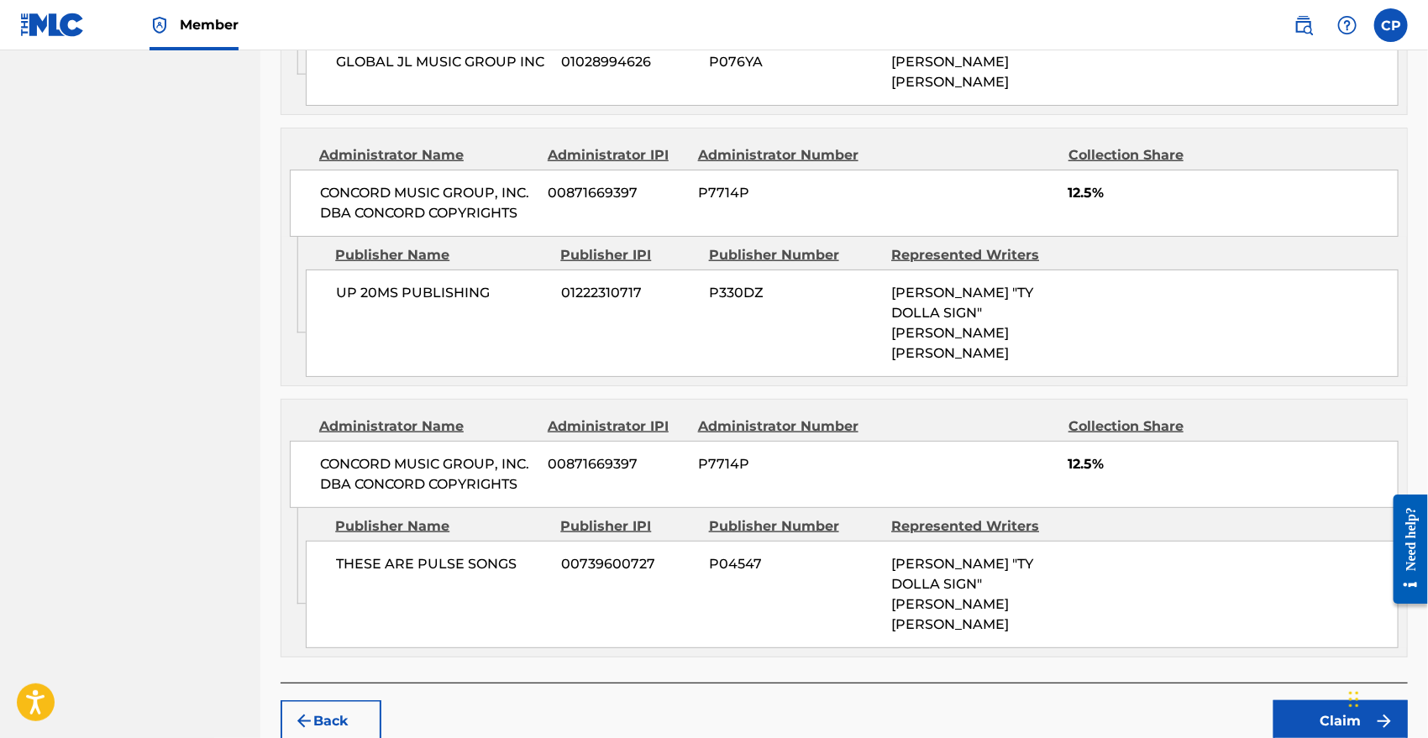
scroll to position [861, 0]
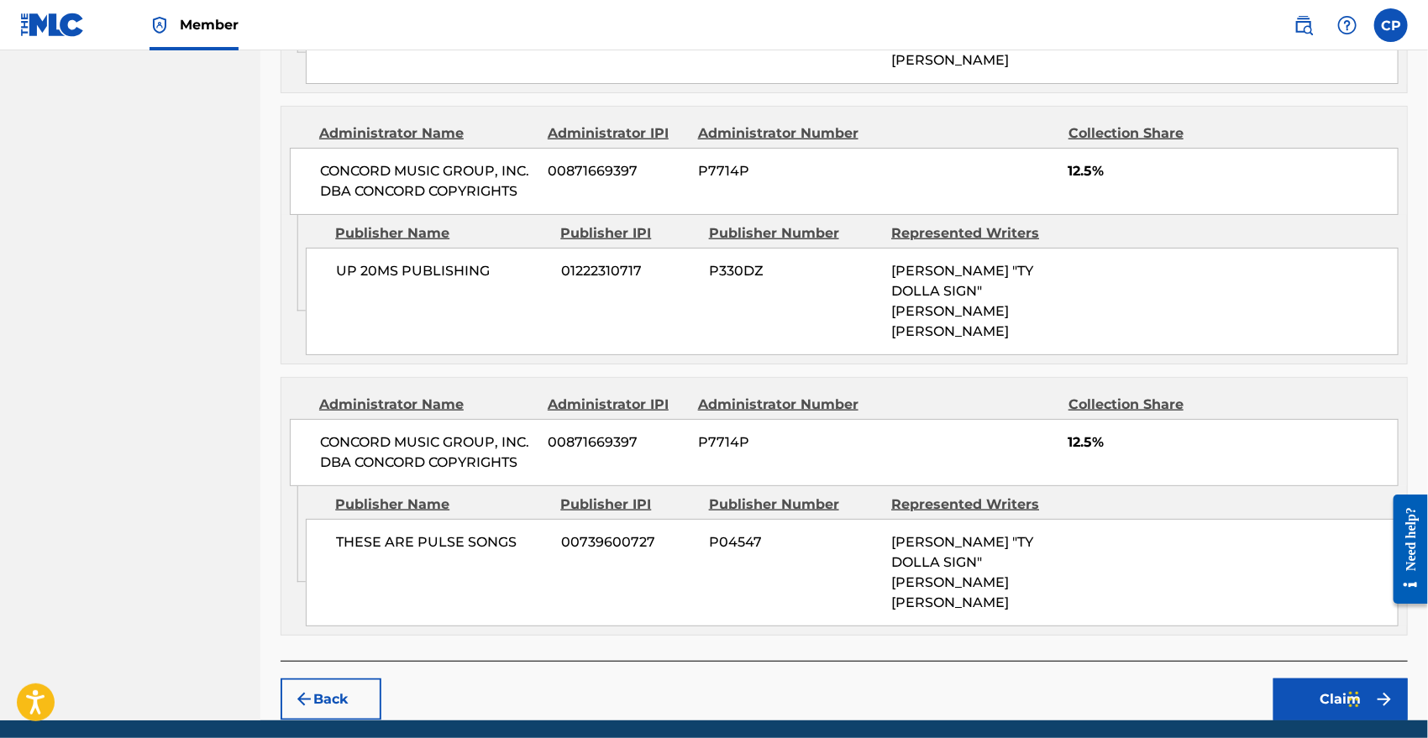
click at [1358, 679] on button "Claim" at bounding box center [1340, 700] width 134 height 42
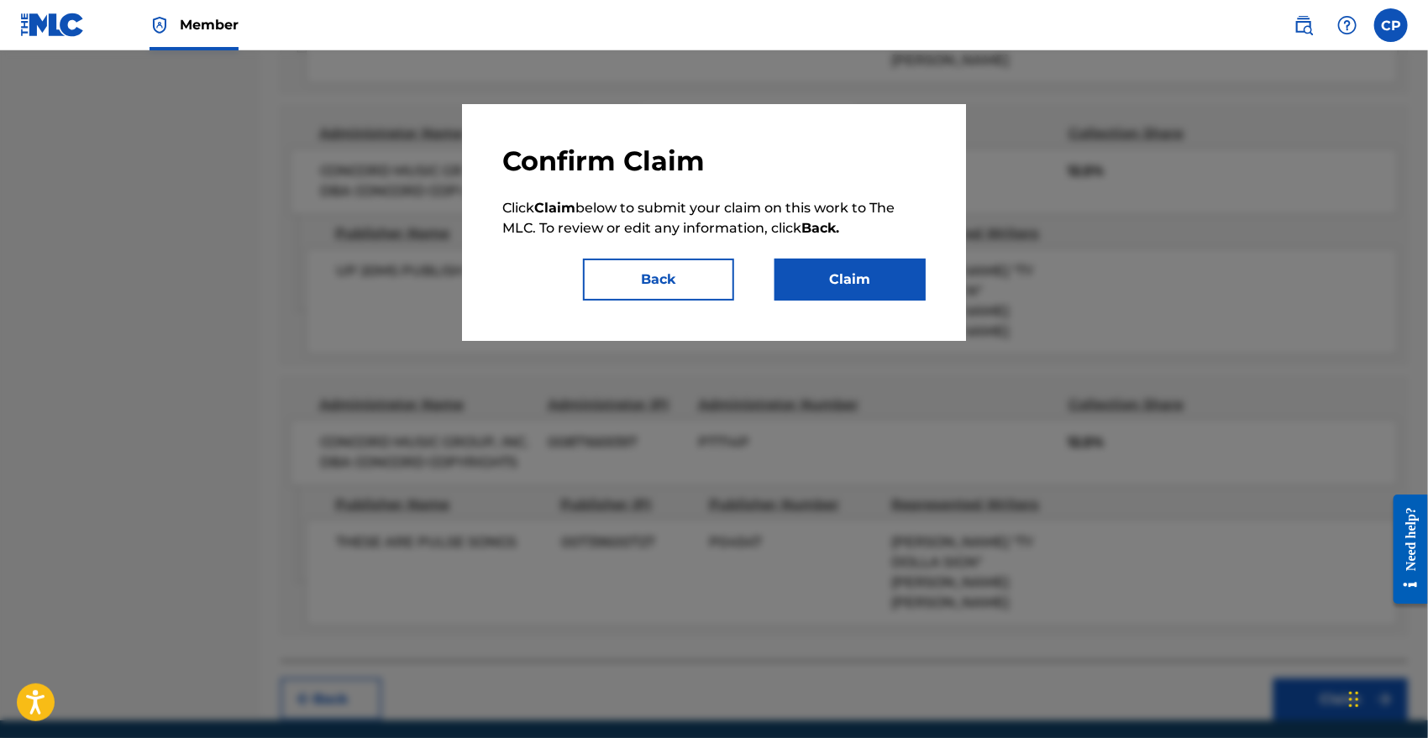
click at [852, 302] on div "Confirm Claim Click Claim below to submit your claim on this work to The MLC. T…" at bounding box center [714, 222] width 504 height 237
click at [859, 276] on button "Claim" at bounding box center [849, 280] width 151 height 42
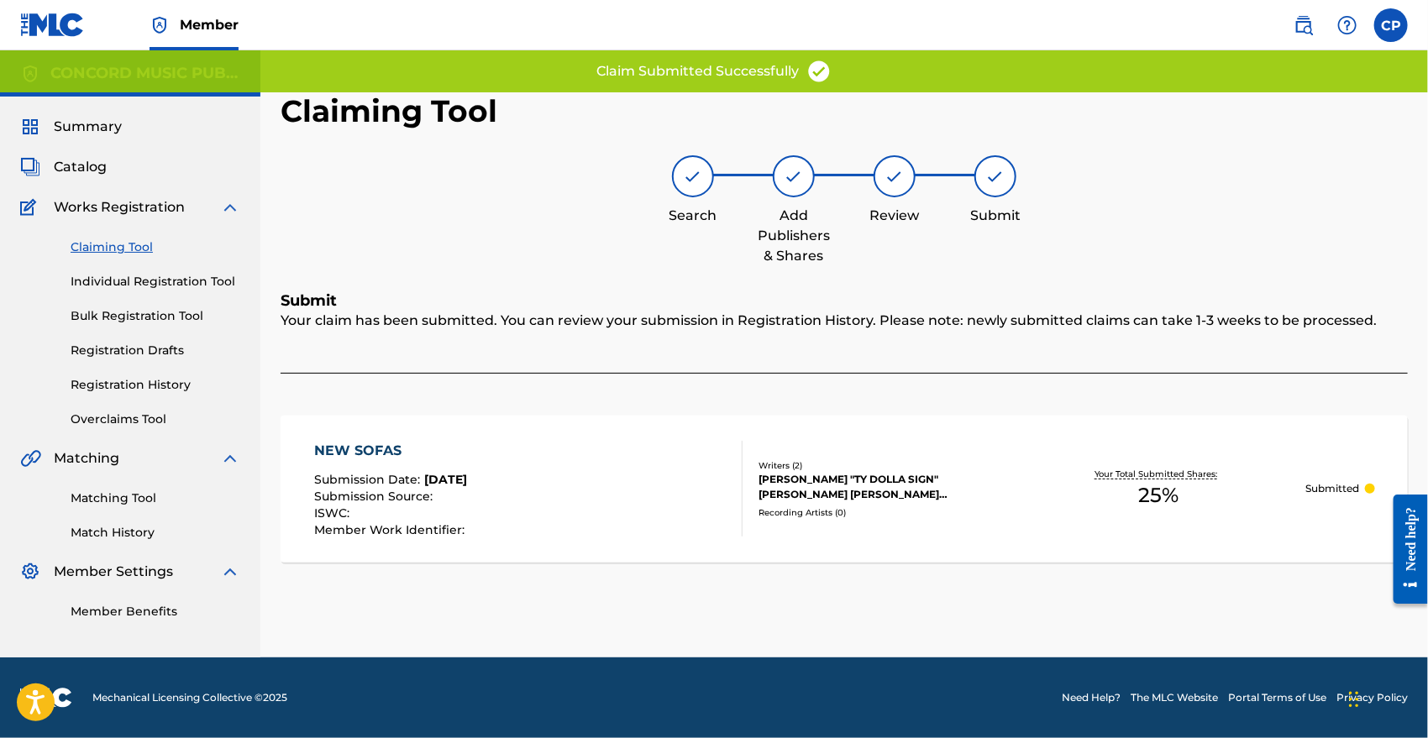
scroll to position [0, 0]
click at [365, 445] on div "NEW SOFAS" at bounding box center [391, 451] width 155 height 20
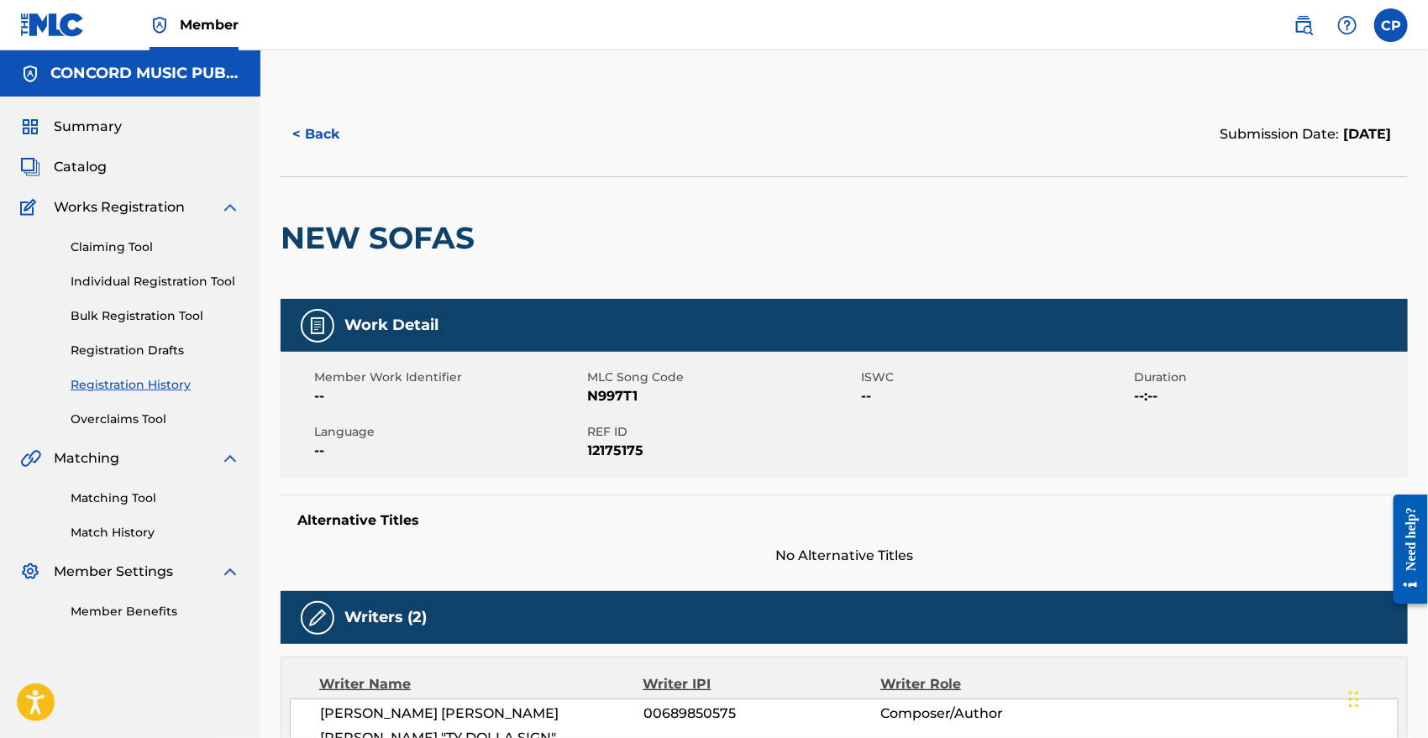
click at [600, 455] on span "12175175" at bounding box center [723, 451] width 270 height 20
copy span "12175175"
click at [1088, 406] on span "--" at bounding box center [996, 396] width 270 height 20
click at [626, 447] on span "12175175" at bounding box center [723, 451] width 270 height 20
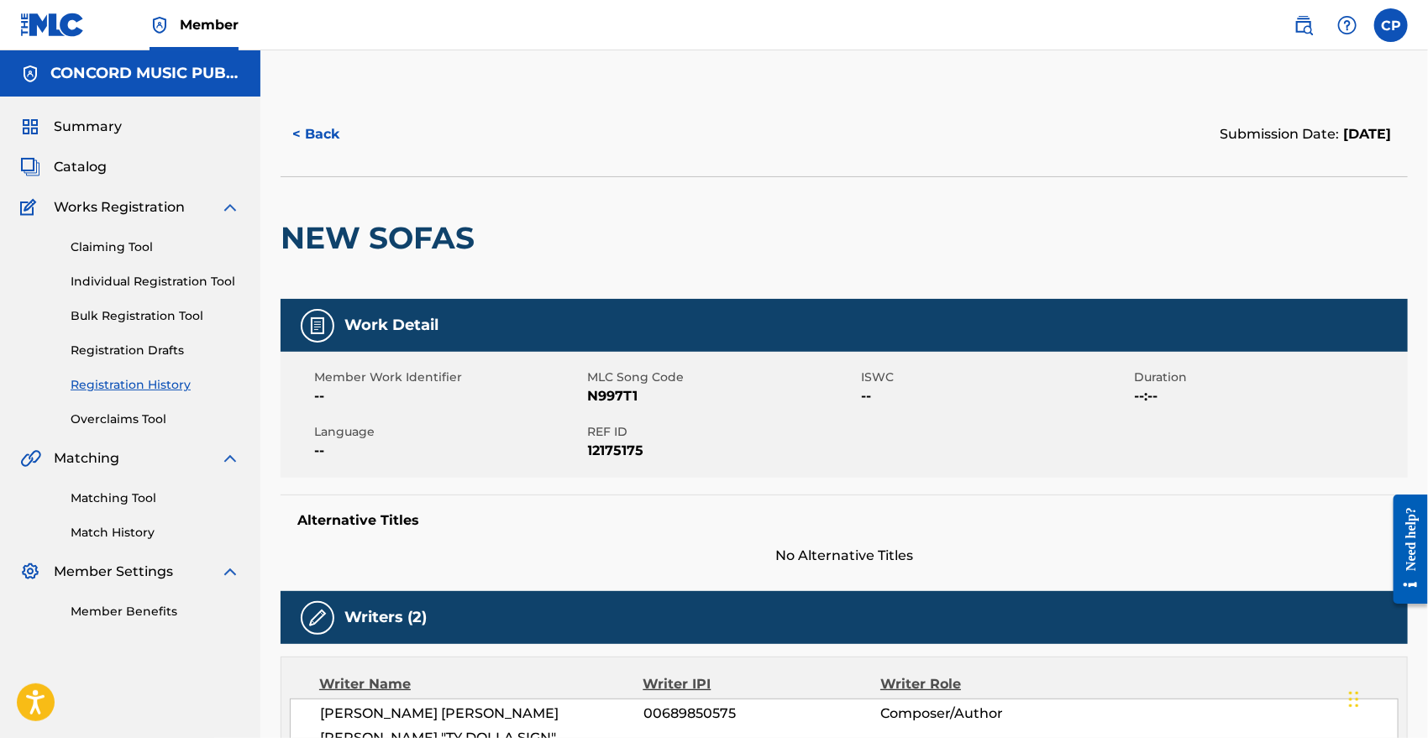
click at [626, 447] on span "12175175" at bounding box center [723, 451] width 270 height 20
copy span "12175175"
click at [1089, 451] on div "Member Work Identifier -- MLC Song Code N997T1 ISWC -- Duration --:-- Language …" at bounding box center [844, 415] width 1127 height 126
